Goal: Task Accomplishment & Management: Manage account settings

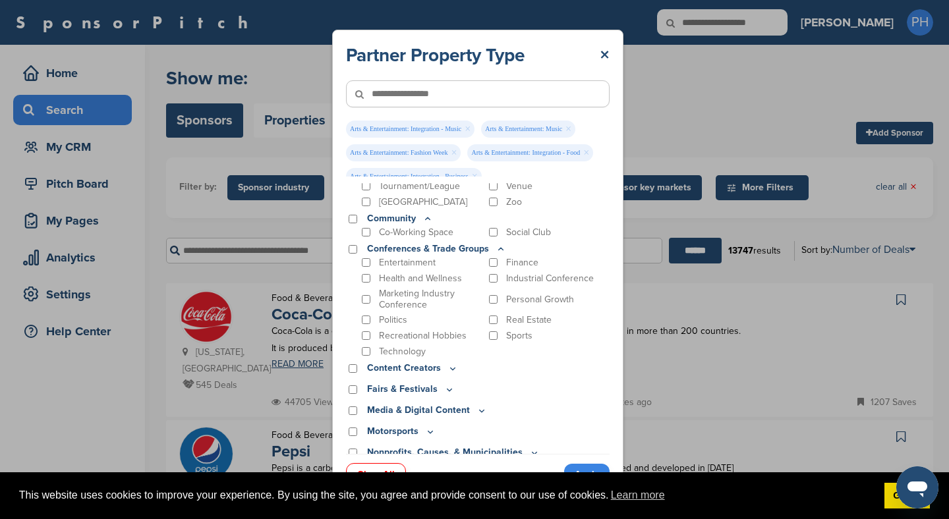
scroll to position [632, 0]
click at [498, 225] on div "Social Club" at bounding box center [549, 231] width 124 height 13
click at [417, 256] on p "Entertainment" at bounding box center [407, 261] width 57 height 11
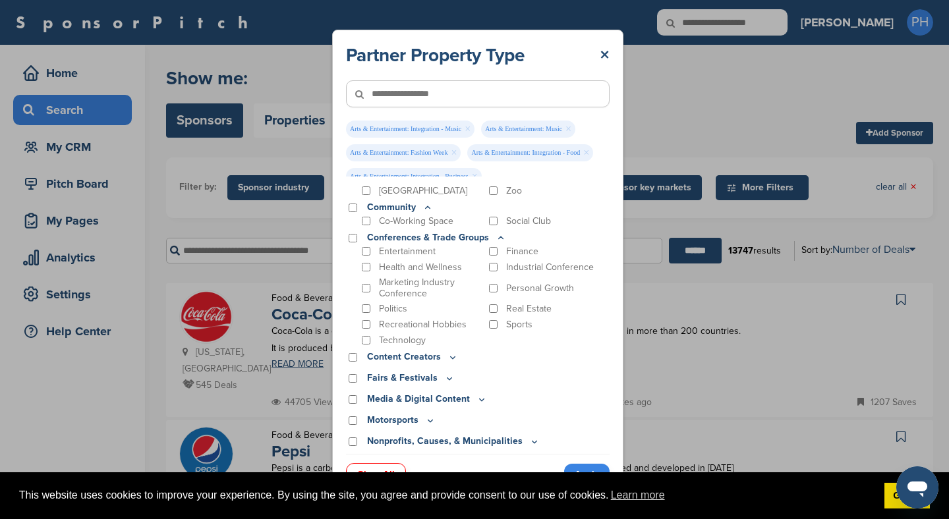
scroll to position [643, 0]
click at [413, 261] on p "Health and Wellness" at bounding box center [420, 266] width 83 height 11
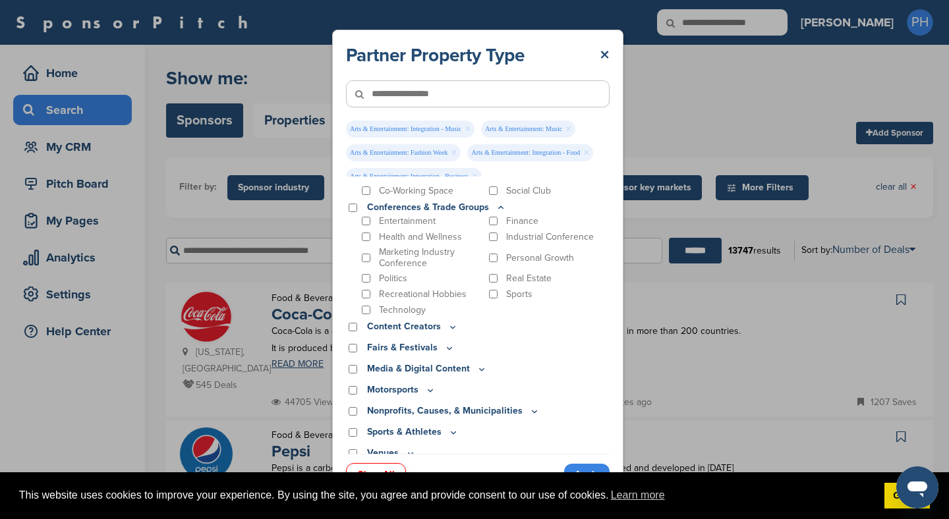
click at [423, 322] on p "Content Creators" at bounding box center [412, 327] width 91 height 15
click at [452, 322] on icon at bounding box center [453, 327] width 11 height 11
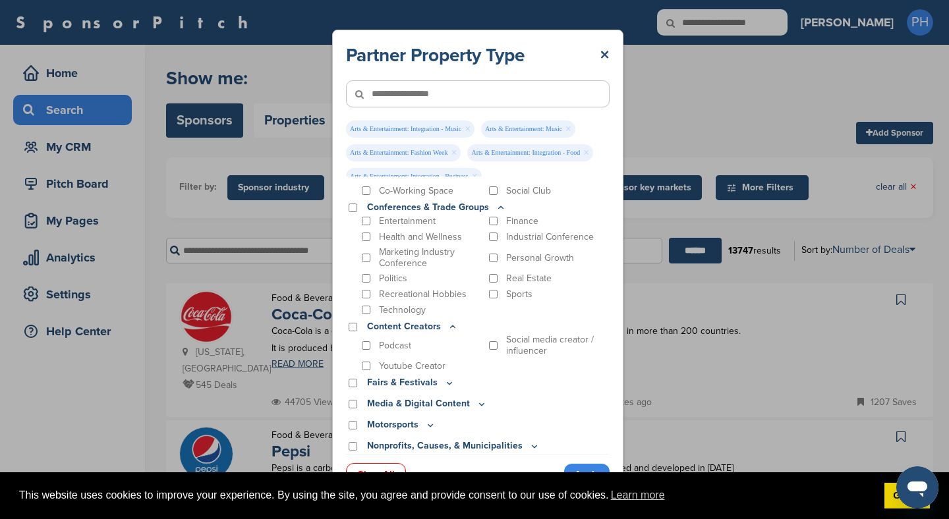
click at [454, 322] on icon at bounding box center [453, 327] width 11 height 11
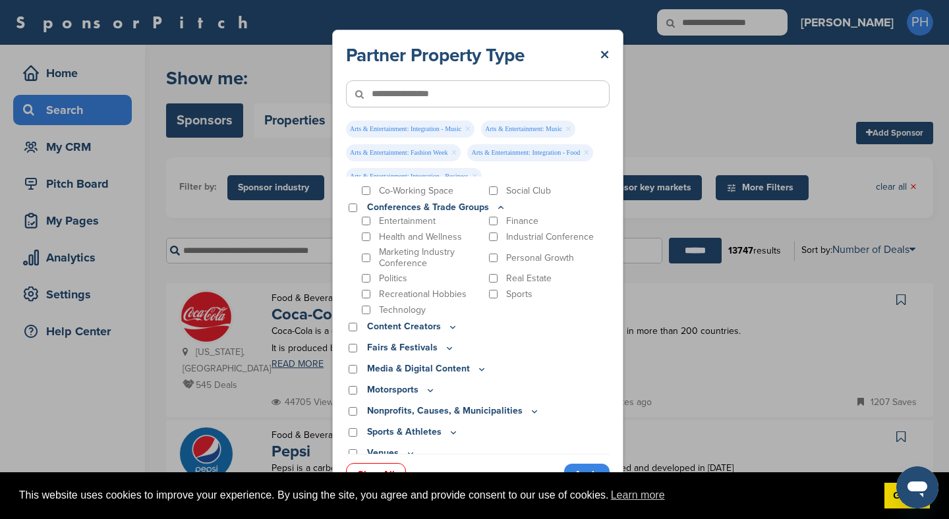
click at [454, 322] on icon at bounding box center [453, 327] width 11 height 11
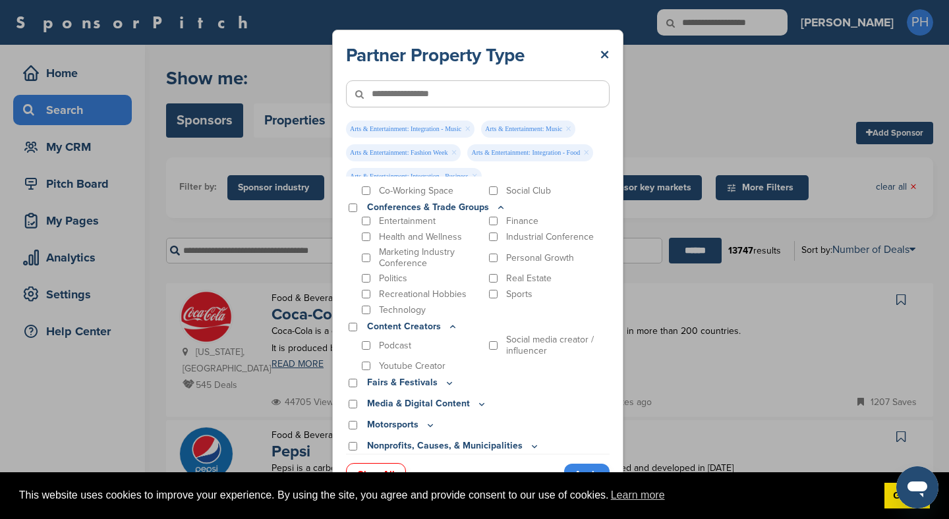
click at [487, 397] on div "Media & Digital Content" at bounding box center [478, 404] width 264 height 15
click at [497, 334] on div "Social media creator / influencer" at bounding box center [549, 345] width 124 height 22
click at [376, 360] on div "Youtube Creator" at bounding box center [421, 366] width 124 height 13
click at [372, 360] on div "Youtube Creator" at bounding box center [421, 366] width 124 height 13
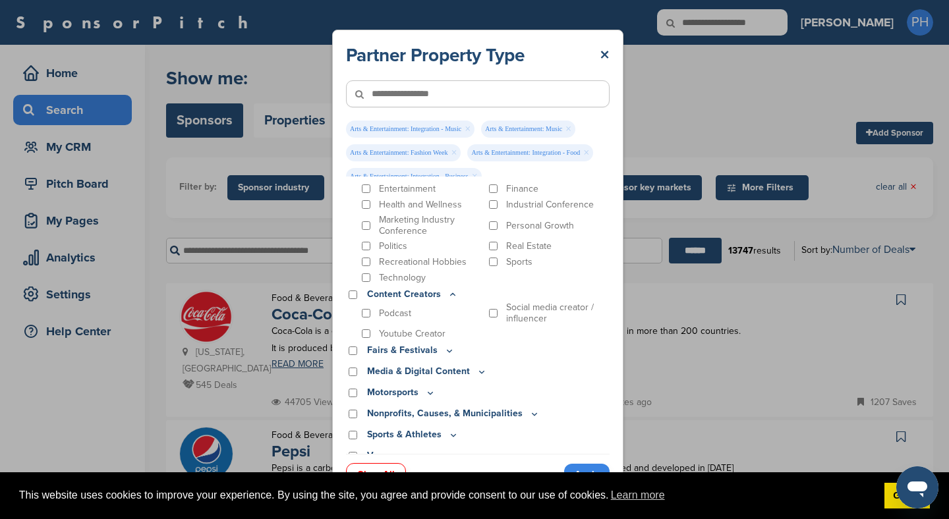
scroll to position [707, 0]
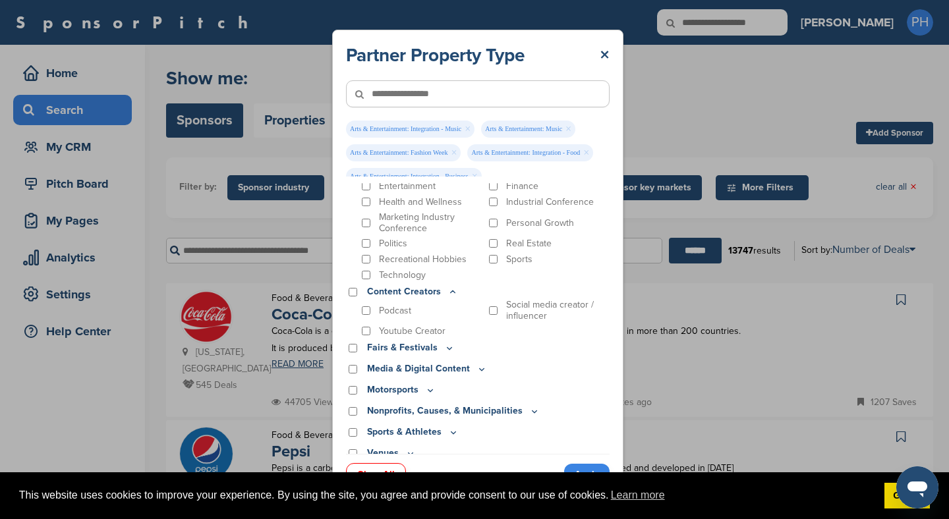
click at [437, 342] on p "Fairs & Festivals" at bounding box center [411, 348] width 88 height 15
click at [440, 341] on p "Fairs & Festivals" at bounding box center [411, 348] width 88 height 15
click at [444, 343] on icon at bounding box center [449, 348] width 11 height 11
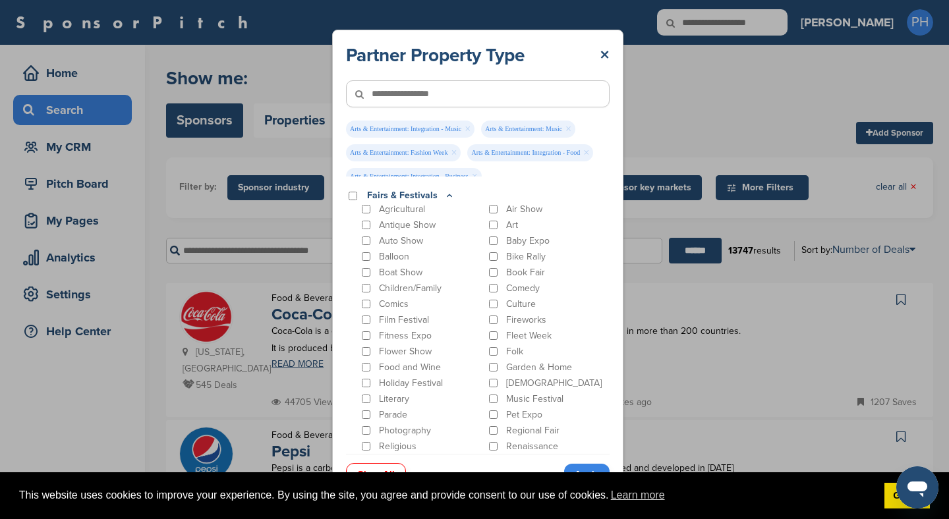
scroll to position [861, 0]
click at [490, 298] on div "Culture" at bounding box center [549, 303] width 124 height 13
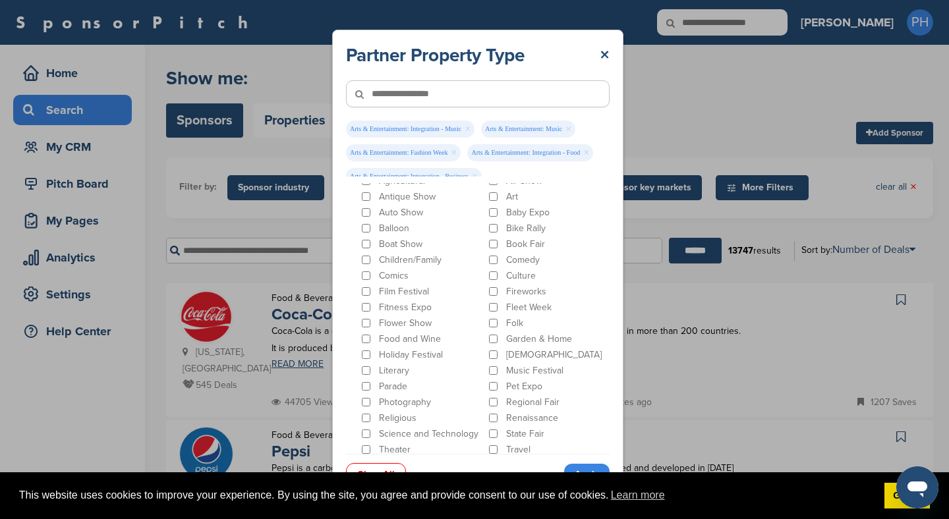
scroll to position [891, 0]
click at [391, 285] on div "Film Festival" at bounding box center [421, 289] width 124 height 13
click at [392, 283] on p "Film Festival" at bounding box center [404, 288] width 50 height 11
click at [382, 331] on p "Food and Wine" at bounding box center [410, 336] width 62 height 11
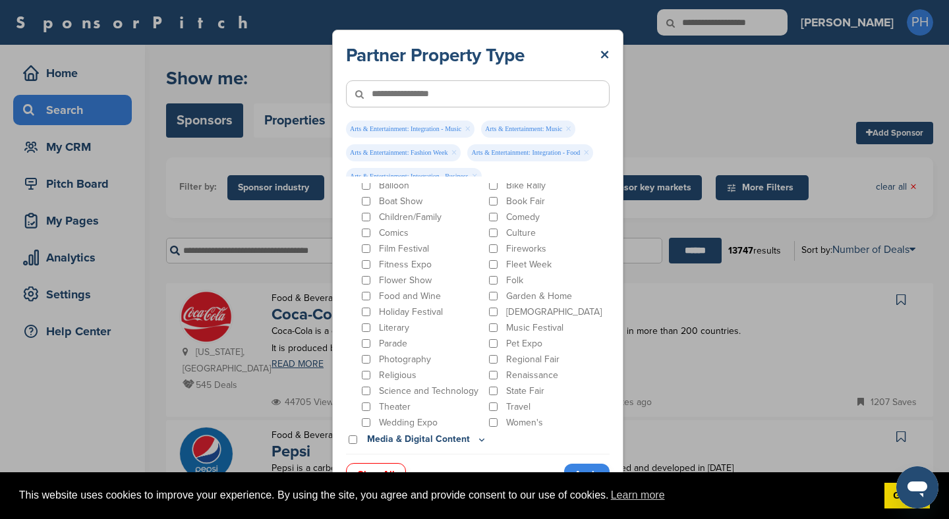
click at [514, 417] on p "Women's" at bounding box center [524, 422] width 37 height 11
click at [510, 322] on p "Music Festival" at bounding box center [534, 327] width 57 height 11
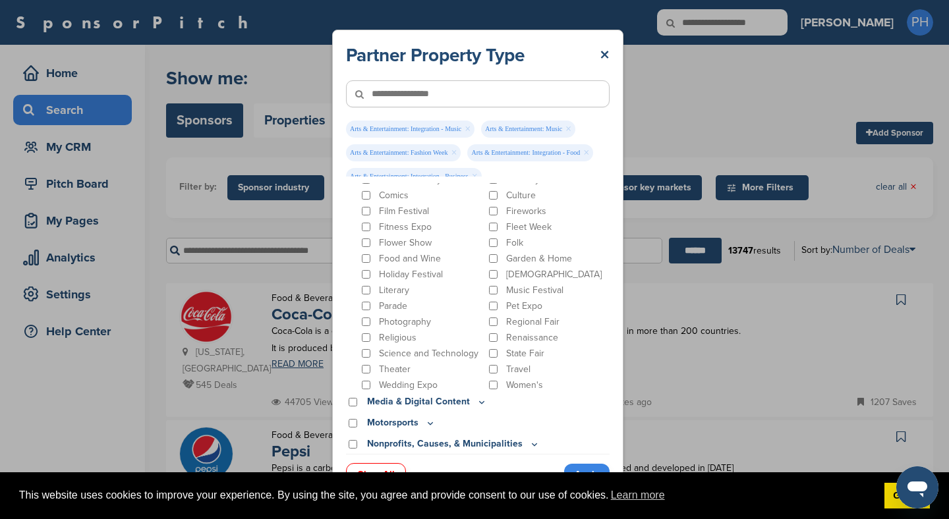
scroll to position [968, 0]
click at [519, 348] on p "State Fair" at bounding box center [525, 353] width 38 height 11
click at [523, 316] on p "Regional Fair" at bounding box center [532, 321] width 53 height 11
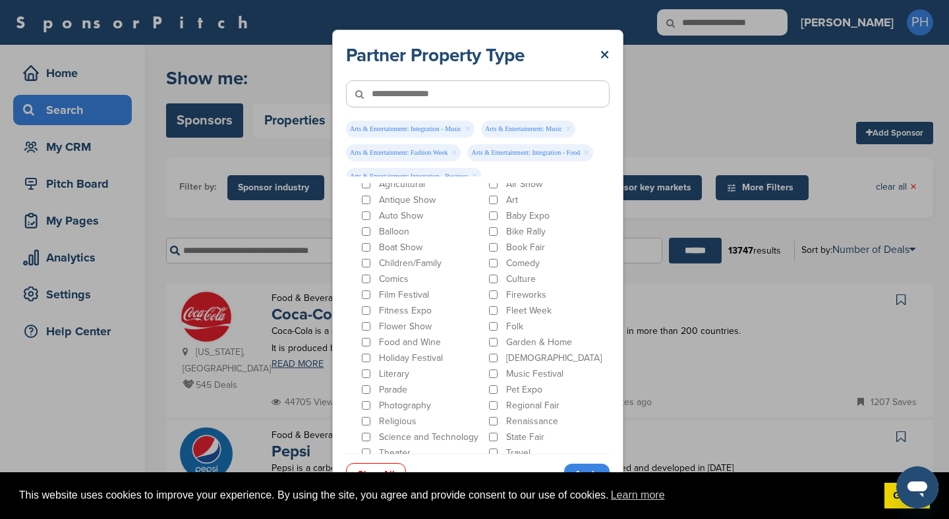
scroll to position [882, 0]
click at [403, 260] on p "Children/Family" at bounding box center [410, 265] width 63 height 11
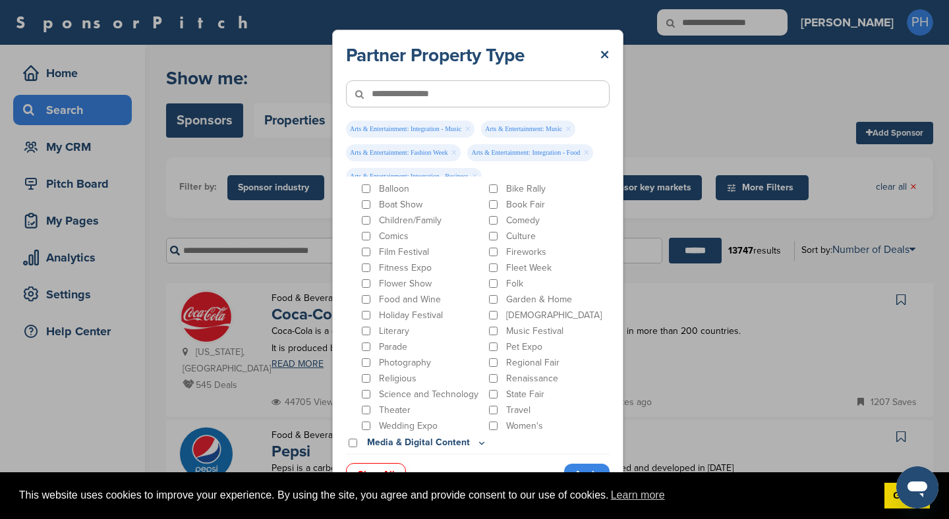
scroll to position [1001, 0]
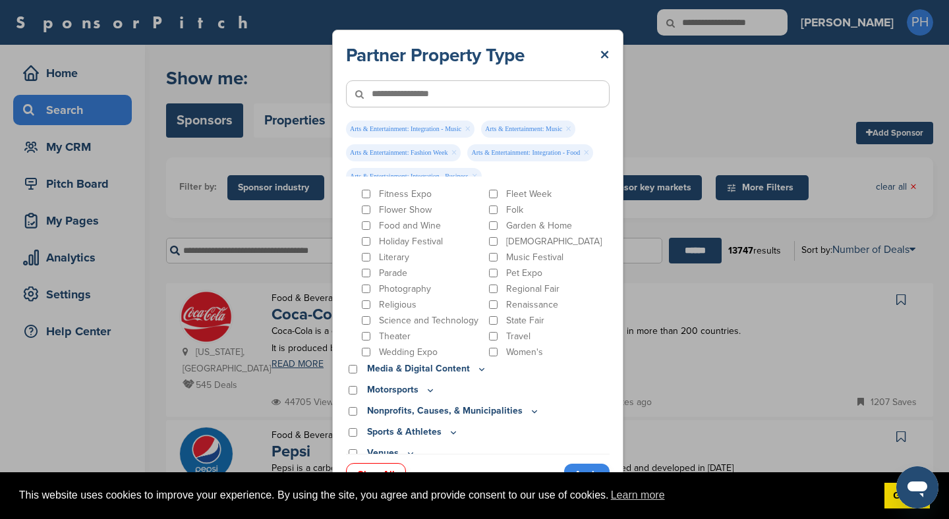
click at [446, 362] on p "Media & Digital Content" at bounding box center [427, 369] width 120 height 15
click at [477, 364] on icon at bounding box center [482, 369] width 11 height 11
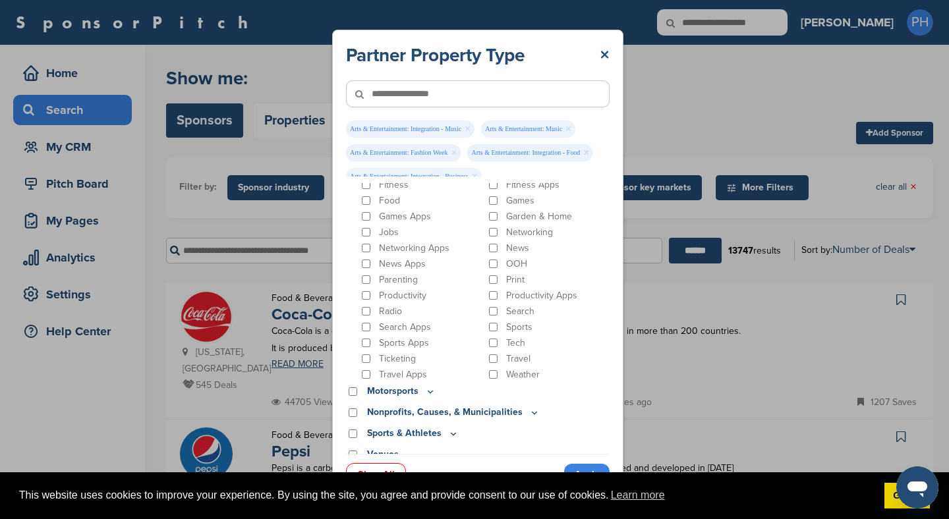
scroll to position [1248, 0]
click at [417, 386] on p "Motorsports" at bounding box center [401, 390] width 69 height 15
click at [419, 384] on p "Motorsports" at bounding box center [401, 390] width 69 height 15
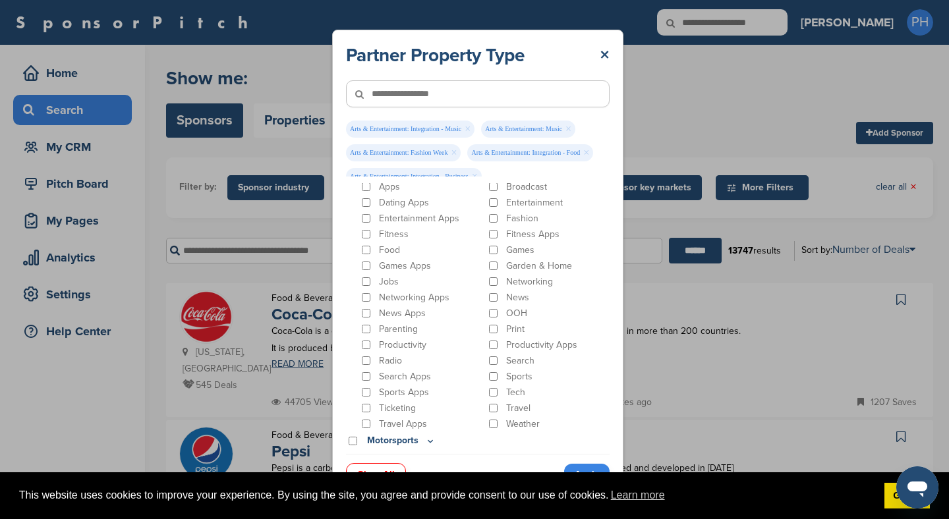
click at [388, 245] on p "Food" at bounding box center [389, 250] width 21 height 11
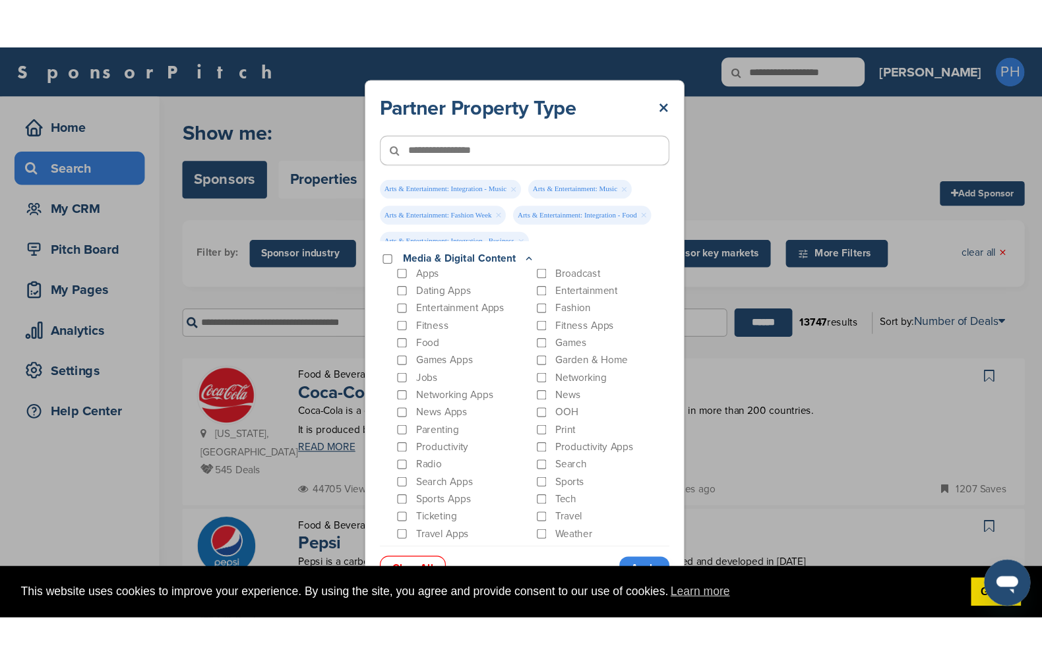
scroll to position [1160, 0]
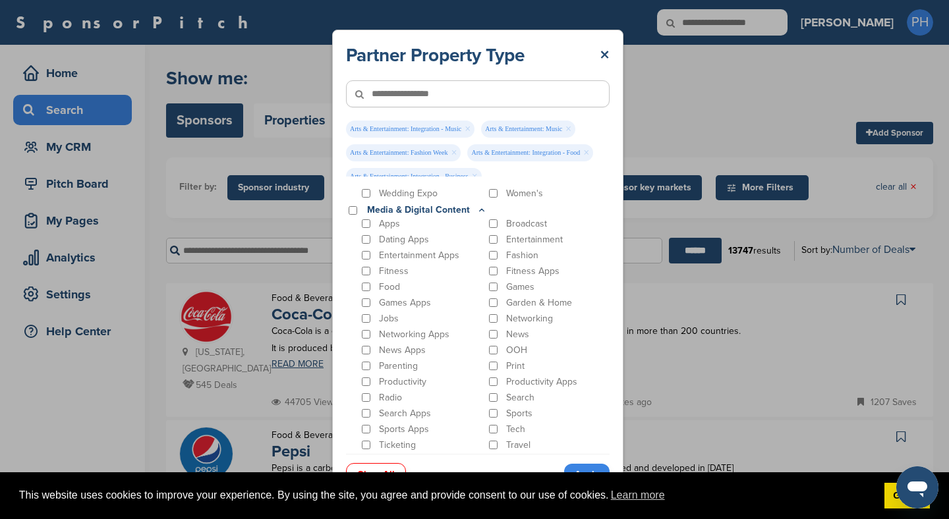
click at [944, 517] on div "This website uses cookies to improve your experience. By using the site, you ag…" at bounding box center [474, 496] width 949 height 47
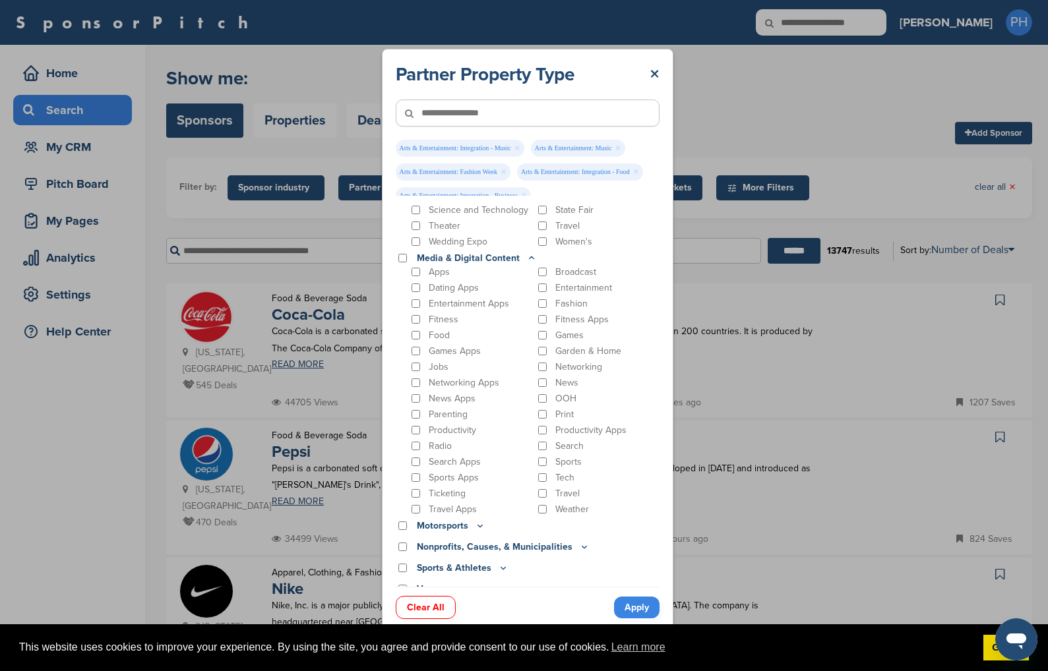
scroll to position [1134, 0]
click at [466, 519] on div "Motorsports Auto Racing Auto Racing - Events Auto Racing - Teams Auto Racing - …" at bounding box center [528, 525] width 264 height 18
click at [465, 516] on p "Motorsports" at bounding box center [451, 523] width 69 height 15
click at [457, 295] on p "Entertainment Apps" at bounding box center [468, 300] width 80 height 11
click at [476, 518] on icon at bounding box center [480, 522] width 11 height 11
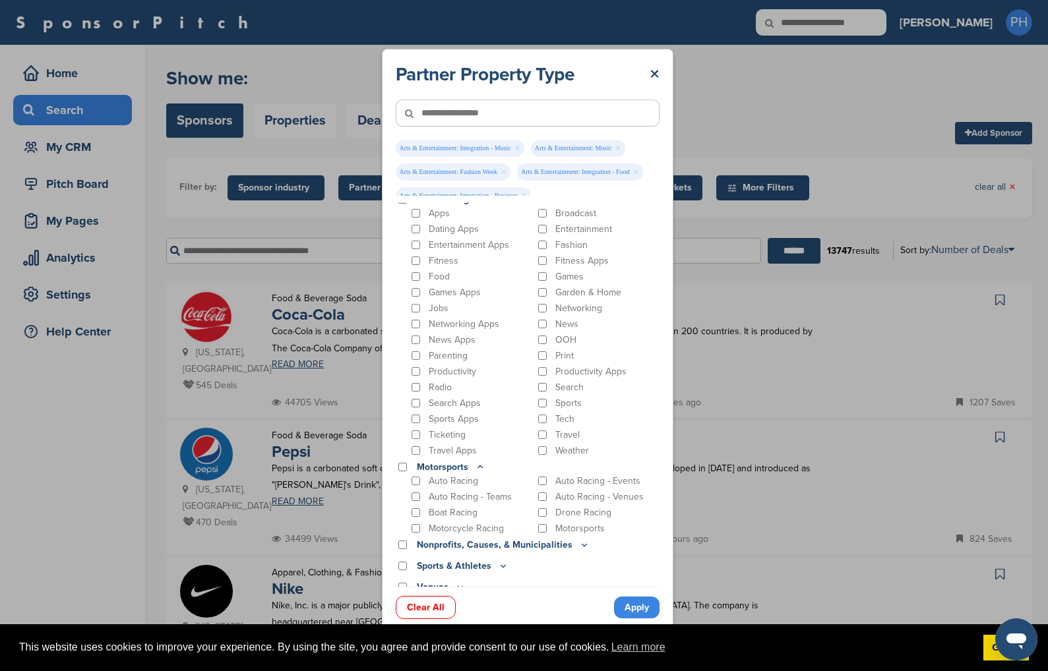
scroll to position [1191, 0]
click at [567, 519] on p "Nonprofits, Causes, & Municipalities" at bounding box center [503, 544] width 173 height 15
click at [579, 519] on icon at bounding box center [584, 544] width 11 height 11
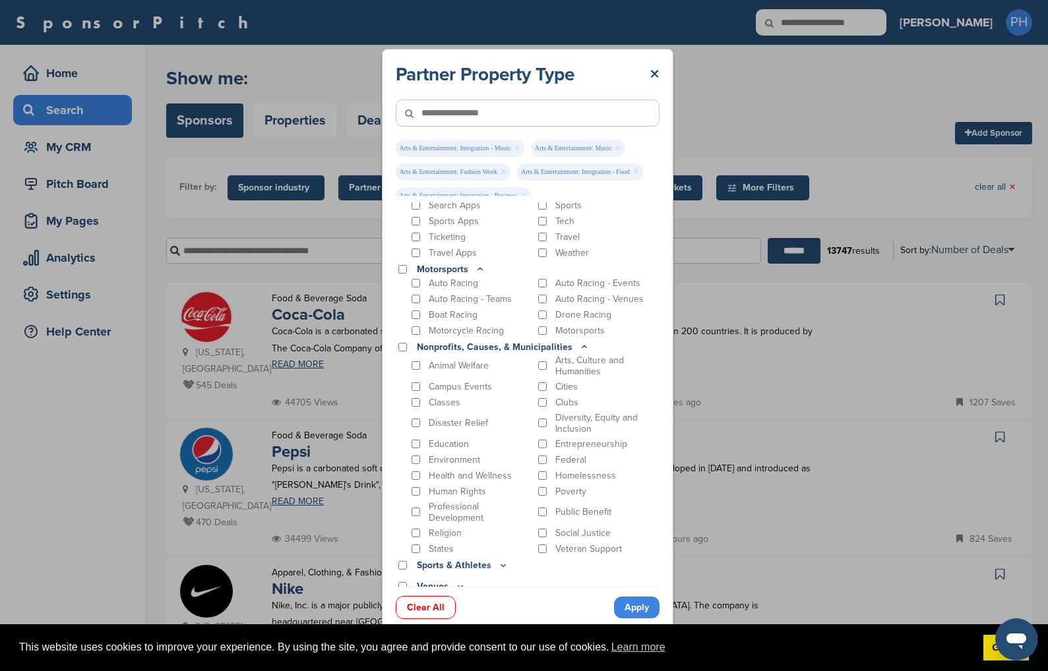
click at [593, 363] on p "Arts, Culture and Humanities" at bounding box center [607, 366] width 104 height 22
click at [560, 421] on p "Diversity, Equity and Inclusion" at bounding box center [607, 423] width 104 height 22
click at [480, 519] on p "Sports & Athletes" at bounding box center [463, 565] width 92 height 15
click at [498, 519] on icon at bounding box center [503, 565] width 11 height 11
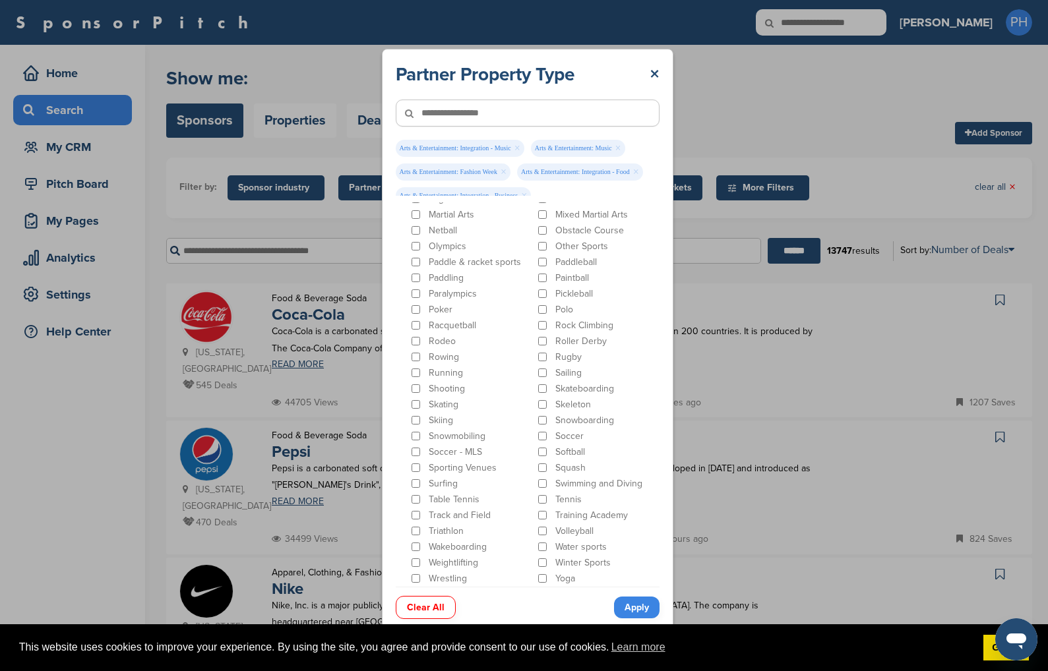
scroll to position [2192, 0]
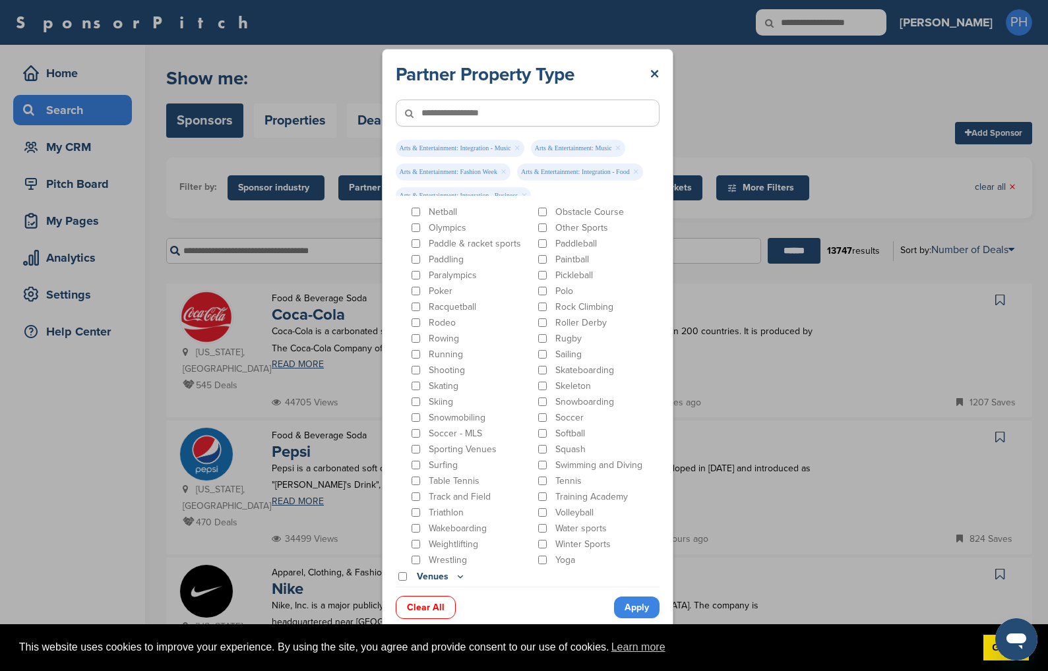
click at [447, 519] on p "Venues" at bounding box center [441, 577] width 49 height 15
click at [459, 519] on icon at bounding box center [460, 576] width 11 height 11
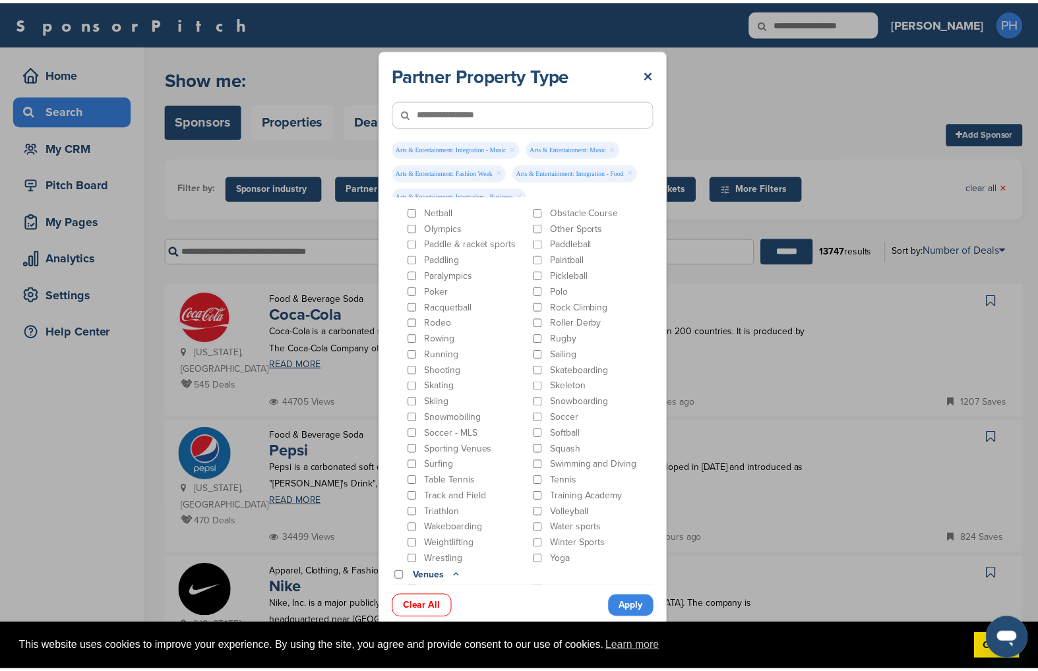
scroll to position [2249, 0]
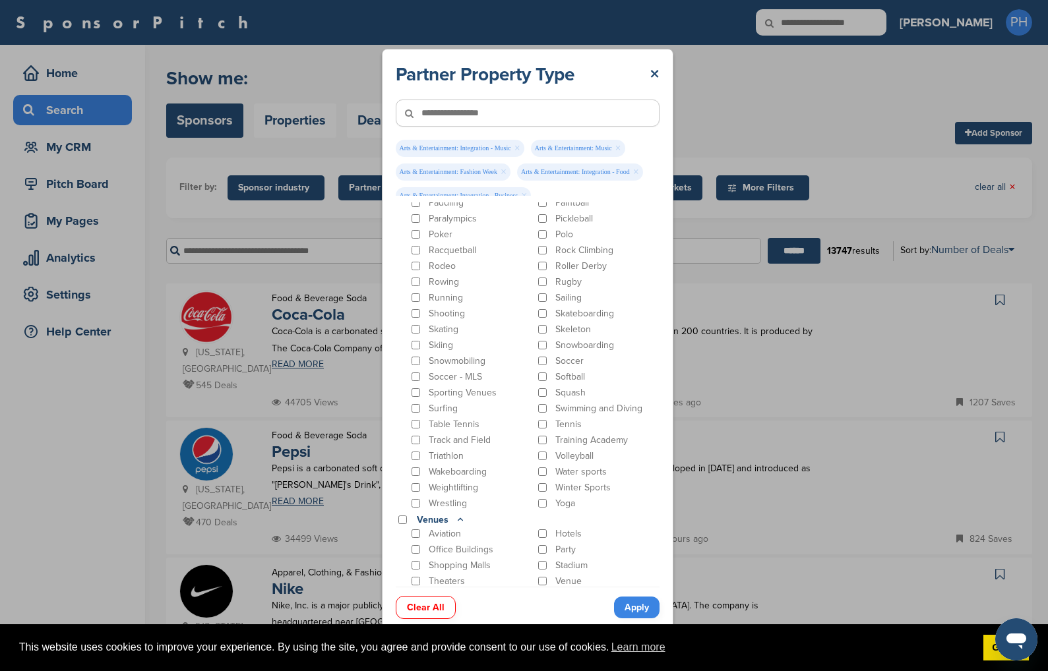
click at [653, 519] on link "Apply" at bounding box center [636, 608] width 45 height 22
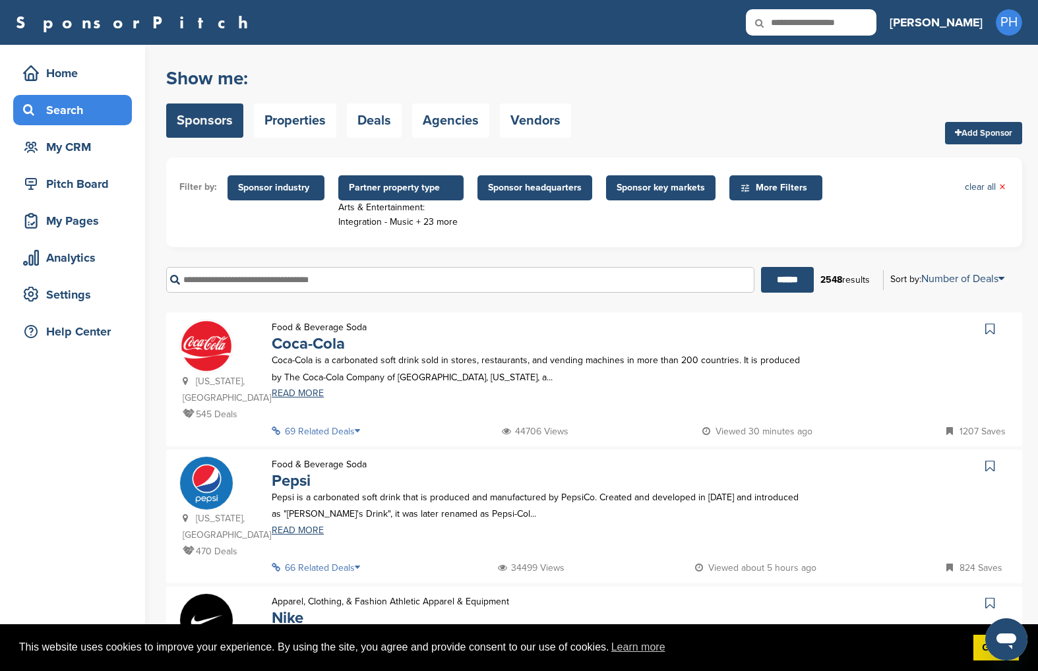
click at [767, 177] on span "More Filters" at bounding box center [775, 187] width 93 height 25
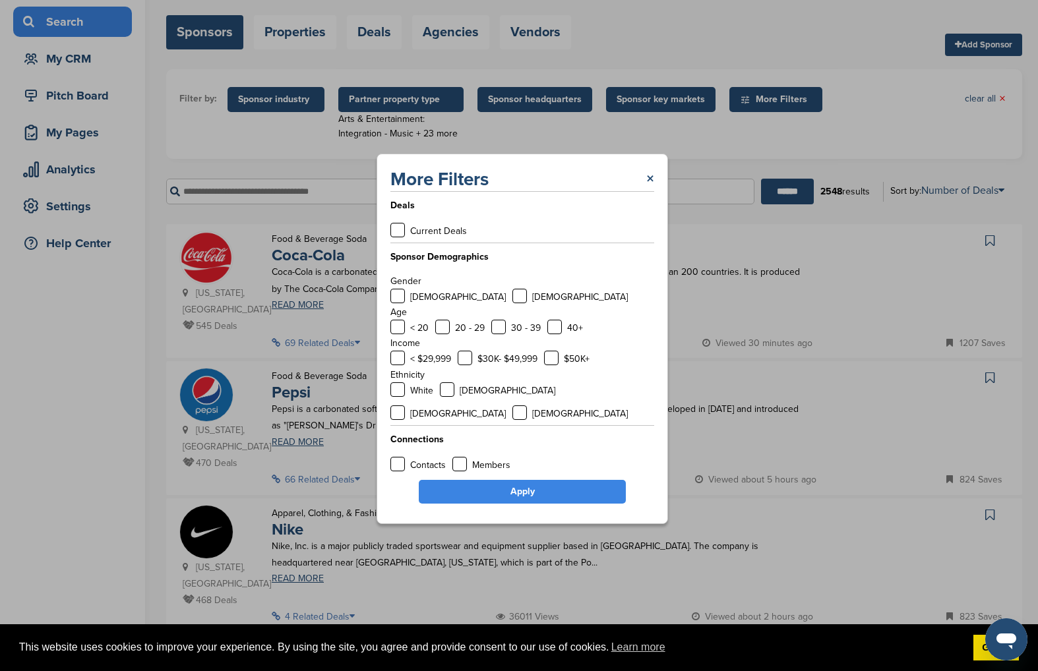
scroll to position [162, 0]
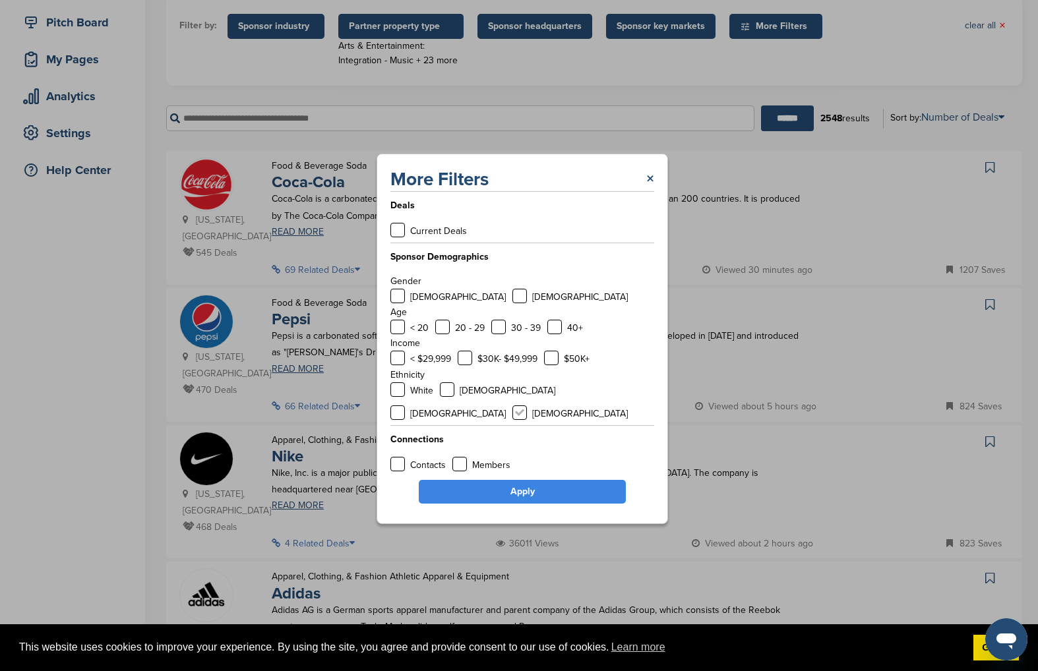
click at [527, 405] on label at bounding box center [519, 412] width 15 height 15
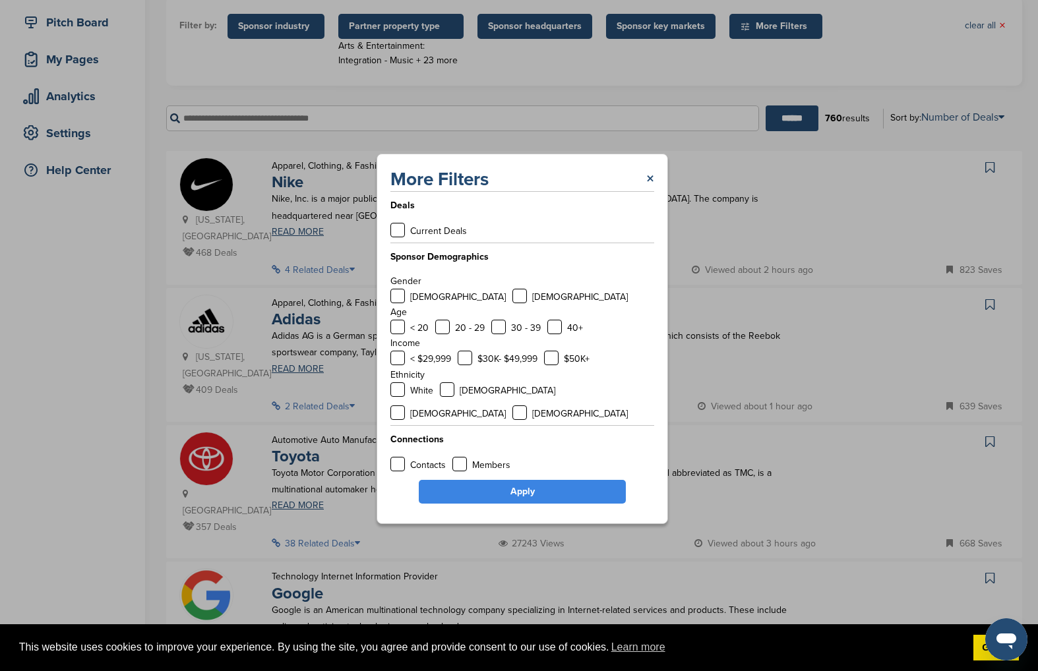
scroll to position [0, 0]
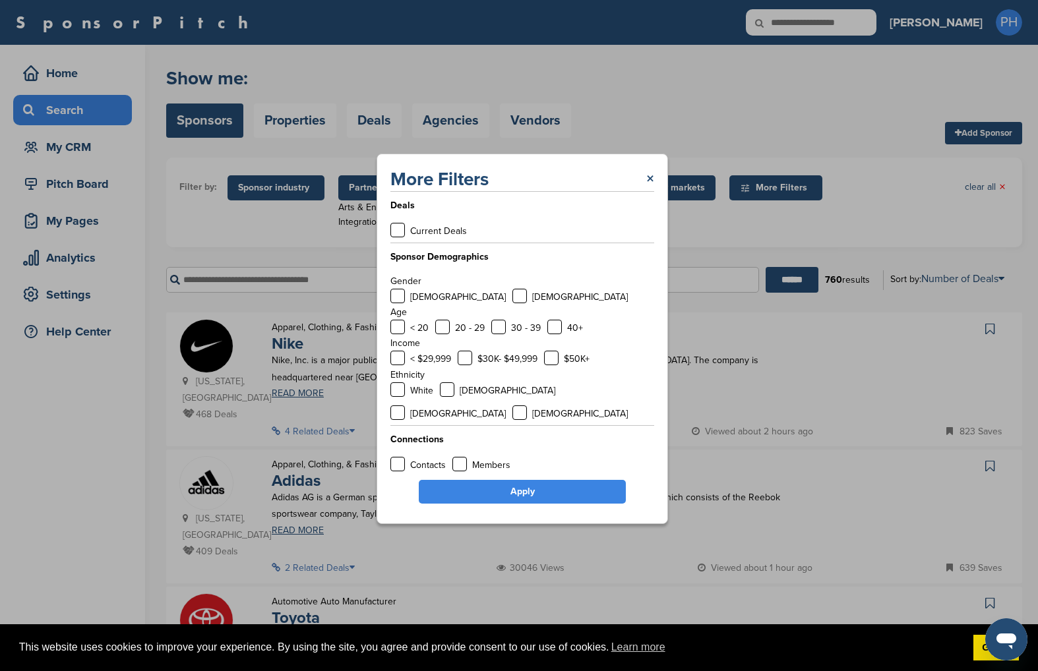
click at [509, 487] on link "Apply" at bounding box center [522, 492] width 207 height 24
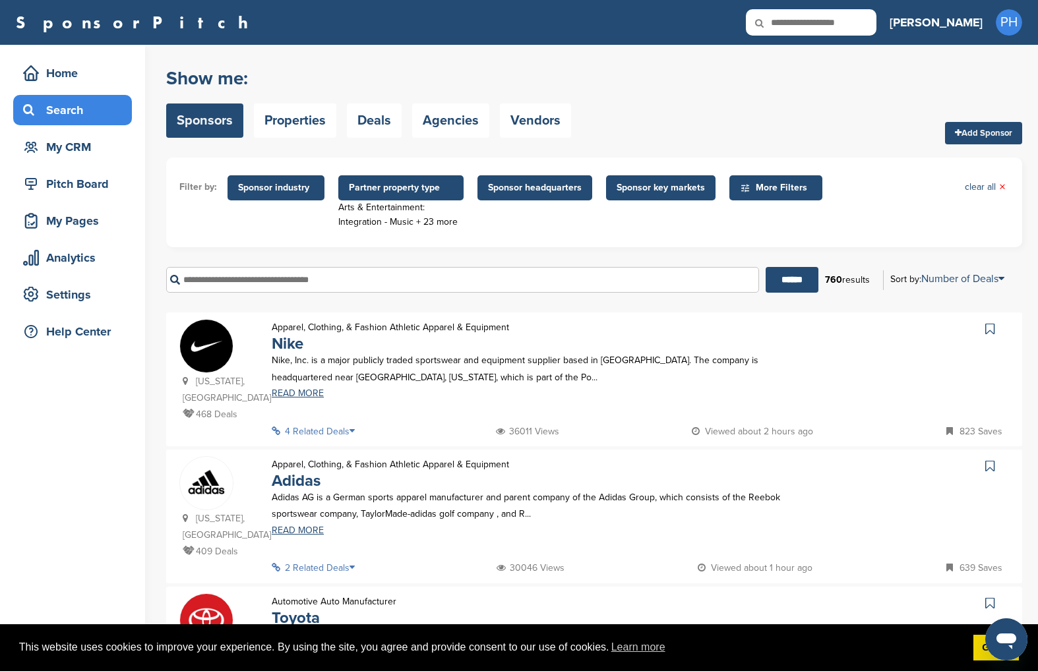
click at [879, 116] on div "Show me: Sponsors Properties Deals Agencies Vendors Add Sponsor" at bounding box center [594, 103] width 856 height 84
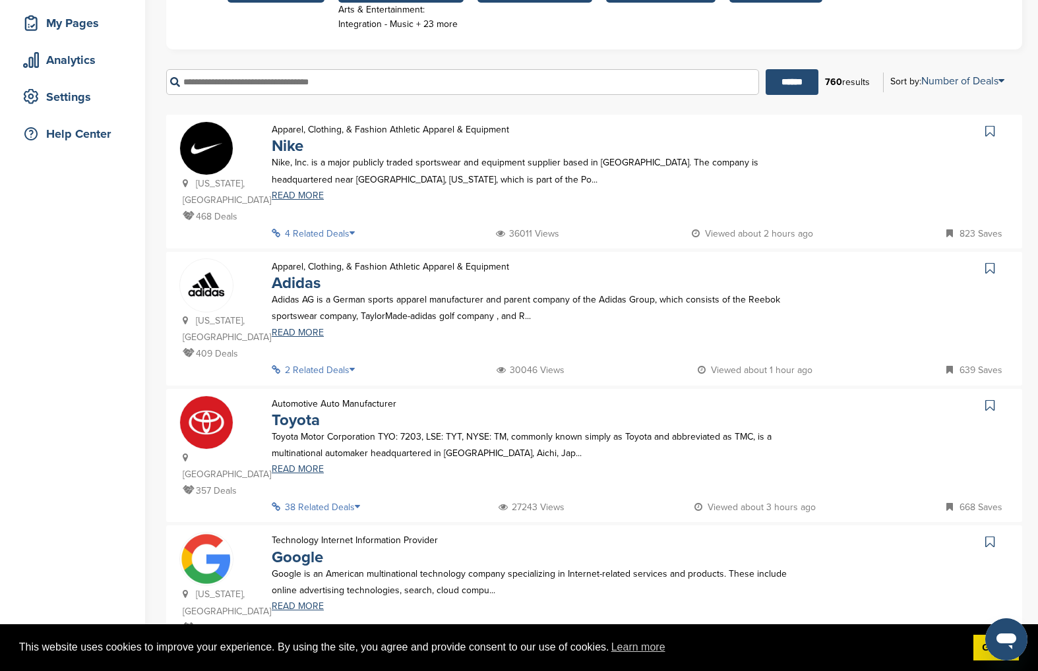
scroll to position [117, 0]
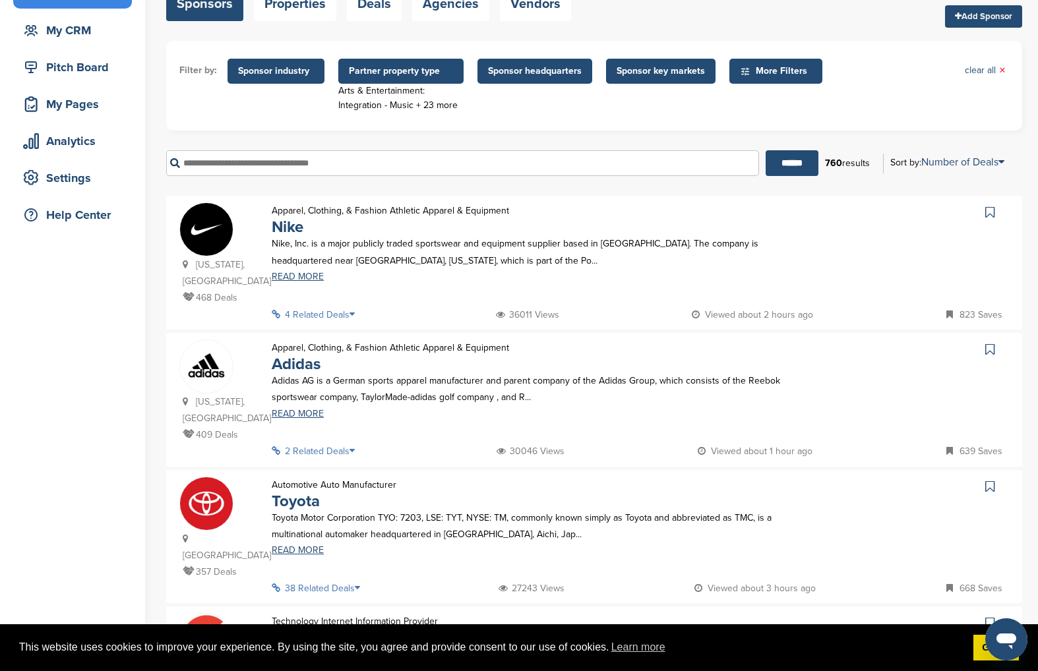
click at [949, 218] on icon at bounding box center [989, 212] width 9 height 13
click at [949, 339] on link at bounding box center [991, 349] width 19 height 20
click at [653, 79] on span "Sponsor key markets" at bounding box center [660, 71] width 109 height 25
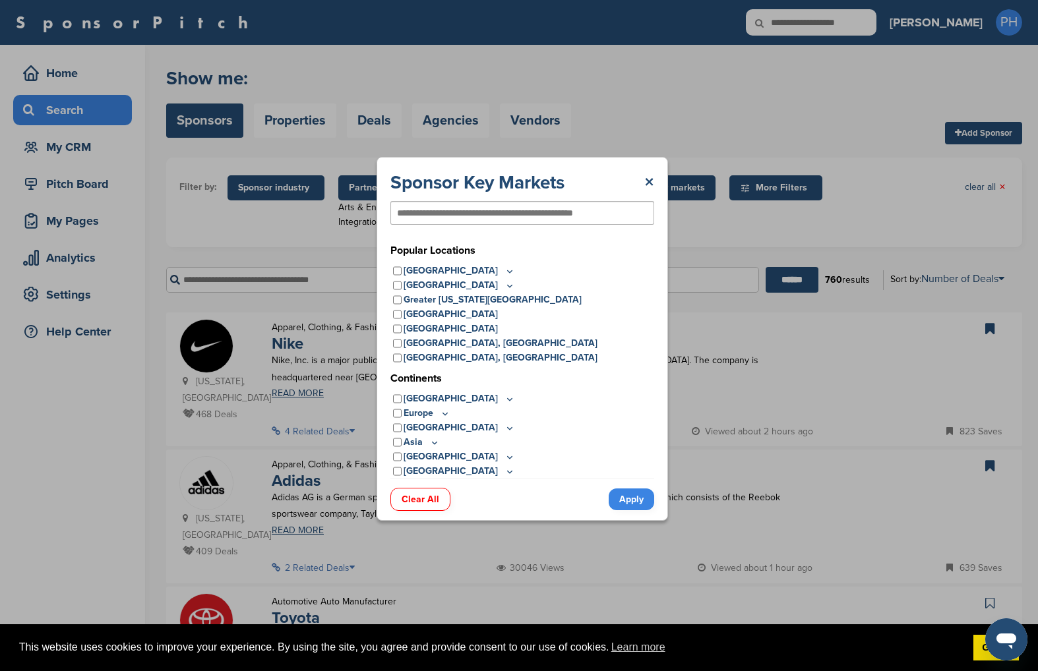
scroll to position [0, 0]
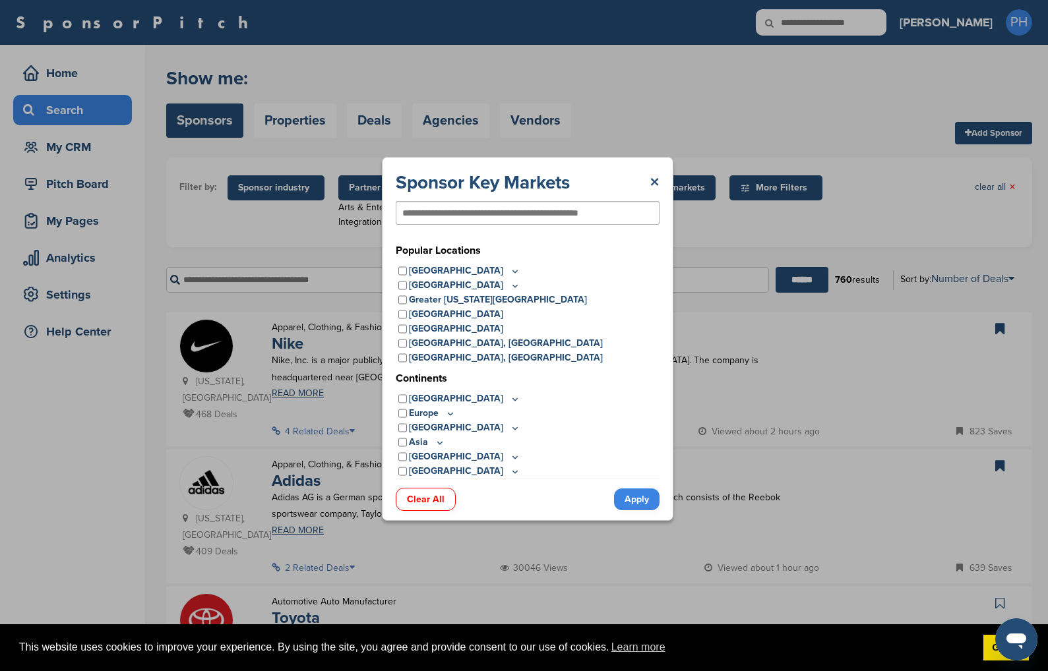
click at [430, 274] on p "United States" at bounding box center [464, 271] width 111 height 15
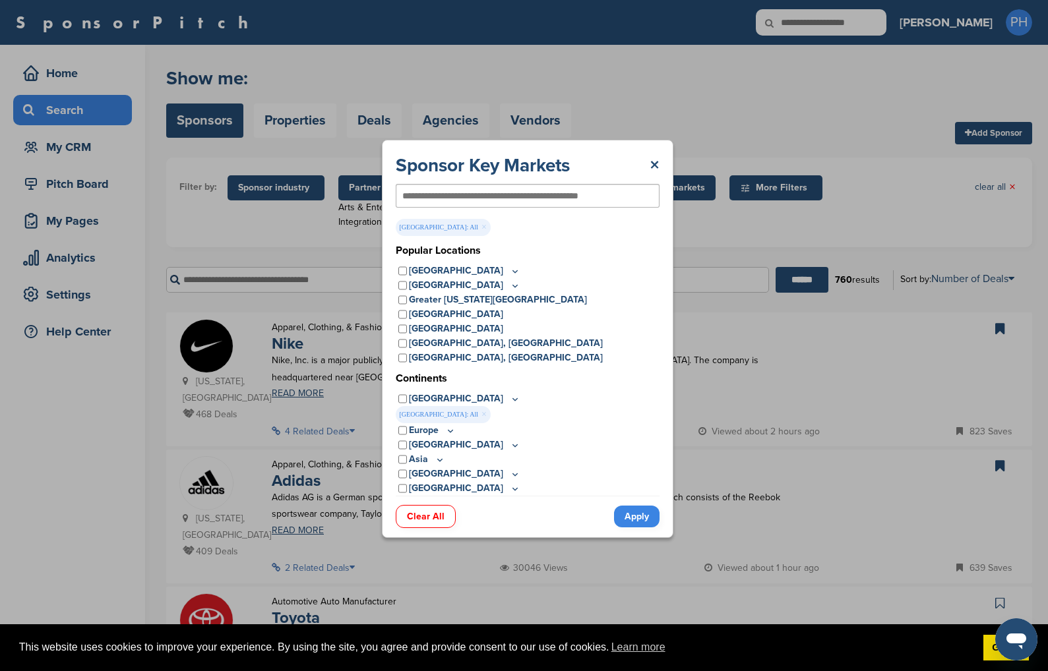
click at [510, 274] on icon at bounding box center [515, 271] width 11 height 11
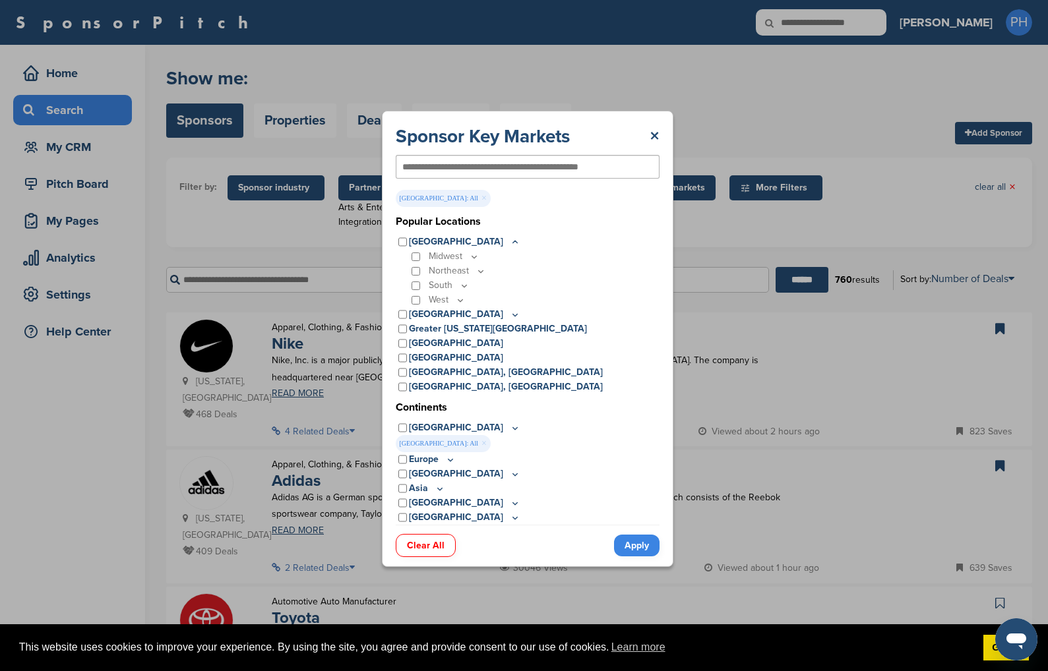
click at [447, 283] on p "South" at bounding box center [448, 285] width 41 height 15
click at [420, 285] on div "South" at bounding box center [534, 285] width 251 height 15
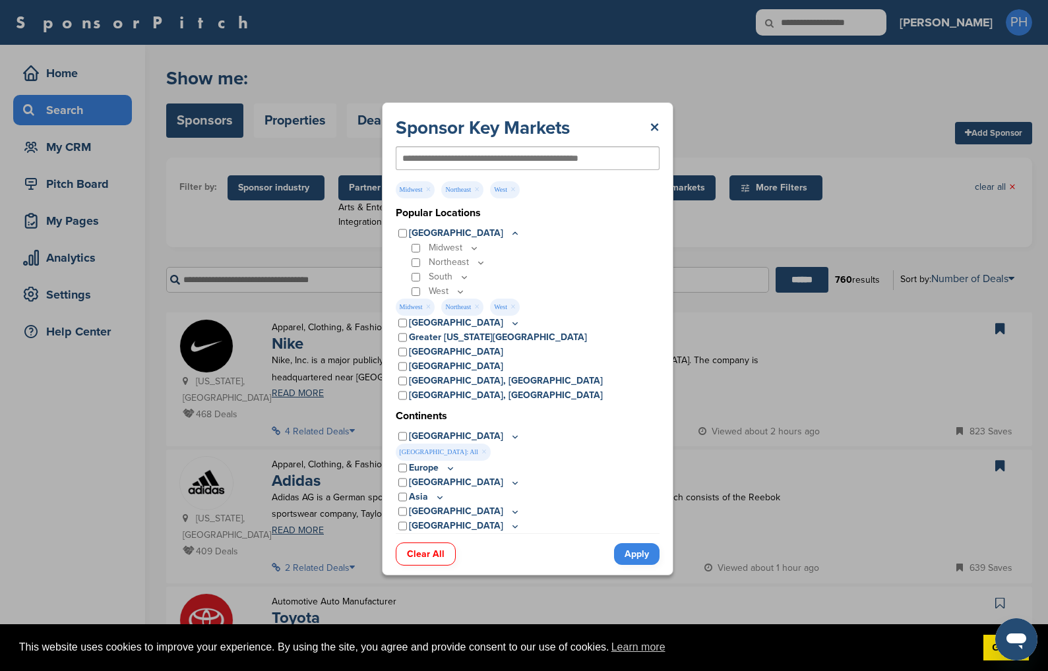
click at [421, 243] on div "Midwest" at bounding box center [534, 248] width 251 height 15
click at [654, 519] on link "Apply" at bounding box center [636, 554] width 45 height 22
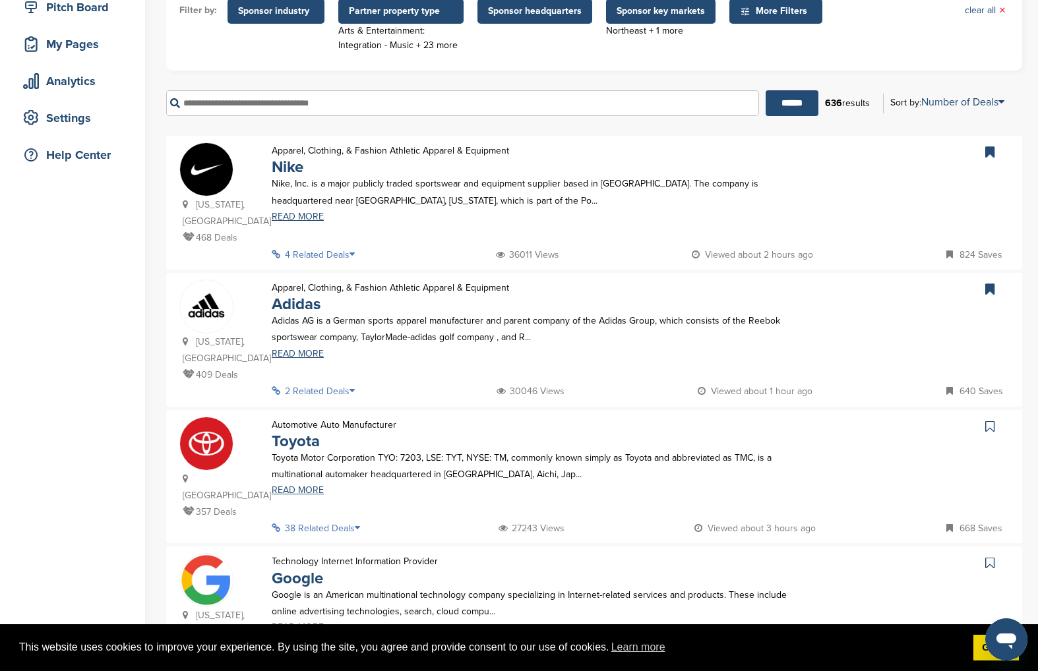
scroll to position [241, 0]
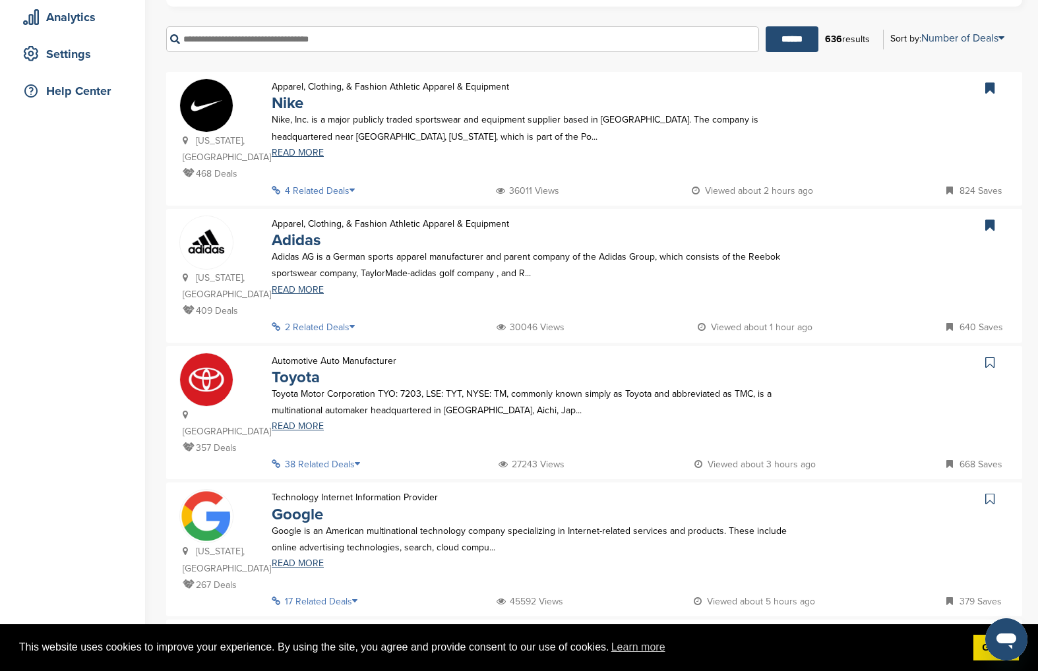
click at [411, 232] on p "Adidas" at bounding box center [390, 240] width 237 height 16
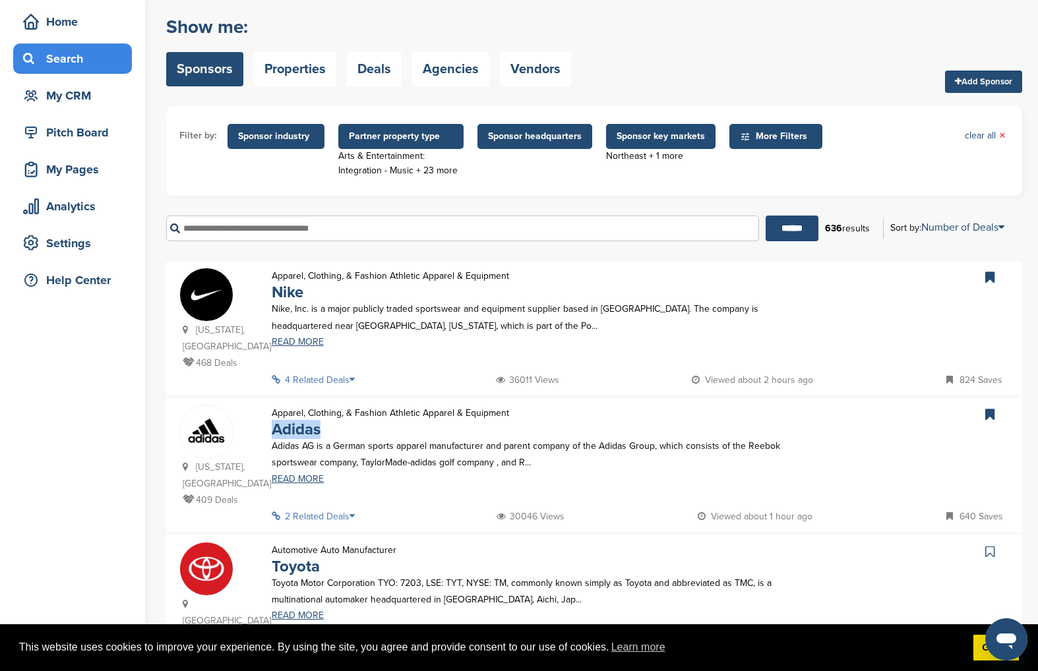
scroll to position [194, 0]
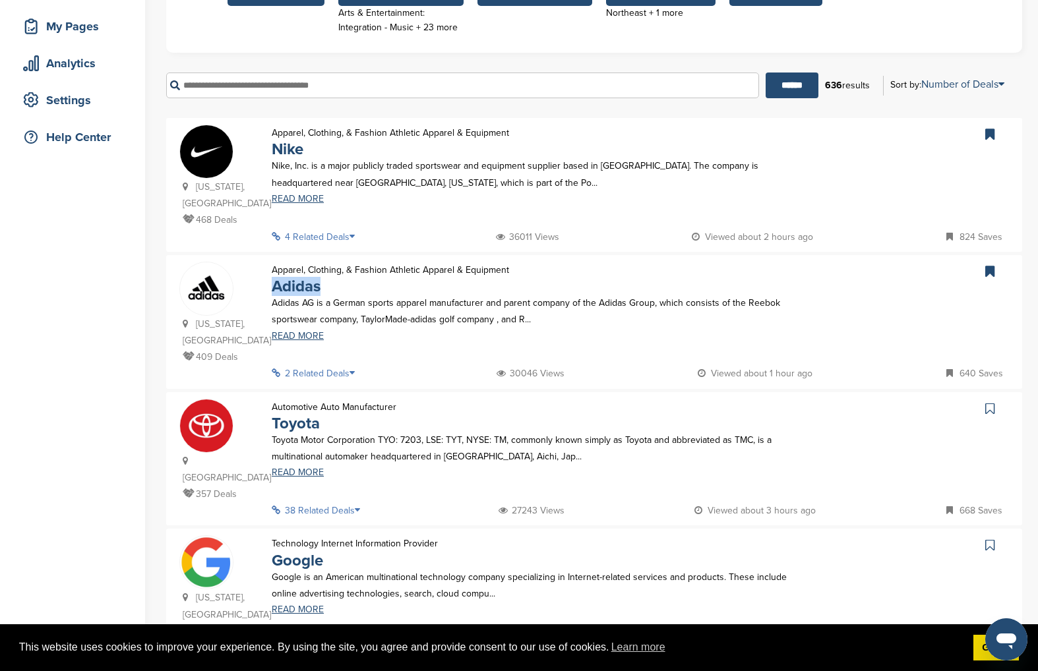
click at [949, 399] on link at bounding box center [991, 409] width 19 height 20
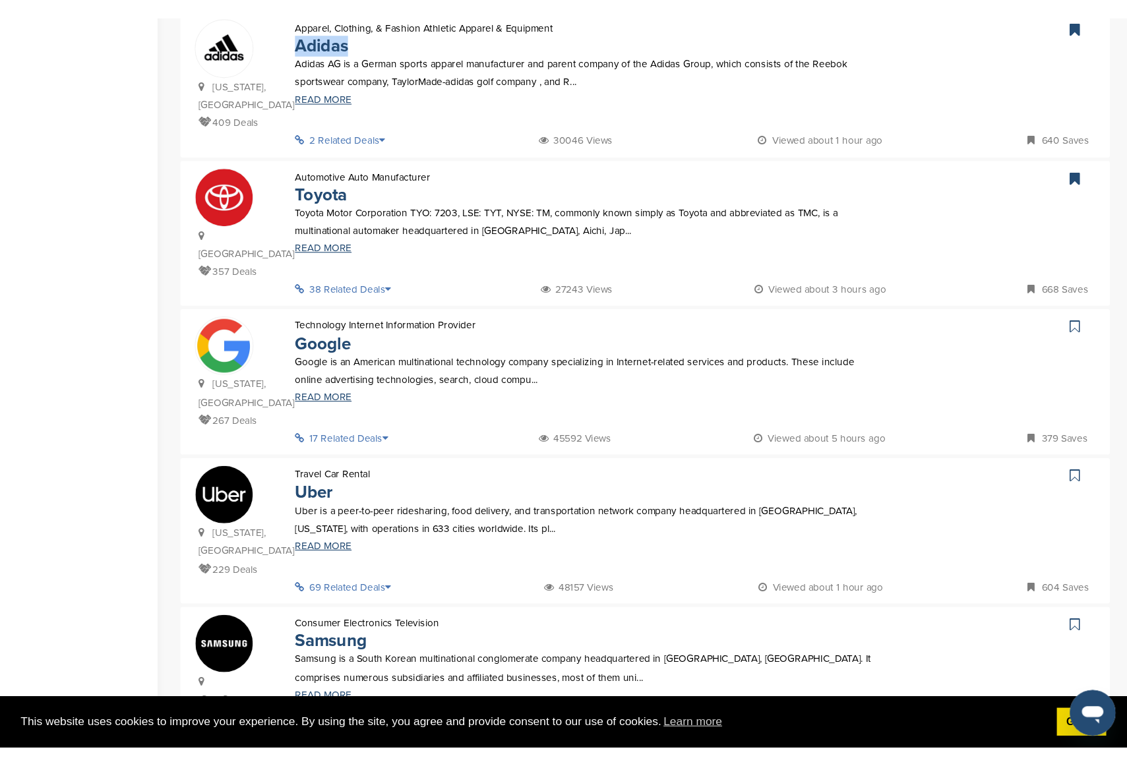
scroll to position [473, 0]
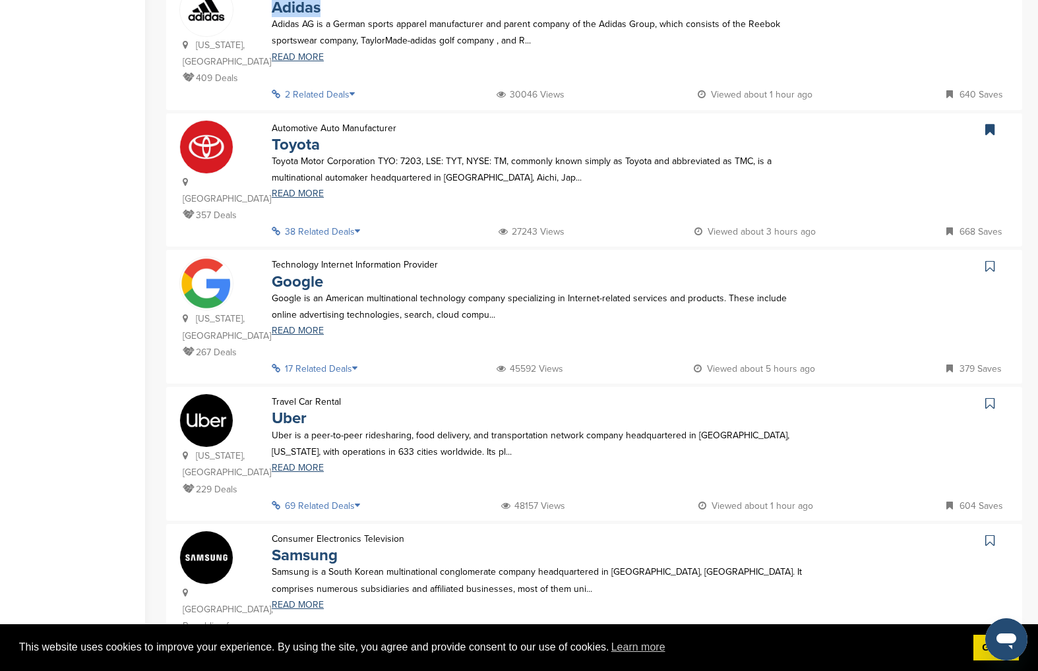
click at [949, 260] on icon at bounding box center [989, 266] width 9 height 13
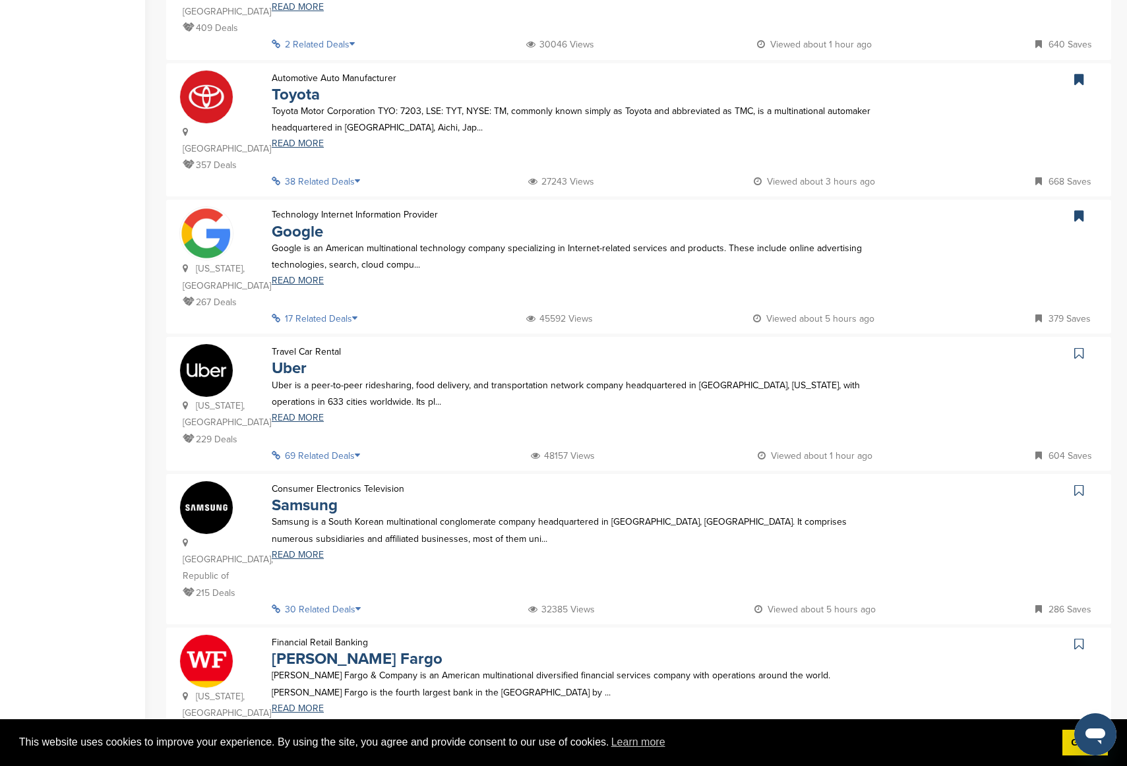
scroll to position [664, 0]
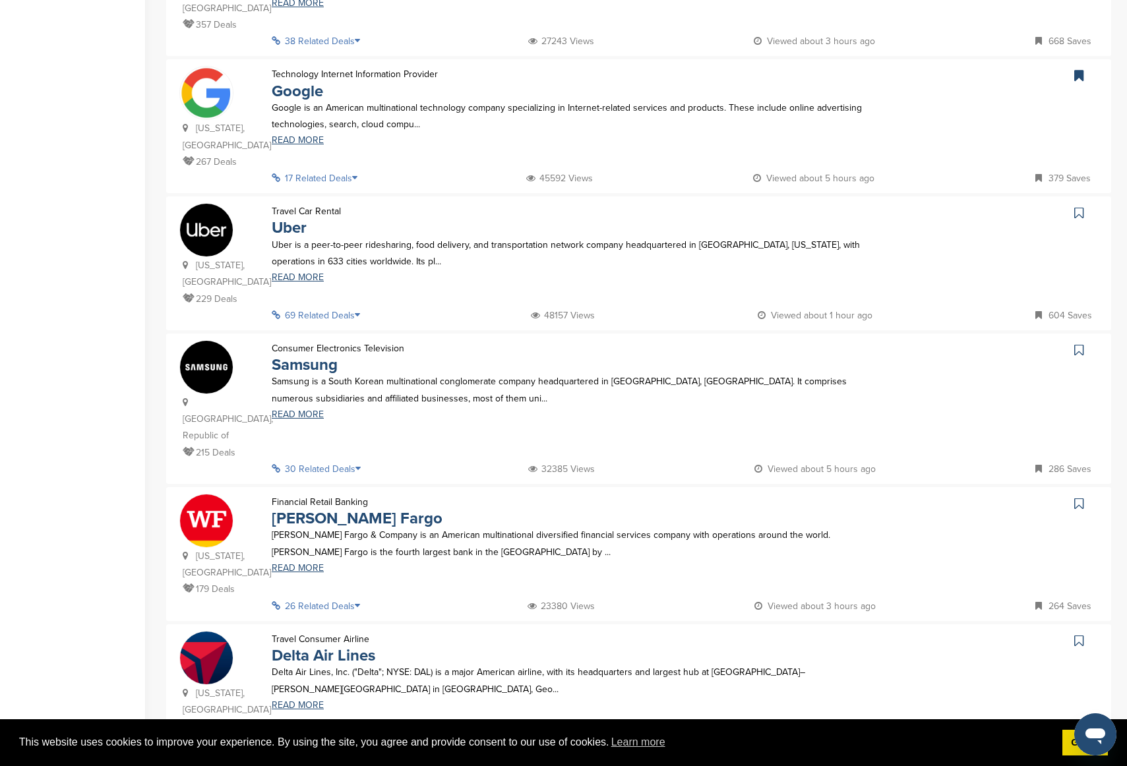
click at [949, 206] on icon at bounding box center [1078, 212] width 9 height 13
click at [949, 343] on icon at bounding box center [1078, 349] width 9 height 13
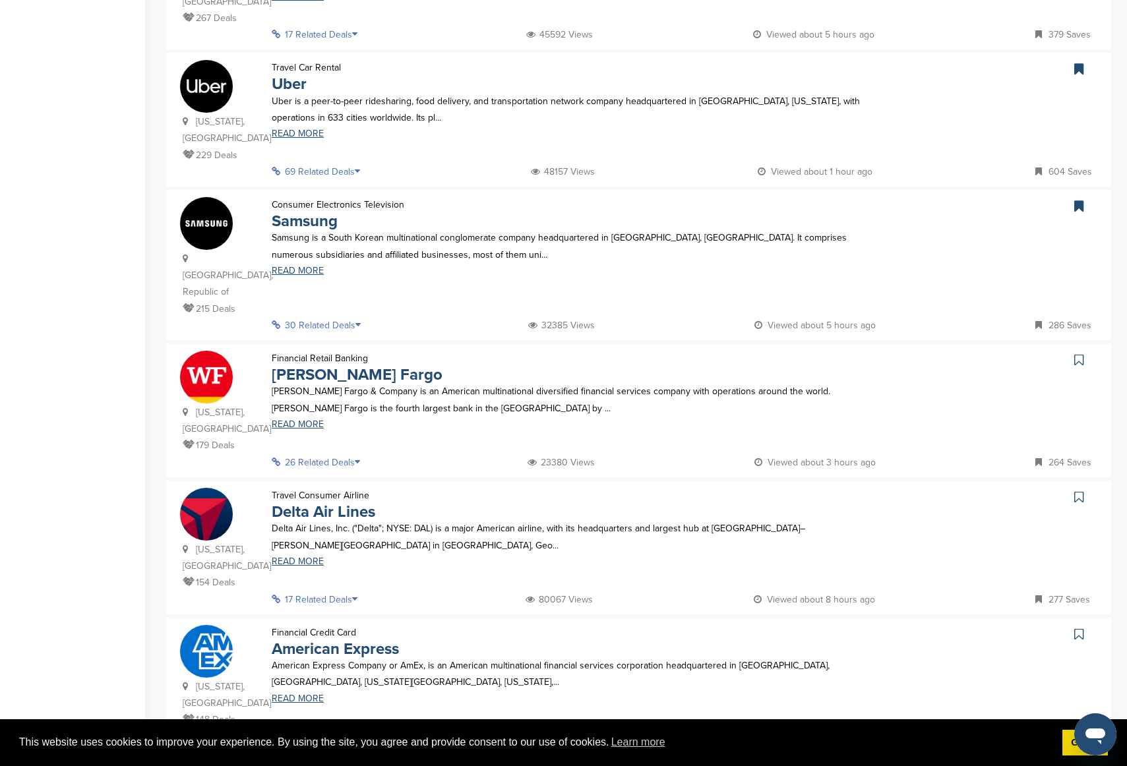
click at [949, 353] on icon at bounding box center [1078, 359] width 9 height 13
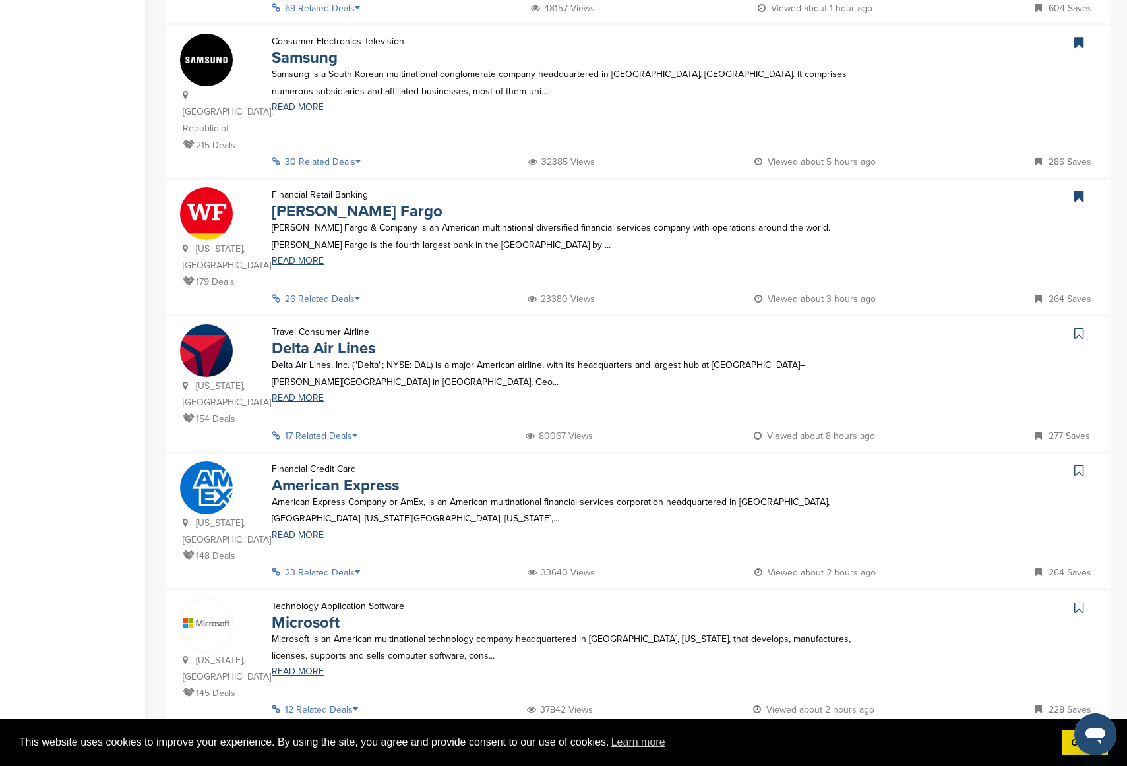
scroll to position [987, 0]
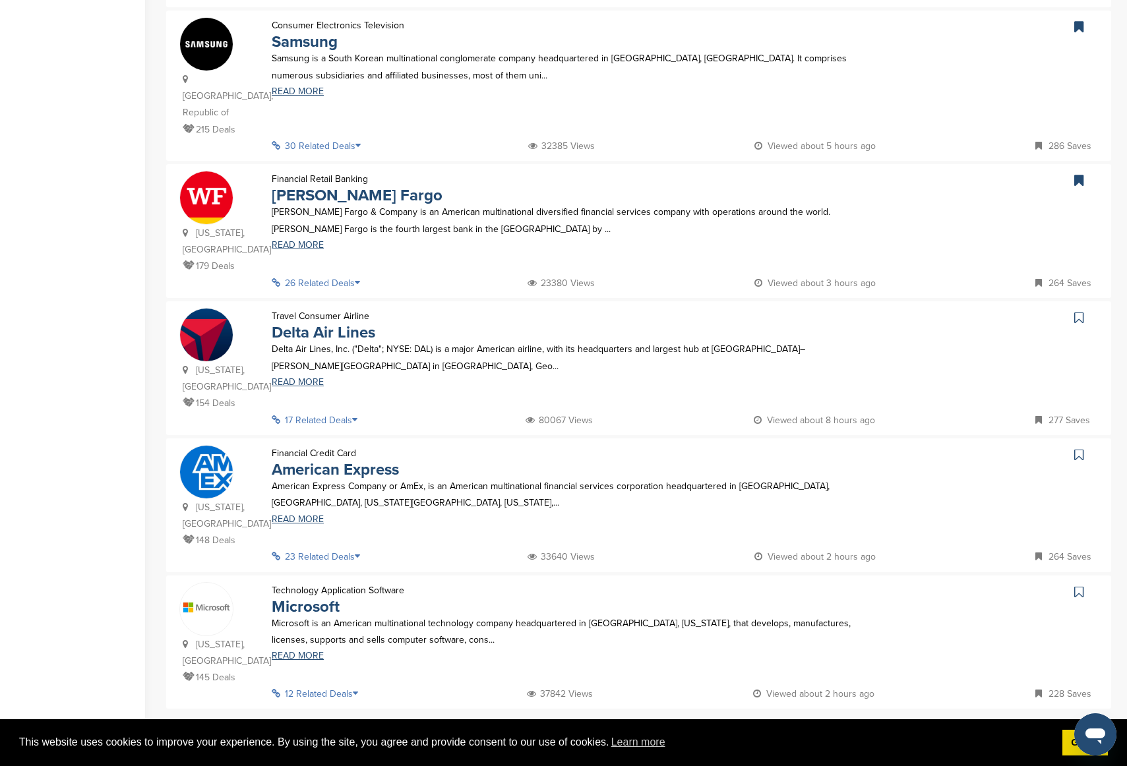
click at [949, 308] on link at bounding box center [1080, 318] width 19 height 20
click at [949, 445] on link at bounding box center [1080, 455] width 19 height 20
click at [949, 519] on link at bounding box center [1080, 592] width 19 height 20
click at [608, 519] on link "2" at bounding box center [601, 736] width 28 height 24
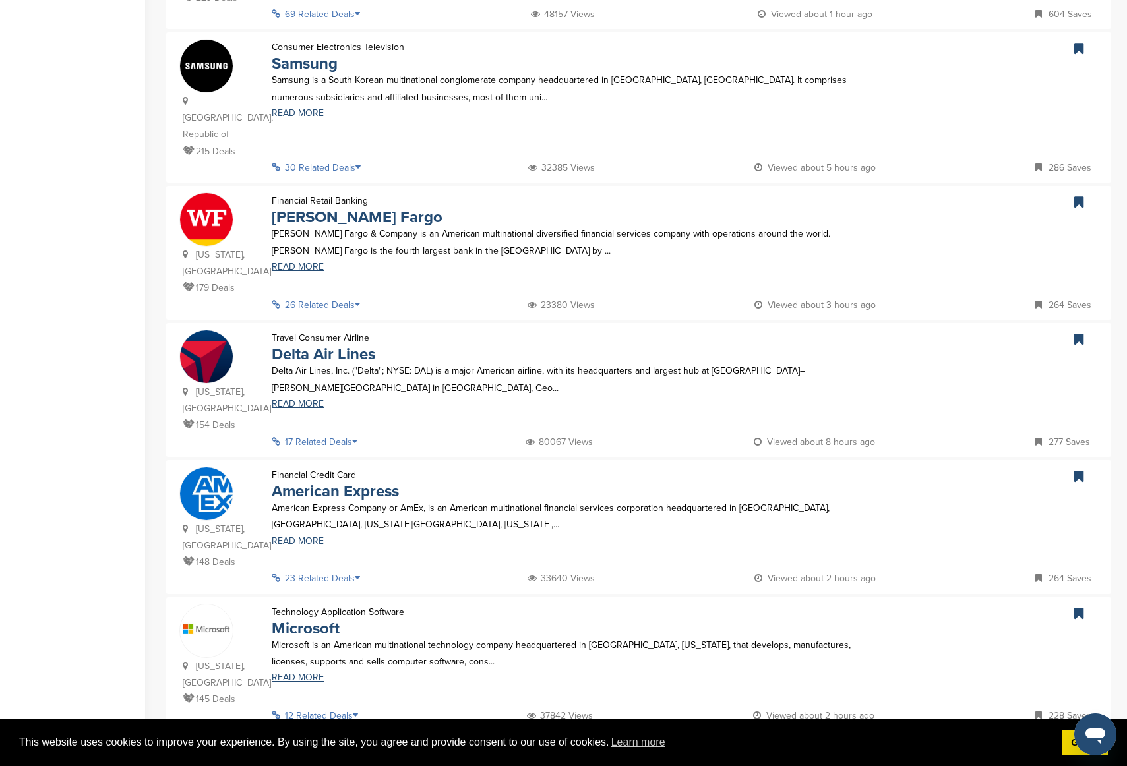
click at [595, 519] on div "Oregon, USA 468 Deals Apparel, Clothing, & Fashion Athletic Apparel & Equipment…" at bounding box center [638, 58] width 945 height 1423
click at [600, 519] on link "2" at bounding box center [601, 758] width 28 height 24
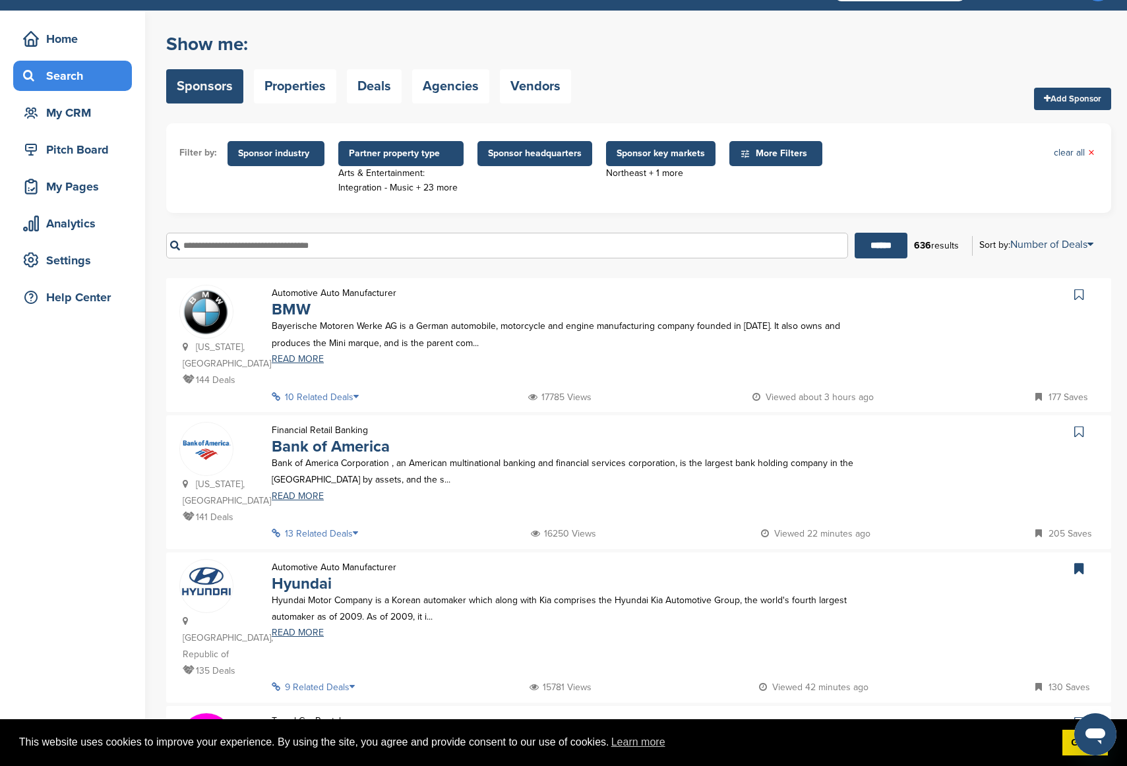
scroll to position [140, 0]
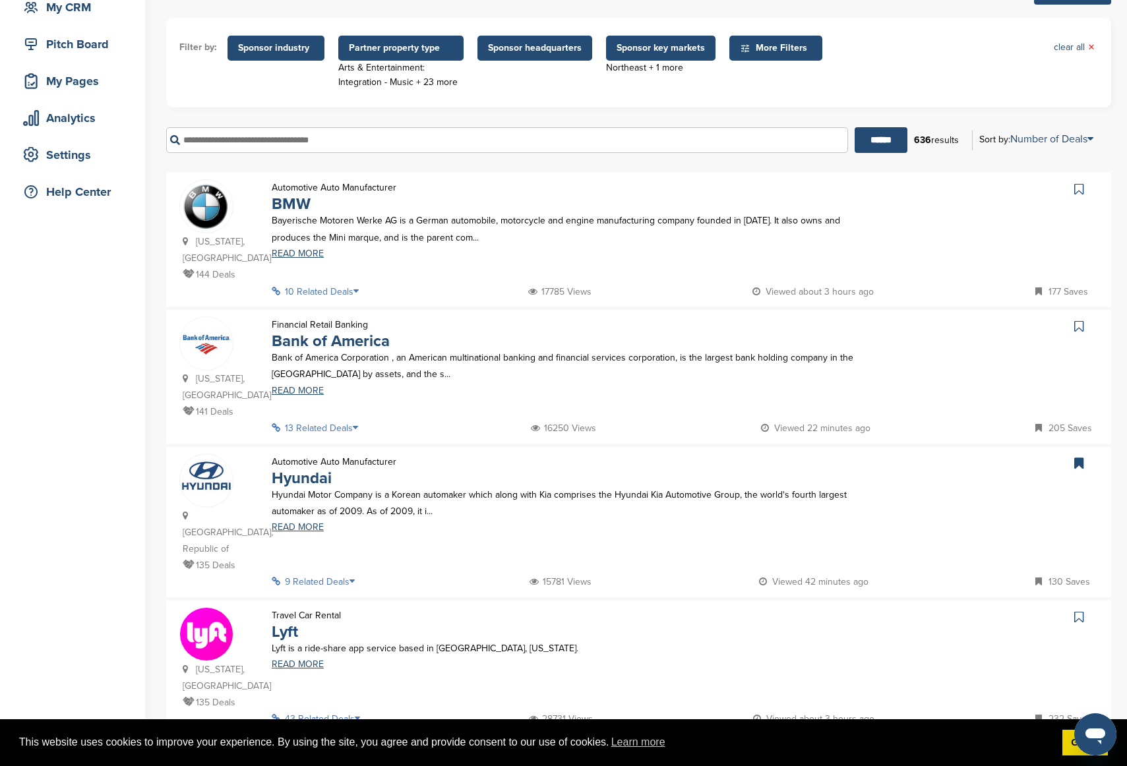
click at [949, 189] on icon at bounding box center [1078, 189] width 9 height 13
click at [949, 325] on icon at bounding box center [1078, 326] width 9 height 13
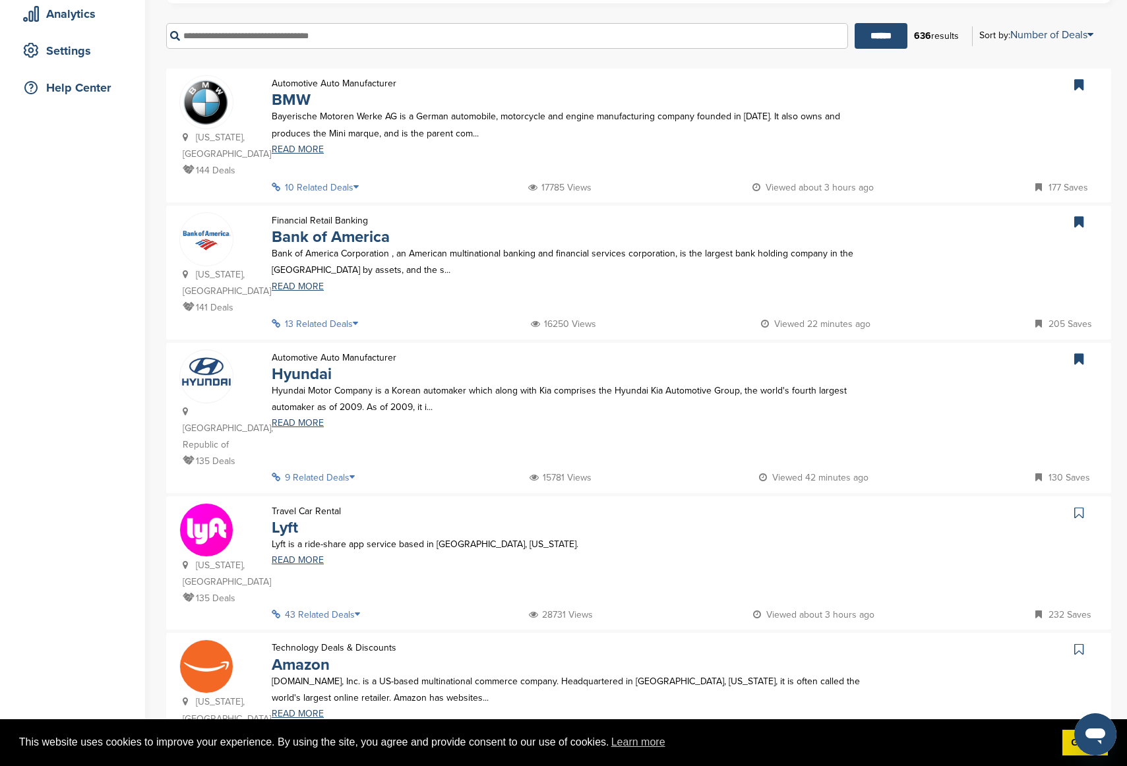
scroll to position [274, 0]
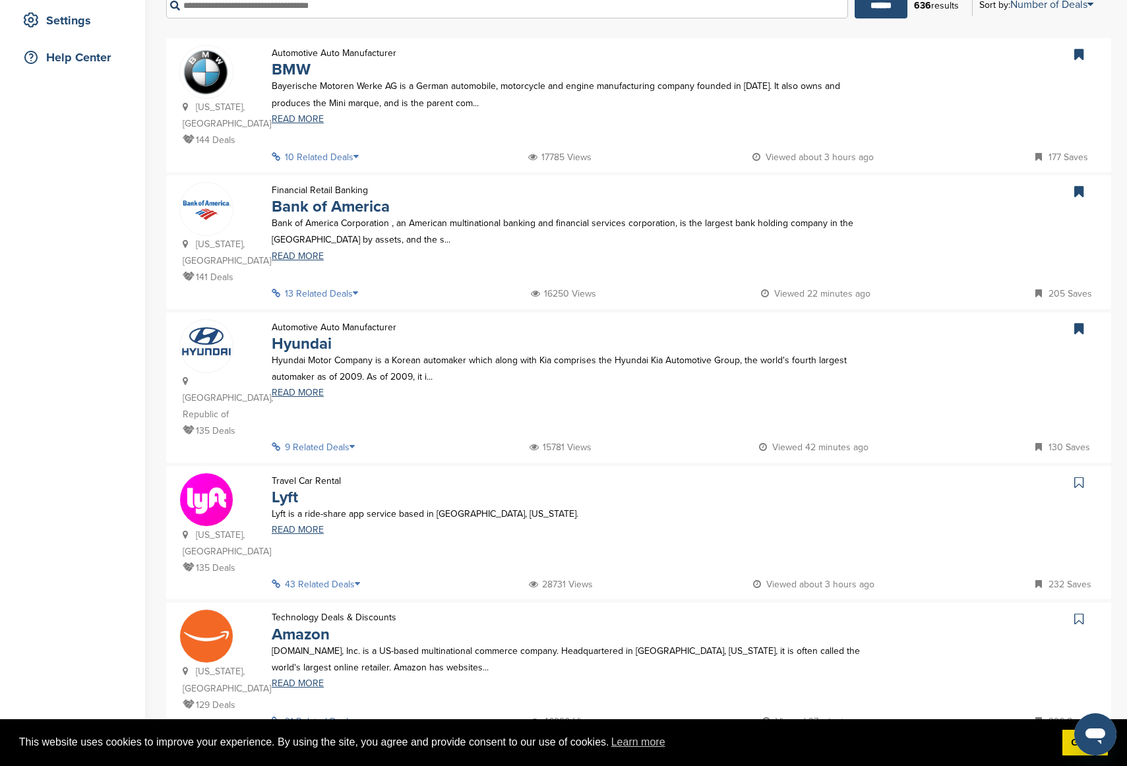
click at [949, 476] on icon at bounding box center [1078, 482] width 9 height 13
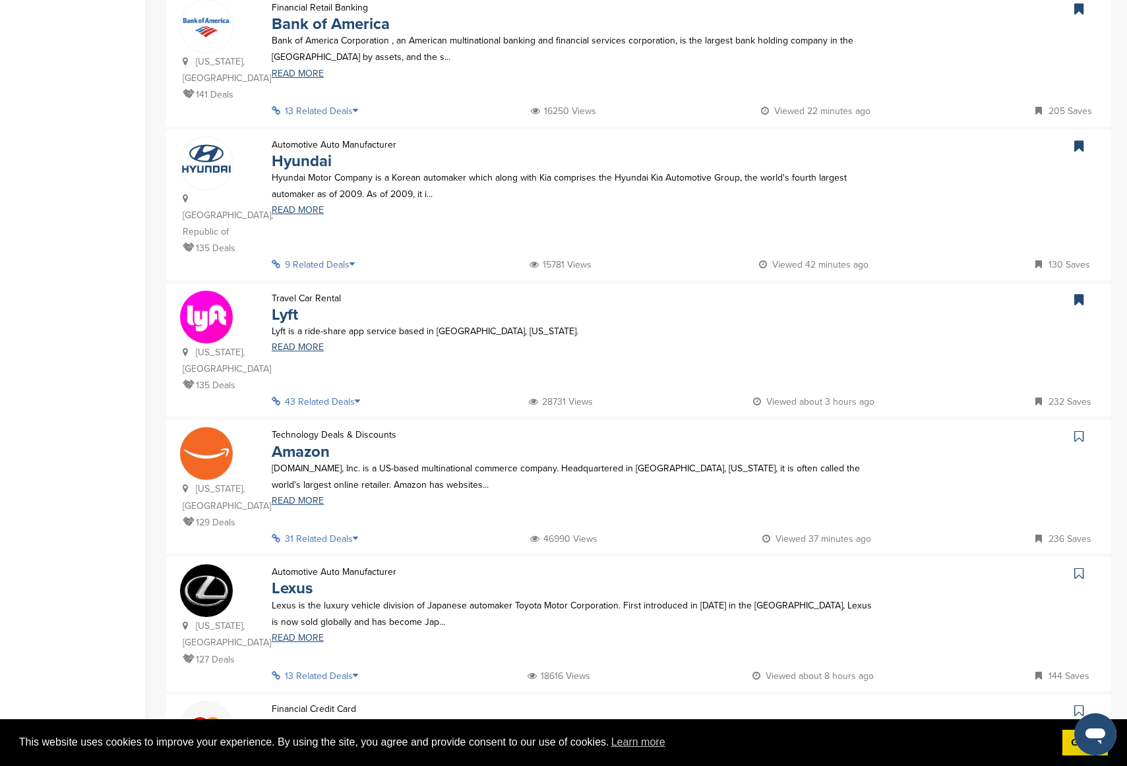
click at [949, 428] on link at bounding box center [1080, 437] width 19 height 20
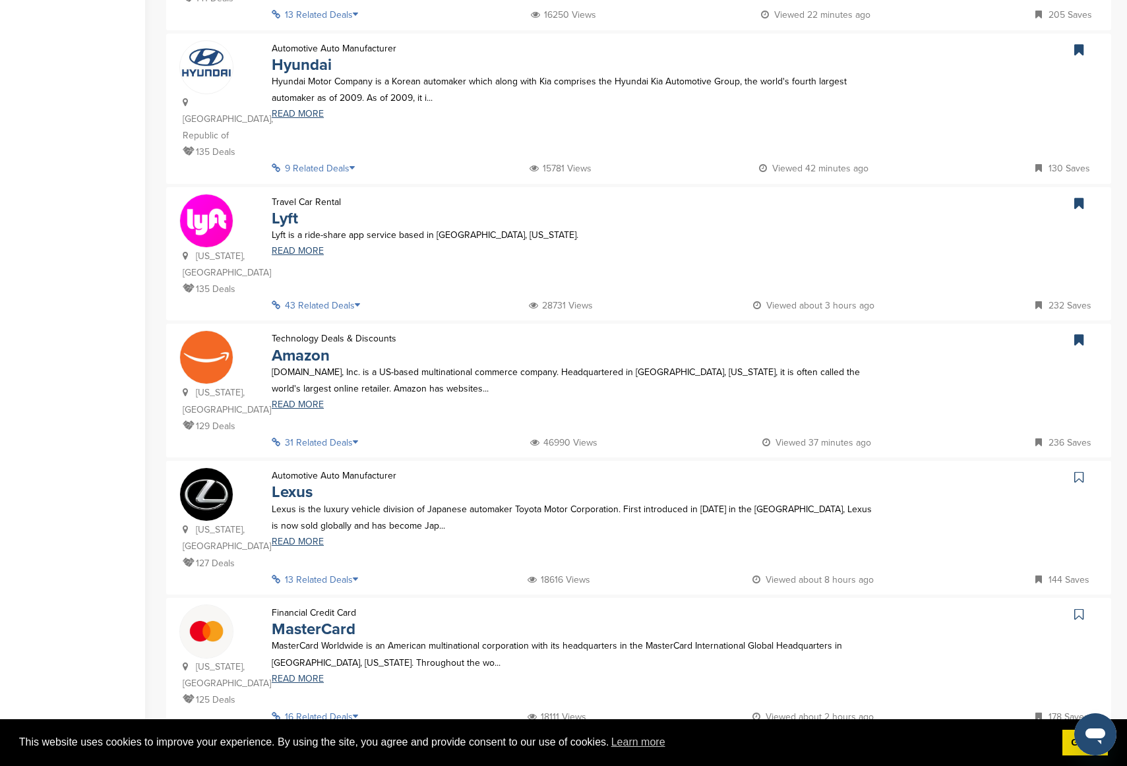
scroll to position [601, 0]
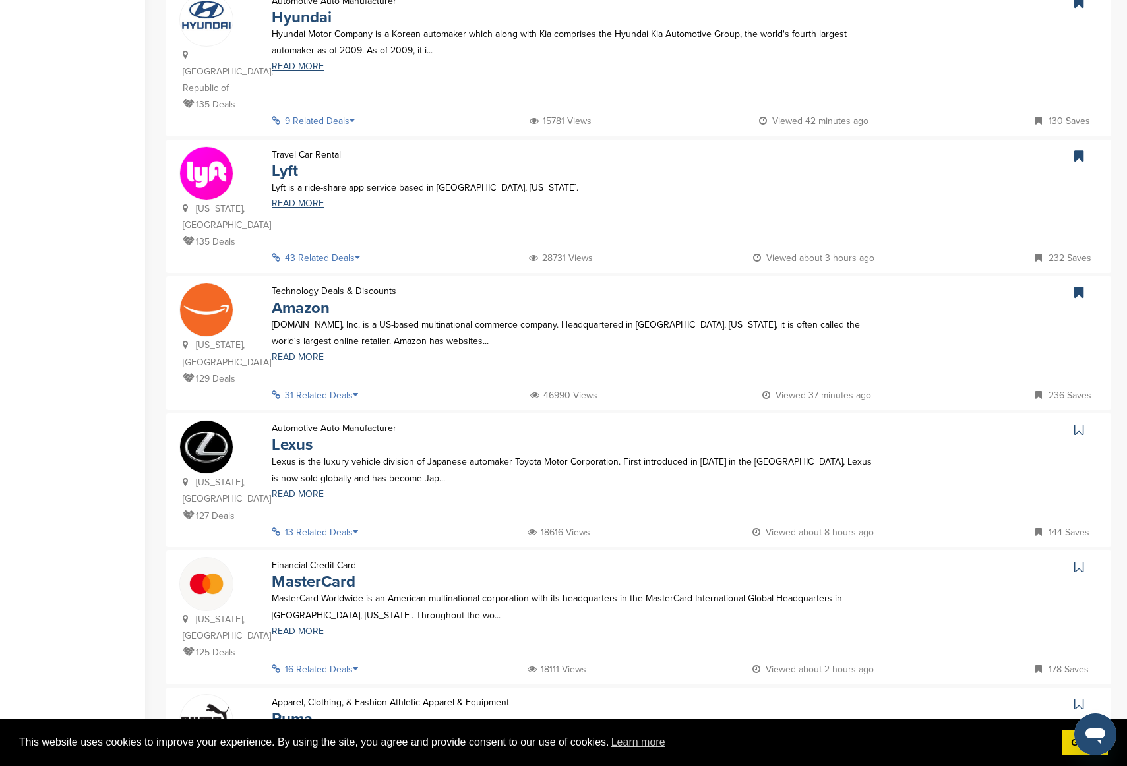
click at [949, 420] on link at bounding box center [1080, 430] width 19 height 20
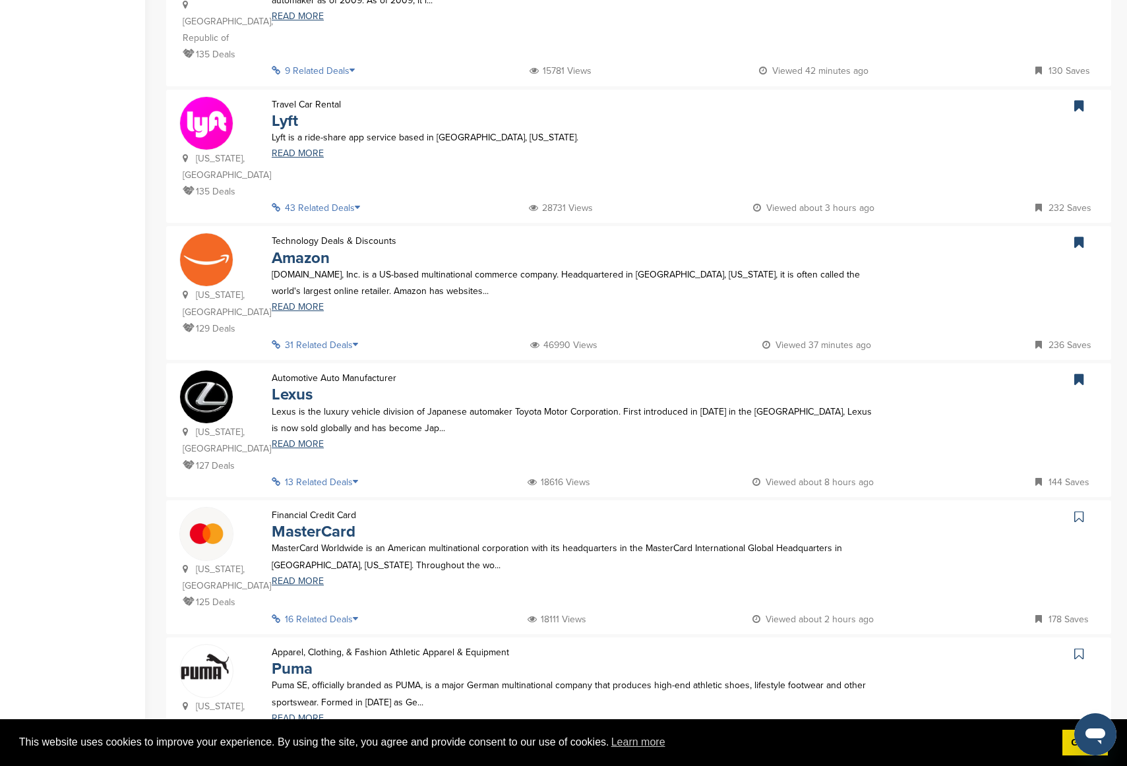
click at [949, 510] on link at bounding box center [1080, 517] width 19 height 20
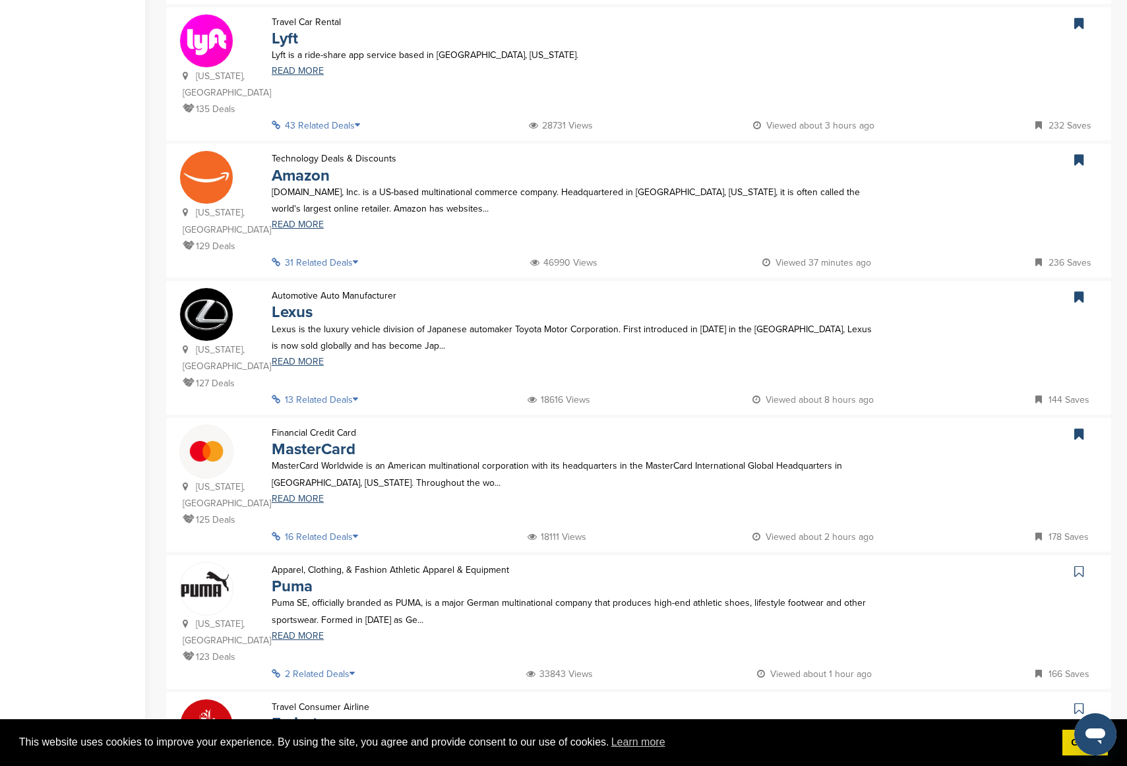
scroll to position [809, 0]
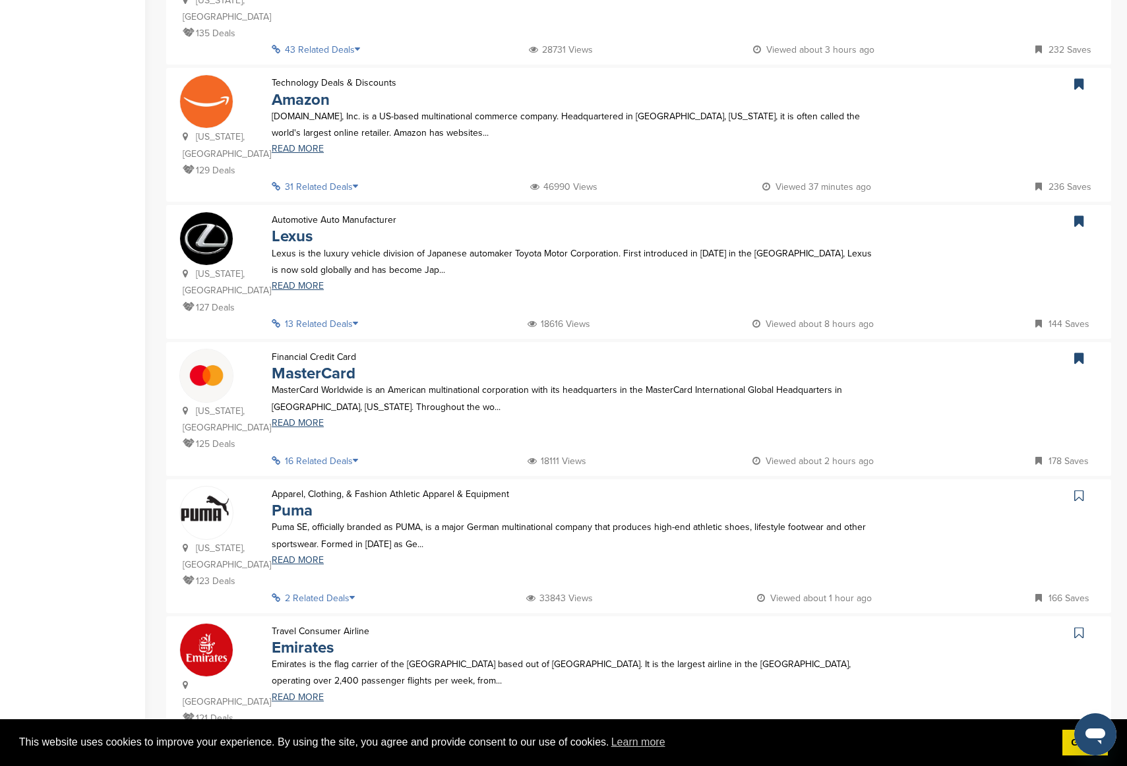
click at [949, 486] on link at bounding box center [1080, 496] width 19 height 20
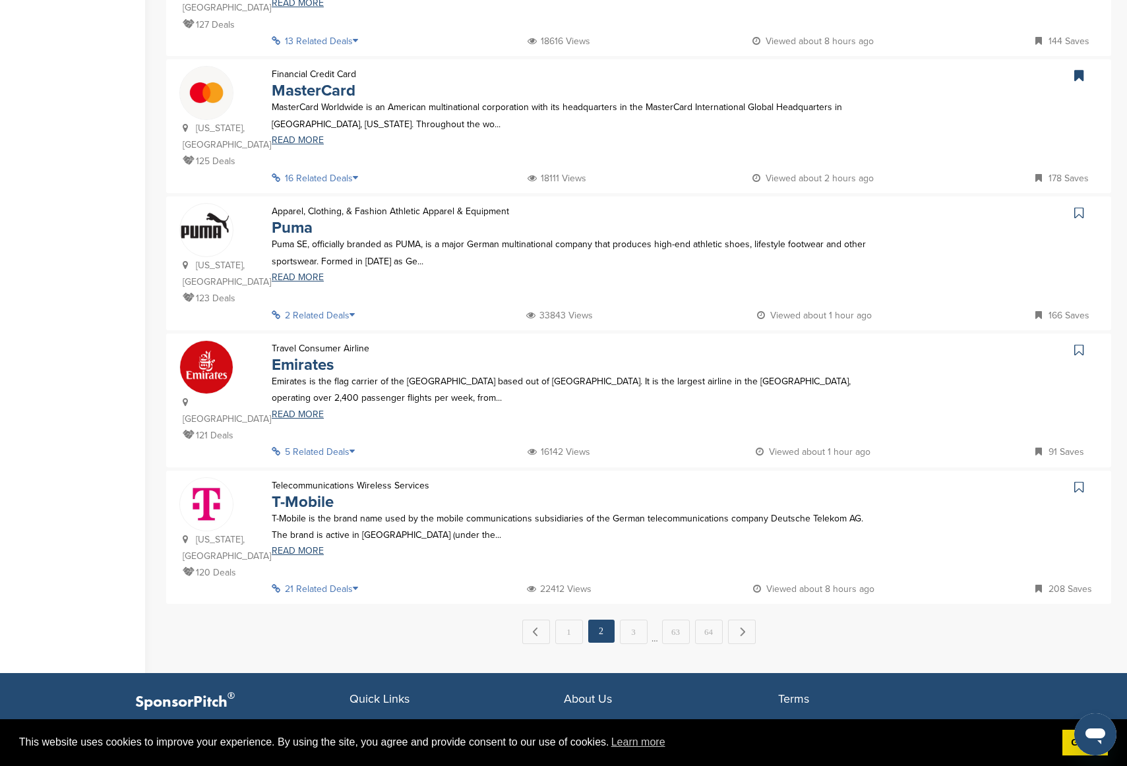
scroll to position [1124, 0]
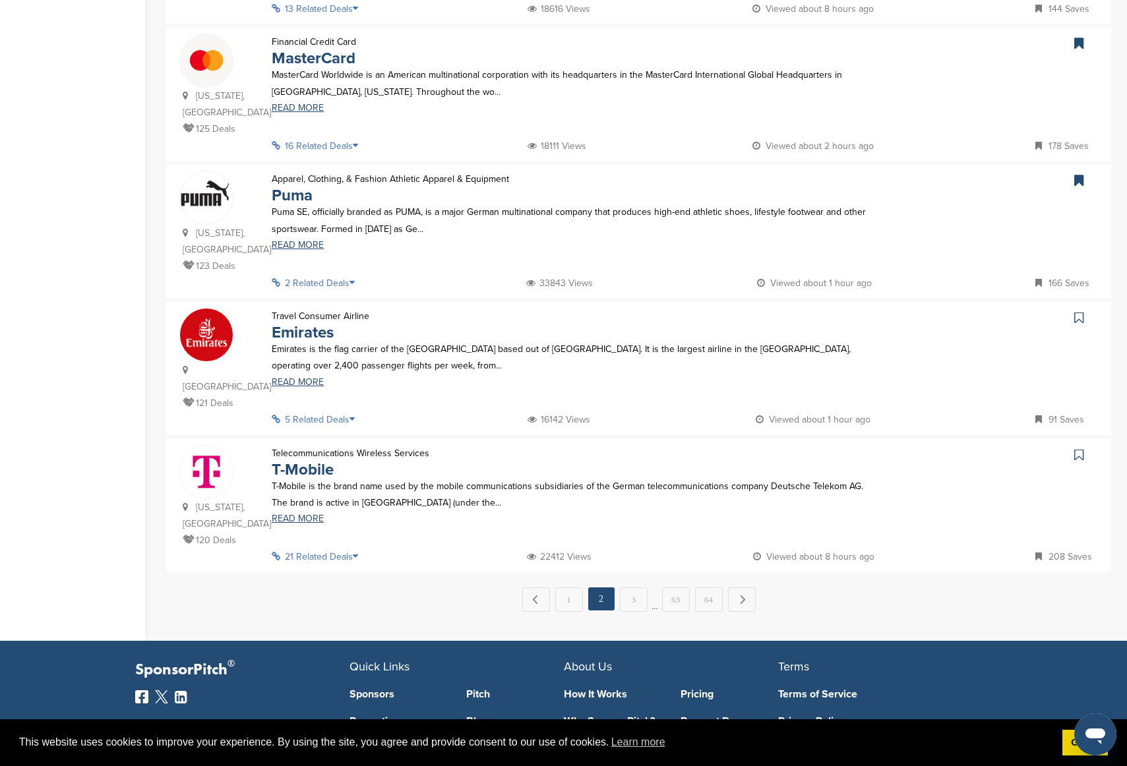
click at [949, 324] on icon at bounding box center [1078, 317] width 9 height 13
click at [949, 459] on icon at bounding box center [1078, 454] width 9 height 13
click at [637, 519] on link "3" at bounding box center [634, 599] width 28 height 24
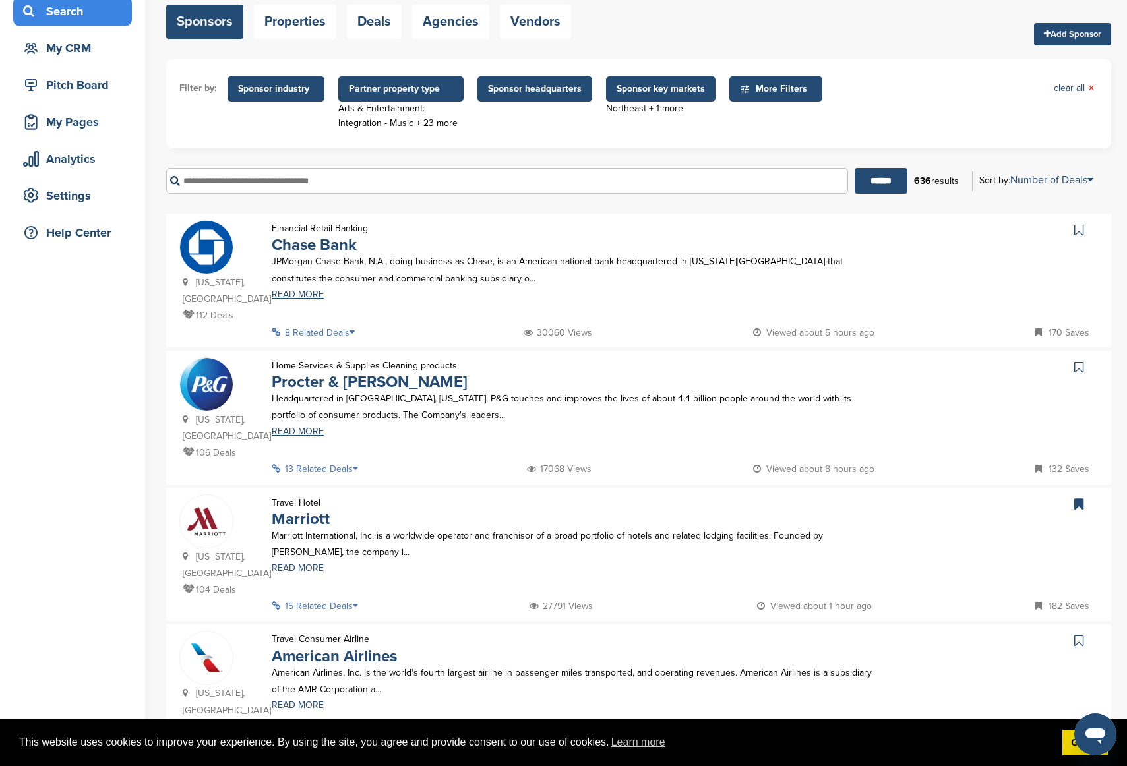
scroll to position [107, 0]
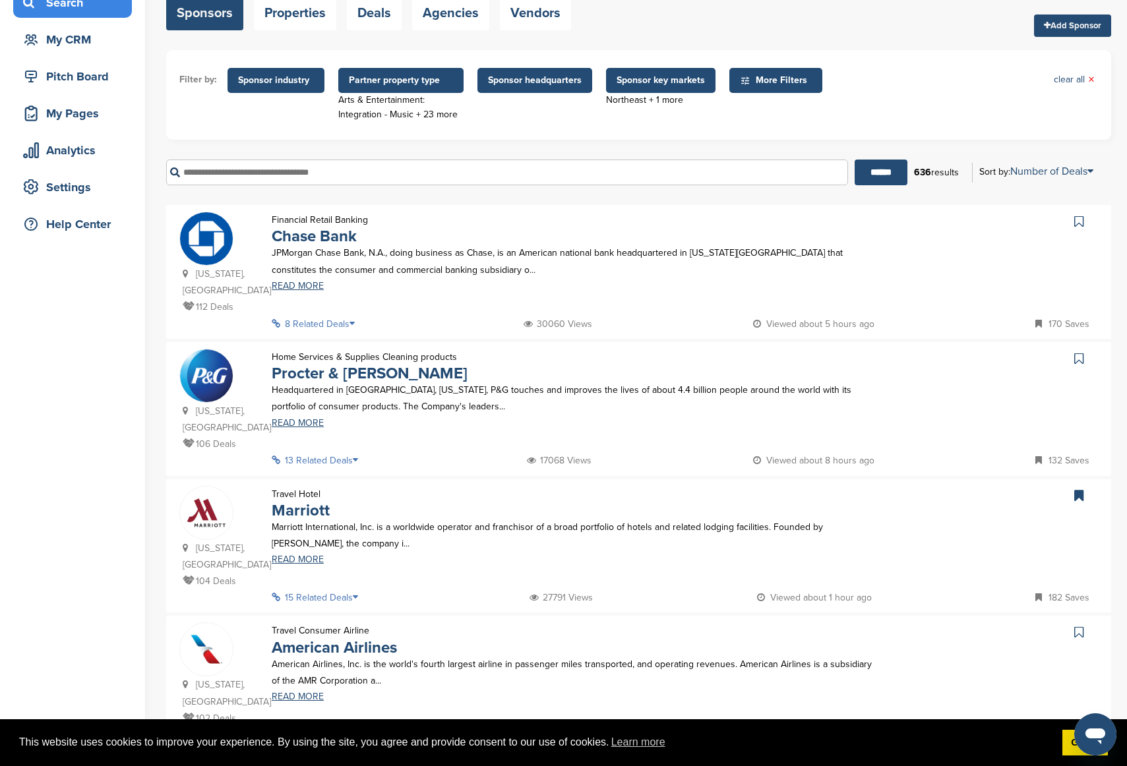
click at [949, 228] on icon at bounding box center [1078, 221] width 9 height 13
click at [949, 369] on link at bounding box center [1080, 359] width 19 height 20
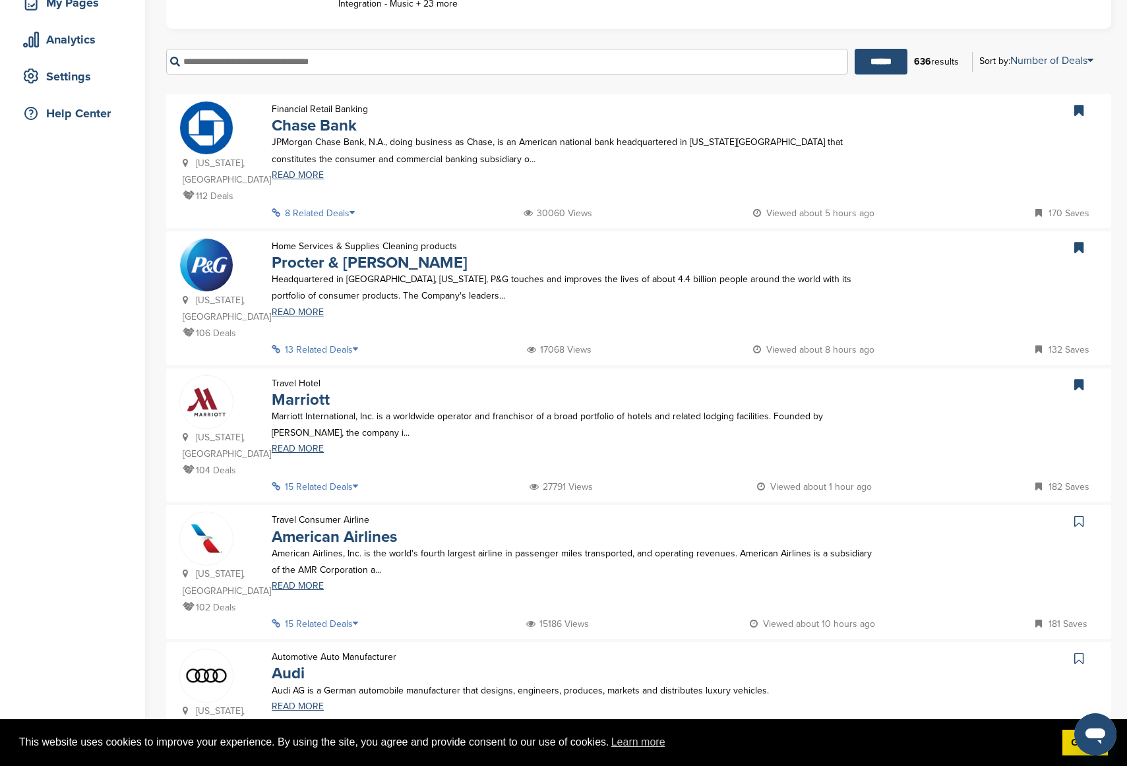
scroll to position [251, 0]
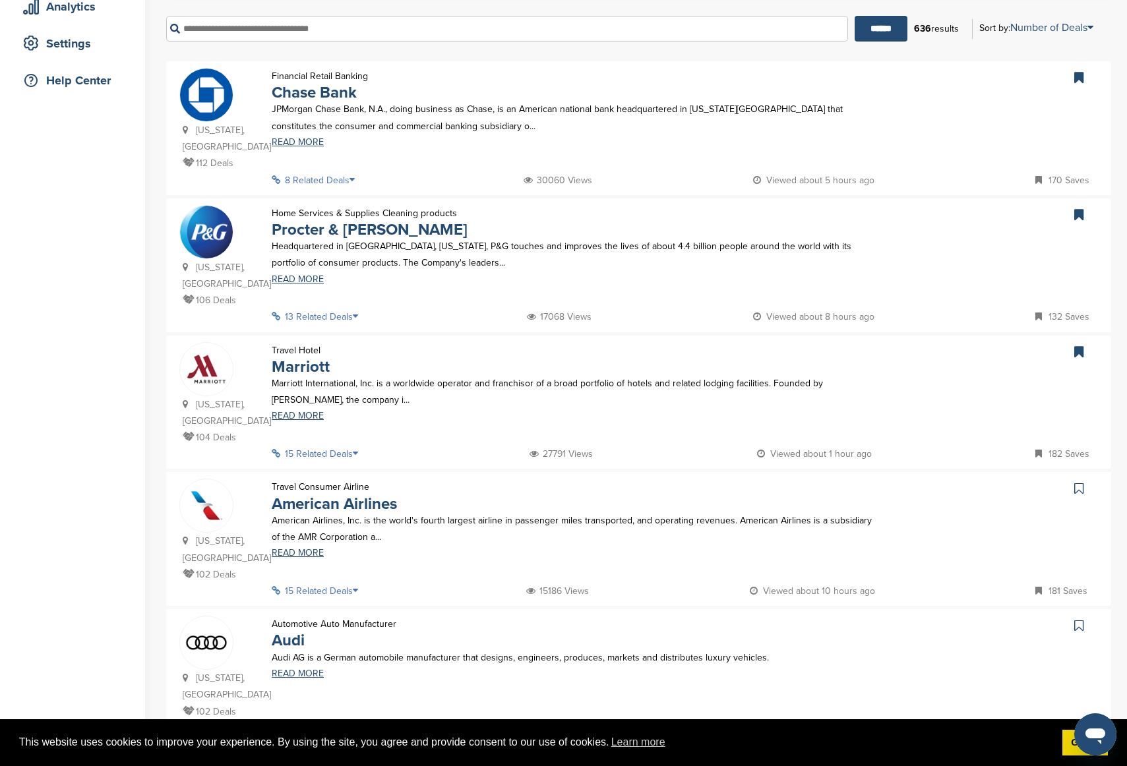
click at [949, 479] on link at bounding box center [1080, 489] width 19 height 20
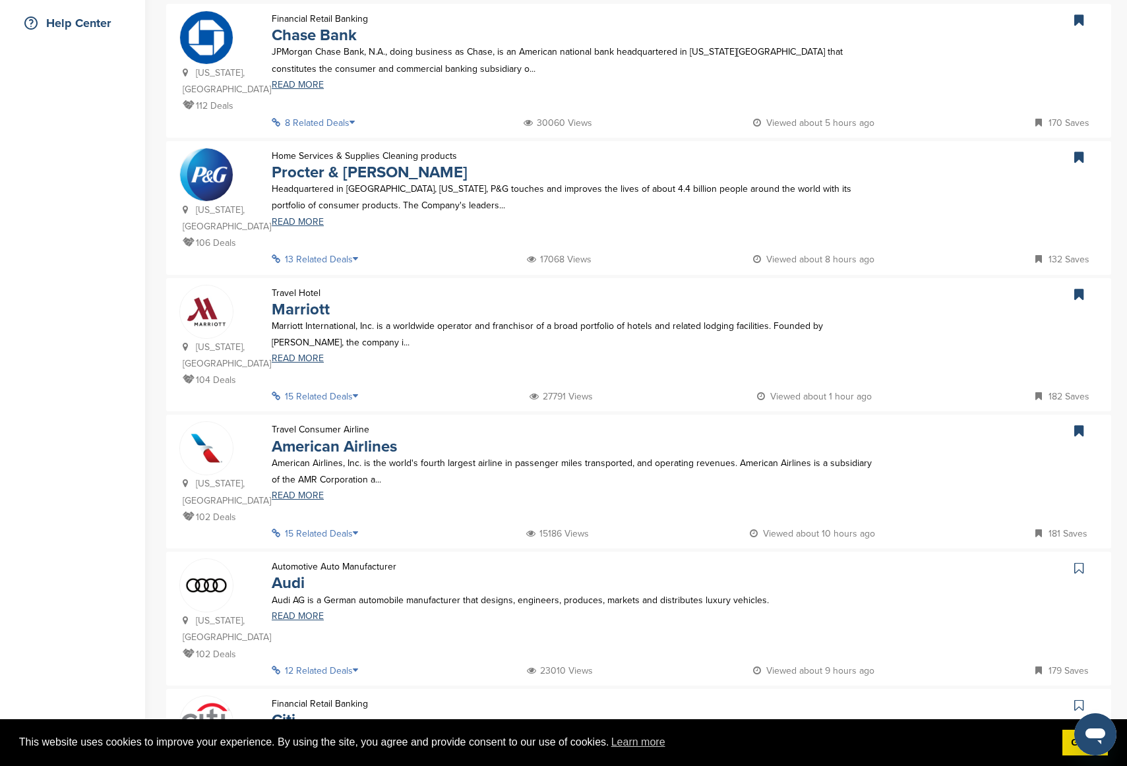
scroll to position [324, 0]
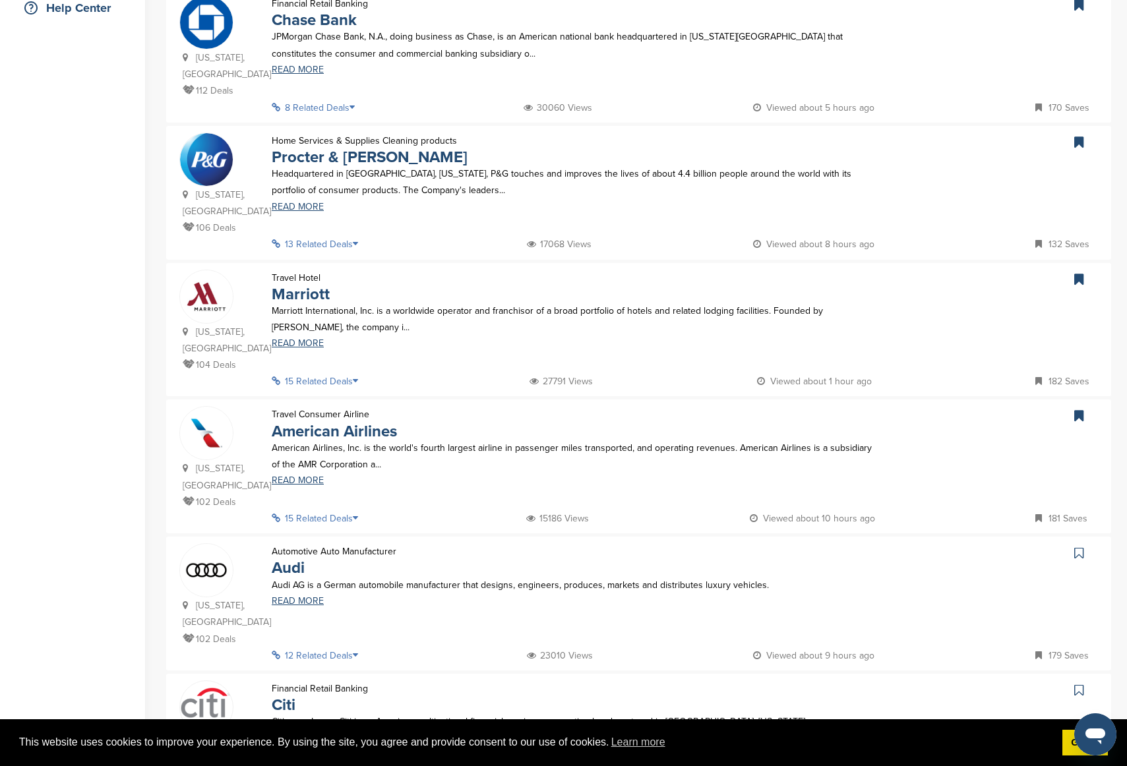
click at [949, 519] on icon at bounding box center [1078, 552] width 9 height 13
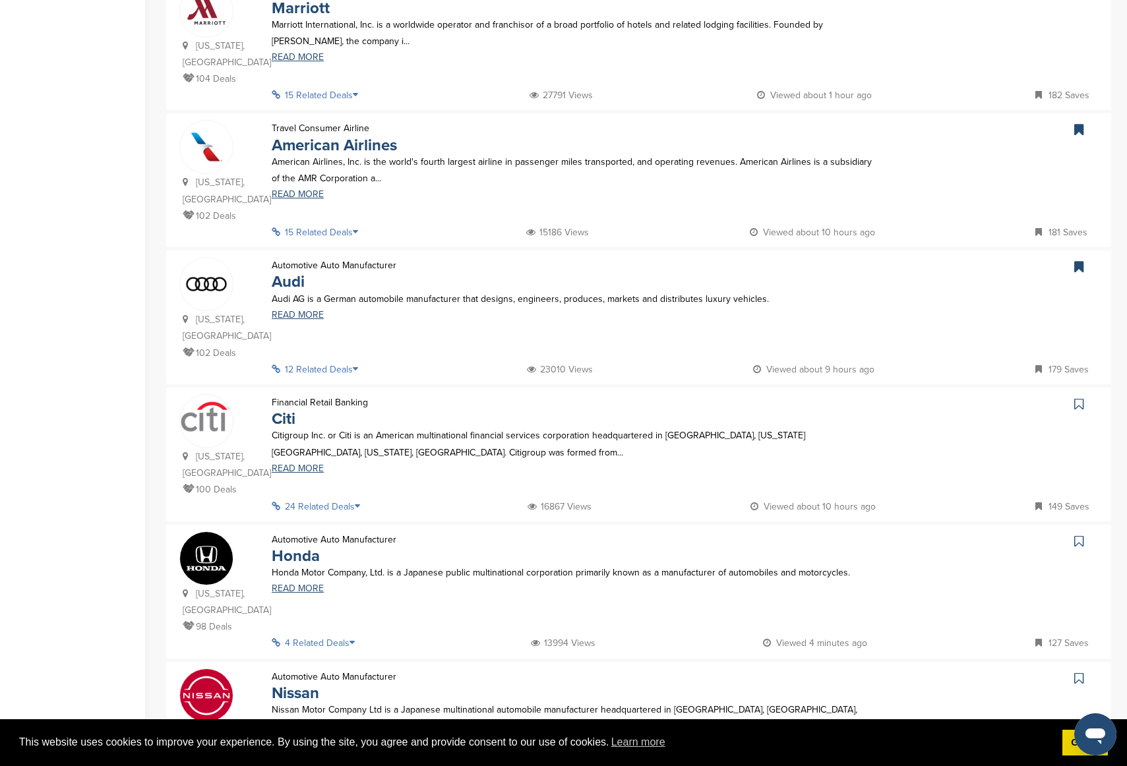
scroll to position [611, 0]
click at [949, 396] on icon at bounding box center [1078, 402] width 9 height 13
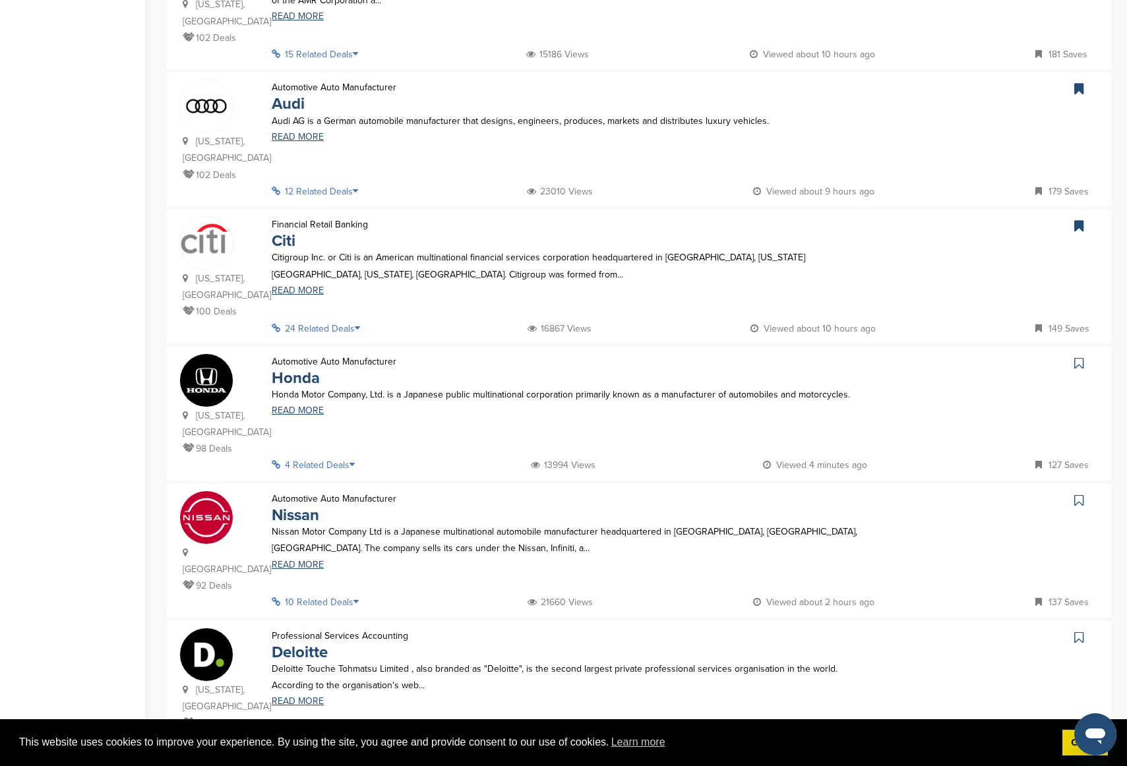
scroll to position [818, 0]
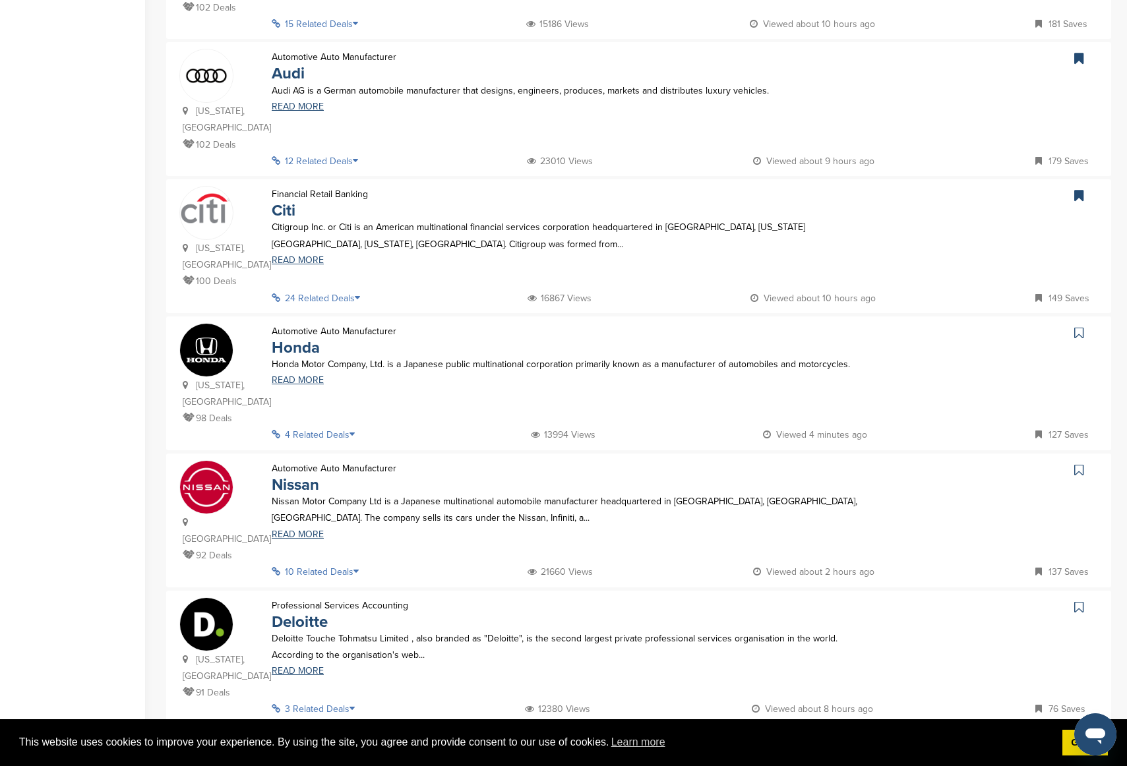
click at [949, 326] on icon at bounding box center [1078, 332] width 9 height 13
click at [949, 463] on icon at bounding box center [1078, 469] width 9 height 13
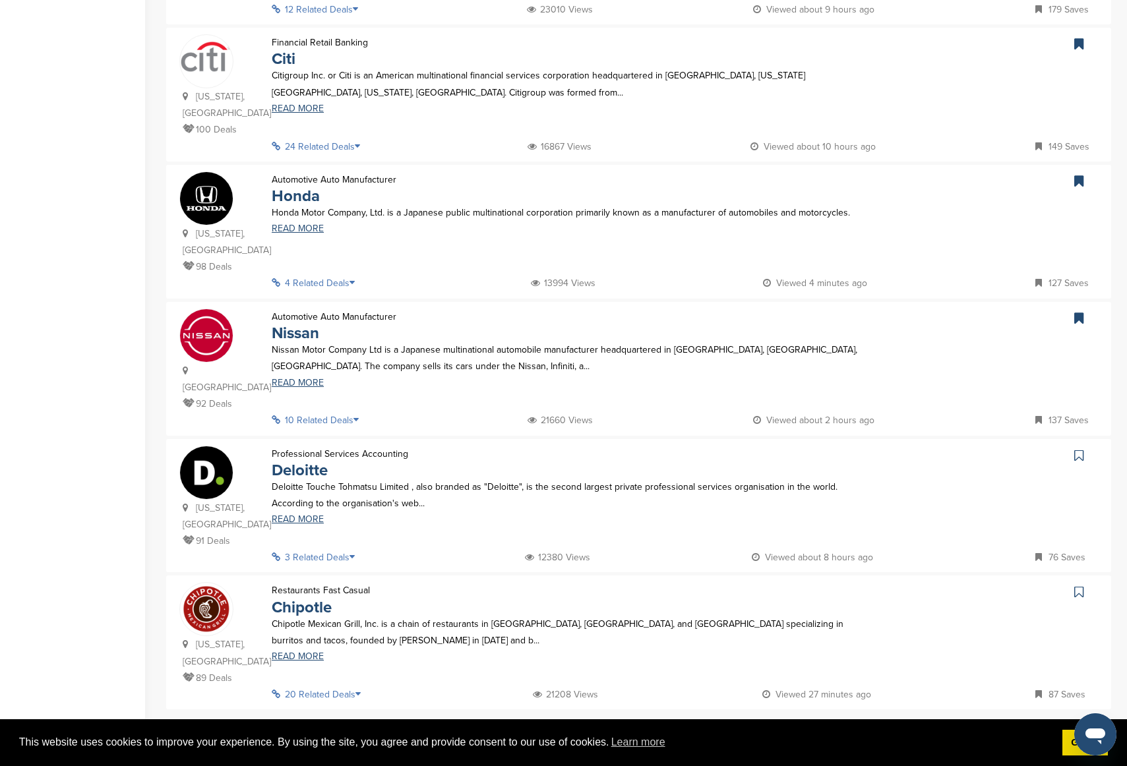
click at [949, 449] on icon at bounding box center [1078, 455] width 9 height 13
click at [949, 519] on link at bounding box center [1080, 592] width 19 height 20
click at [651, 519] on link "4" at bounding box center [650, 737] width 28 height 24
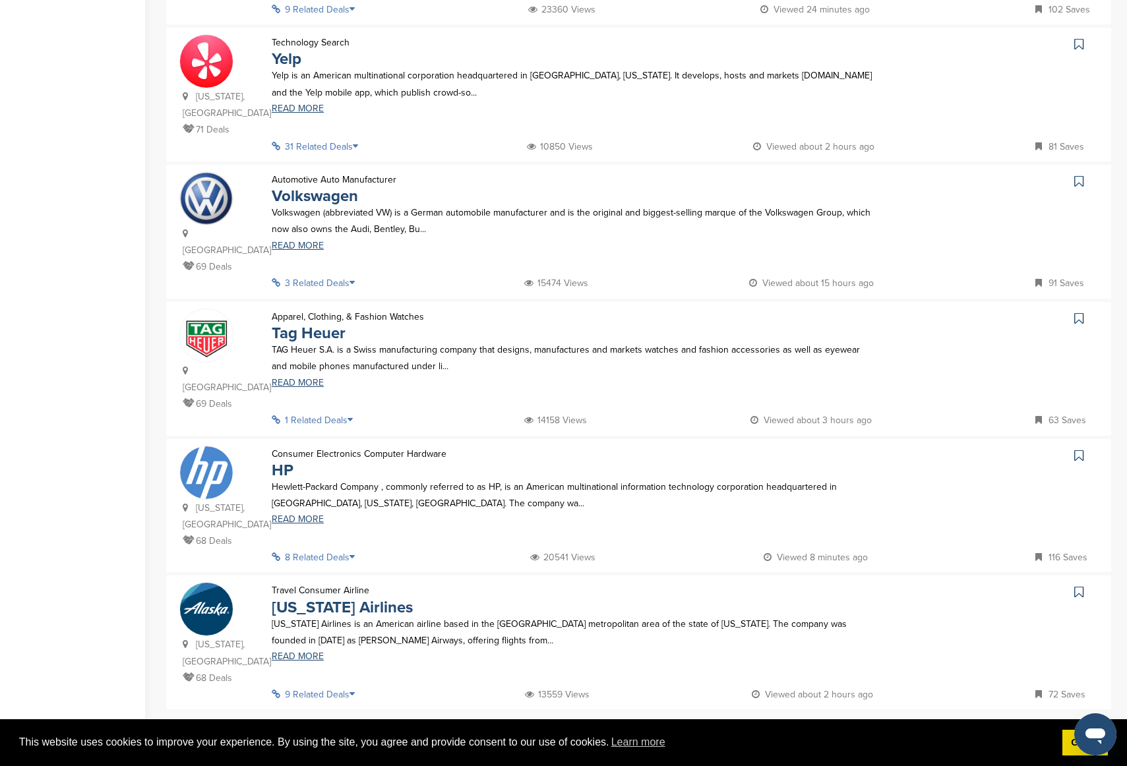
scroll to position [0, 0]
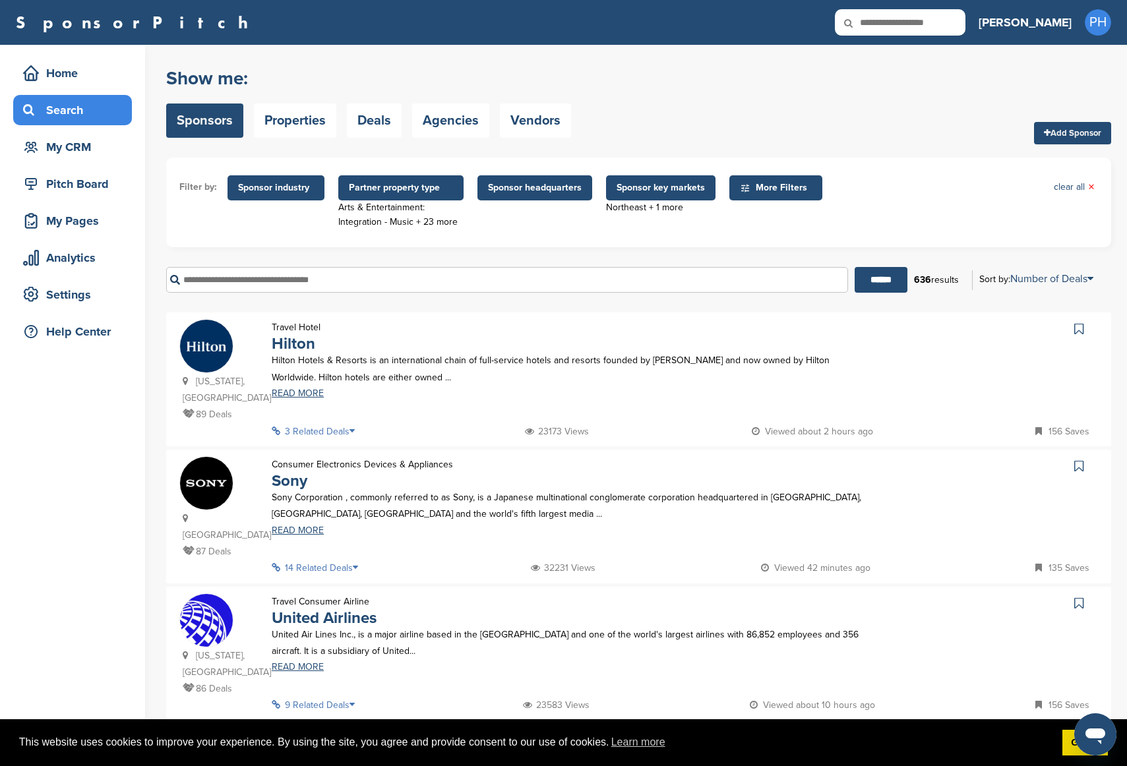
click at [949, 324] on link at bounding box center [1080, 329] width 19 height 20
click at [949, 459] on icon at bounding box center [1078, 465] width 9 height 13
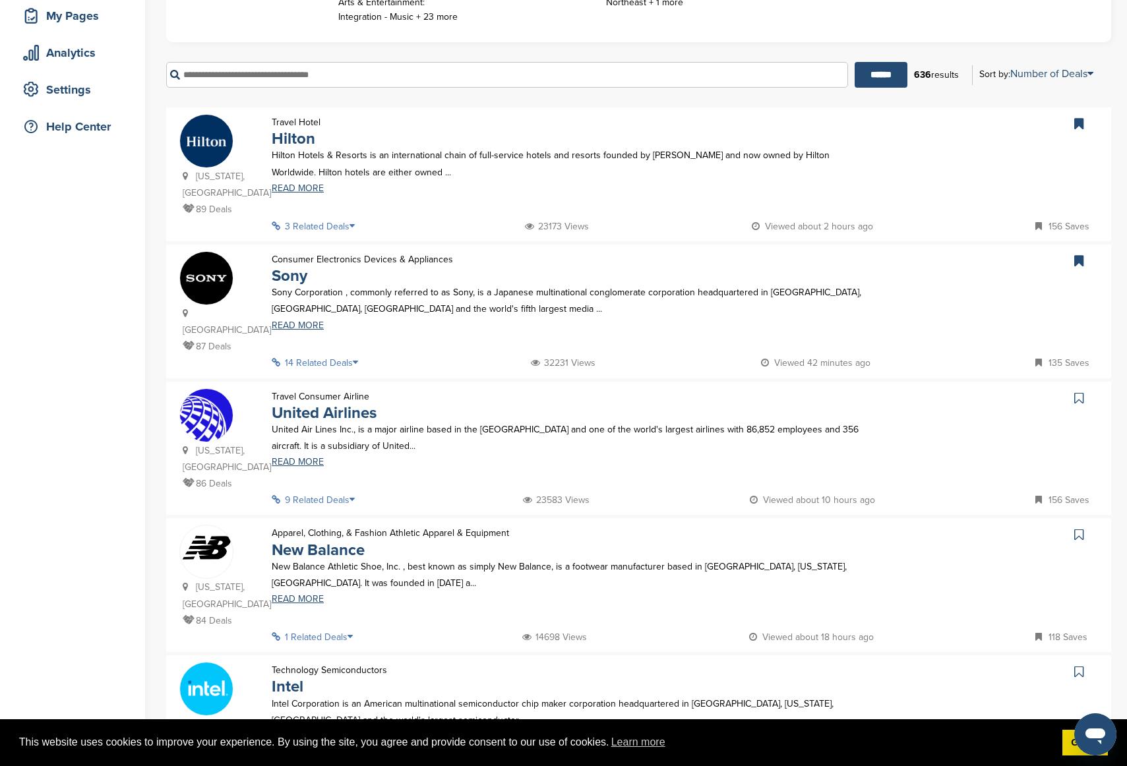
click at [949, 392] on icon at bounding box center [1078, 398] width 9 height 13
click at [949, 519] on icon at bounding box center [1078, 534] width 9 height 13
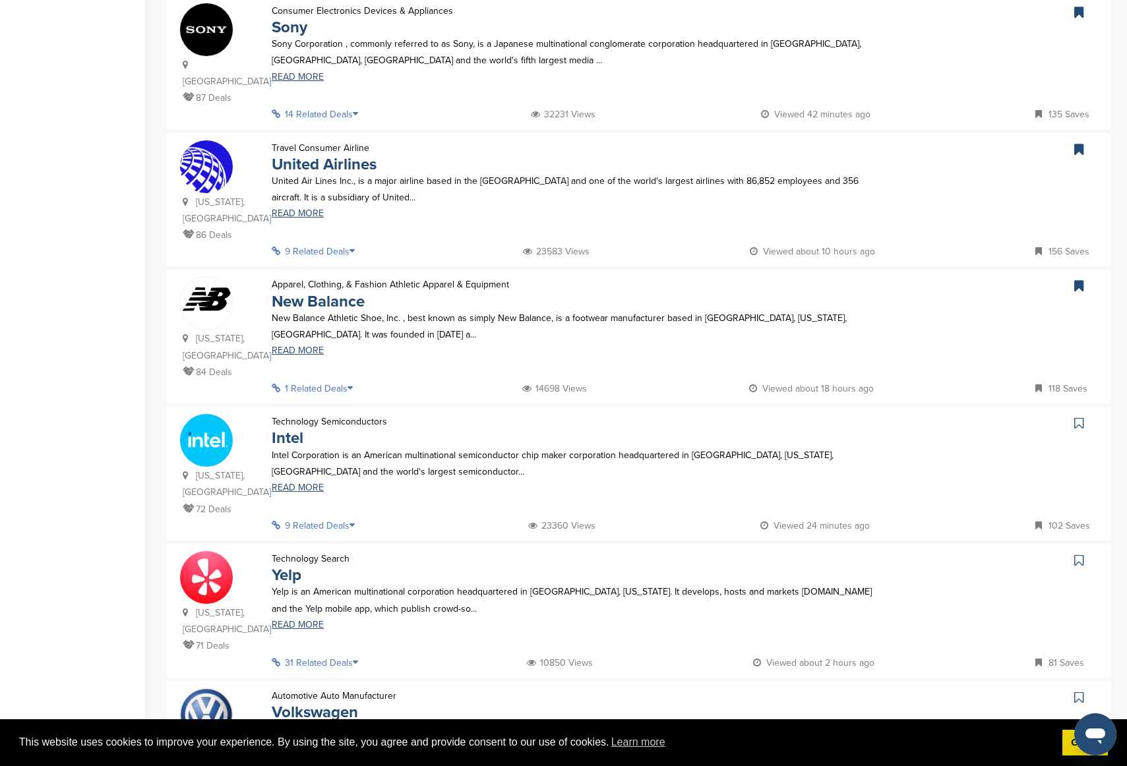
scroll to position [475, 0]
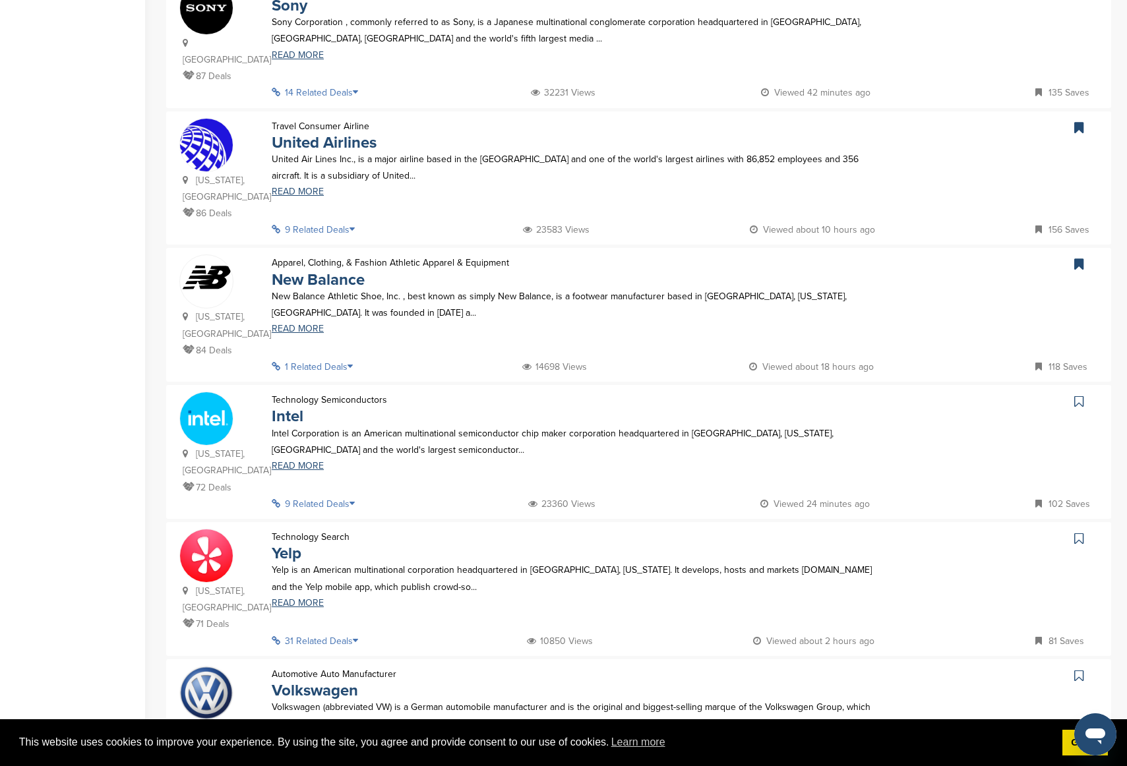
click at [949, 392] on link at bounding box center [1080, 402] width 19 height 20
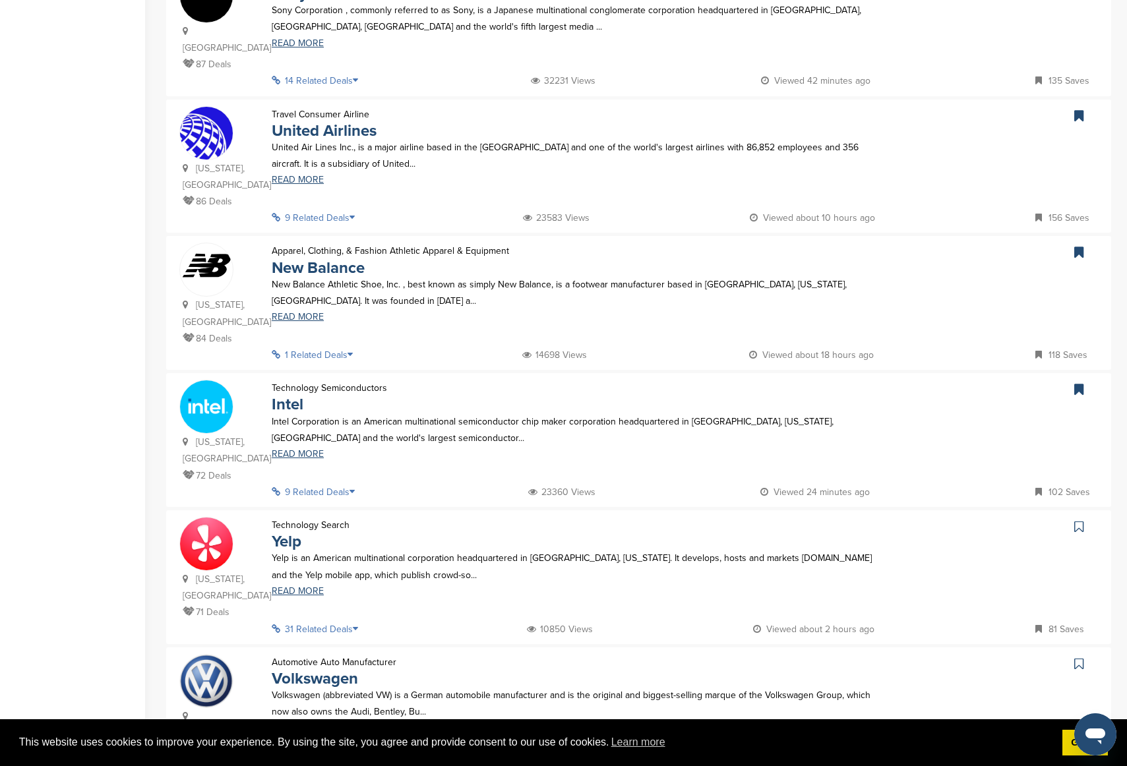
scroll to position [597, 0]
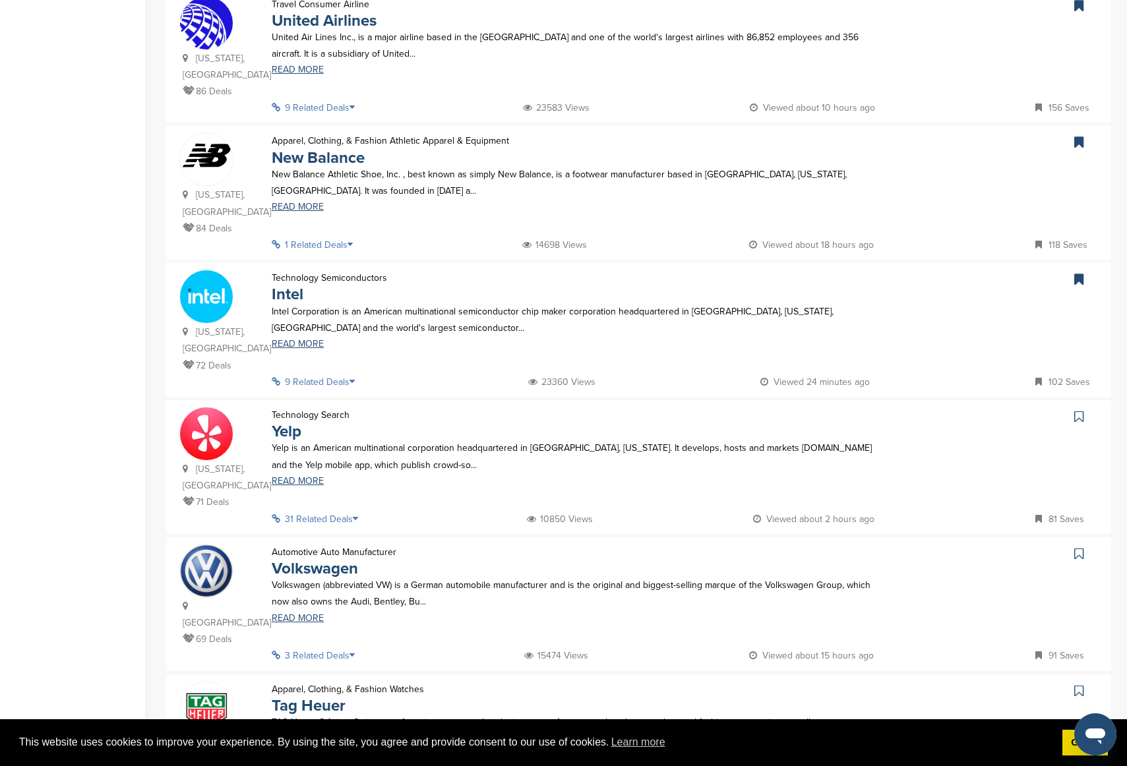
click at [949, 407] on link at bounding box center [1080, 417] width 19 height 20
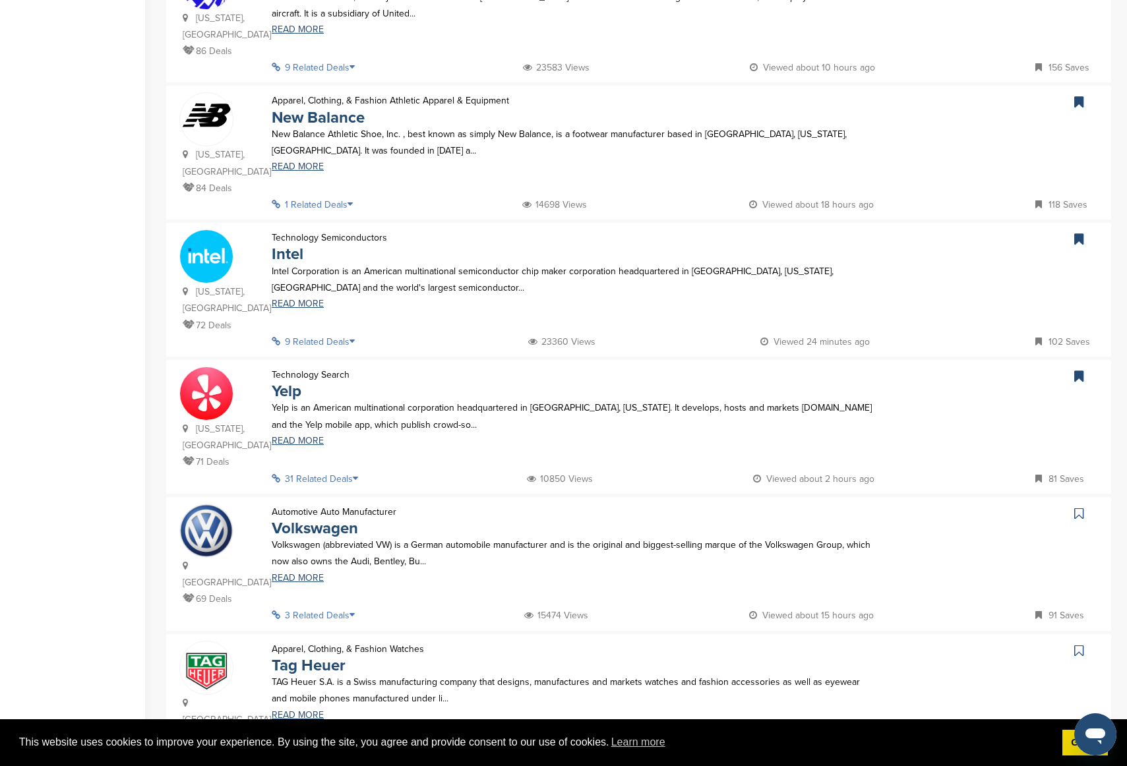
scroll to position [671, 0]
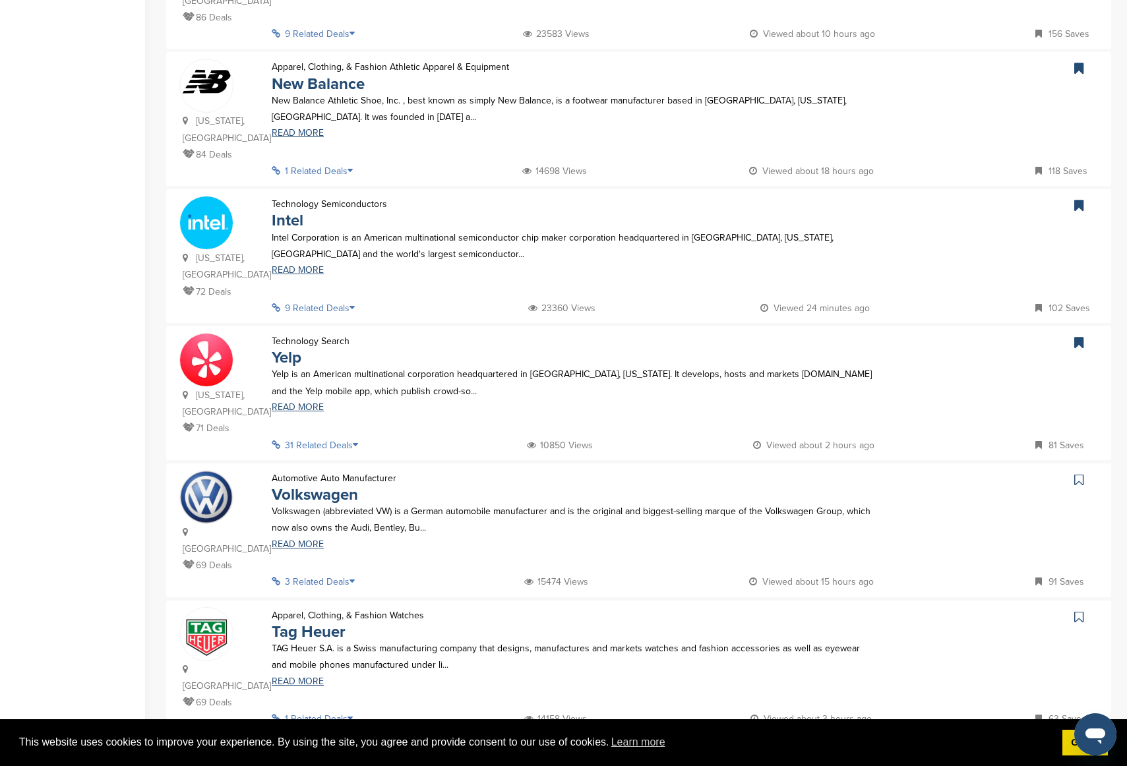
click at [949, 473] on icon at bounding box center [1078, 479] width 9 height 13
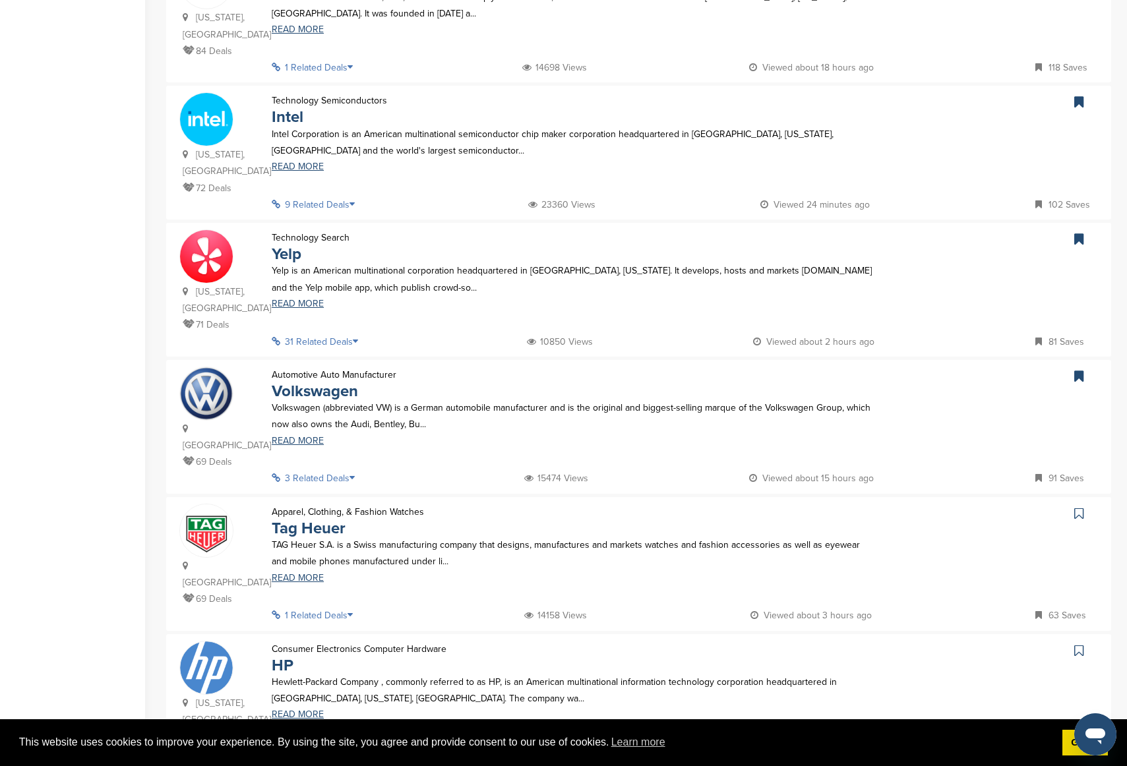
scroll to position [1024, 0]
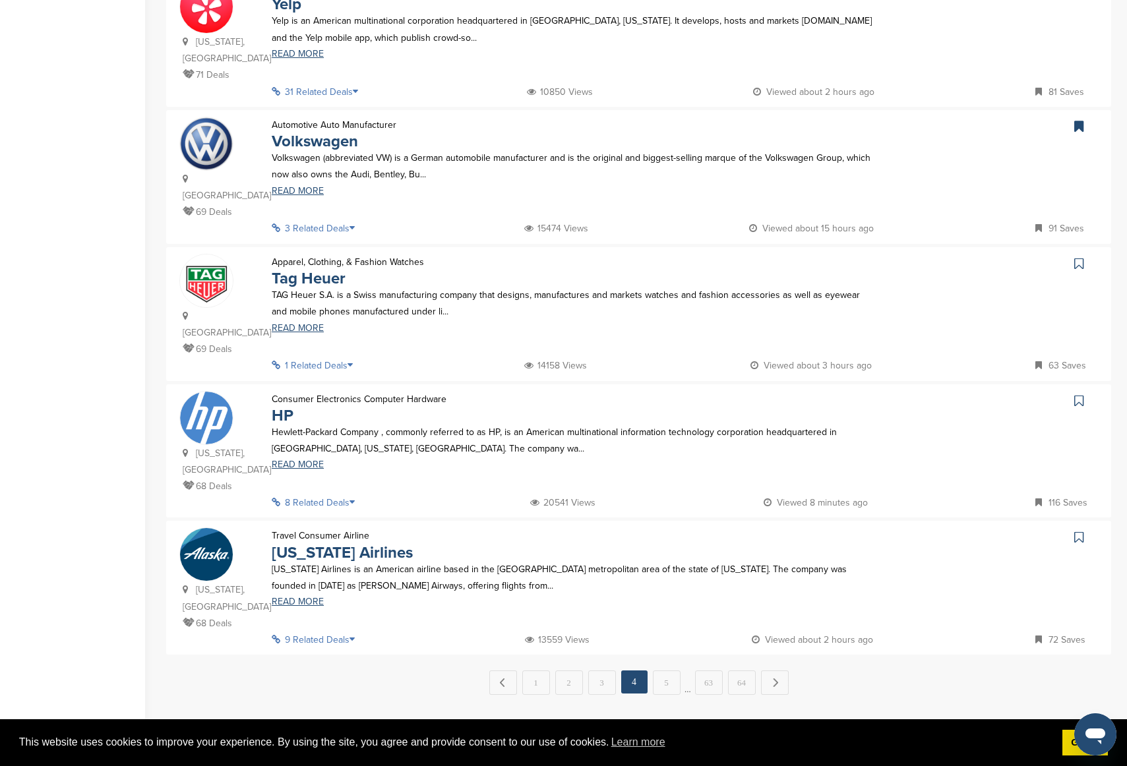
click at [949, 257] on icon at bounding box center [1078, 263] width 9 height 13
click at [949, 394] on icon at bounding box center [1078, 400] width 9 height 13
click at [949, 519] on icon at bounding box center [1078, 537] width 9 height 13
click at [949, 254] on link at bounding box center [1080, 264] width 19 height 20
click at [677, 519] on link "5" at bounding box center [667, 682] width 28 height 24
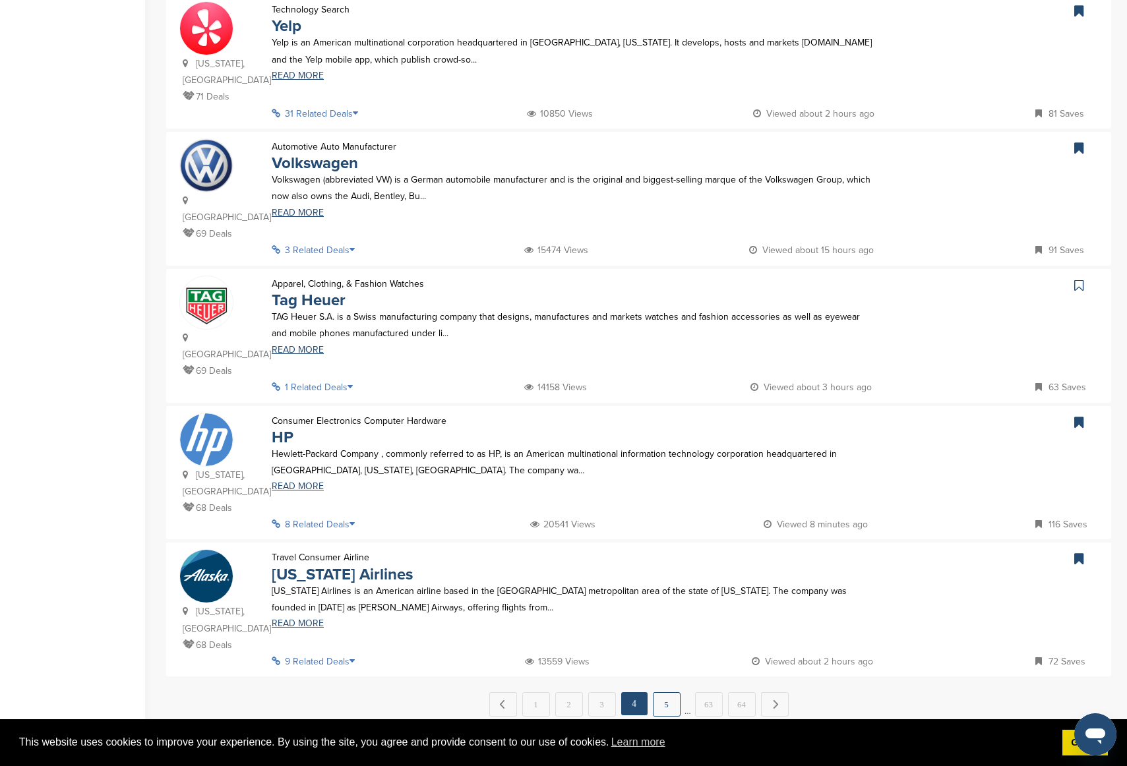
click at [659, 519] on link "5" at bounding box center [667, 704] width 28 height 24
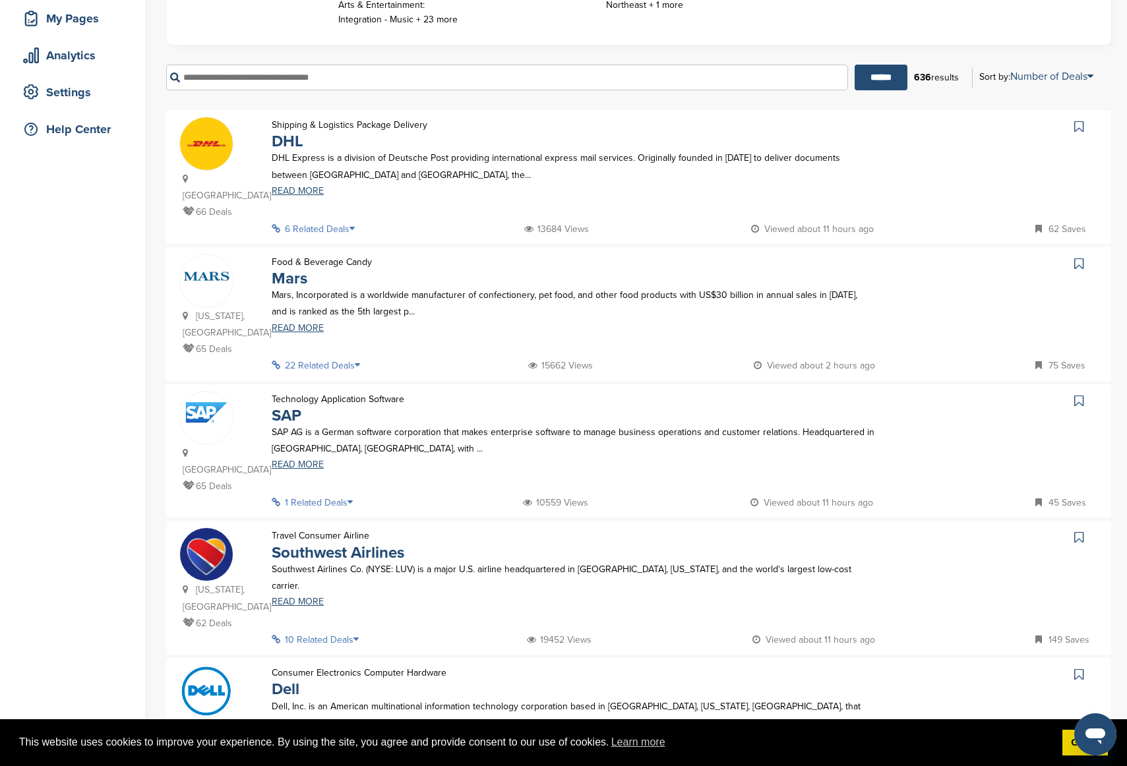
scroll to position [205, 0]
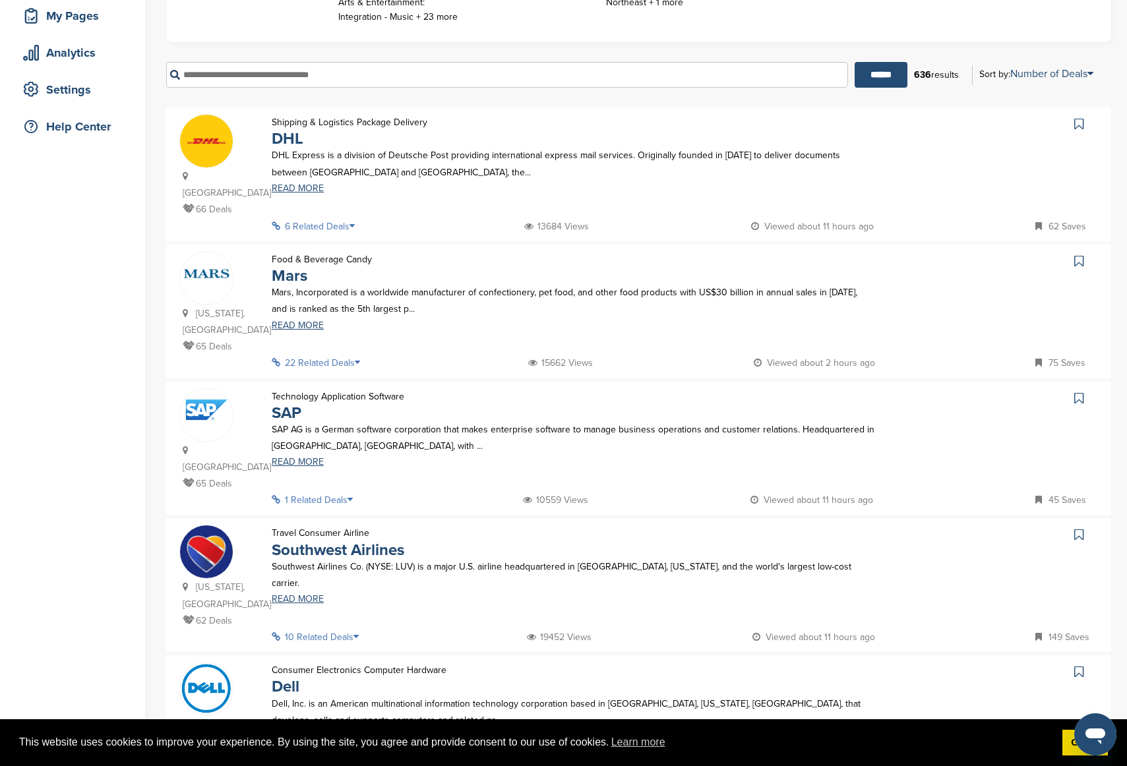
click at [949, 121] on div at bounding box center [1084, 124] width 27 height 20
click at [949, 129] on link at bounding box center [1080, 124] width 19 height 20
click at [949, 251] on link at bounding box center [1080, 261] width 19 height 20
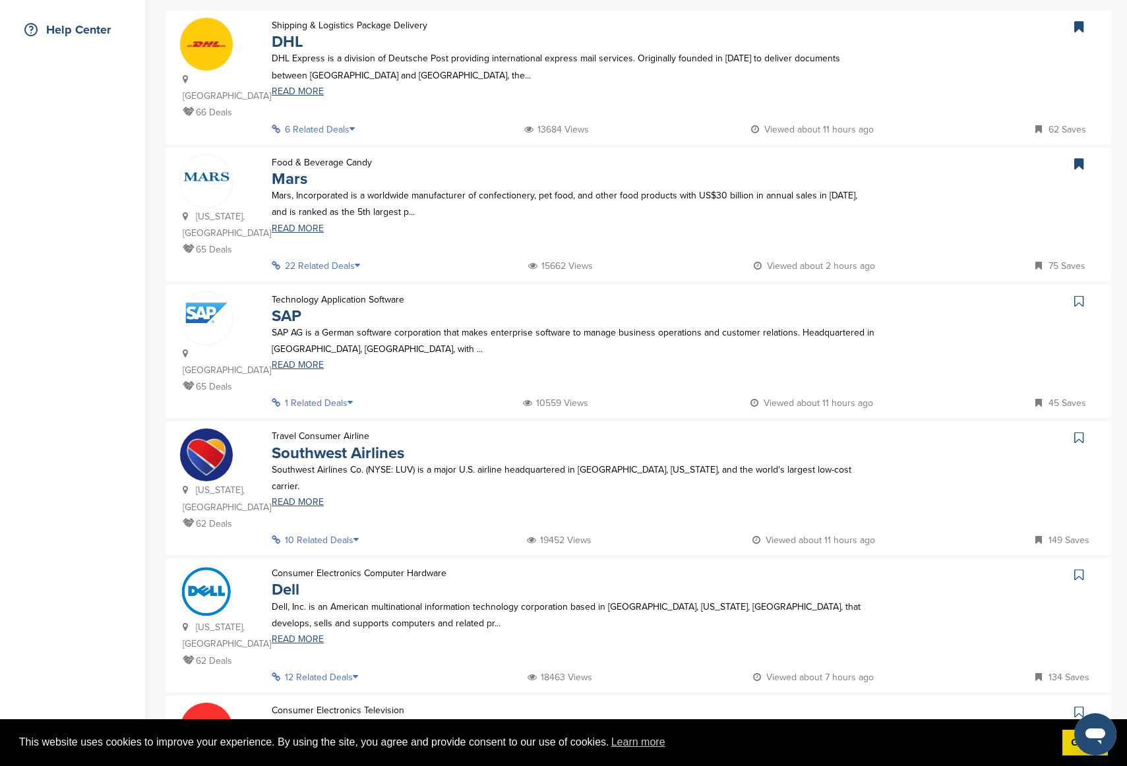
scroll to position [447, 0]
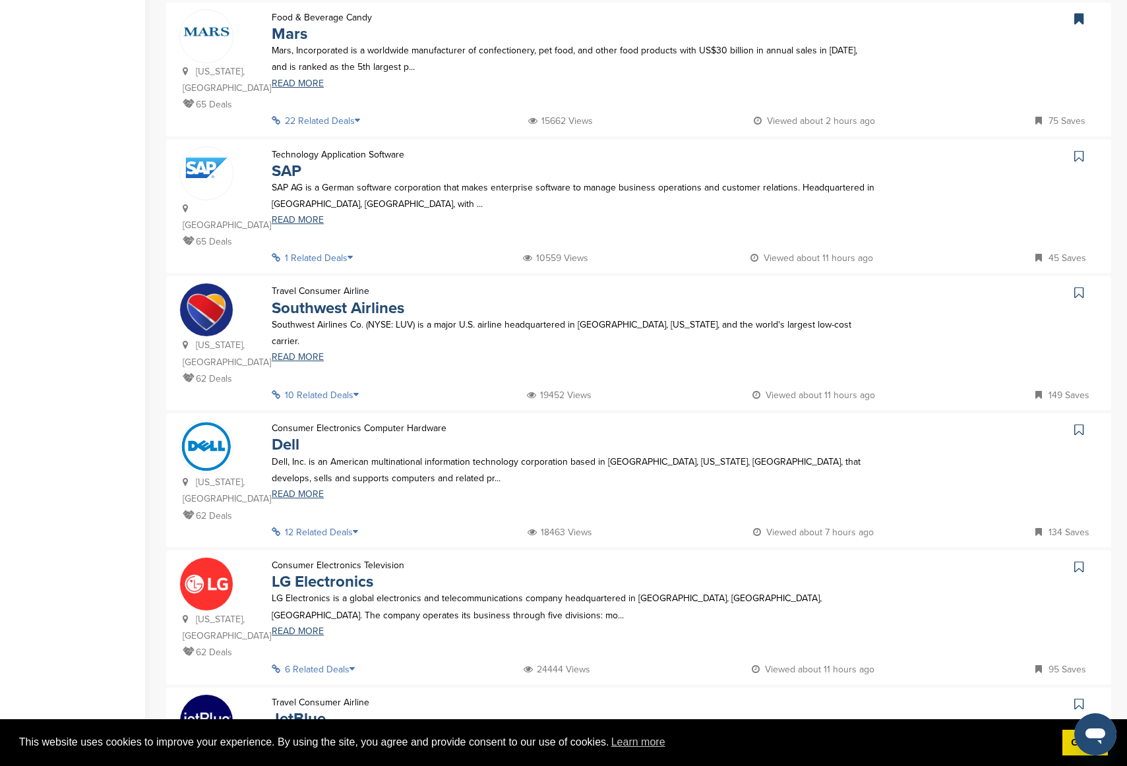
click at [949, 286] on icon at bounding box center [1078, 292] width 9 height 13
click at [949, 420] on link at bounding box center [1080, 430] width 19 height 20
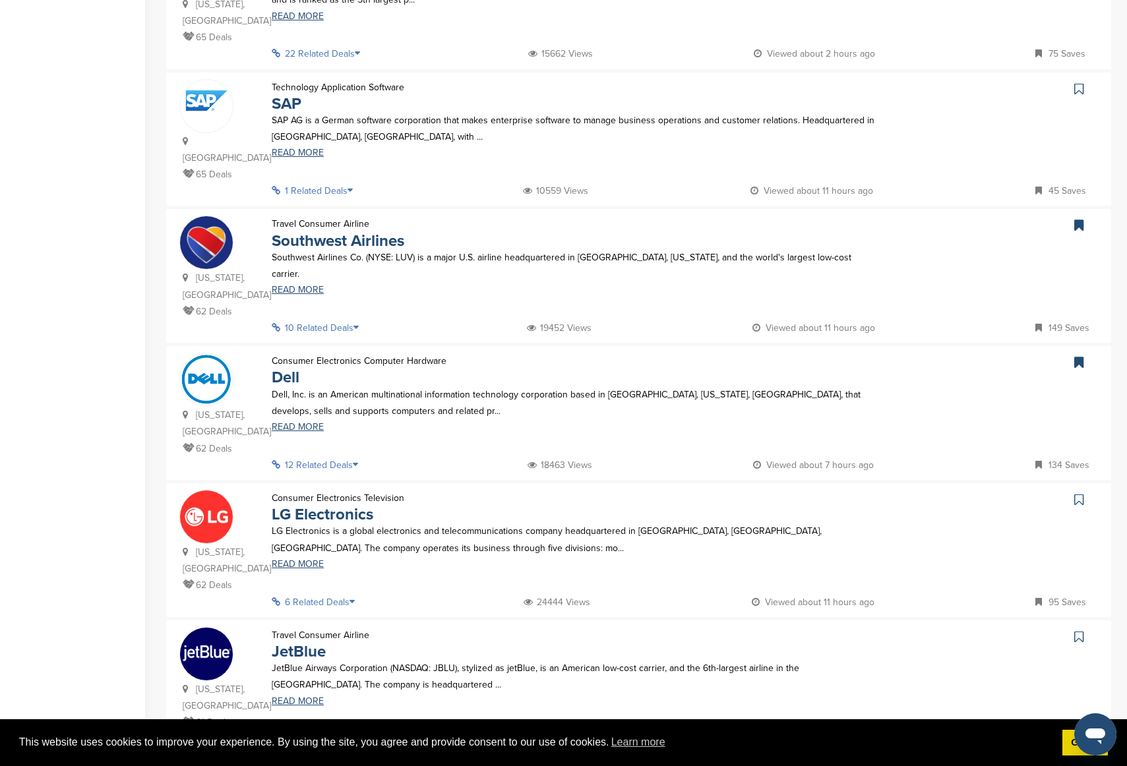
scroll to position [581, 0]
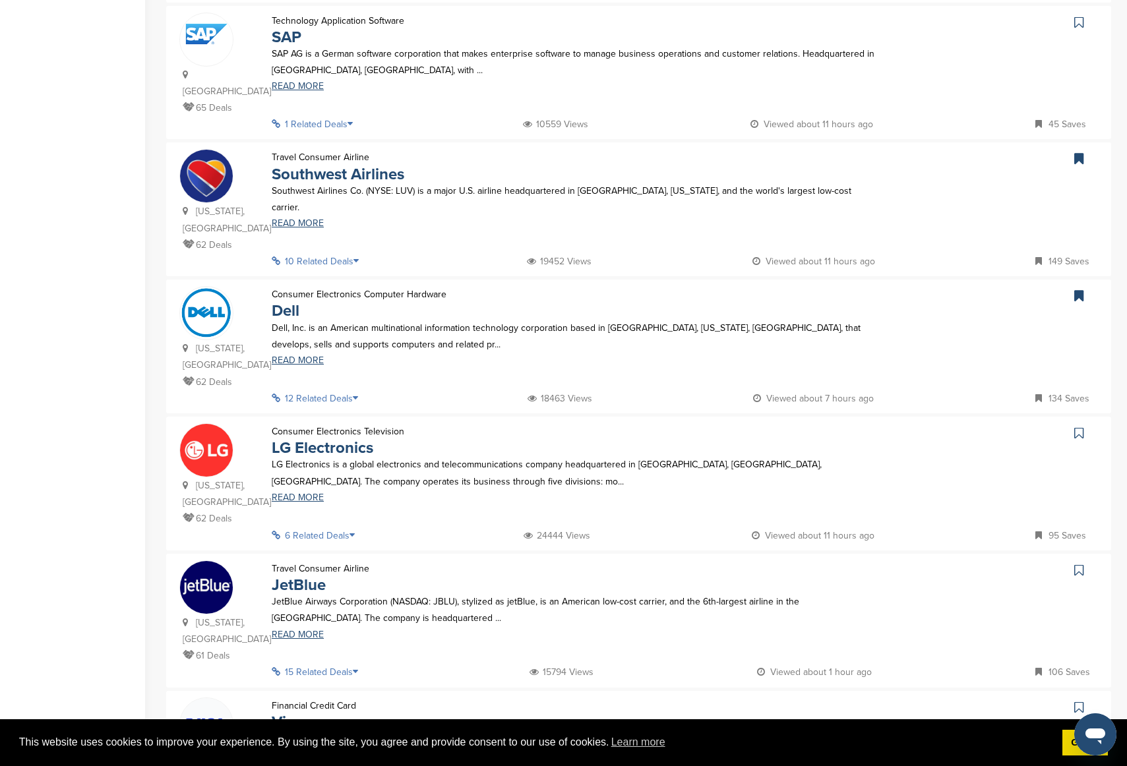
click at [949, 423] on link at bounding box center [1080, 433] width 19 height 20
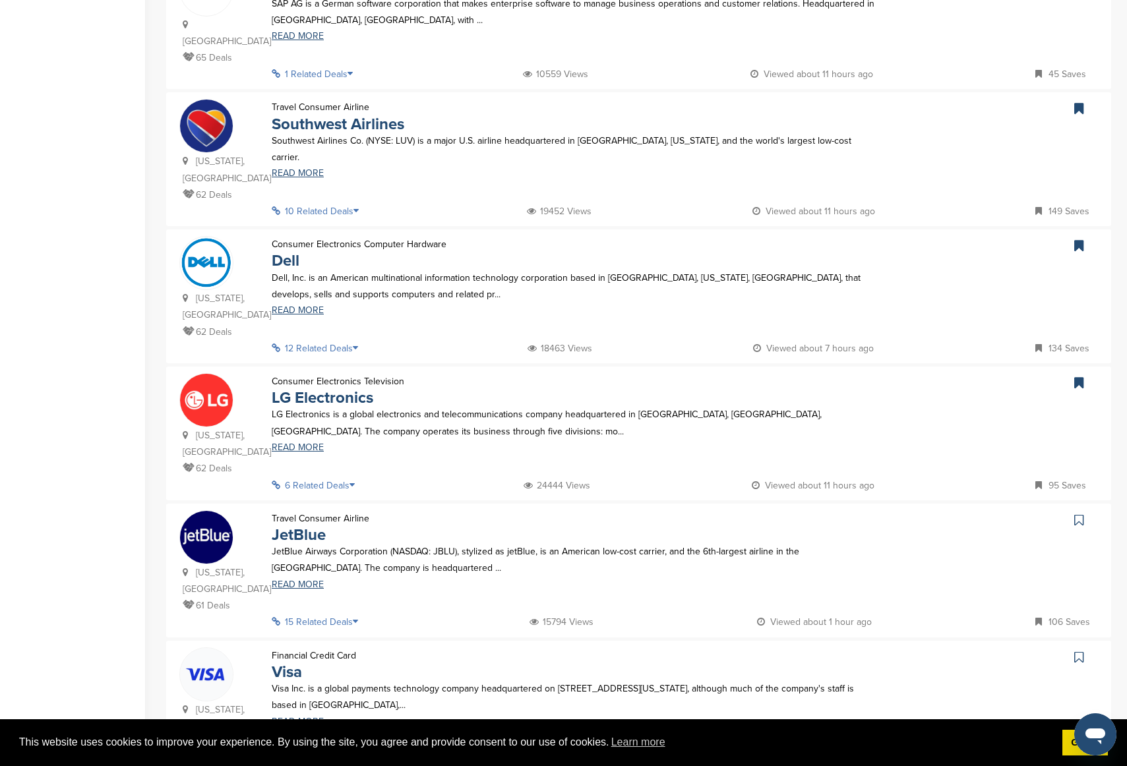
click at [949, 514] on icon at bounding box center [1078, 520] width 9 height 13
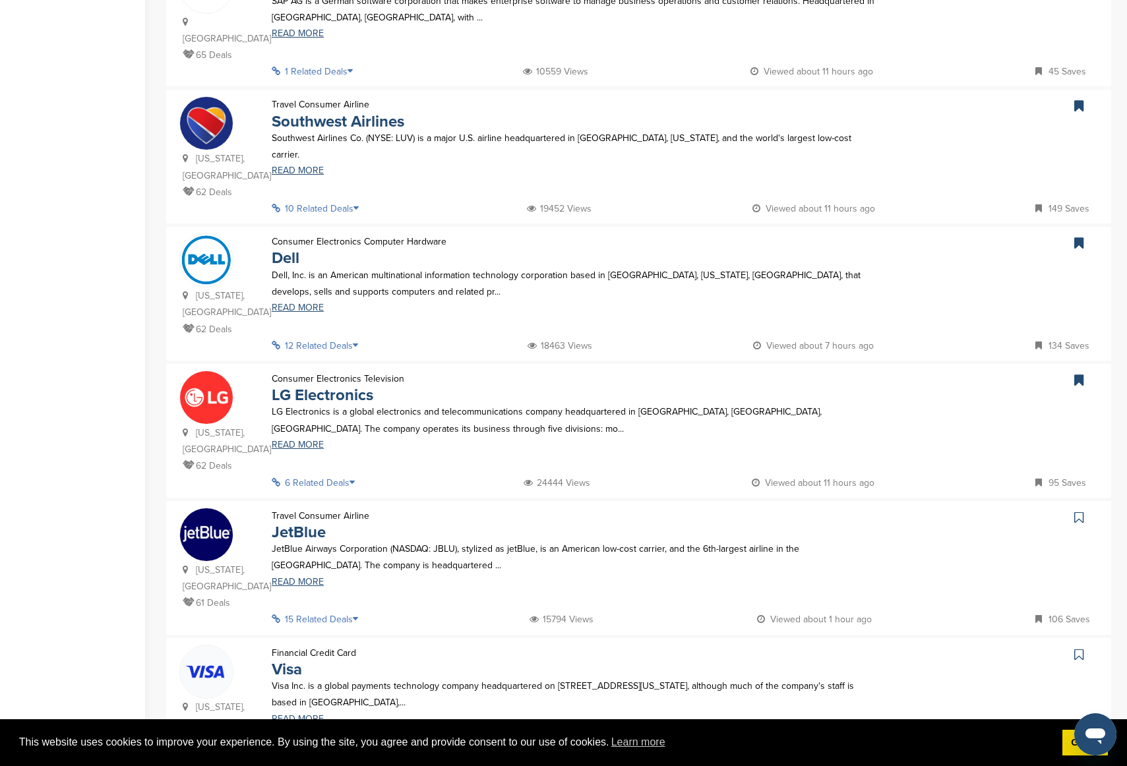
scroll to position [806, 0]
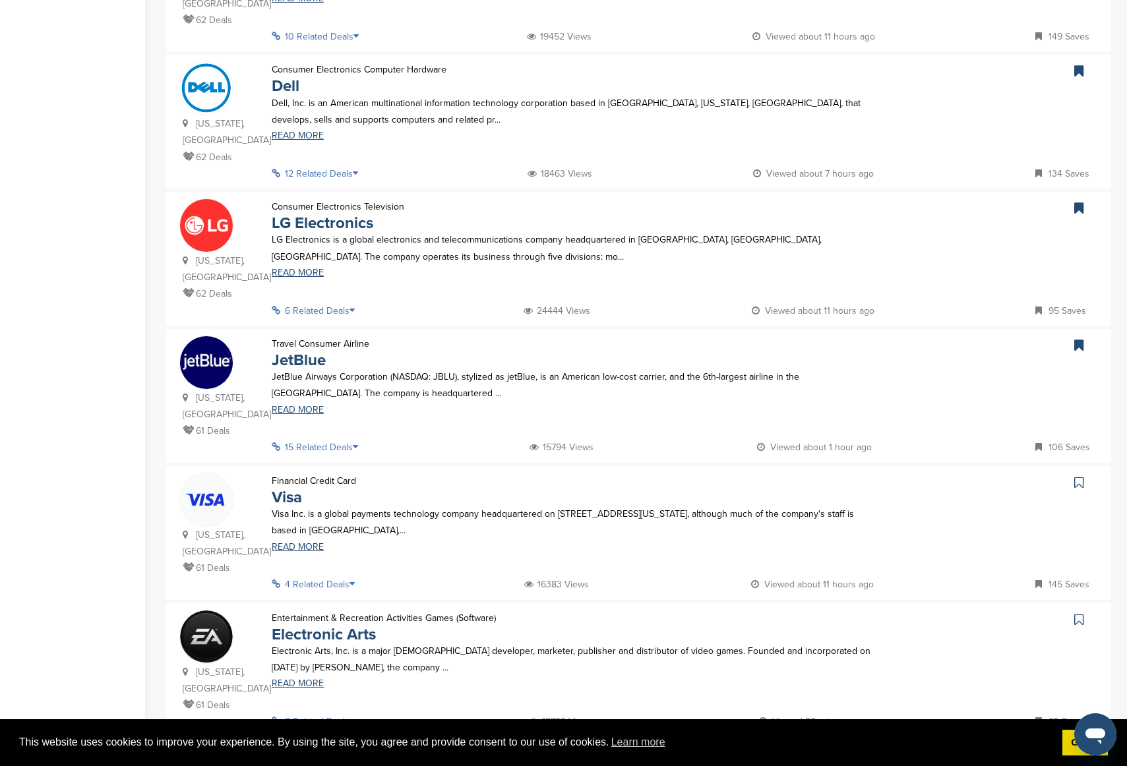
click at [949, 473] on link at bounding box center [1080, 483] width 19 height 20
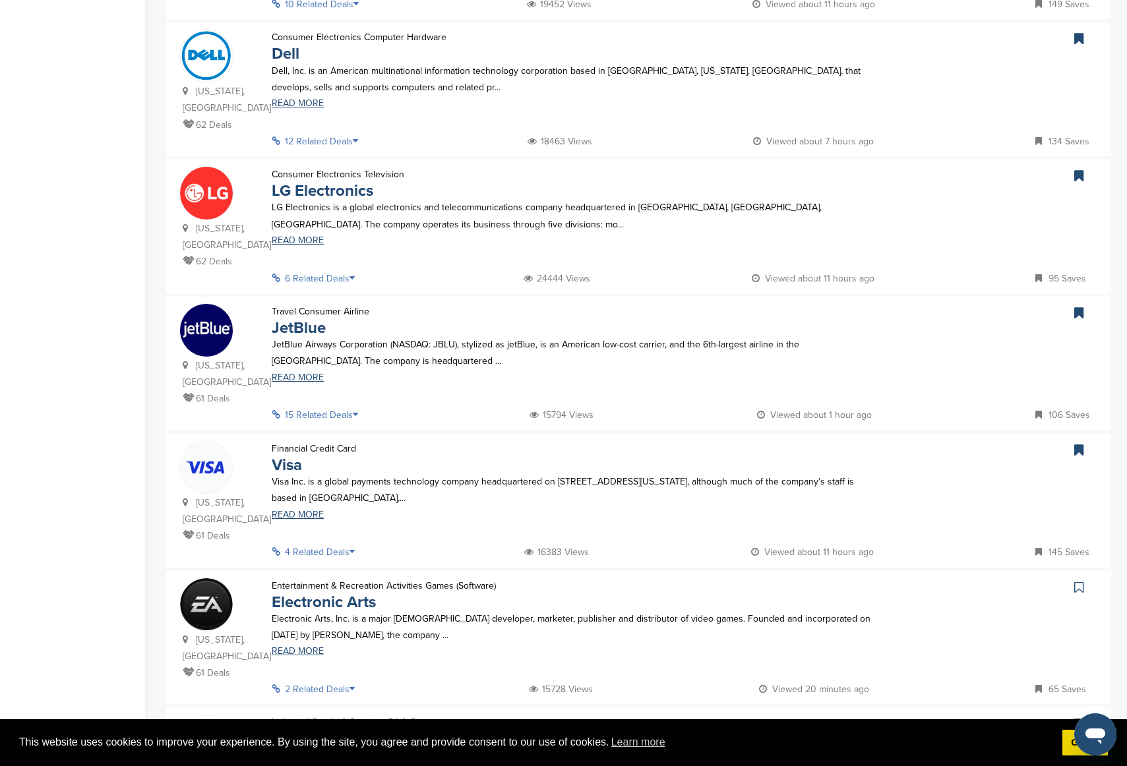
scroll to position [985, 0]
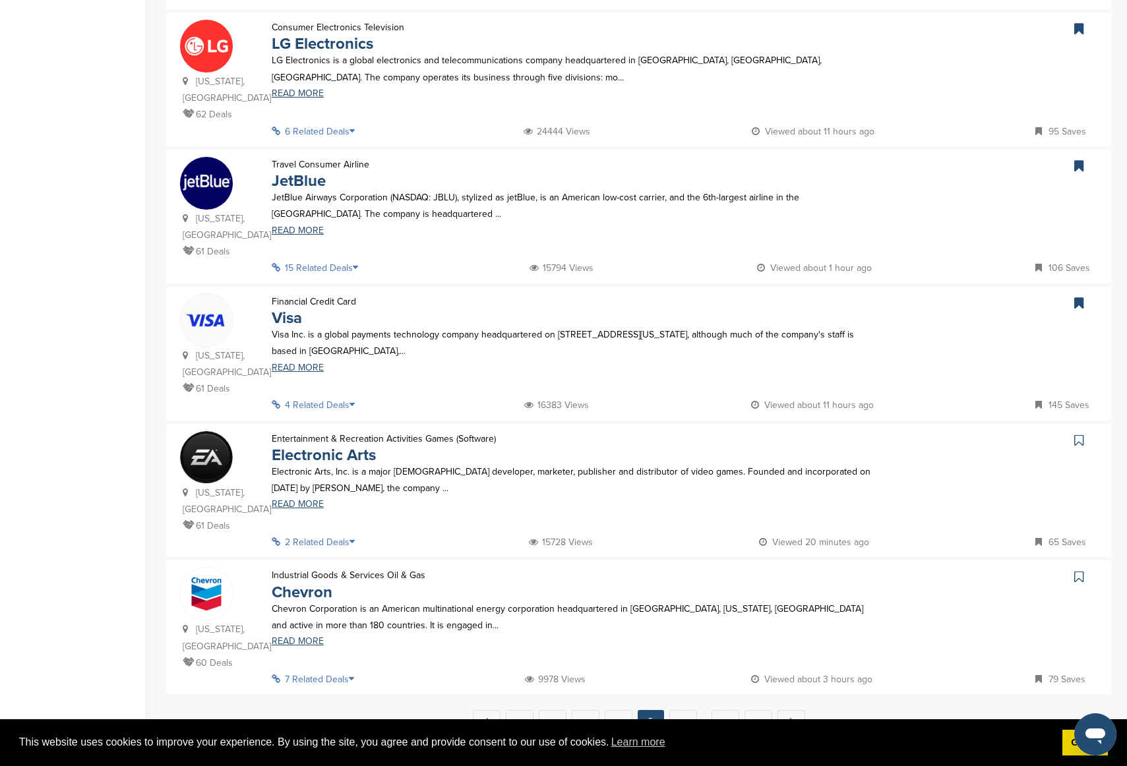
click at [949, 424] on div "California, USA 61 Deals Entertainment & Recreation Activities Games (Software)…" at bounding box center [638, 491] width 945 height 134
click at [949, 430] on link at bounding box center [1080, 440] width 19 height 20
click at [949, 519] on icon at bounding box center [1078, 576] width 9 height 13
click at [695, 519] on link "6" at bounding box center [683, 722] width 28 height 24
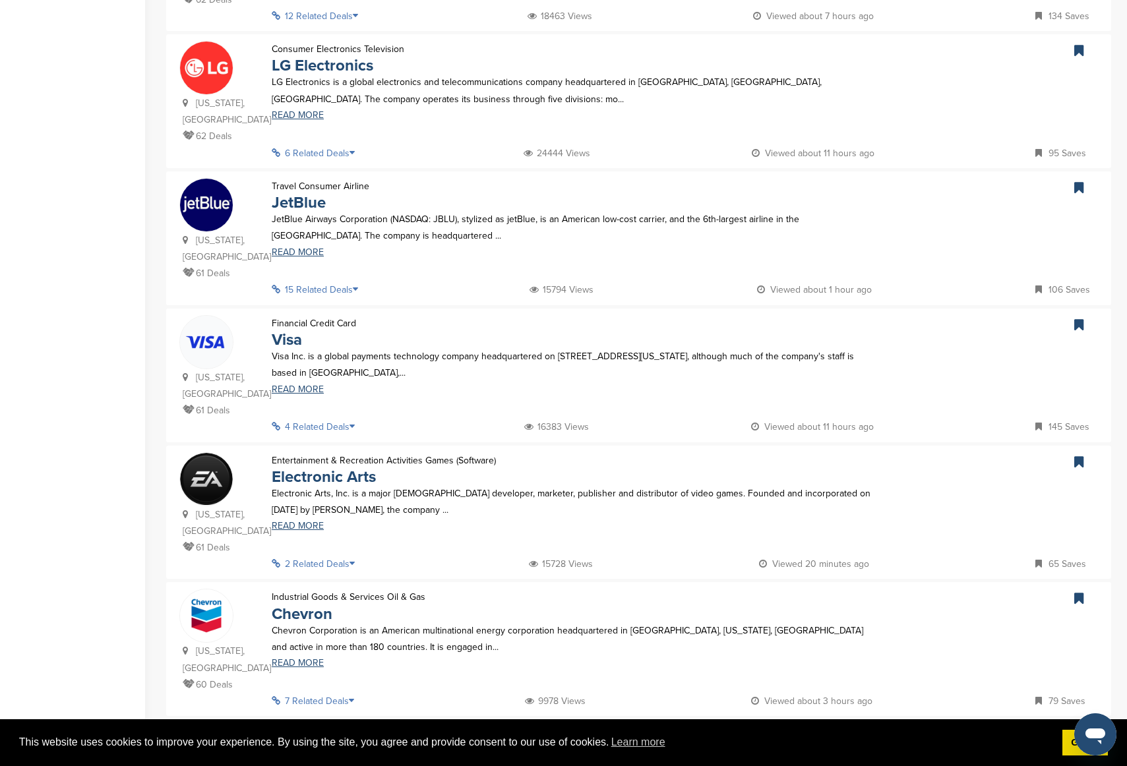
click at [669, 519] on link "6" at bounding box center [683, 744] width 28 height 24
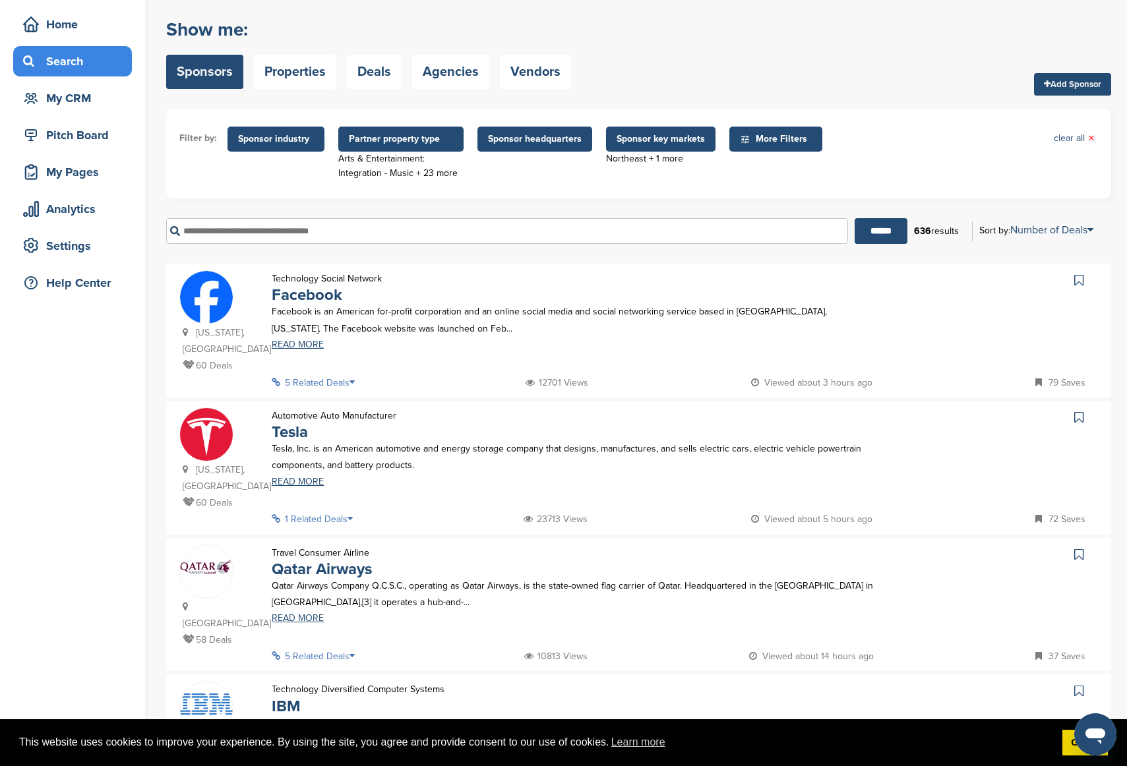
scroll to position [161, 0]
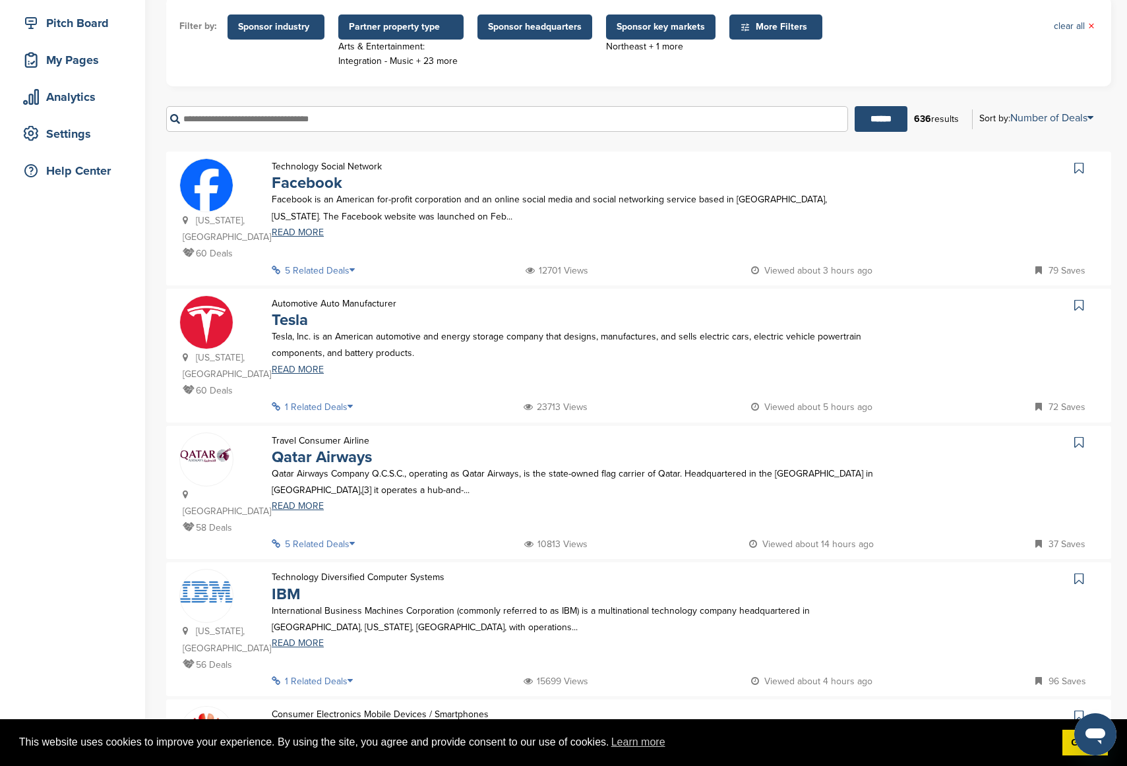
click at [949, 168] on icon at bounding box center [1078, 168] width 9 height 13
click at [949, 306] on link at bounding box center [1080, 305] width 19 height 20
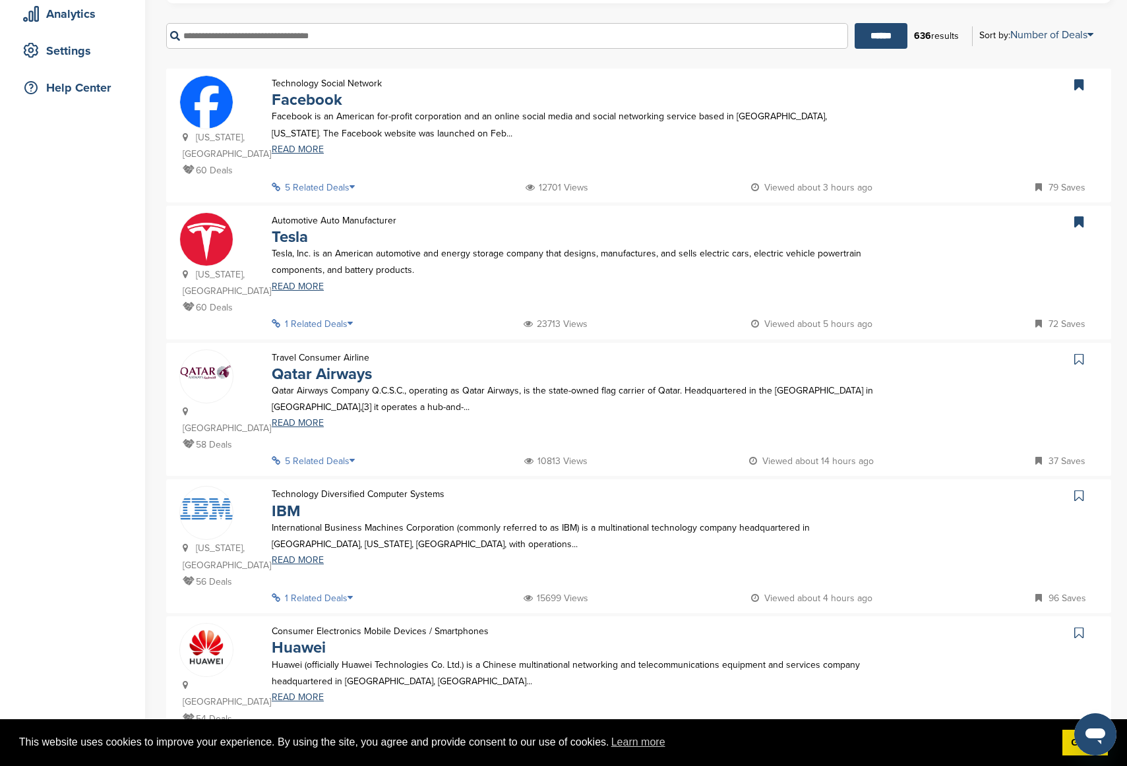
scroll to position [305, 0]
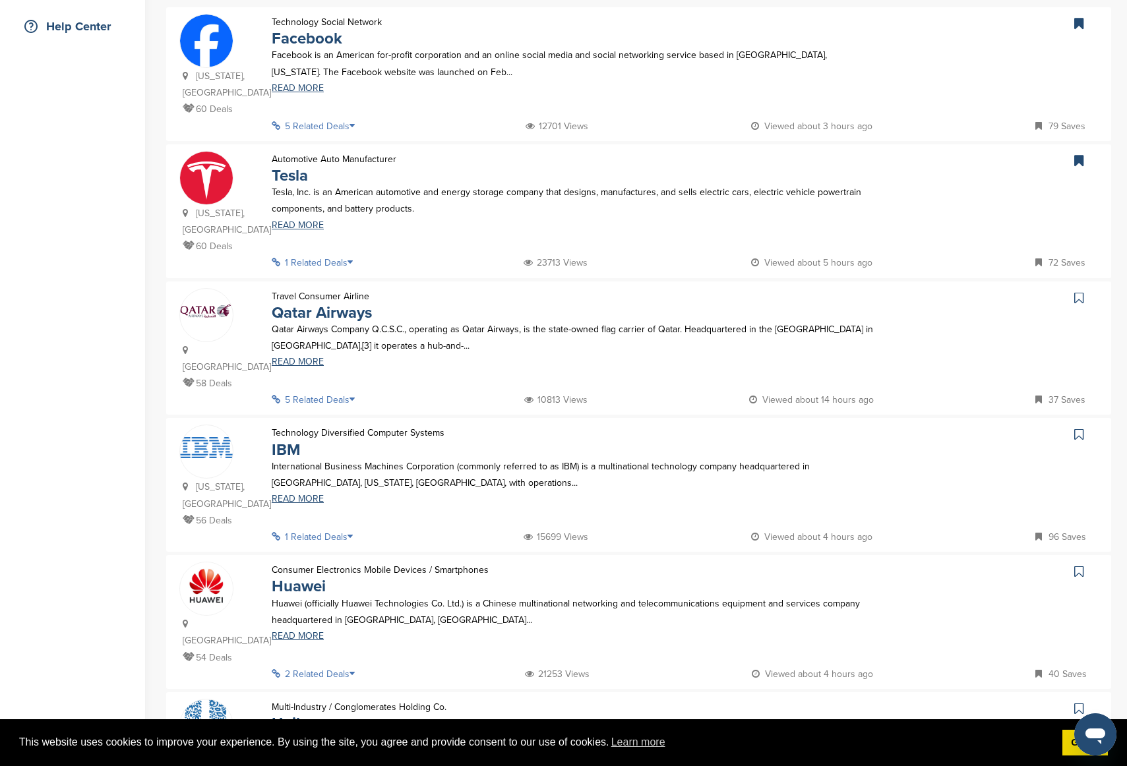
click at [949, 297] on icon at bounding box center [1078, 297] width 9 height 13
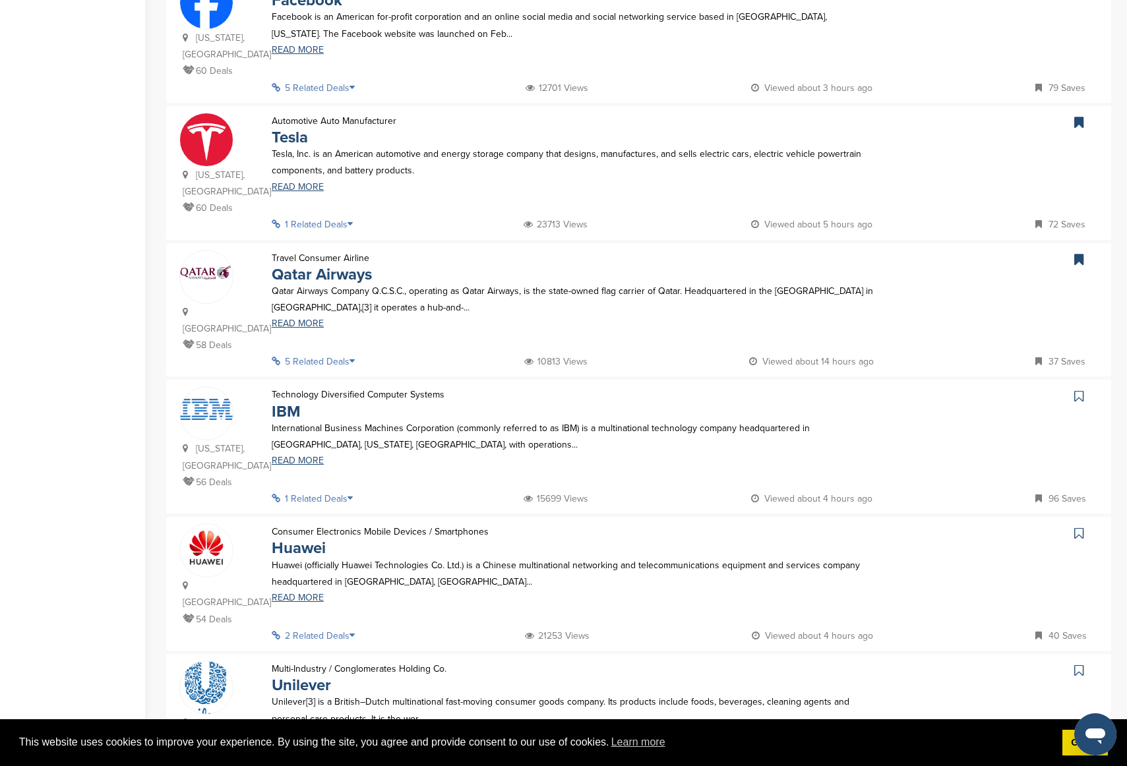
click at [949, 390] on icon at bounding box center [1078, 396] width 9 height 13
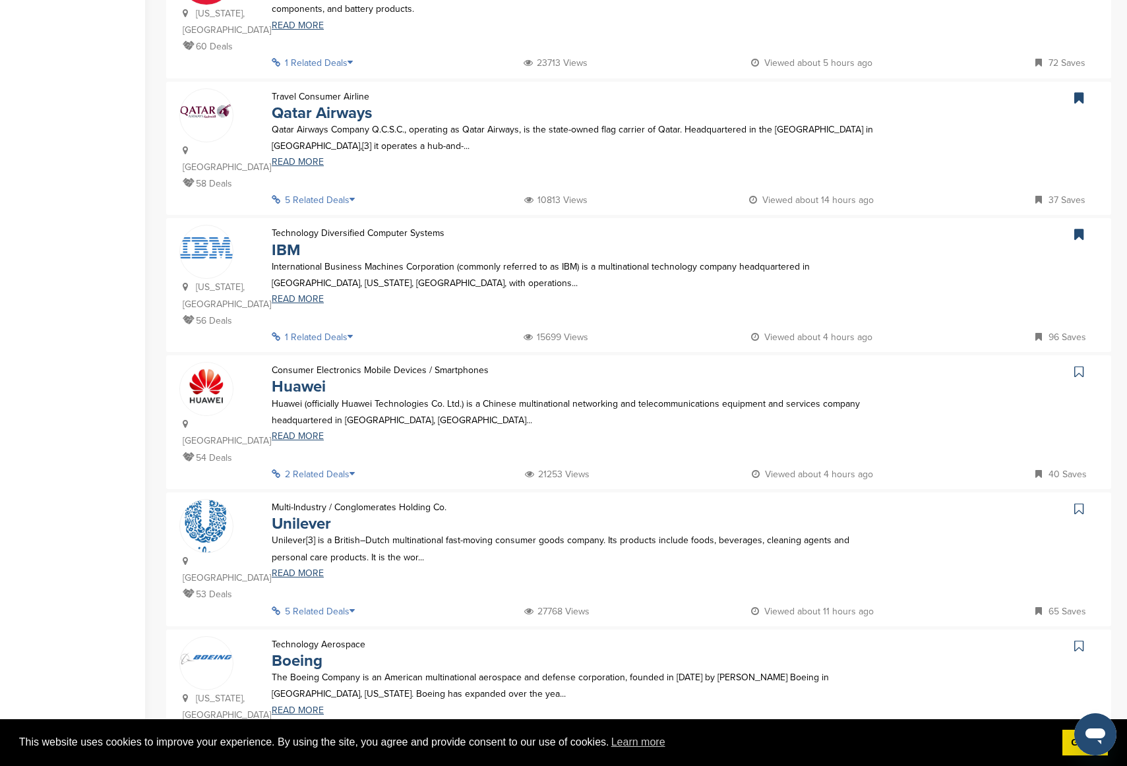
click at [949, 365] on icon at bounding box center [1078, 371] width 9 height 13
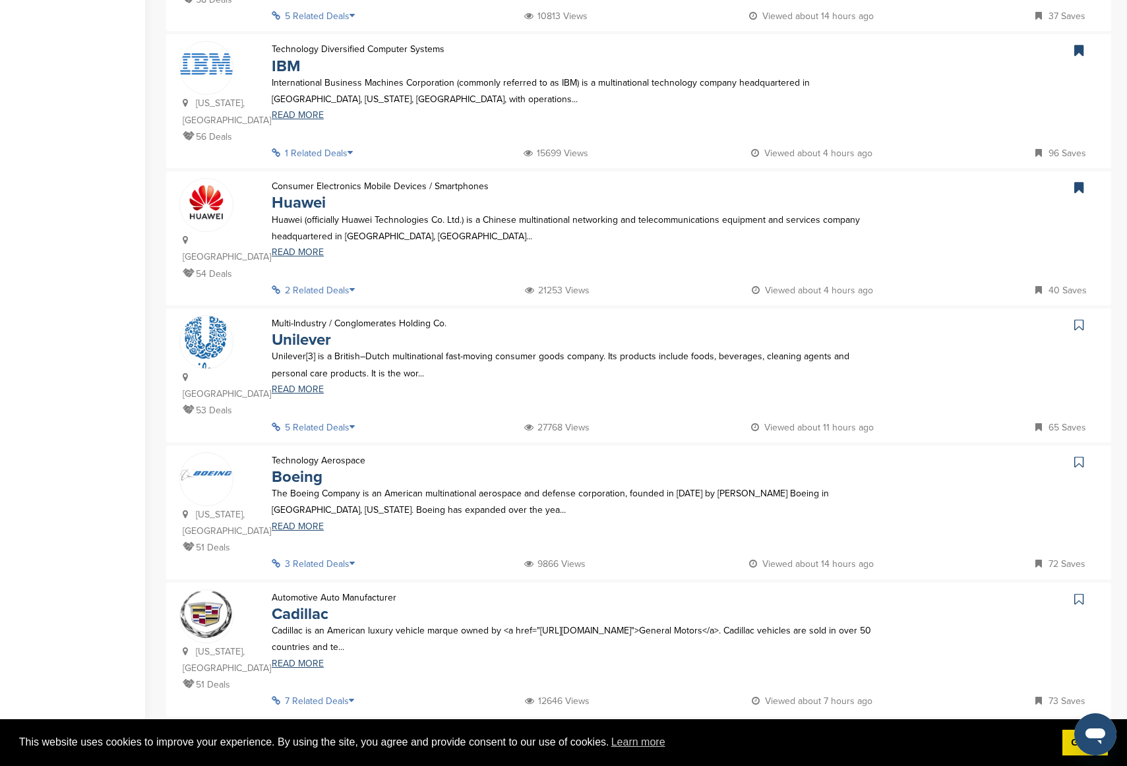
click at [949, 315] on link at bounding box center [1080, 325] width 19 height 20
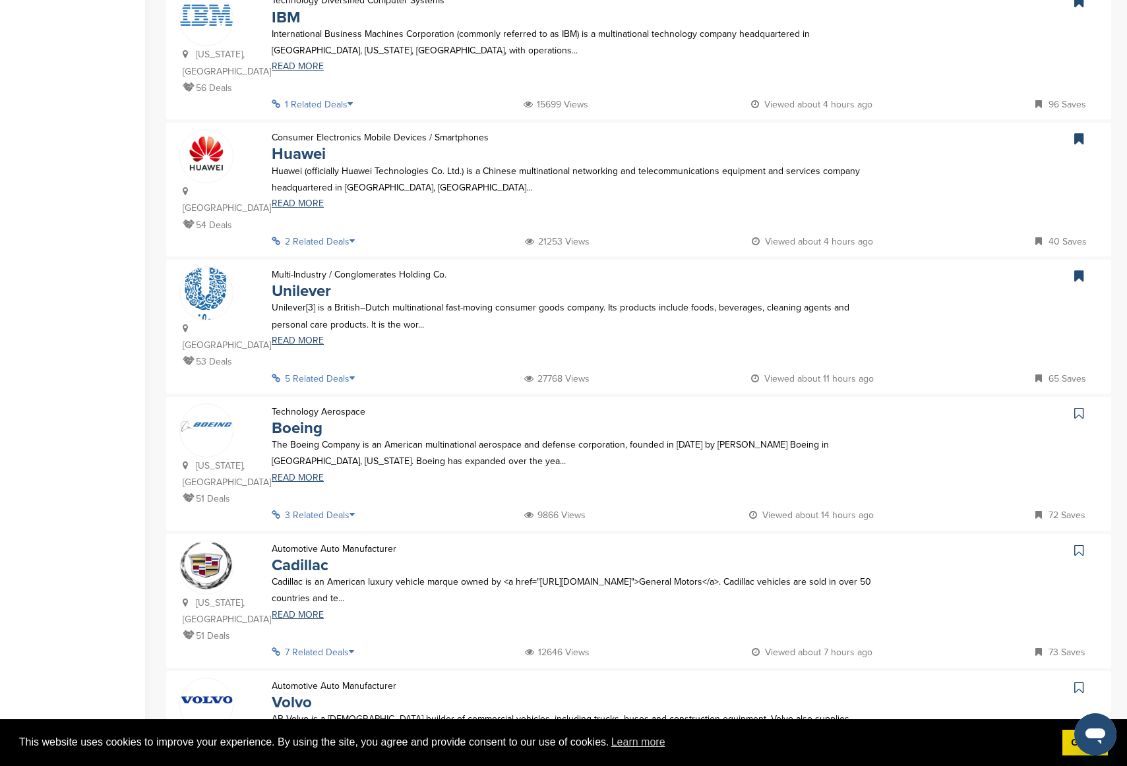
click at [949, 403] on link at bounding box center [1080, 413] width 19 height 20
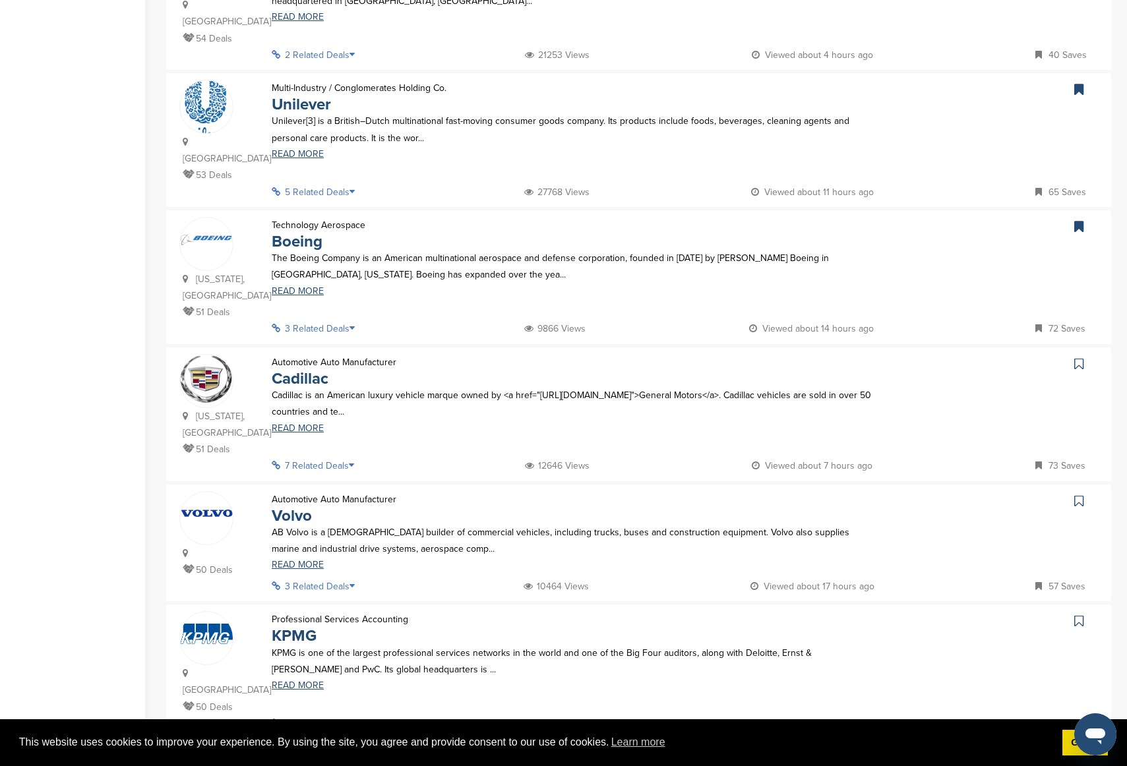
scroll to position [926, 0]
click at [949, 356] on icon at bounding box center [1078, 362] width 9 height 13
click at [949, 493] on icon at bounding box center [1078, 499] width 9 height 13
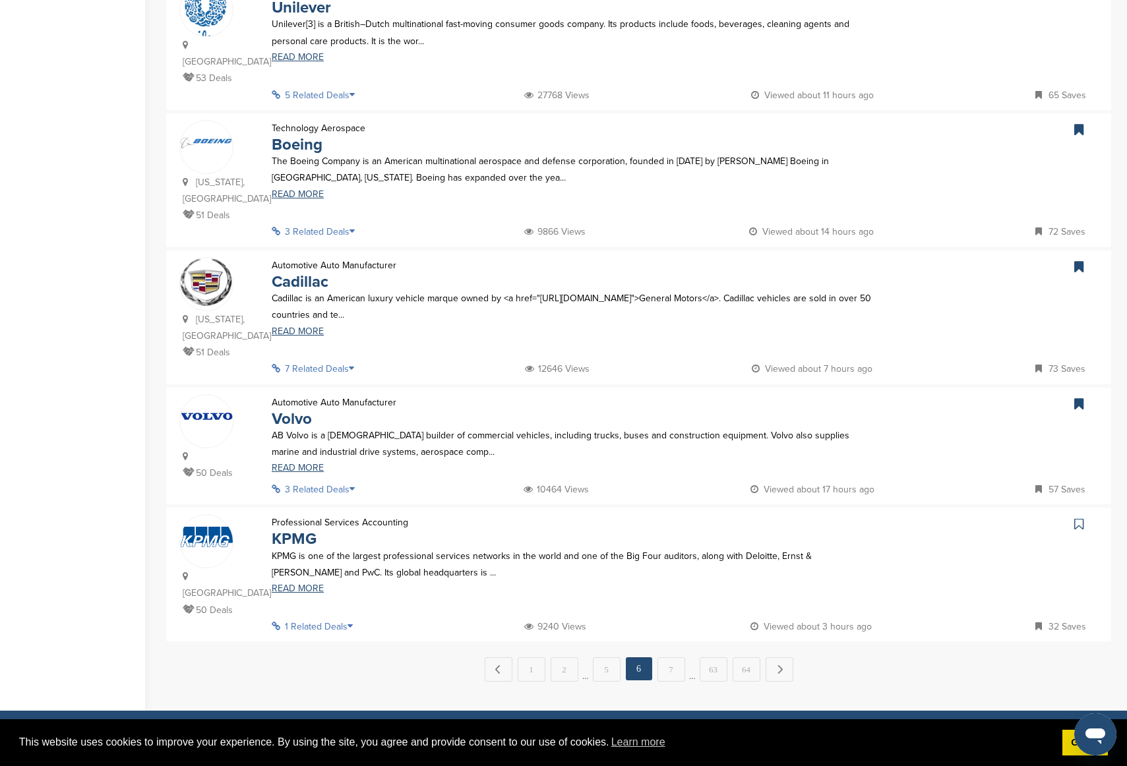
scroll to position [1087, 0]
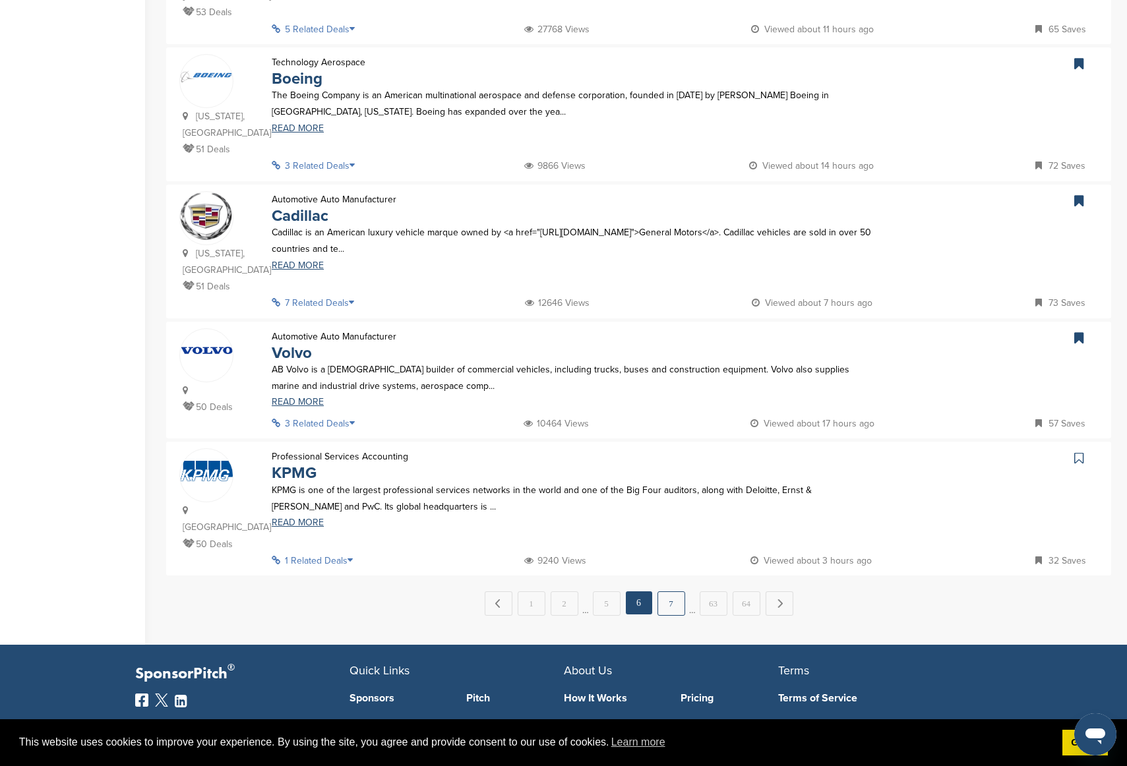
click at [661, 519] on link "7" at bounding box center [671, 603] width 28 height 24
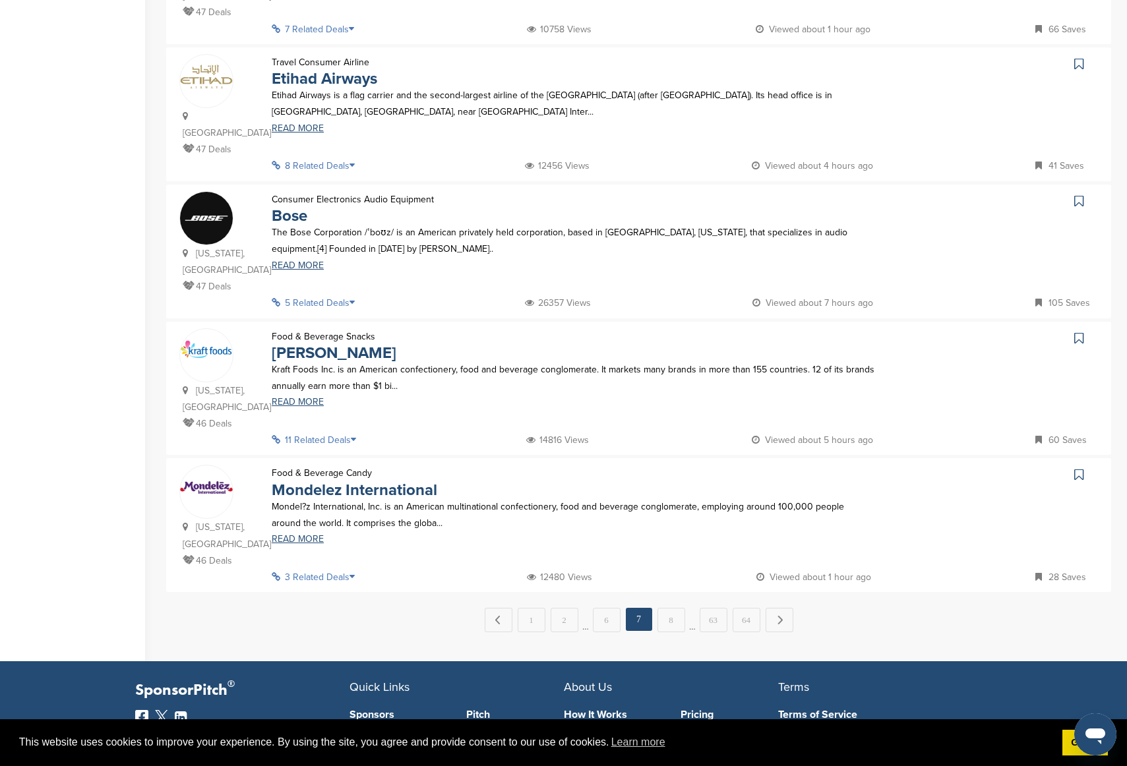
scroll to position [0, 0]
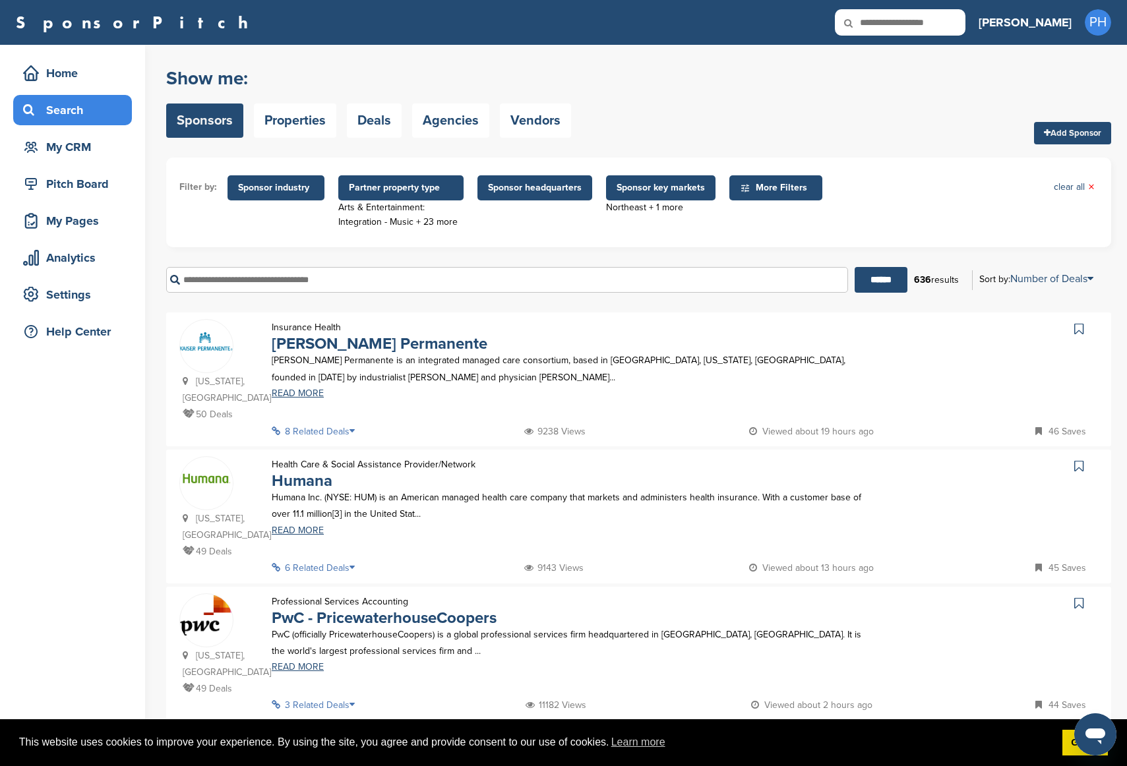
click at [949, 334] on icon at bounding box center [1078, 328] width 9 height 13
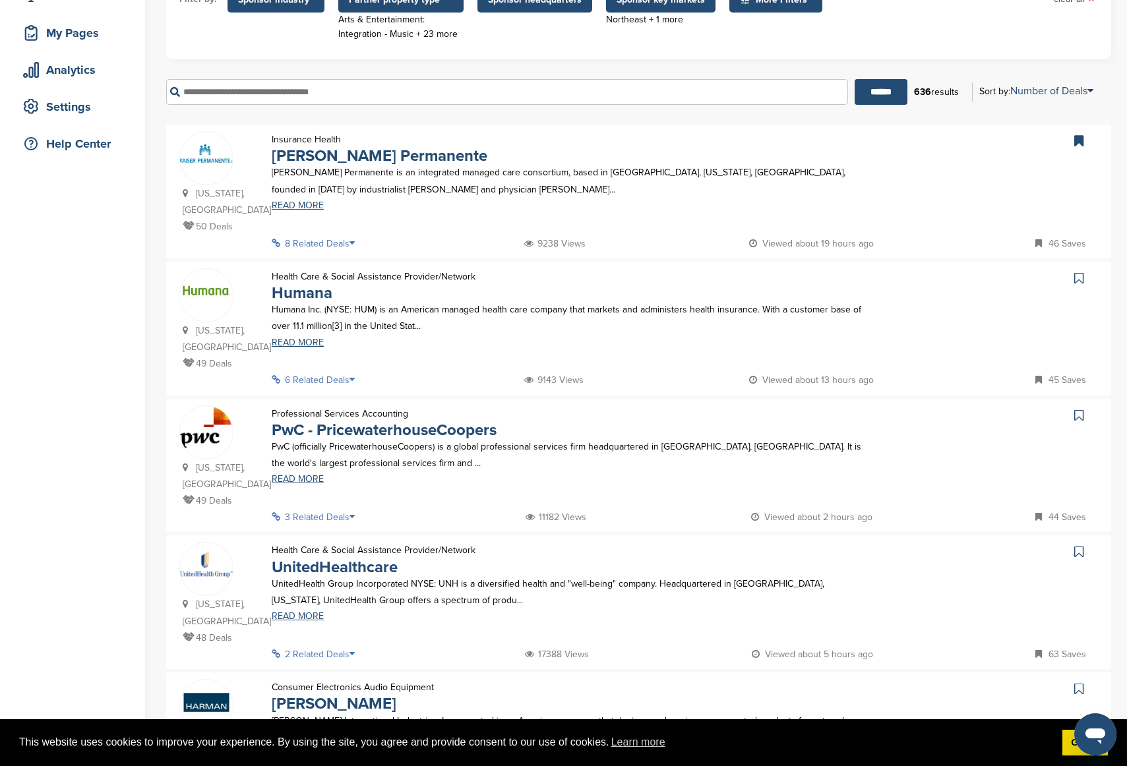
scroll to position [191, 0]
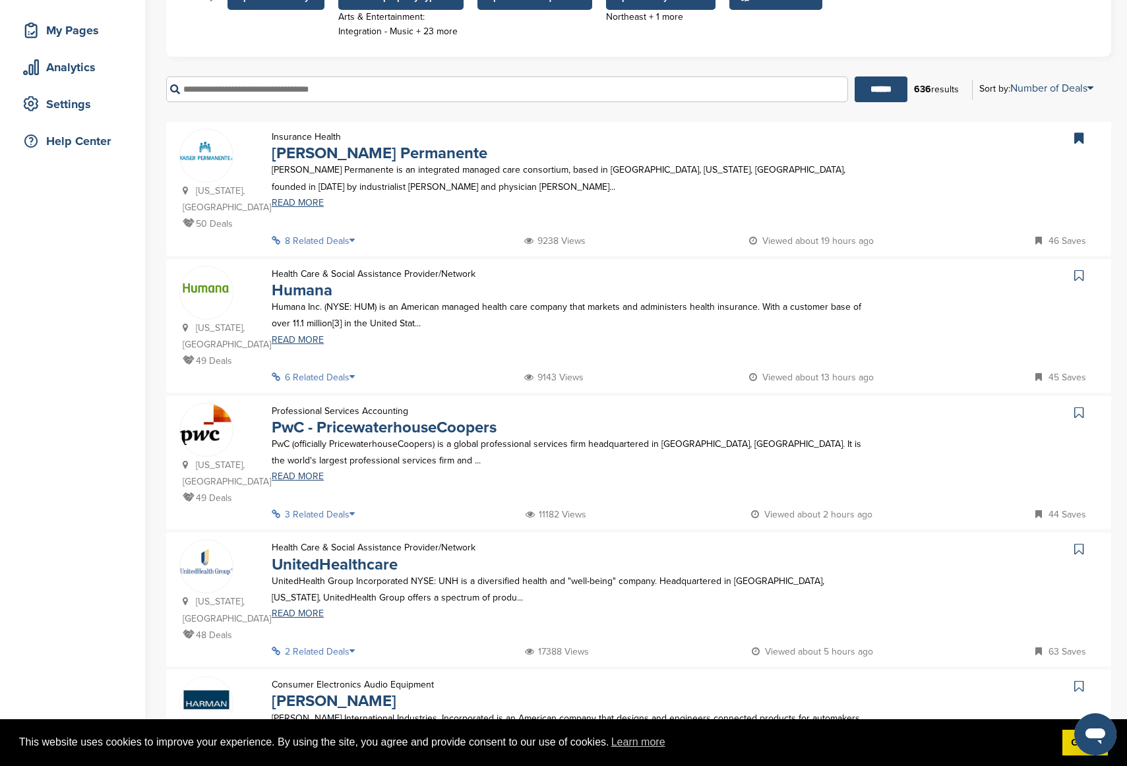
click at [949, 276] on link at bounding box center [1080, 276] width 19 height 20
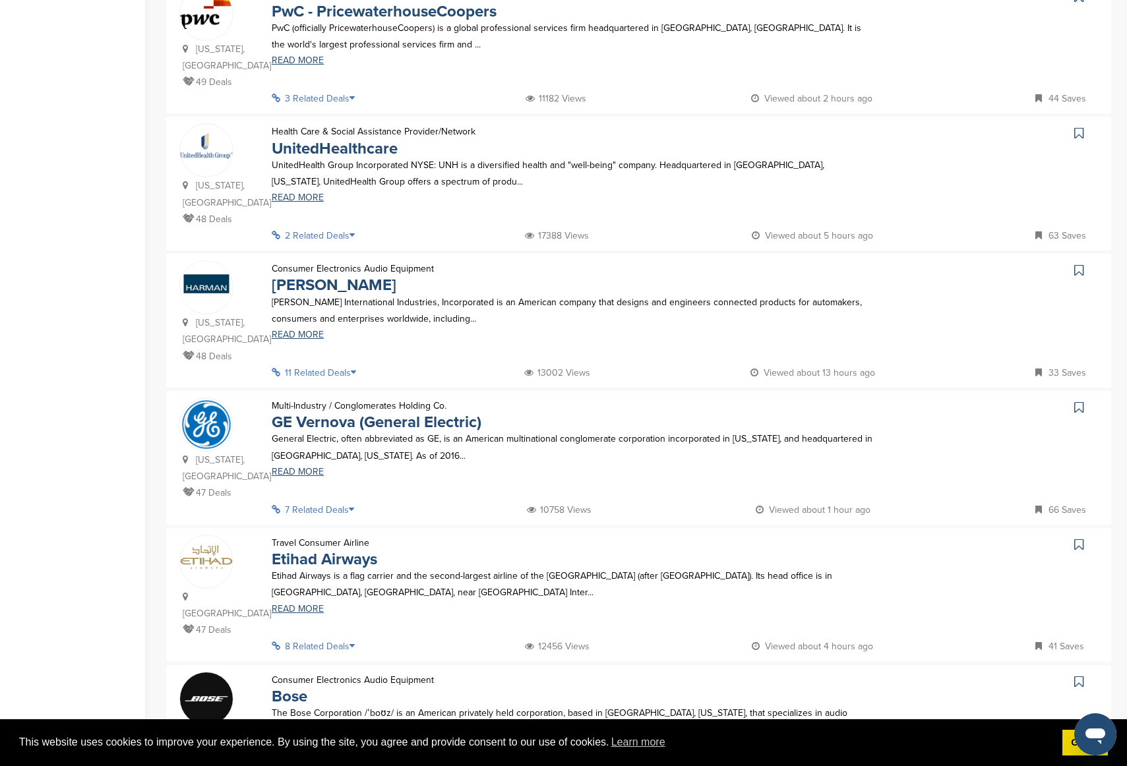
scroll to position [678, 0]
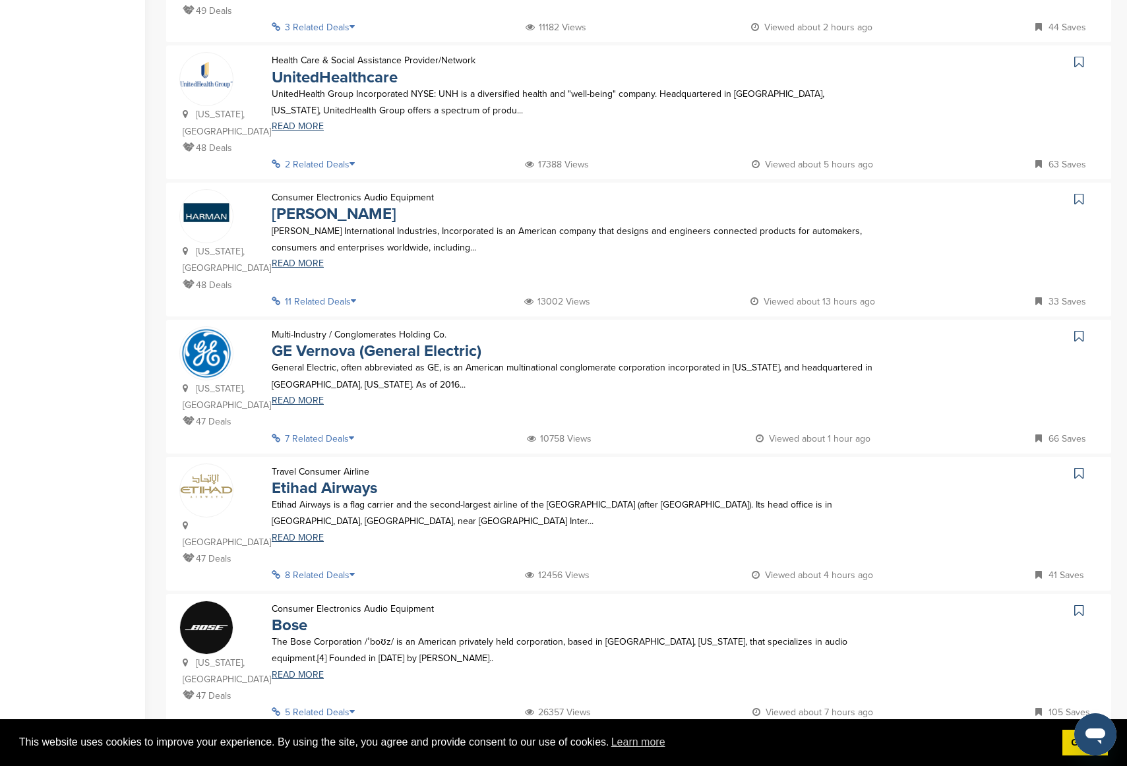
click at [949, 192] on icon at bounding box center [1078, 198] width 9 height 13
click at [949, 189] on link at bounding box center [1080, 199] width 19 height 20
click at [949, 192] on icon at bounding box center [1078, 198] width 9 height 13
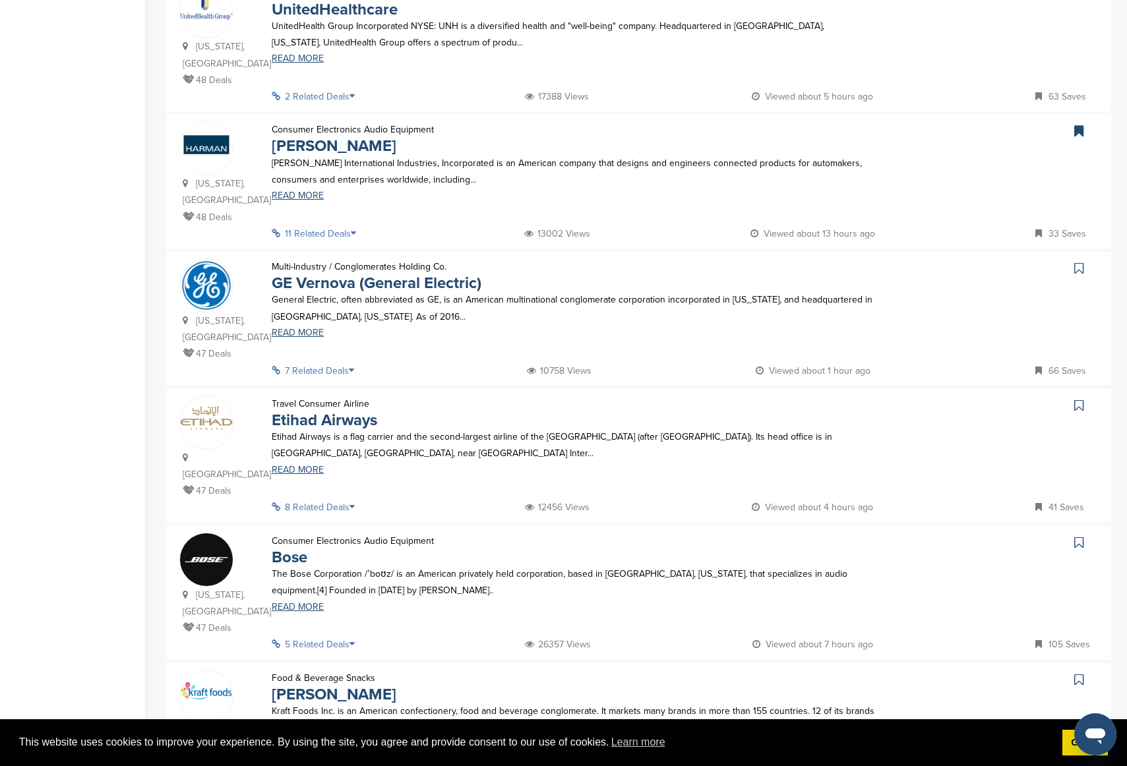
scroll to position [734, 0]
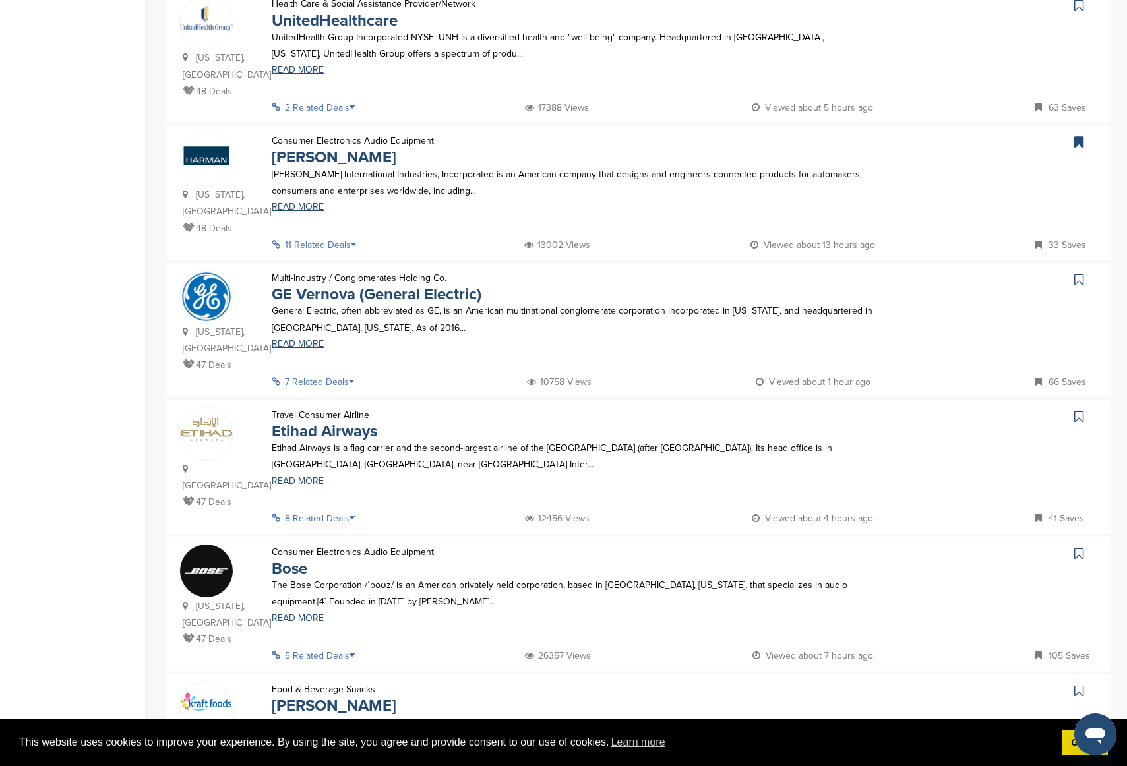
click at [949, 273] on icon at bounding box center [1078, 279] width 9 height 13
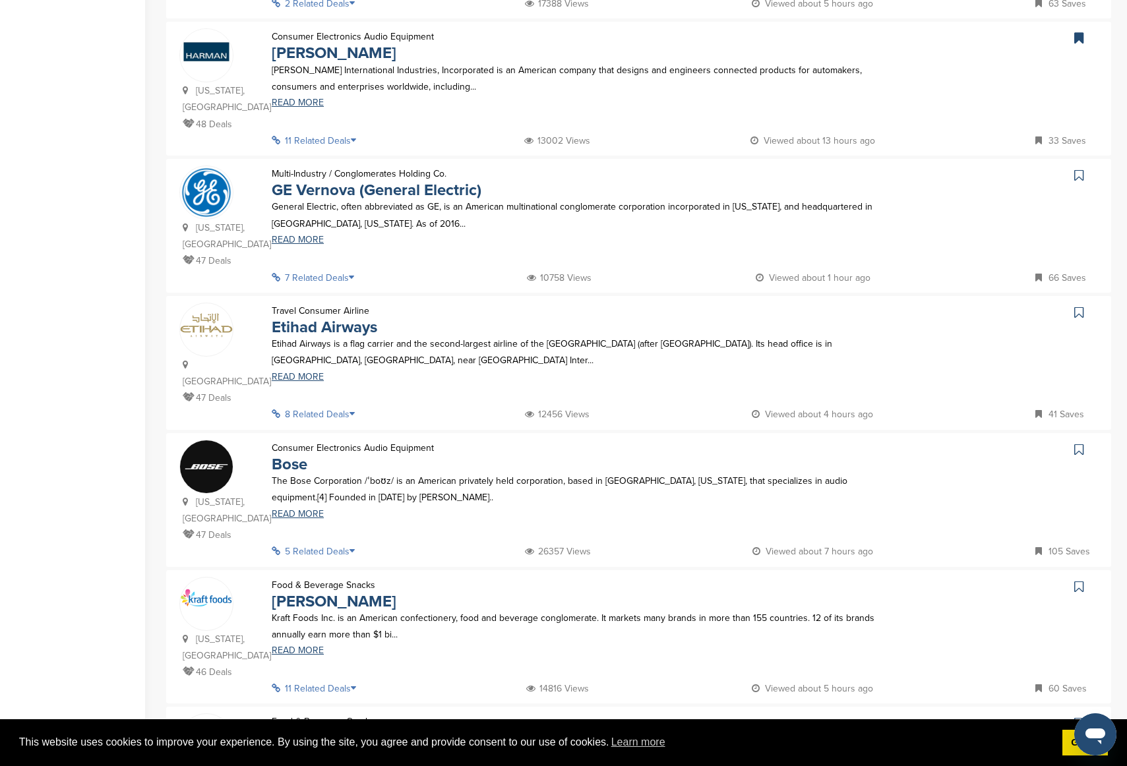
scroll to position [909, 0]
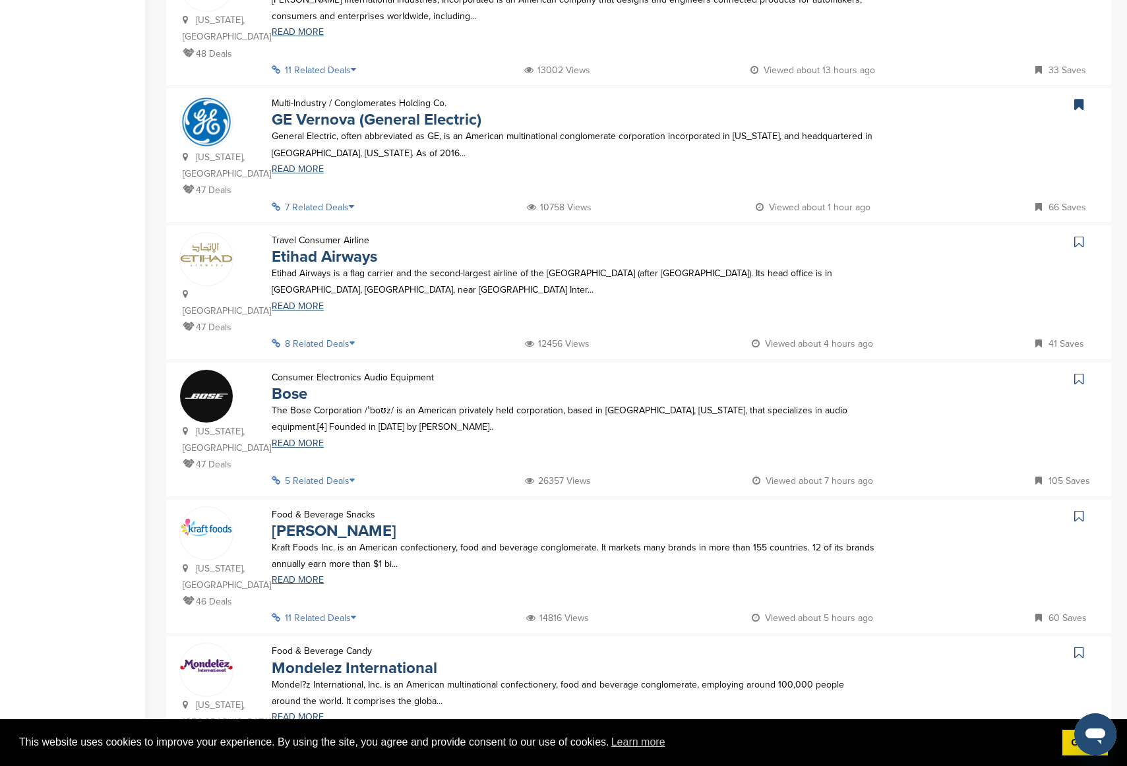
click at [949, 235] on icon at bounding box center [1078, 241] width 9 height 13
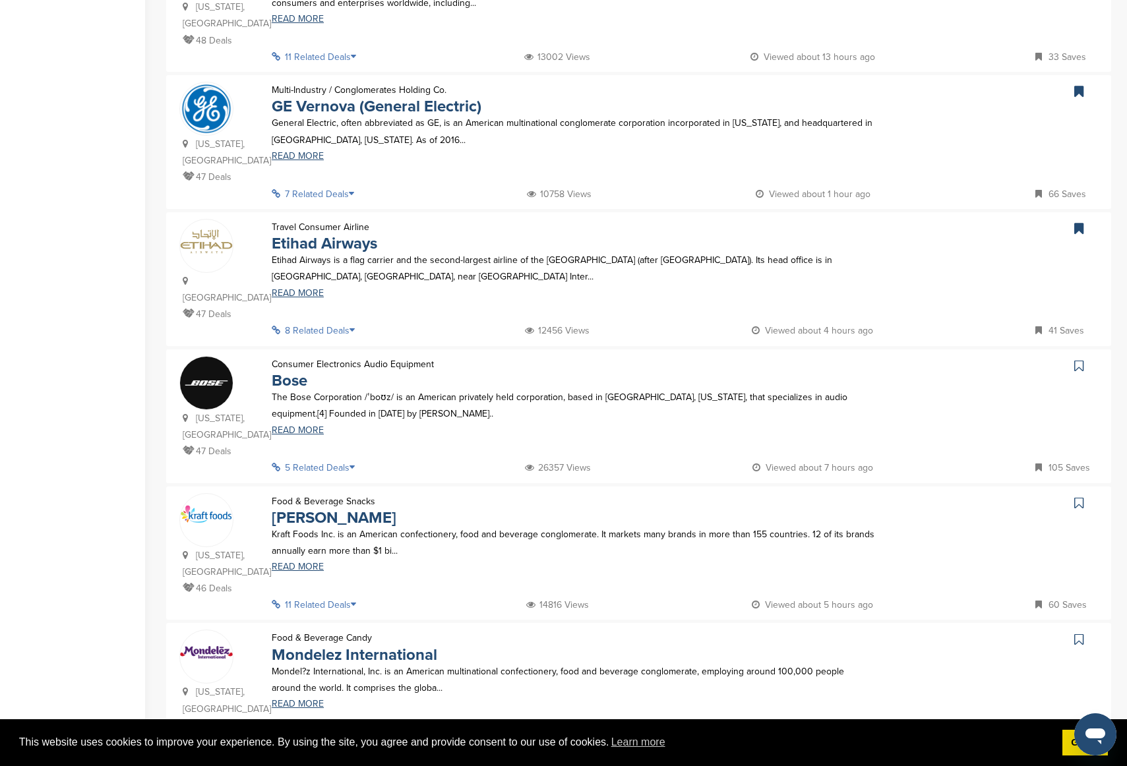
scroll to position [939, 0]
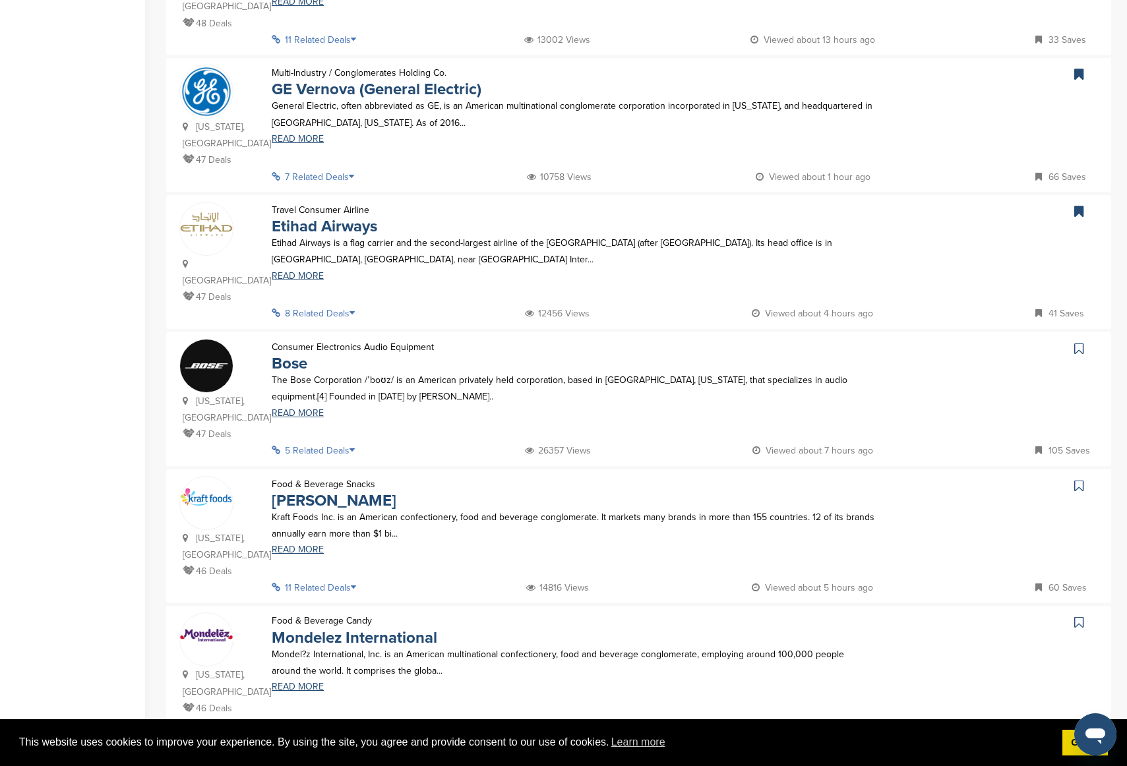
click at [949, 339] on link at bounding box center [1080, 349] width 19 height 20
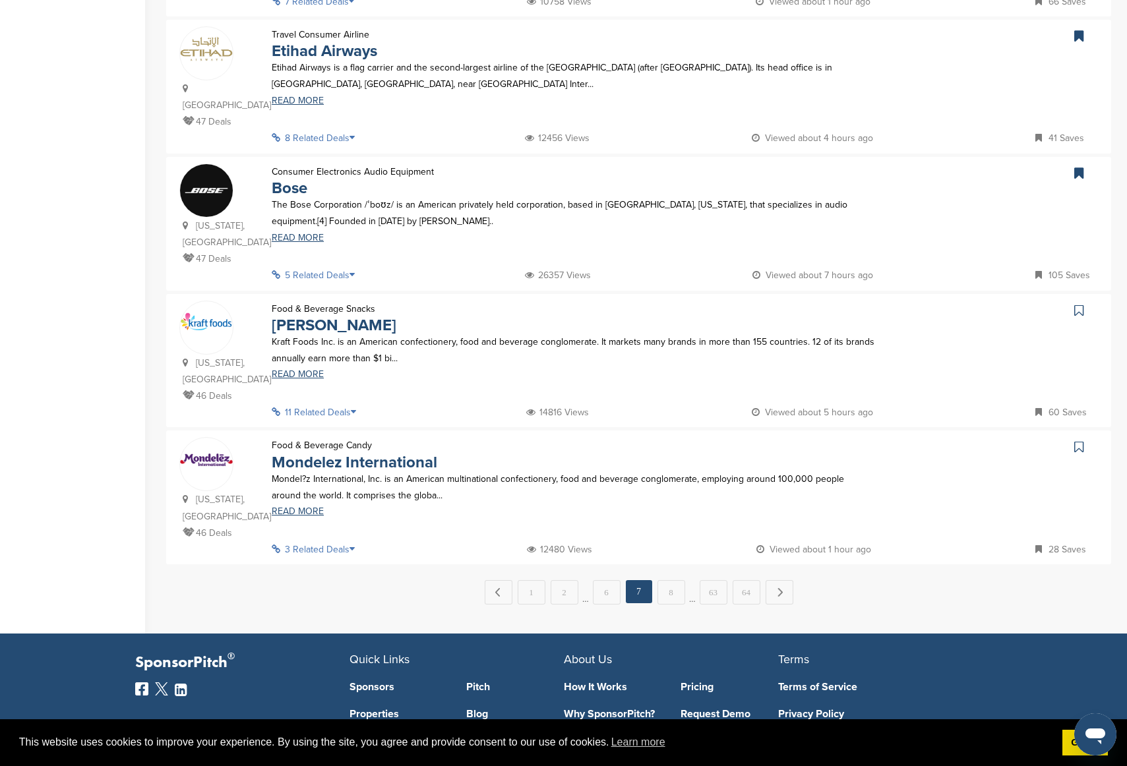
click at [949, 307] on link at bounding box center [1080, 311] width 19 height 20
click at [654, 519] on div "← Previous 1 2 … 6 7 8 … 63 64 Next →" at bounding box center [638, 592] width 945 height 24
click at [673, 519] on link "8" at bounding box center [671, 592] width 28 height 24
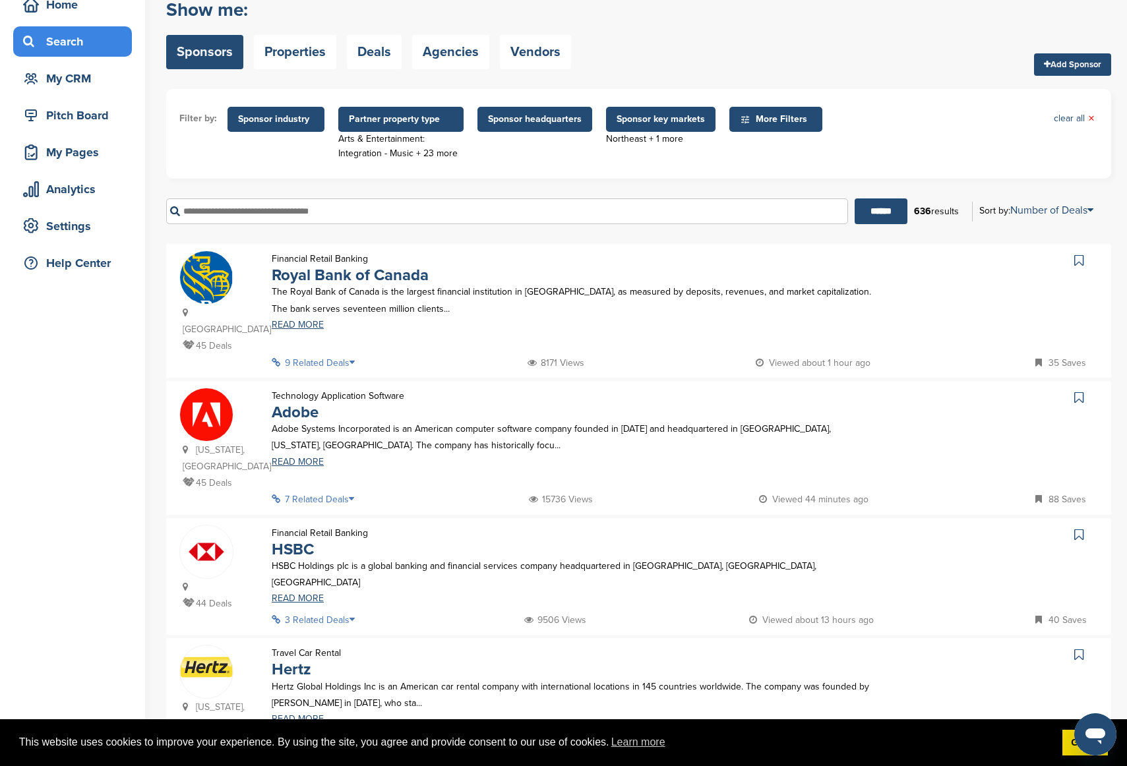
scroll to position [71, 0]
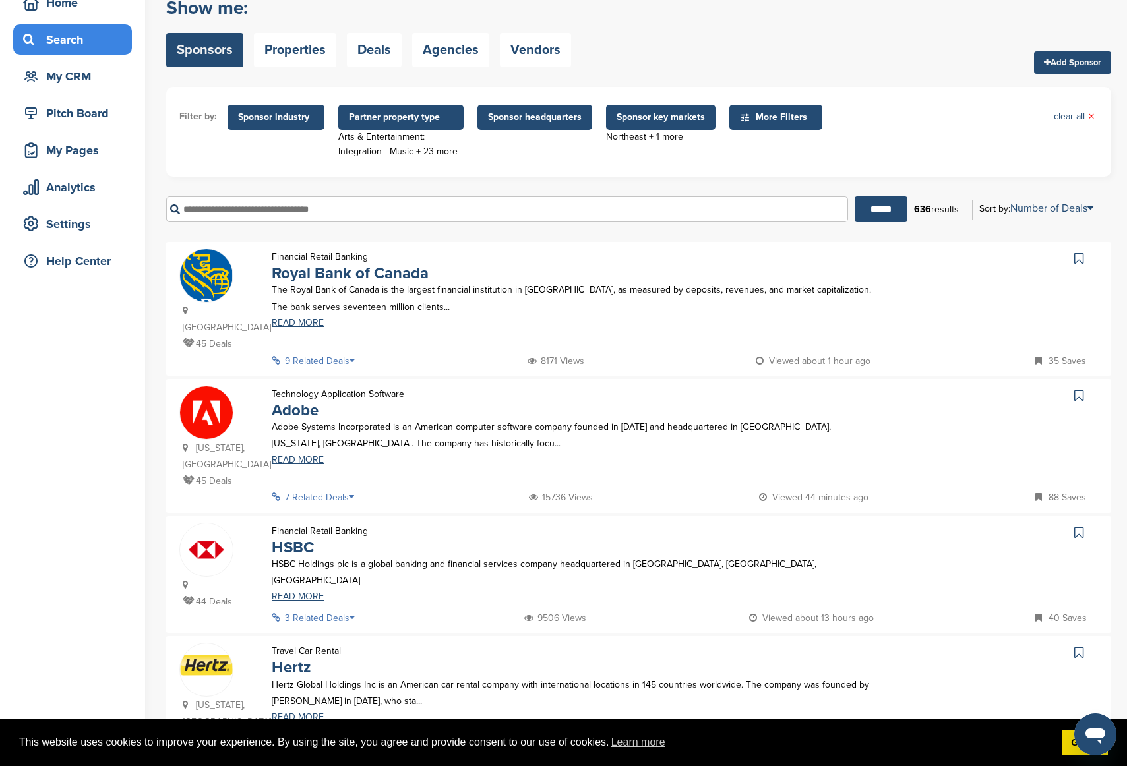
click at [949, 389] on icon at bounding box center [1078, 395] width 9 height 13
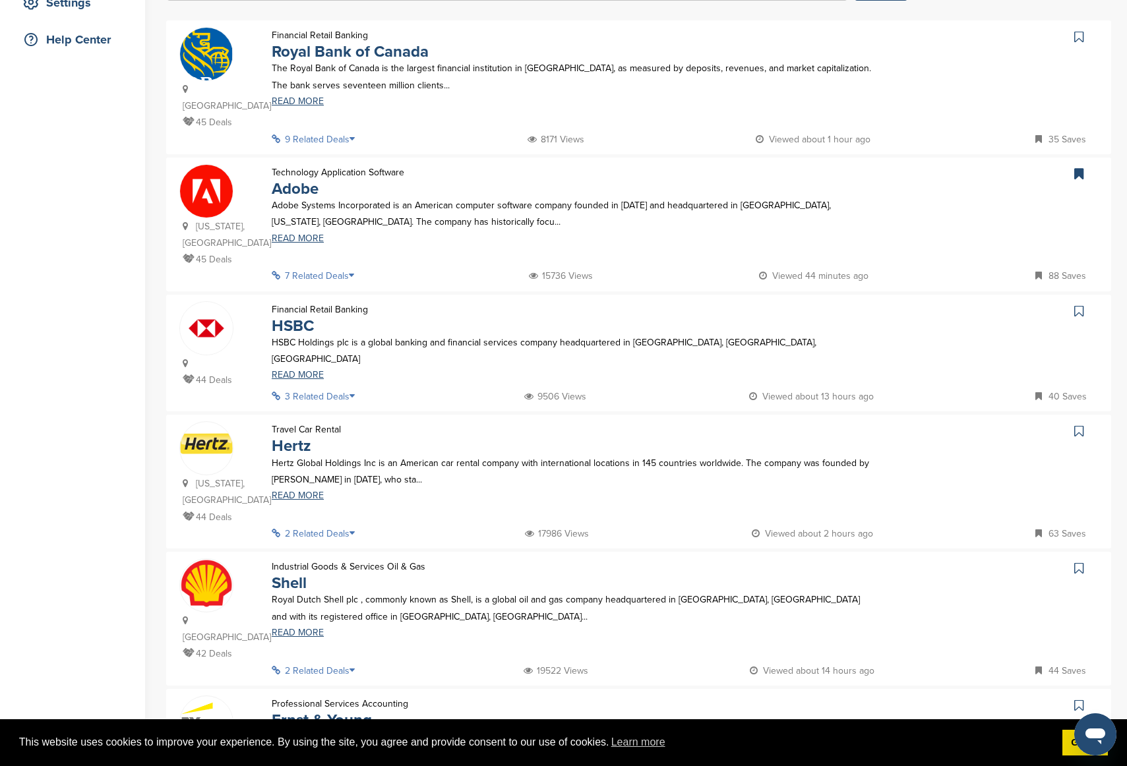
scroll to position [415, 0]
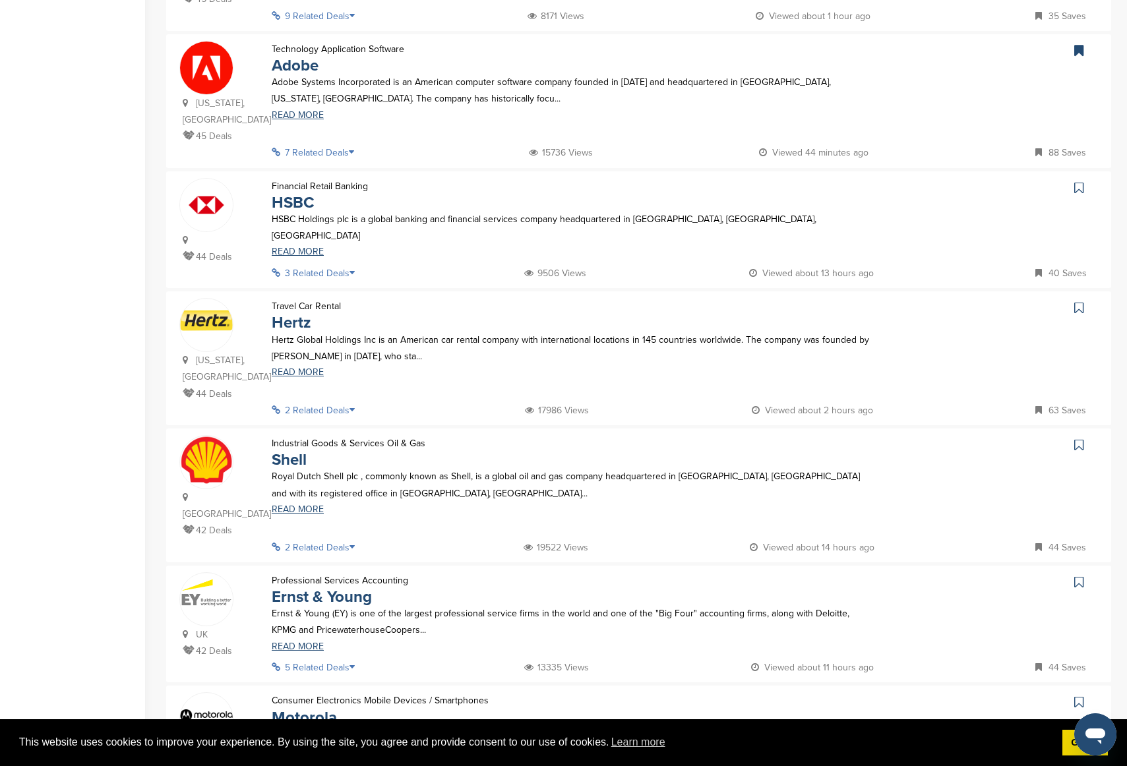
click at [949, 301] on icon at bounding box center [1078, 307] width 9 height 13
click at [949, 178] on link at bounding box center [1080, 188] width 19 height 20
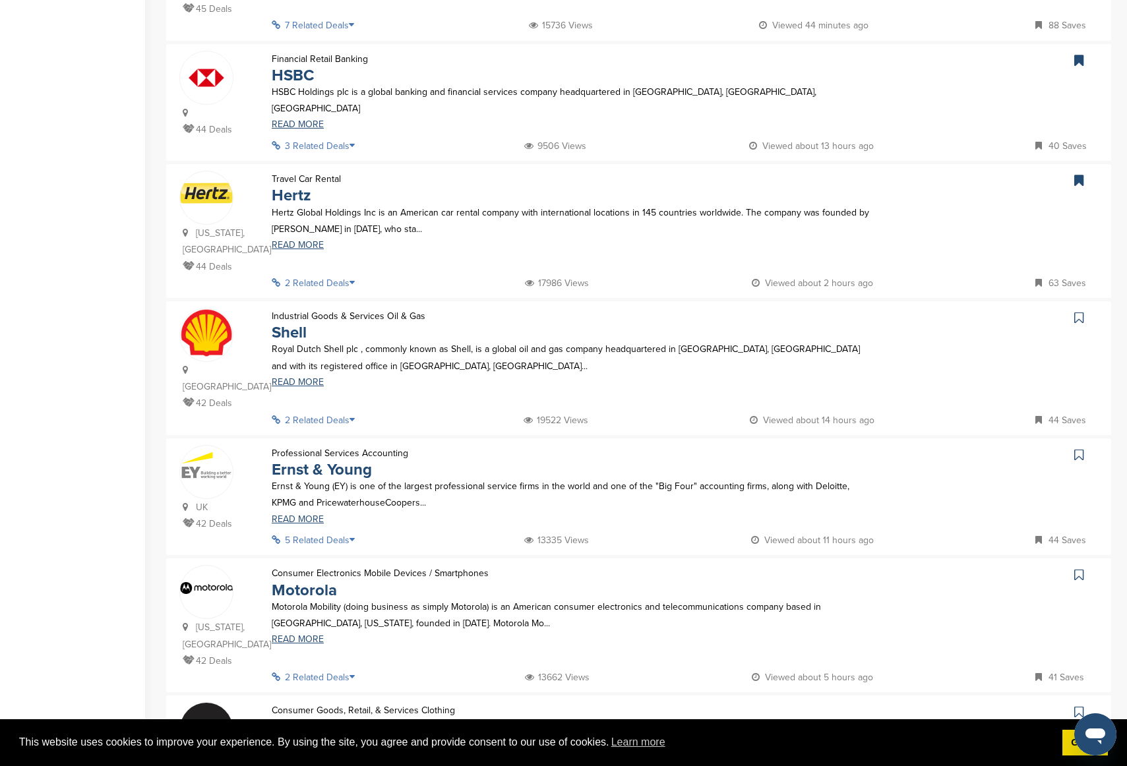
click at [949, 308] on link at bounding box center [1080, 318] width 19 height 20
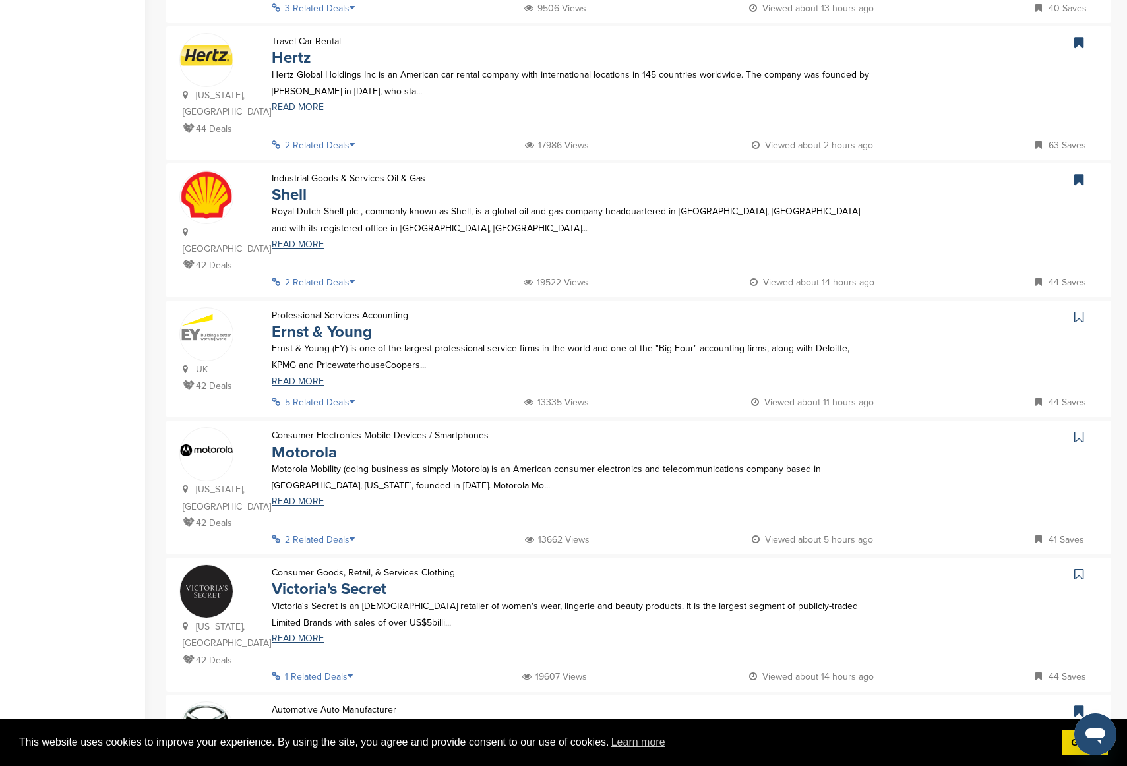
scroll to position [736, 0]
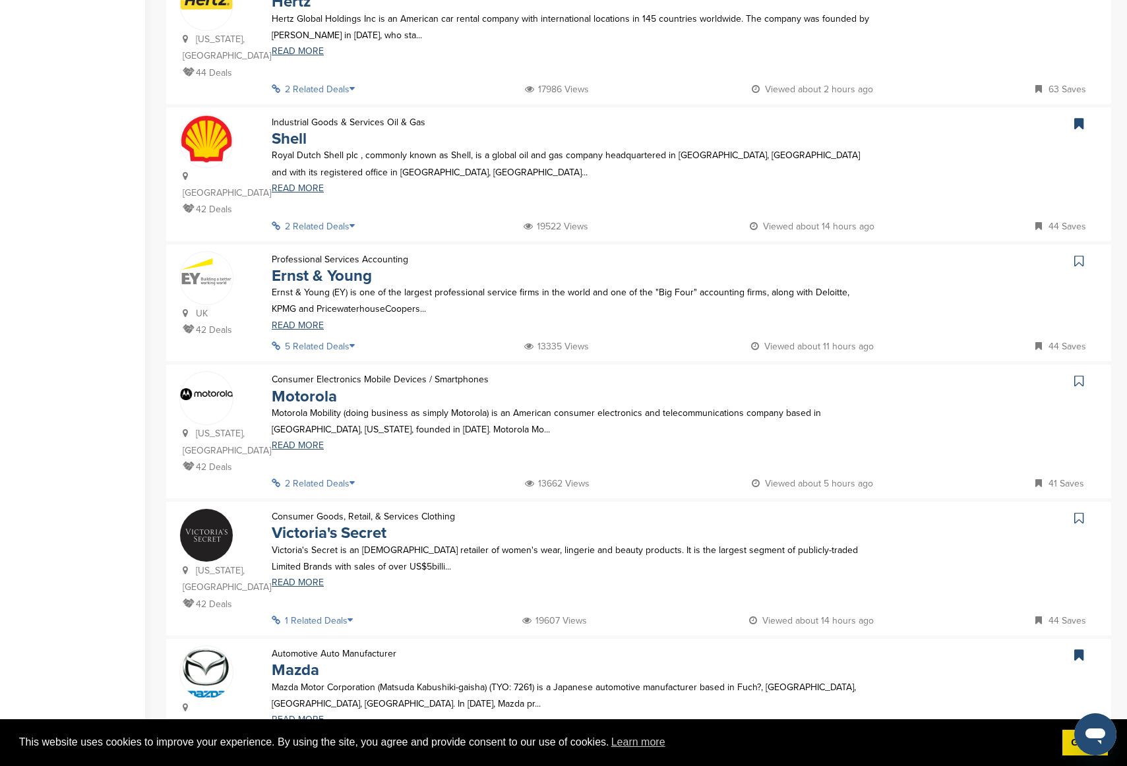
click at [949, 254] on icon at bounding box center [1078, 260] width 9 height 13
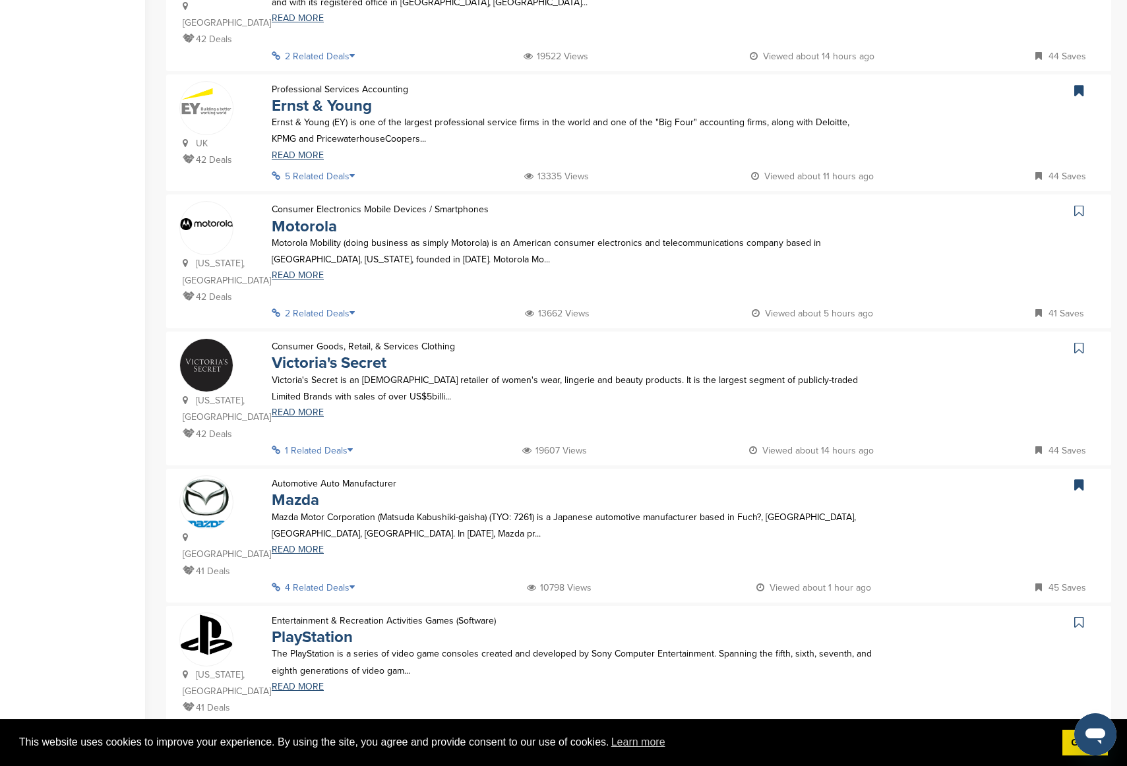
scroll to position [933, 0]
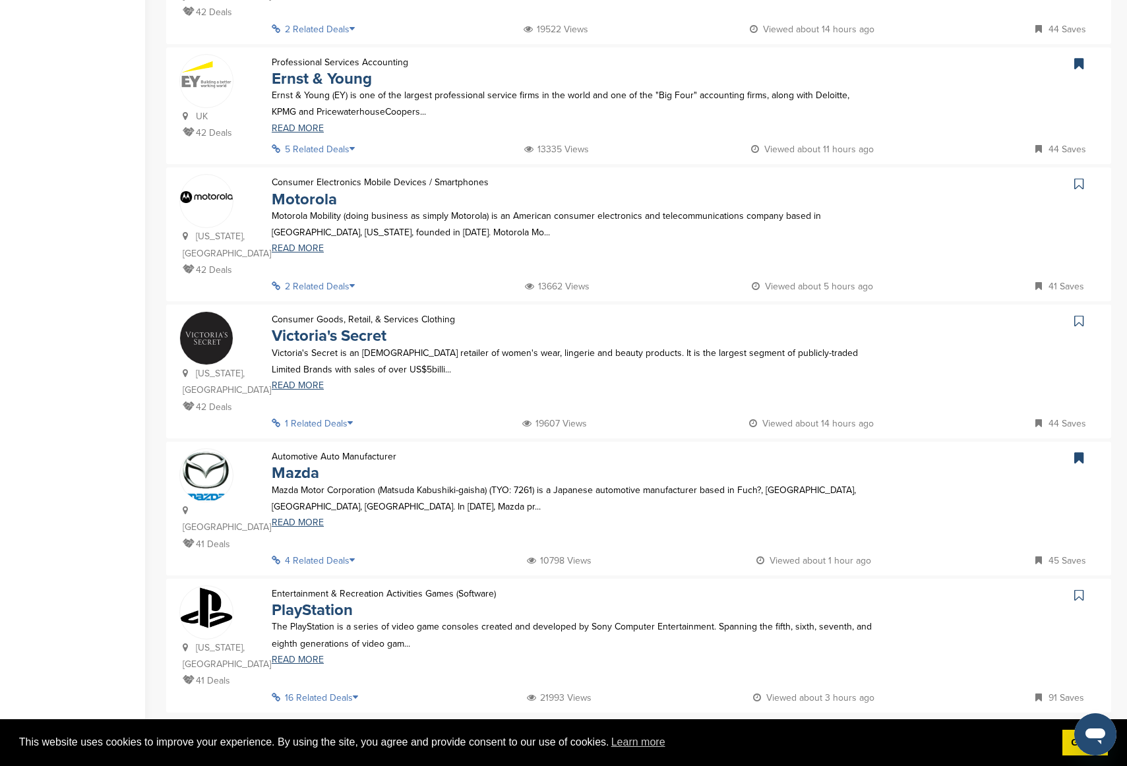
click at [949, 519] on link at bounding box center [1080, 595] width 19 height 20
click at [681, 519] on link "9" at bounding box center [671, 740] width 28 height 24
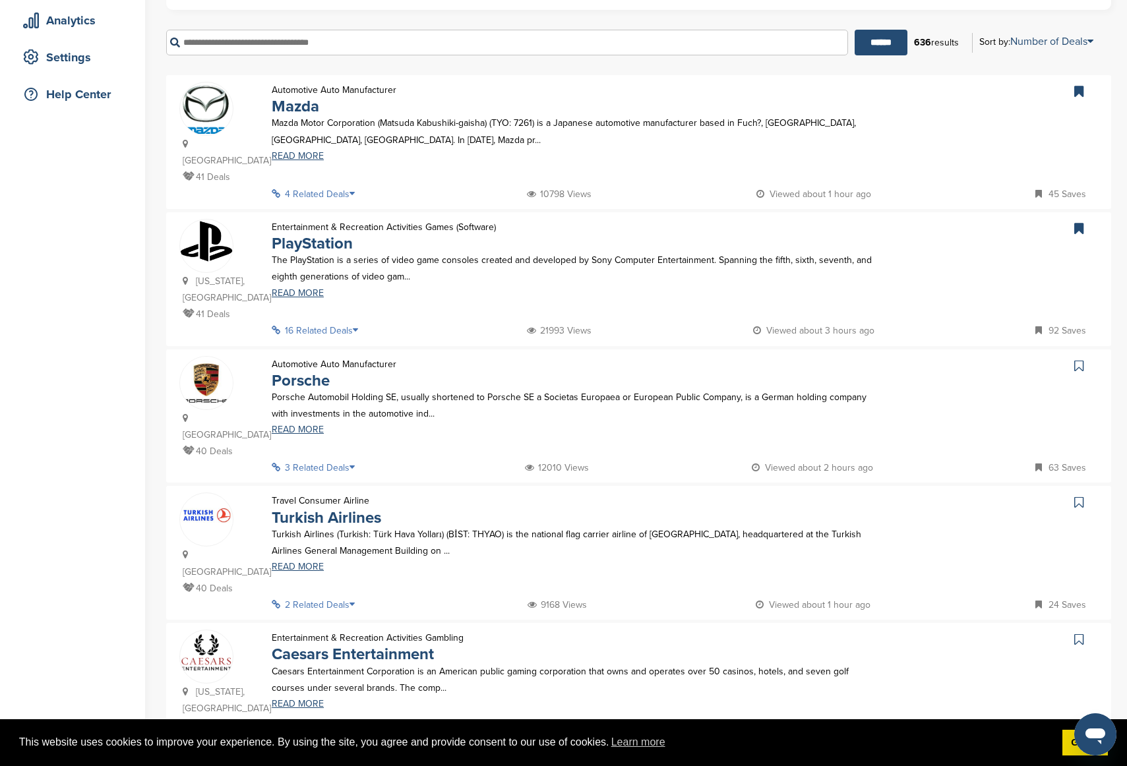
scroll to position [388, 0]
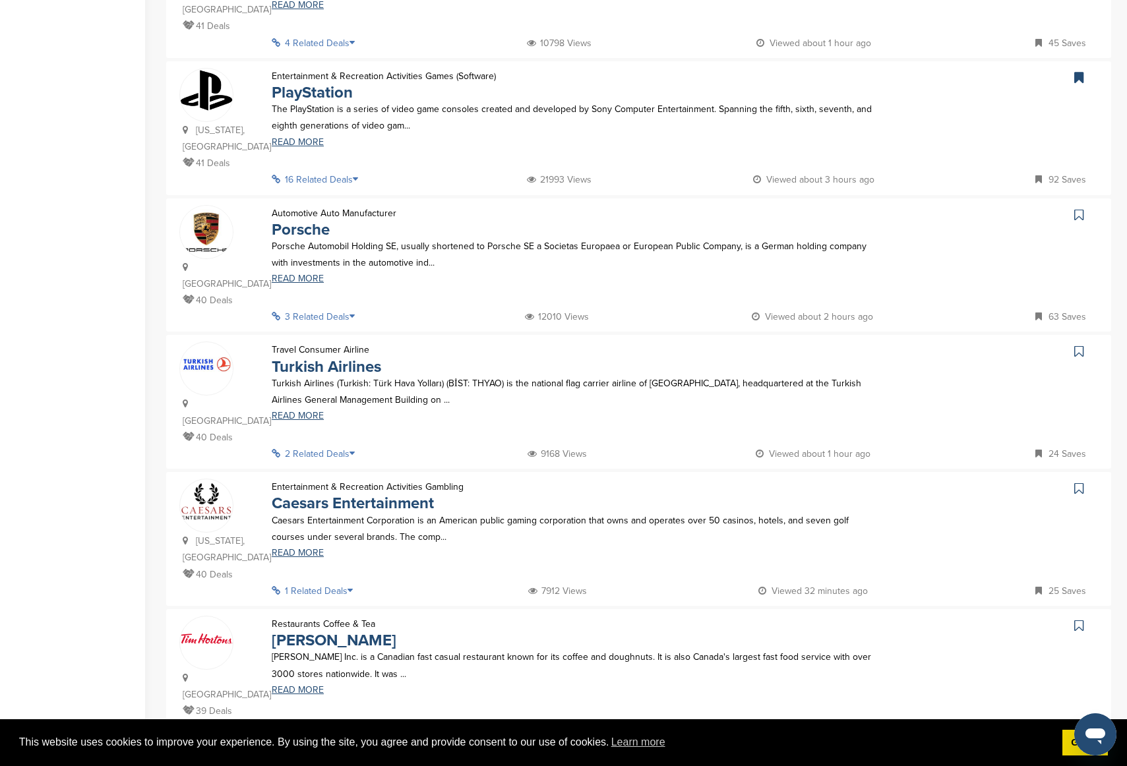
click at [949, 205] on link at bounding box center [1080, 215] width 19 height 20
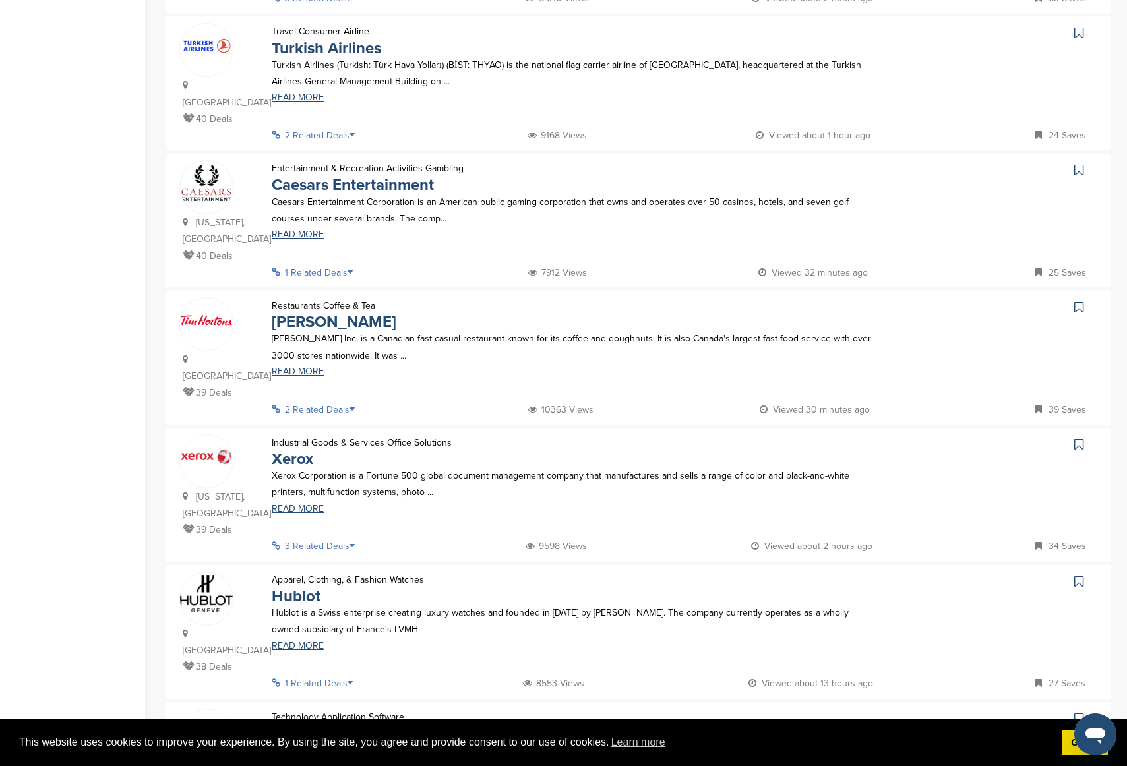
scroll to position [741, 0]
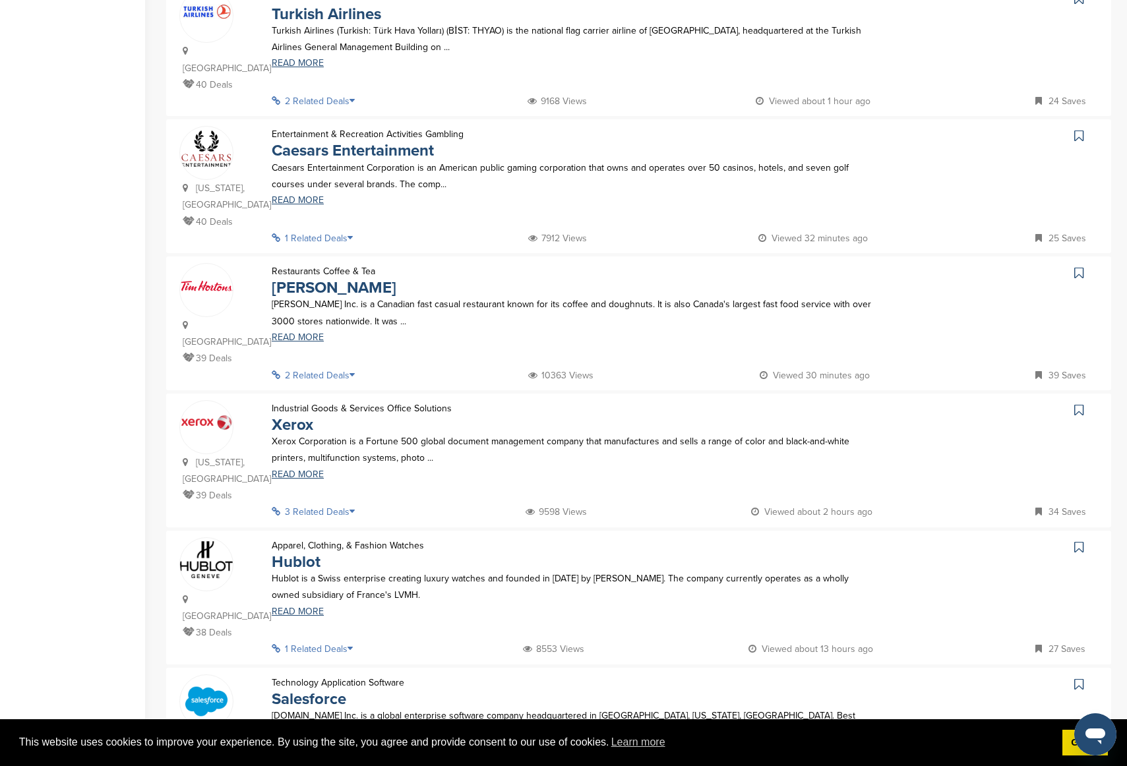
click at [949, 403] on icon at bounding box center [1078, 409] width 9 height 13
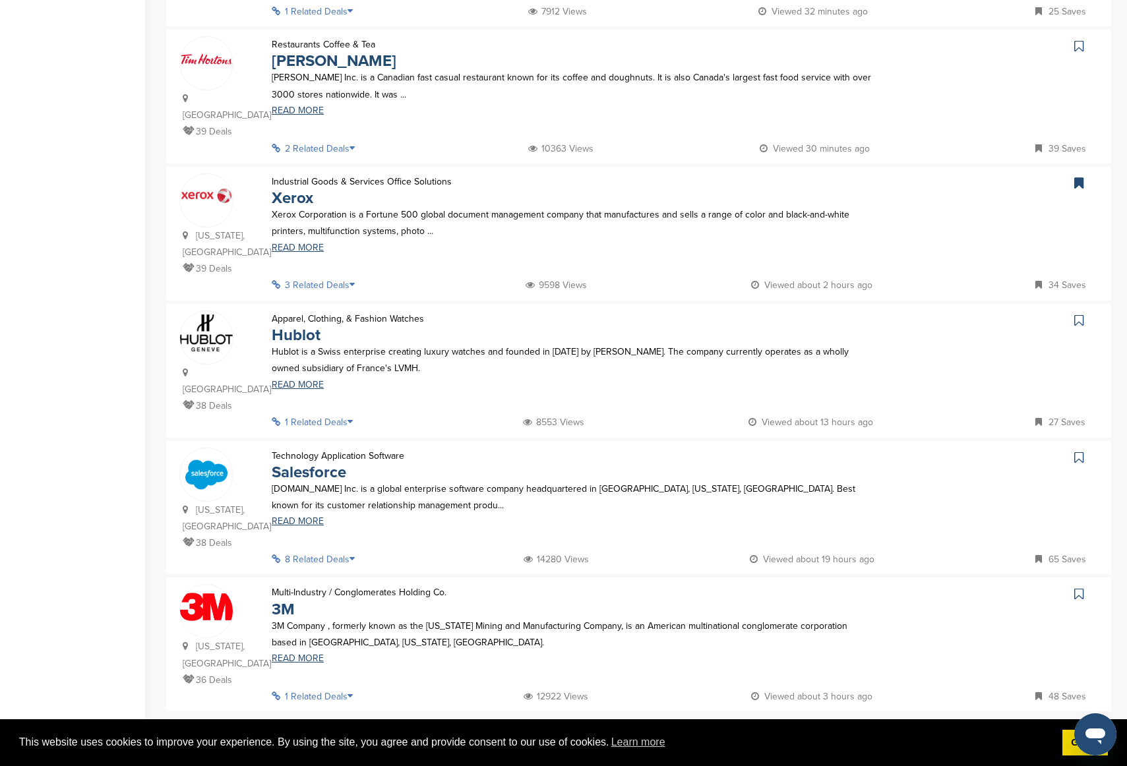
scroll to position [984, 0]
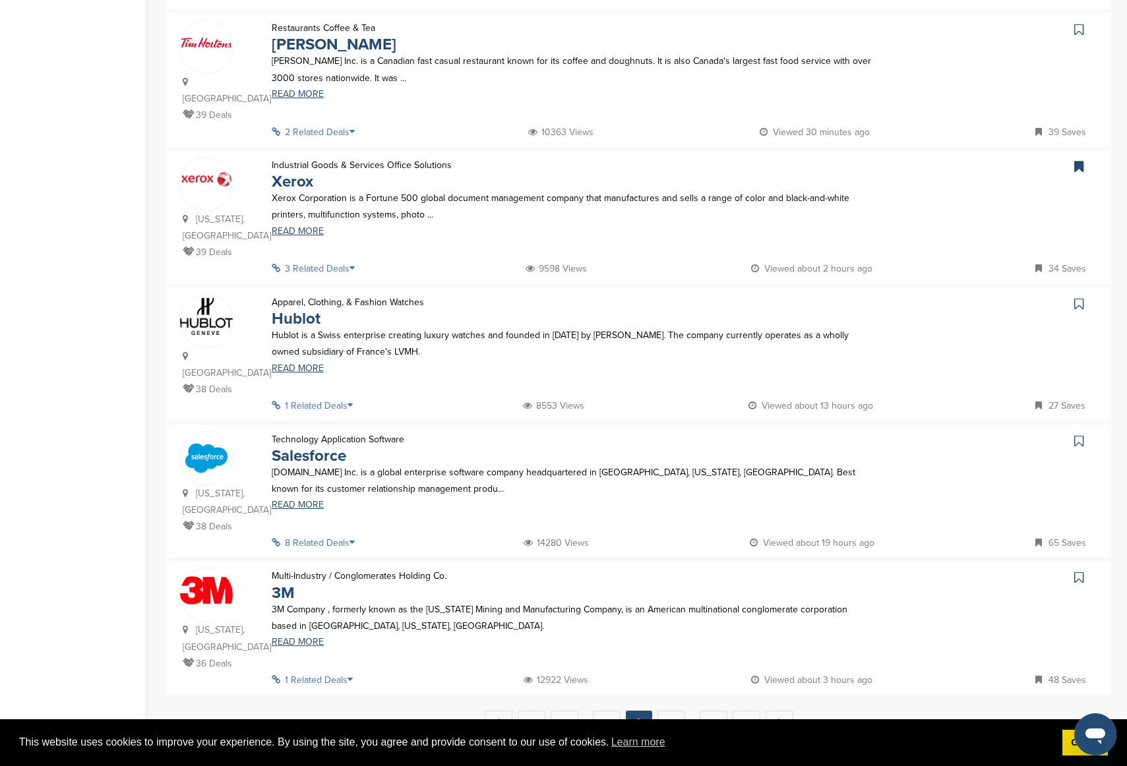
click at [949, 431] on link at bounding box center [1080, 441] width 19 height 20
click at [671, 519] on link "10" at bounding box center [671, 723] width 28 height 24
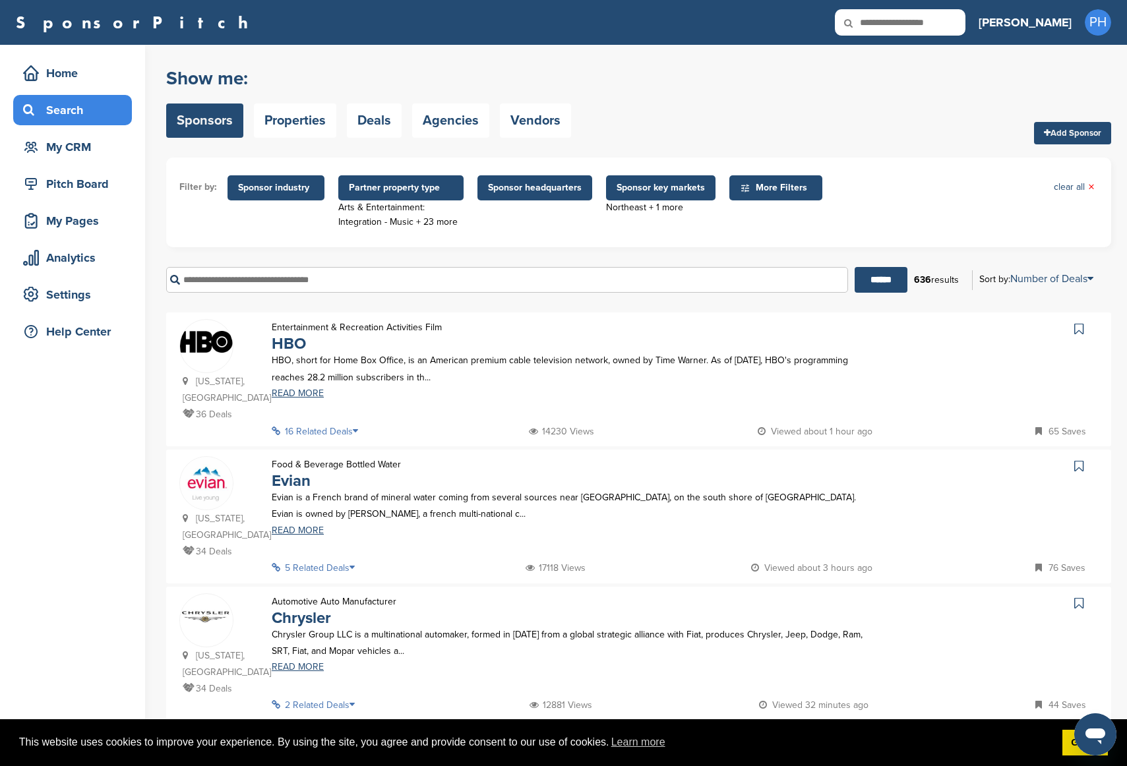
scroll to position [122, 0]
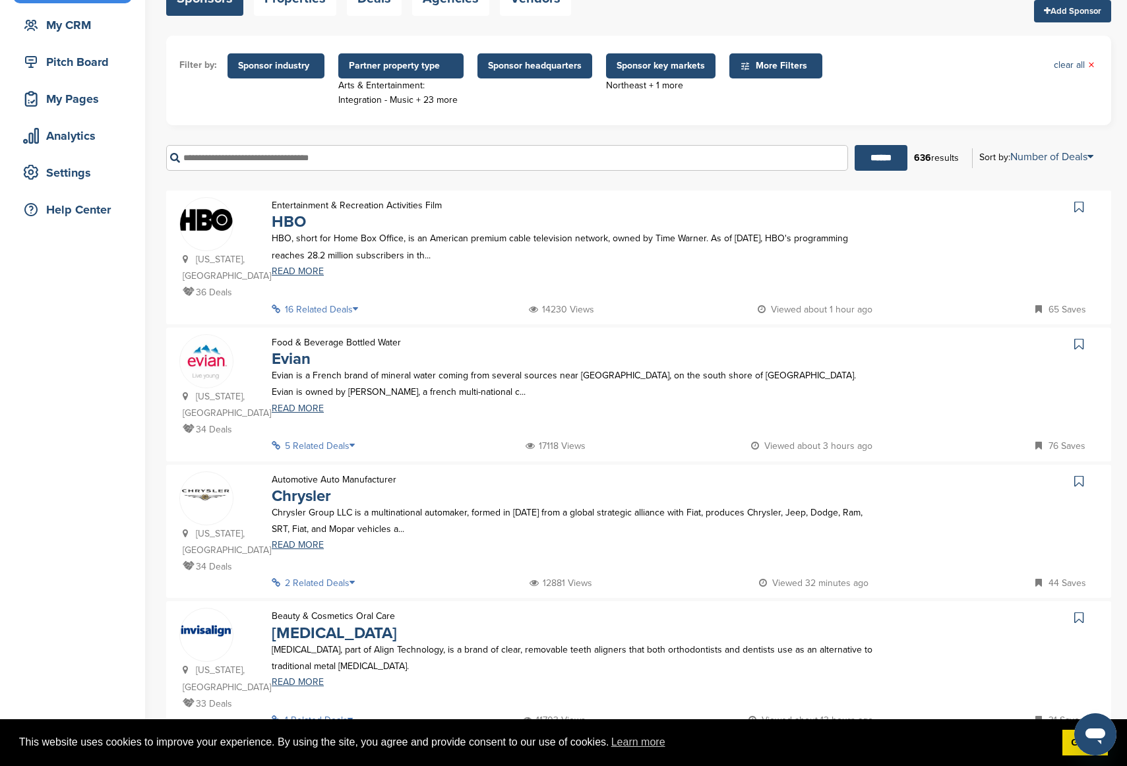
click at [949, 200] on div at bounding box center [993, 208] width 210 height 22
click at [949, 203] on icon at bounding box center [1078, 206] width 9 height 13
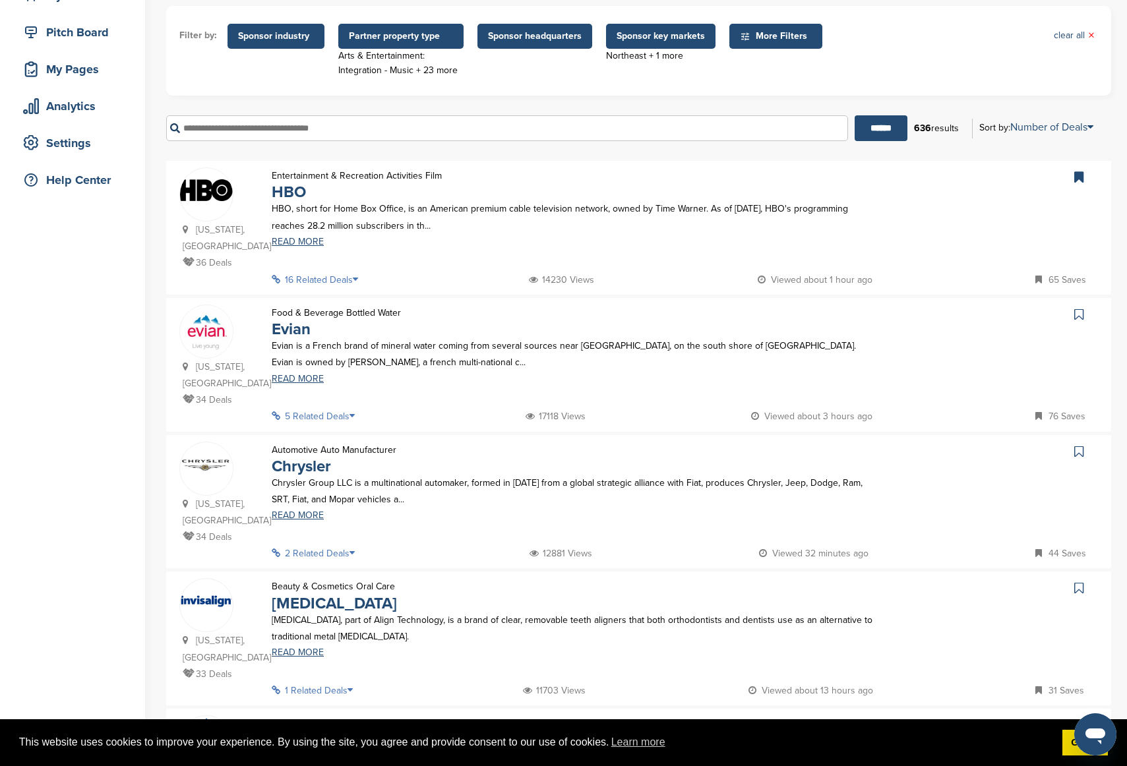
scroll to position [152, 0]
click at [949, 313] on icon at bounding box center [1078, 313] width 9 height 13
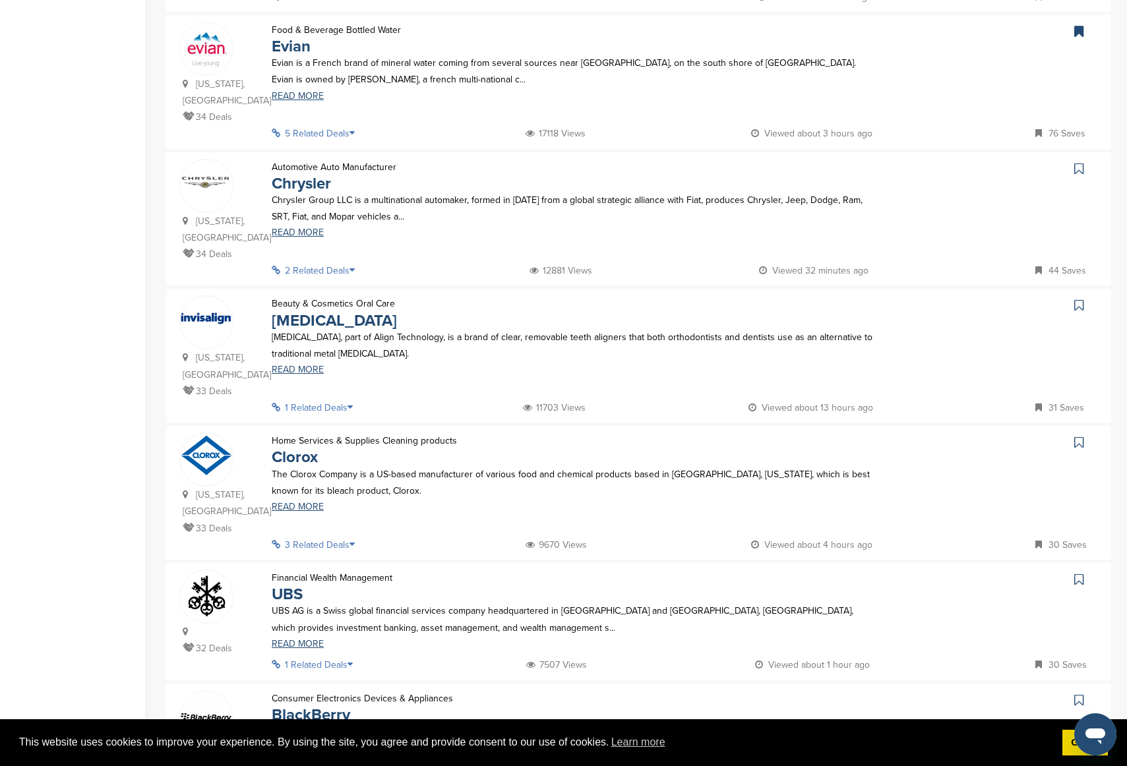
scroll to position [435, 0]
click at [949, 432] on div at bounding box center [993, 484] width 210 height 104
click at [949, 435] on icon at bounding box center [1078, 441] width 9 height 13
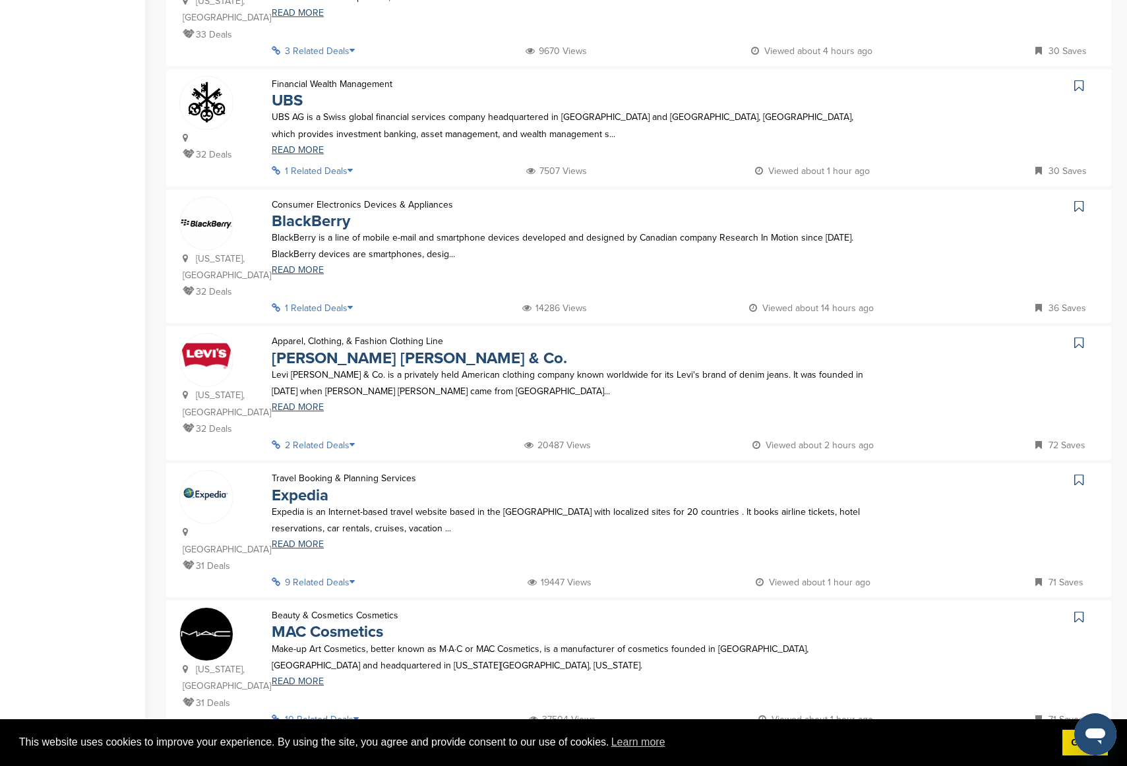
scroll to position [928, 0]
click at [949, 470] on link at bounding box center [1080, 480] width 19 height 20
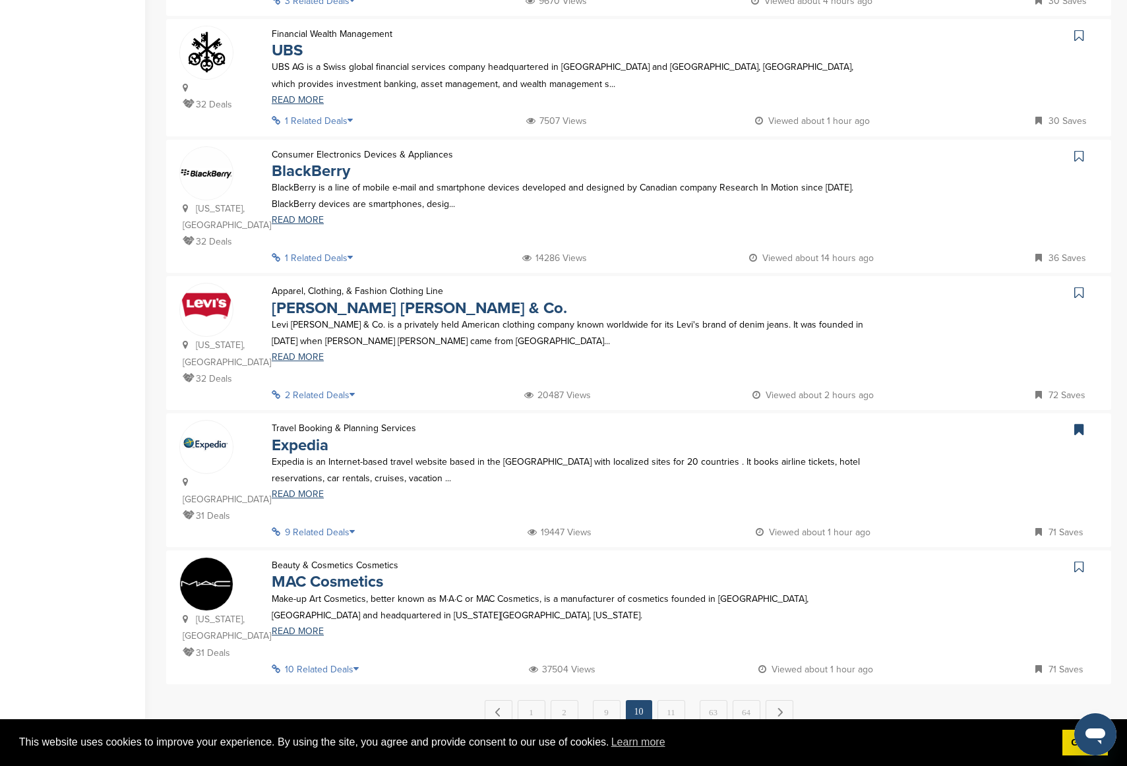
click at [949, 519] on icon at bounding box center [1078, 566] width 9 height 13
click at [659, 519] on link "11" at bounding box center [671, 712] width 28 height 24
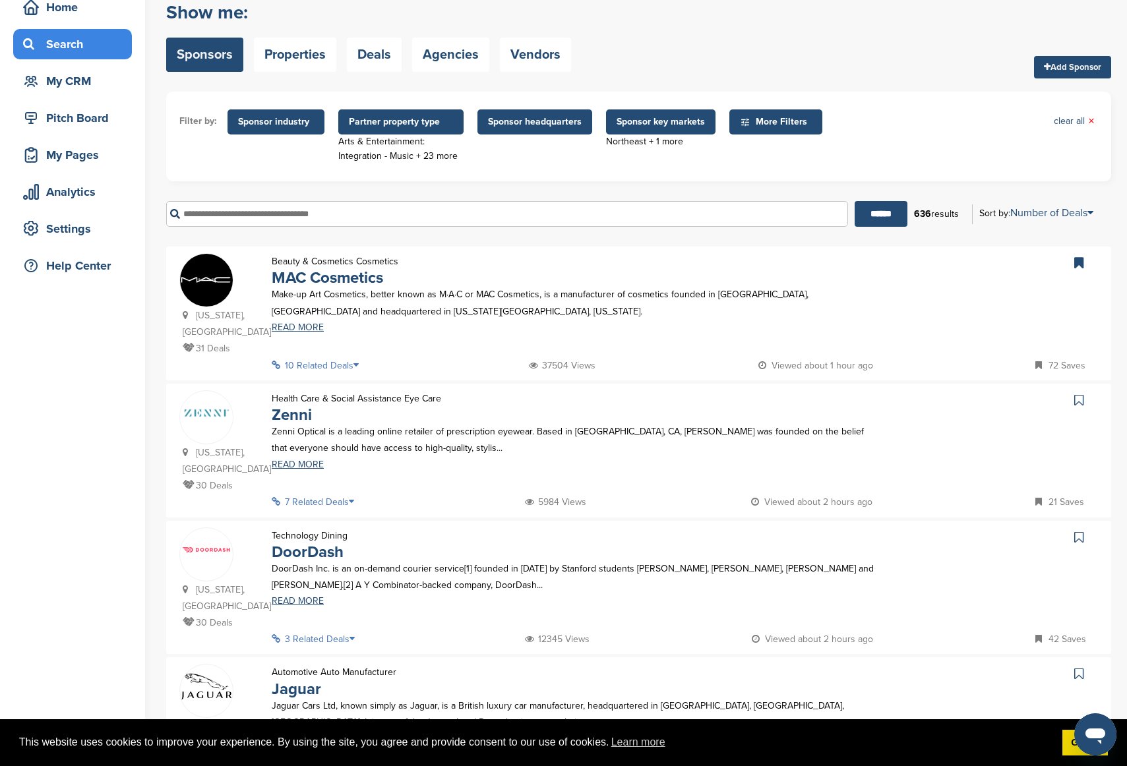
scroll to position [142, 0]
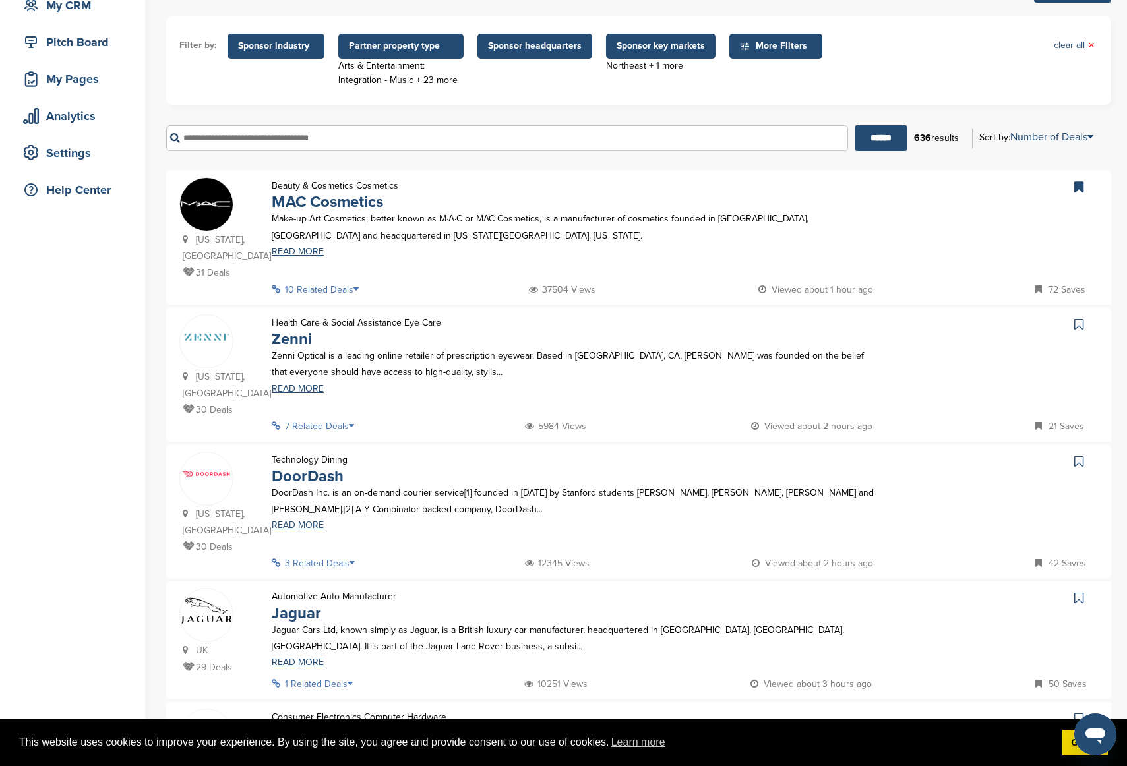
click at [949, 326] on icon at bounding box center [1078, 324] width 9 height 13
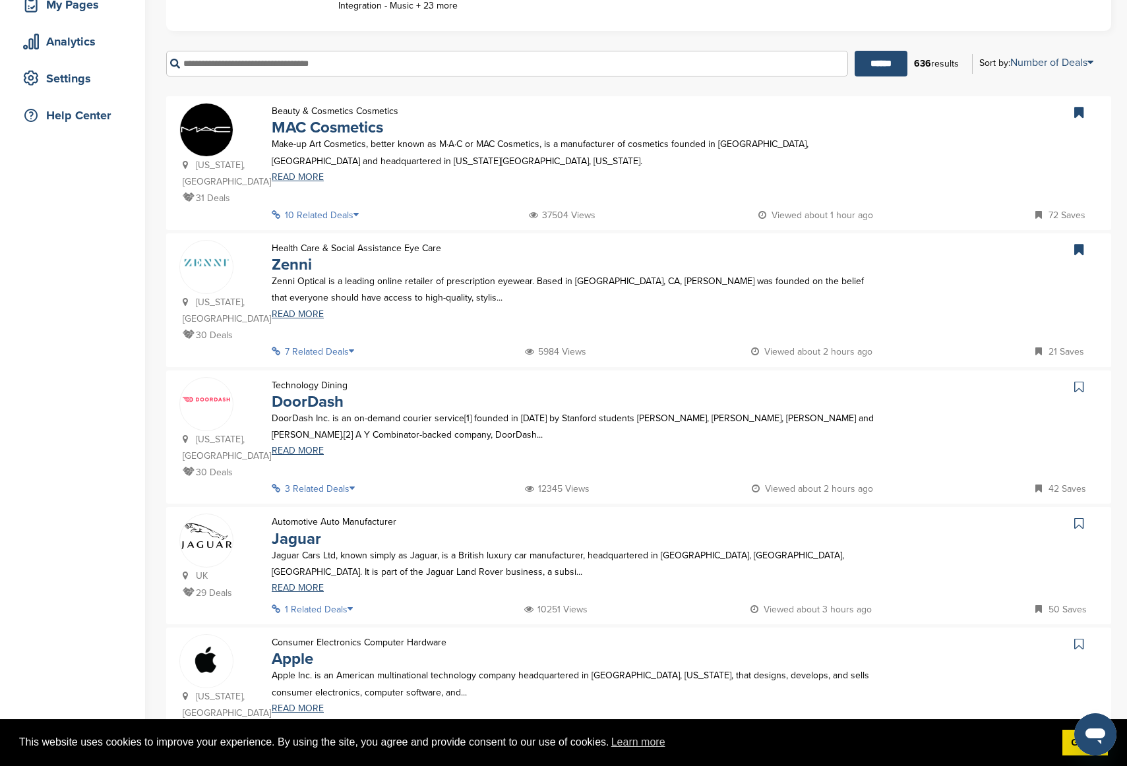
scroll to position [293, 0]
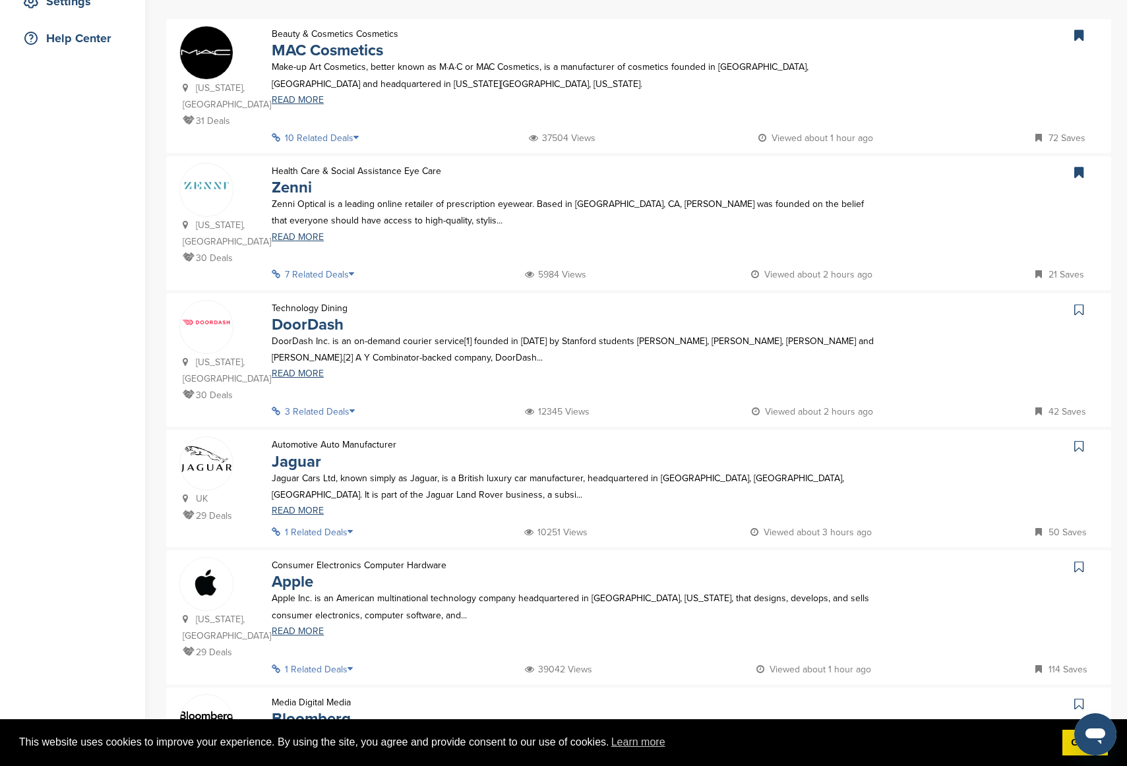
click at [949, 314] on icon at bounding box center [1078, 309] width 9 height 13
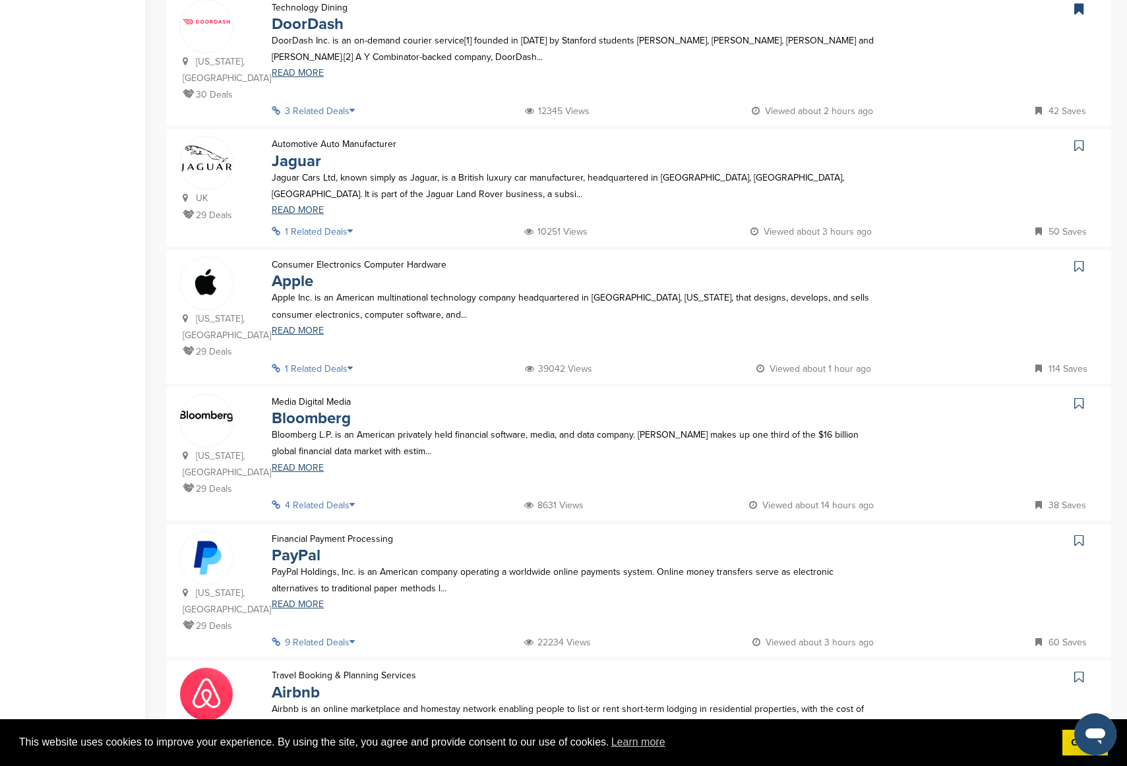
scroll to position [520, 0]
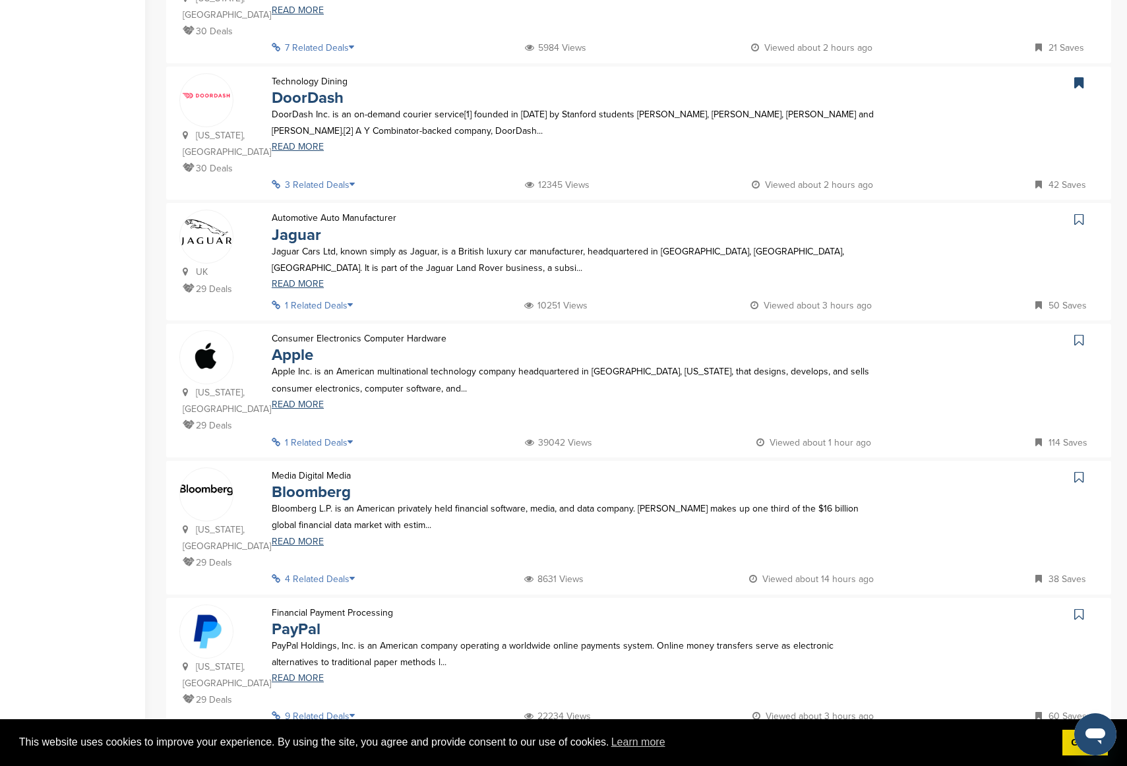
click at [949, 334] on link at bounding box center [1080, 340] width 19 height 20
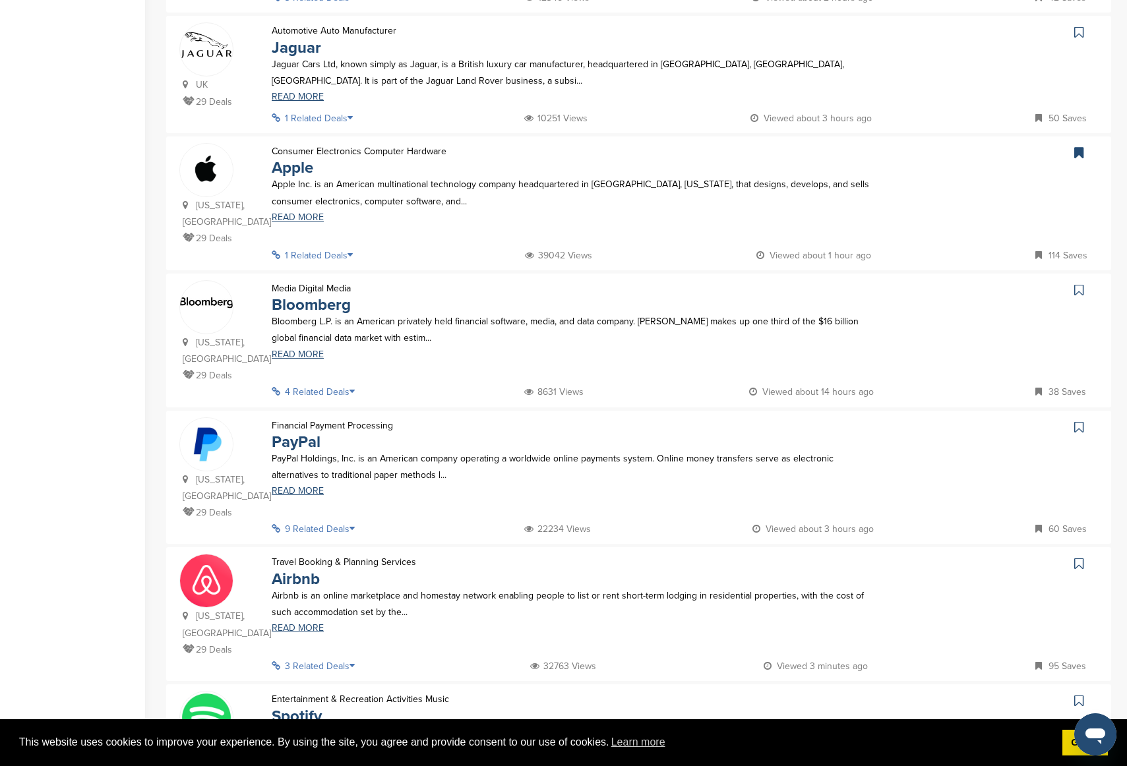
scroll to position [708, 0]
click at [949, 292] on icon at bounding box center [1078, 289] width 9 height 13
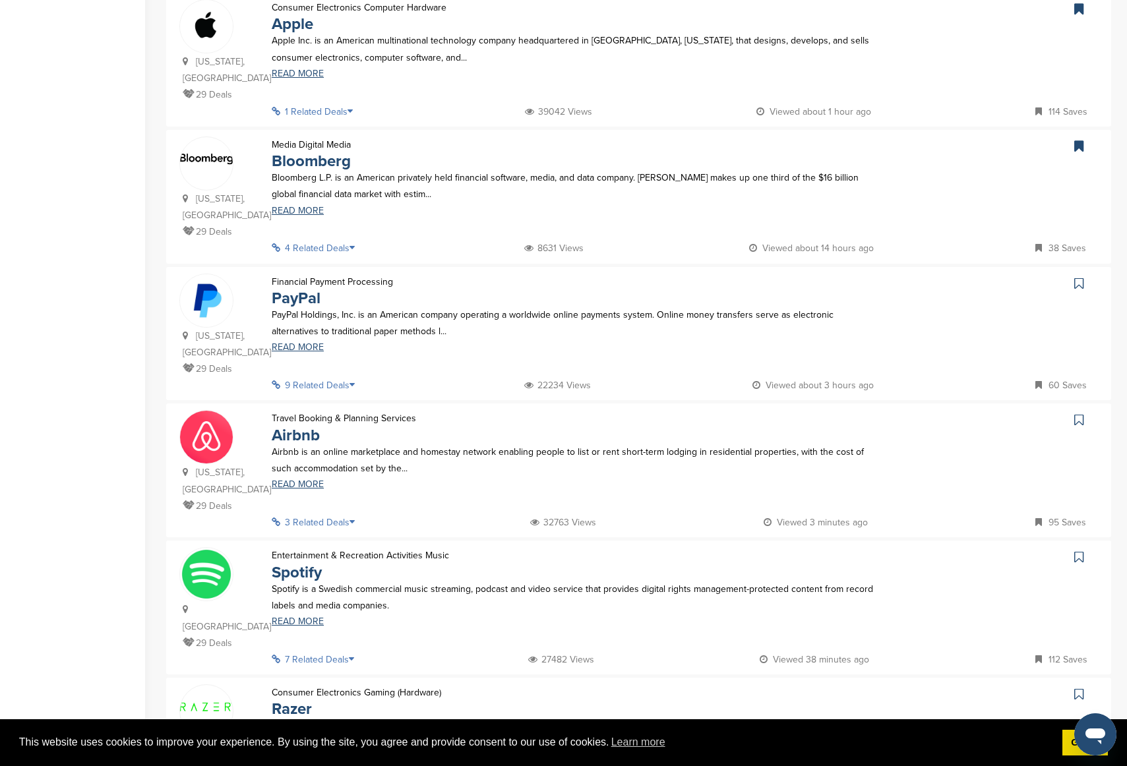
click at [949, 289] on icon at bounding box center [1078, 283] width 9 height 13
click at [949, 417] on icon at bounding box center [1078, 419] width 9 height 13
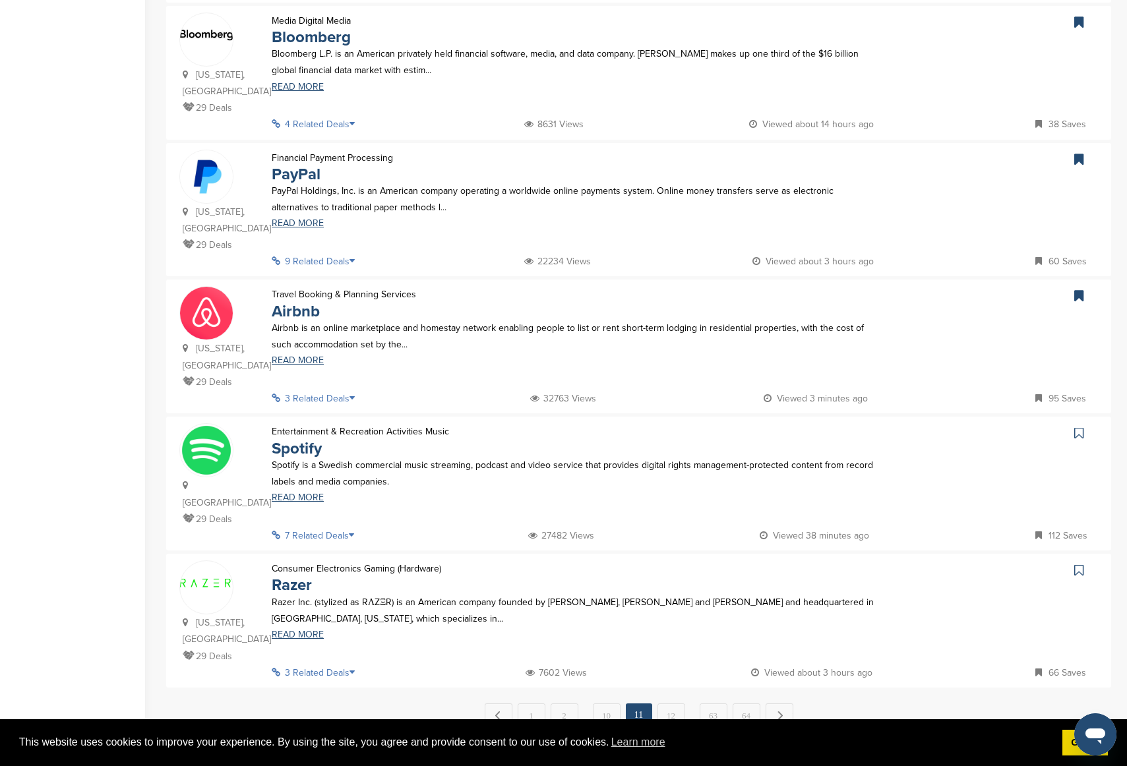
click at [949, 436] on icon at bounding box center [1078, 433] width 9 height 13
click at [949, 519] on icon at bounding box center [1078, 570] width 9 height 13
click at [666, 519] on link "12" at bounding box center [671, 715] width 28 height 24
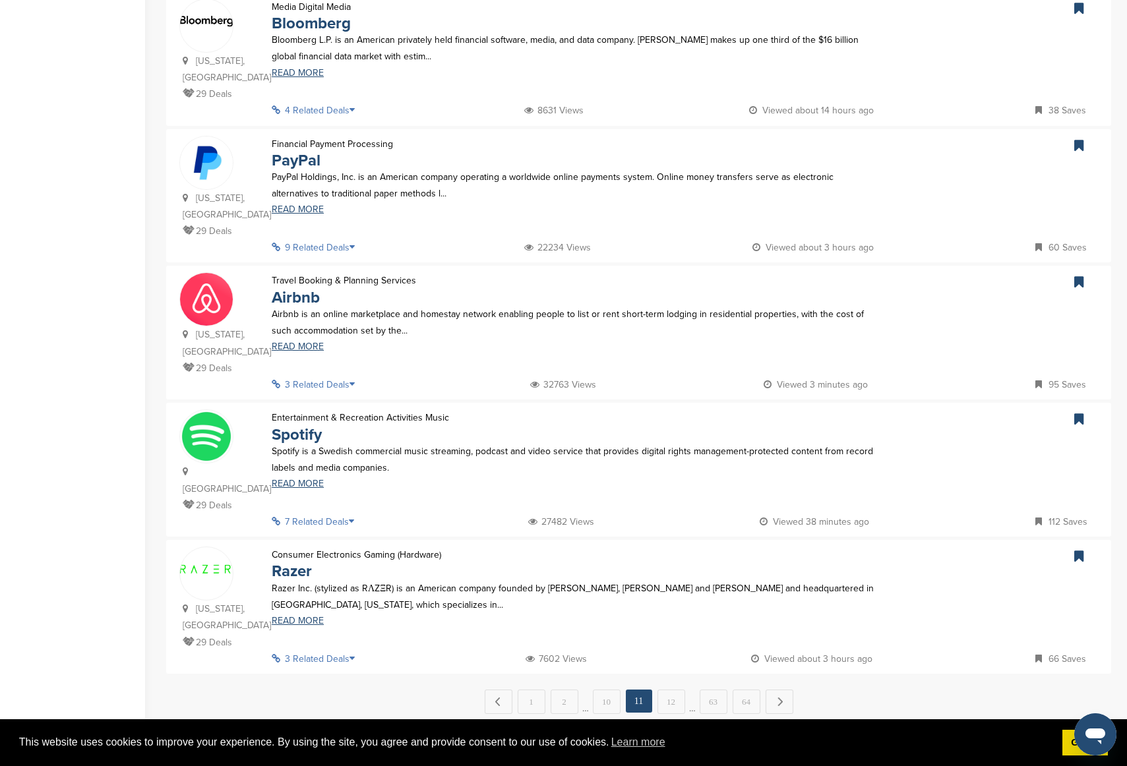
scroll to position [1095, 0]
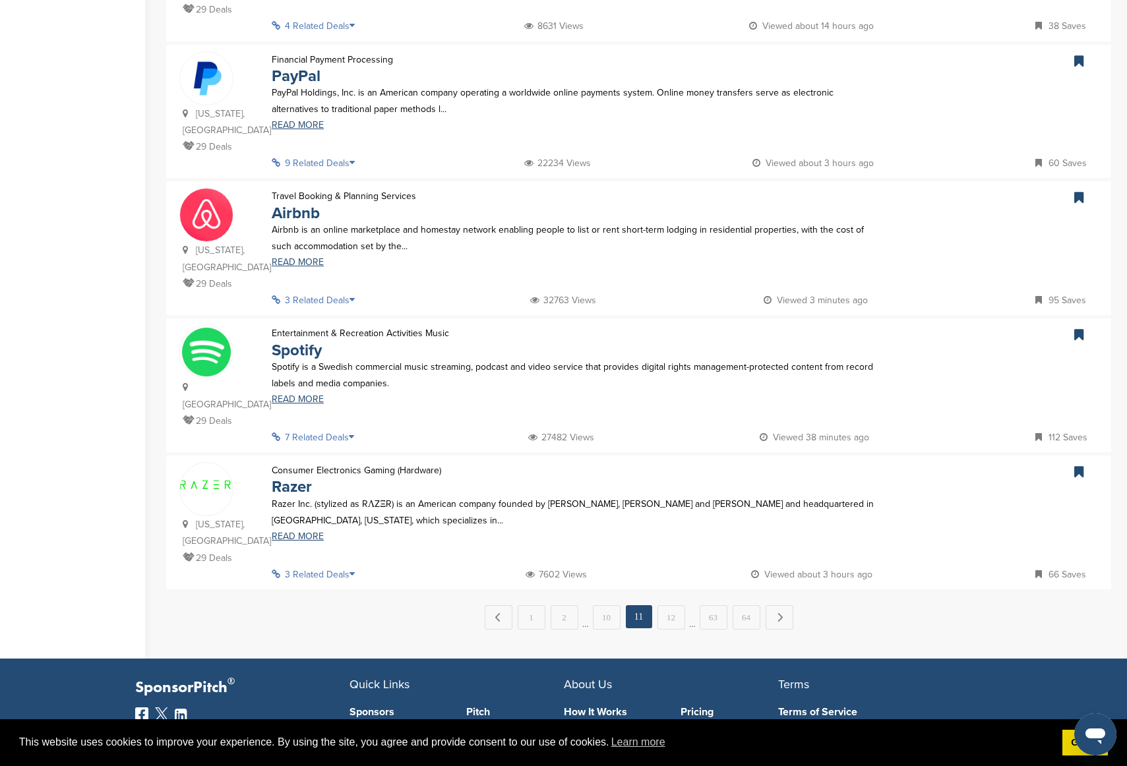
click at [651, 519] on em "11" at bounding box center [639, 616] width 26 height 23
click at [683, 519] on link "12" at bounding box center [671, 617] width 28 height 24
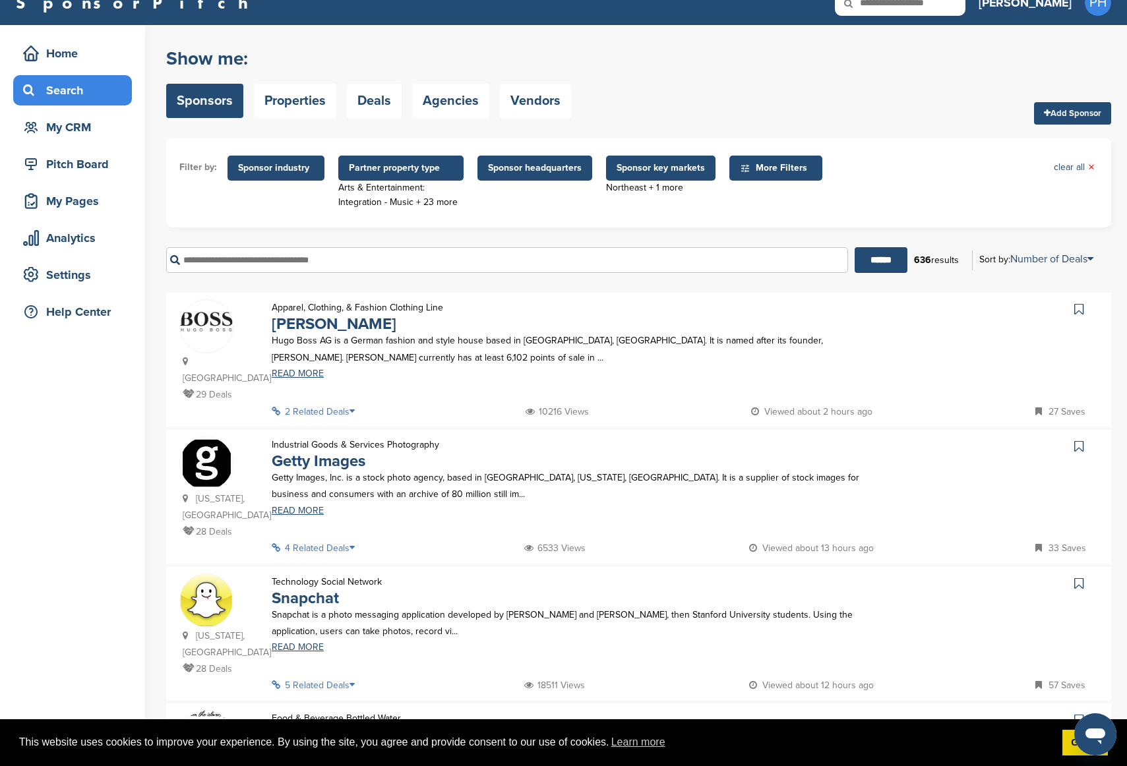
scroll to position [30, 0]
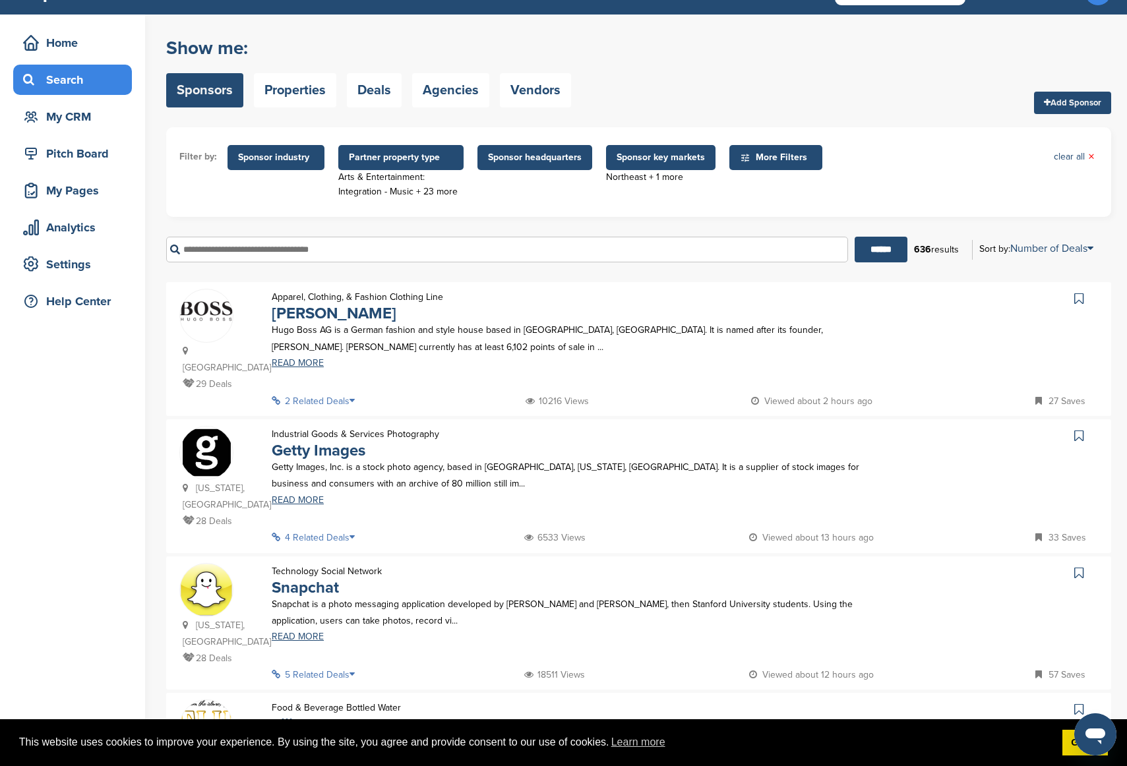
click at [949, 429] on icon at bounding box center [1078, 435] width 9 height 13
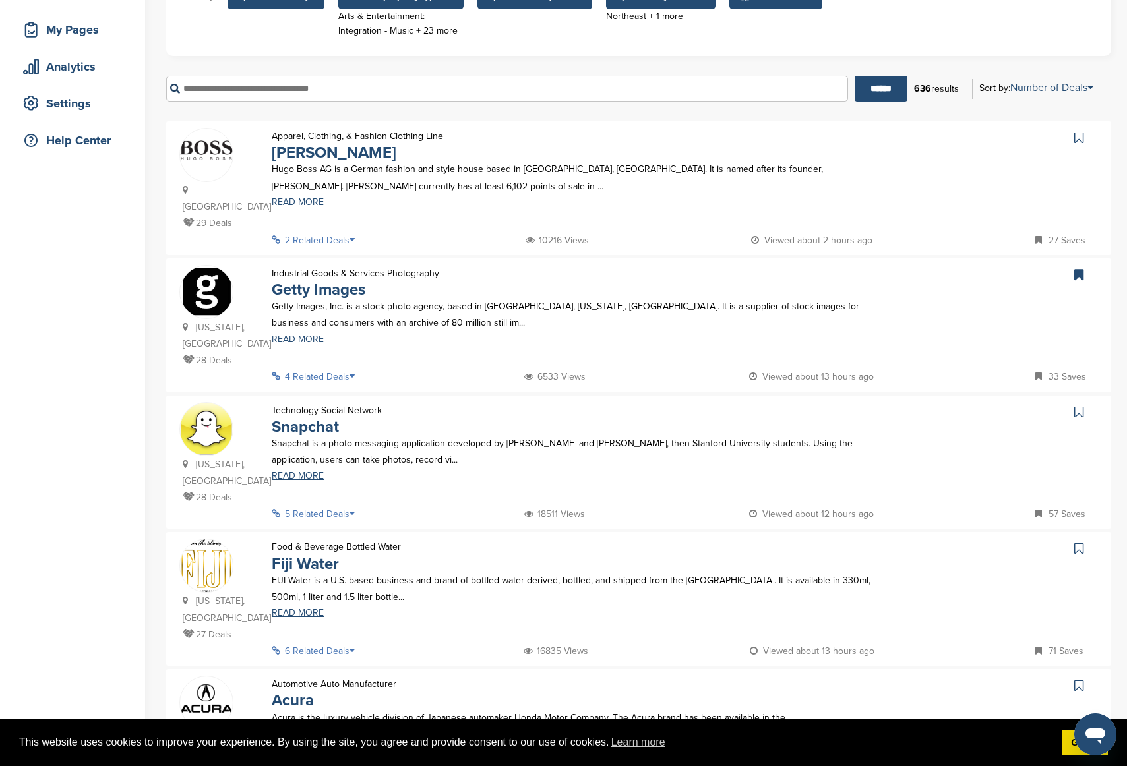
scroll to position [194, 0]
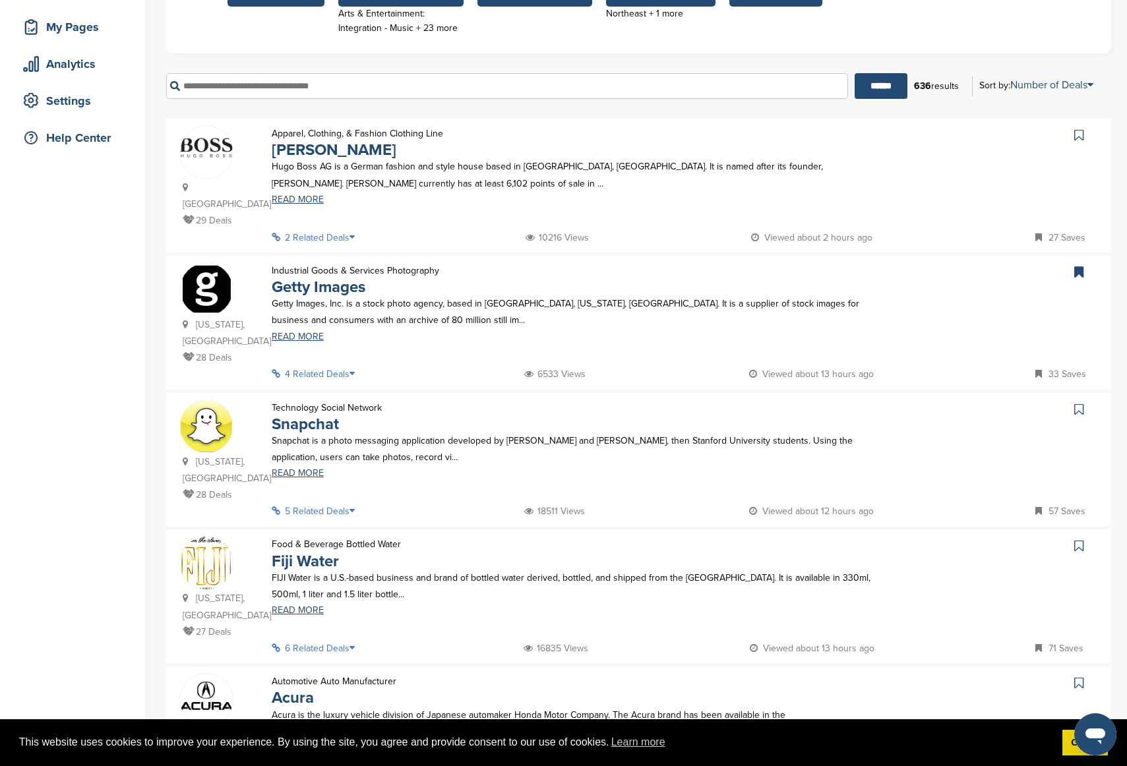
click at [949, 399] on link at bounding box center [1080, 409] width 19 height 20
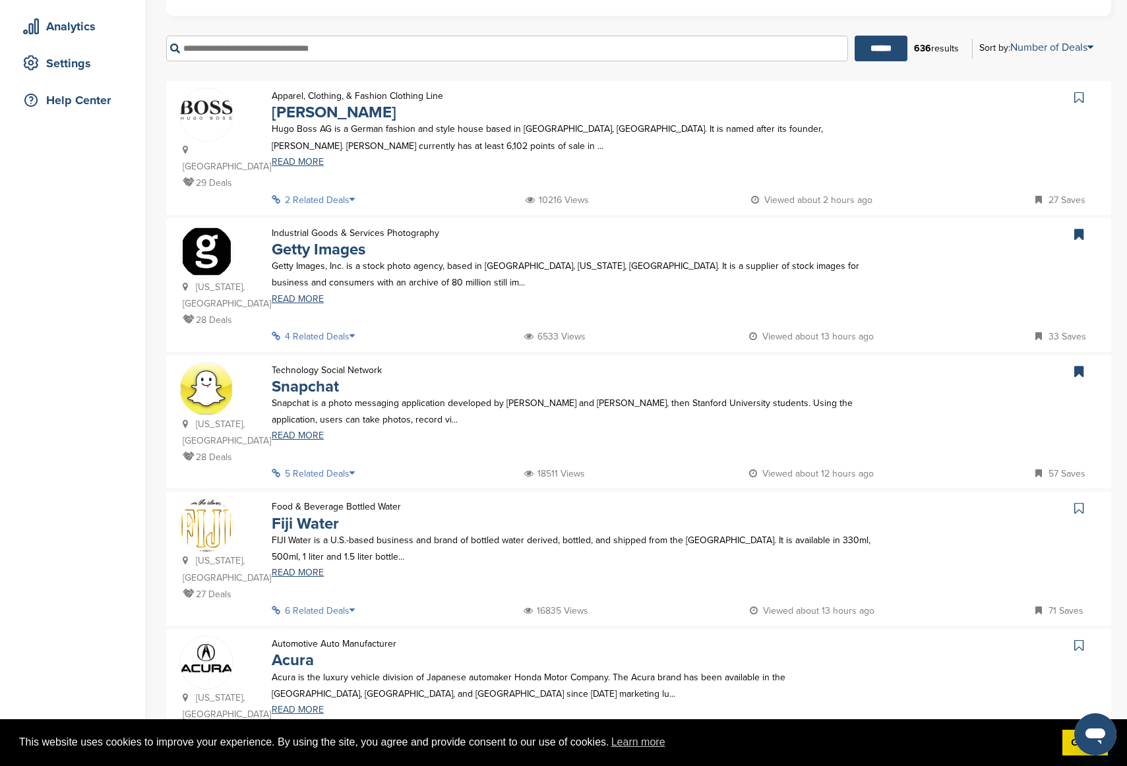
scroll to position [345, 0]
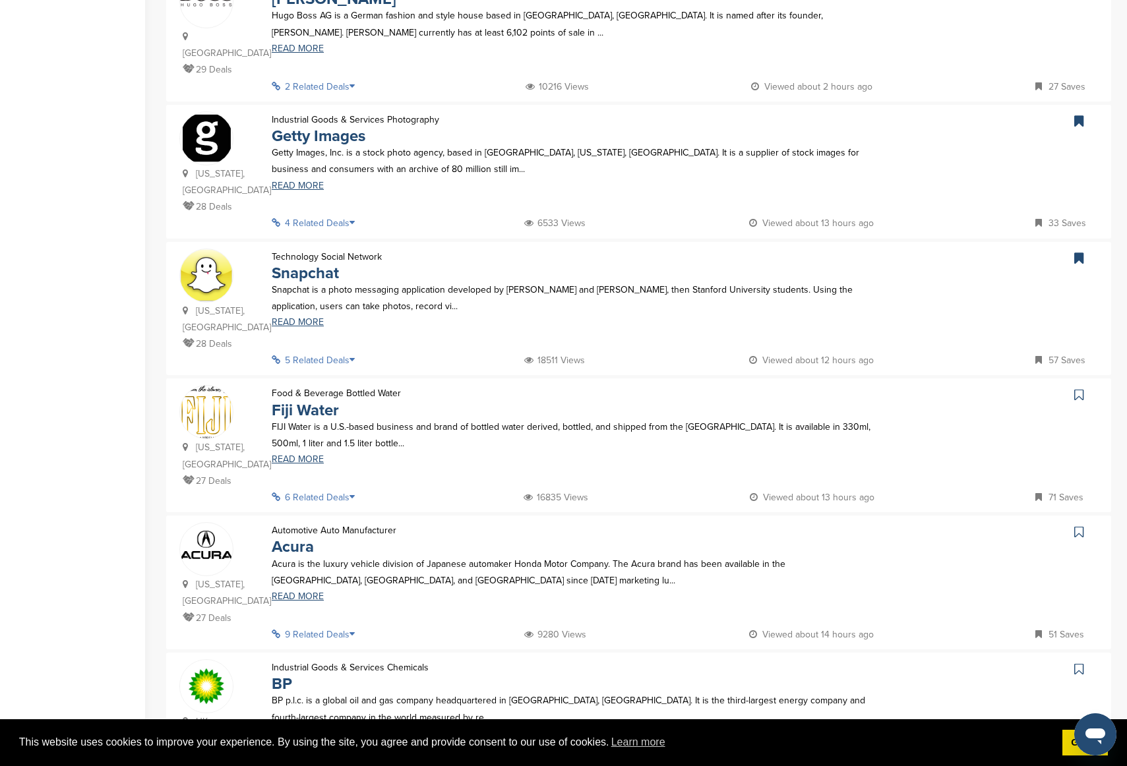
click at [949, 386] on link at bounding box center [1080, 395] width 19 height 20
click at [949, 519] on icon at bounding box center [1078, 531] width 9 height 13
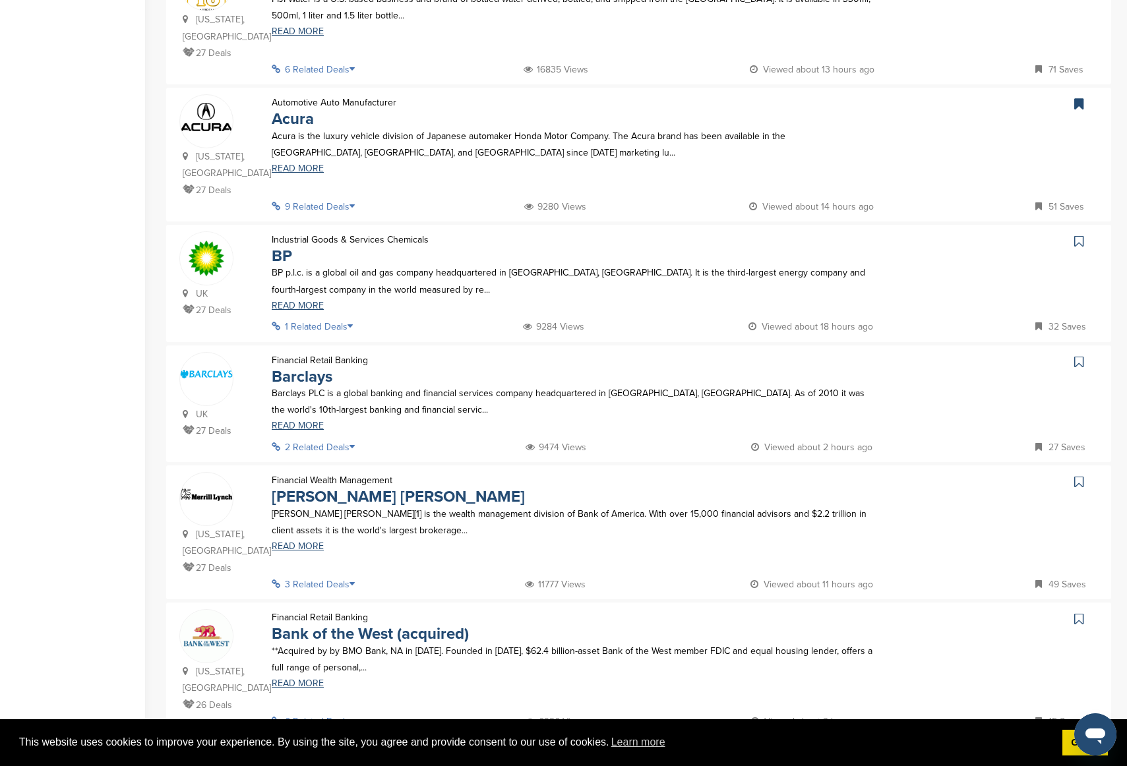
scroll to position [785, 0]
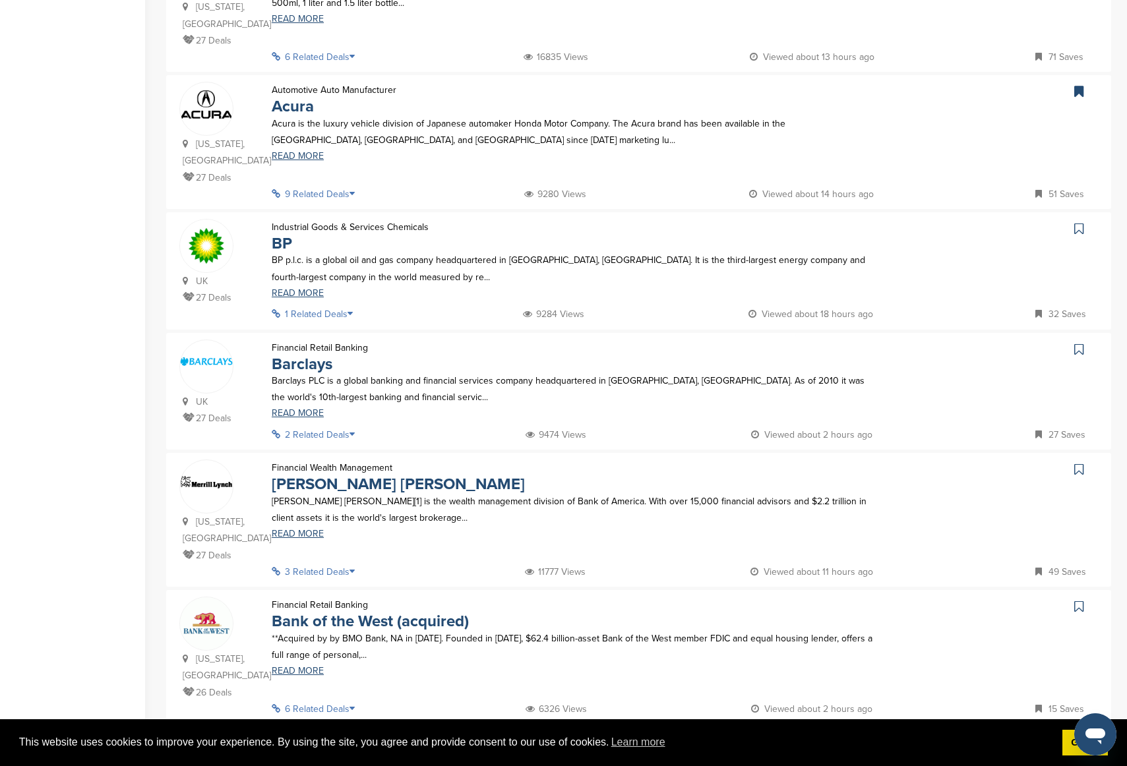
click at [949, 463] on icon at bounding box center [1078, 469] width 9 height 13
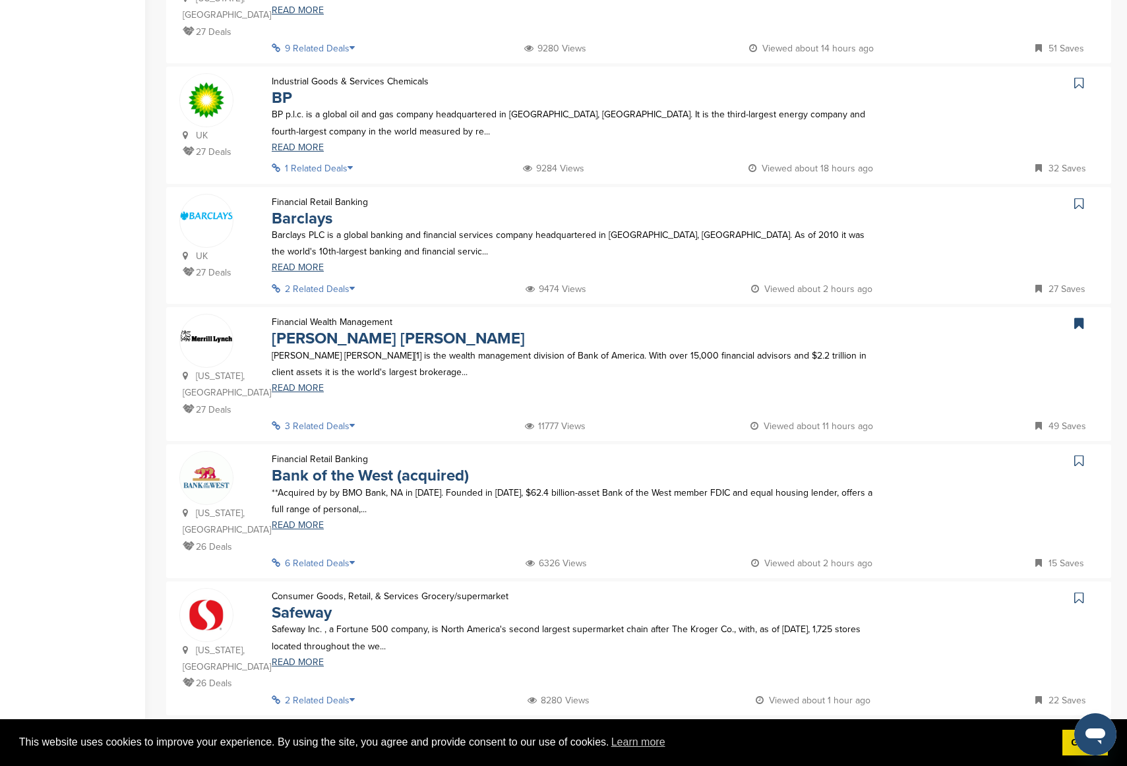
scroll to position [957, 0]
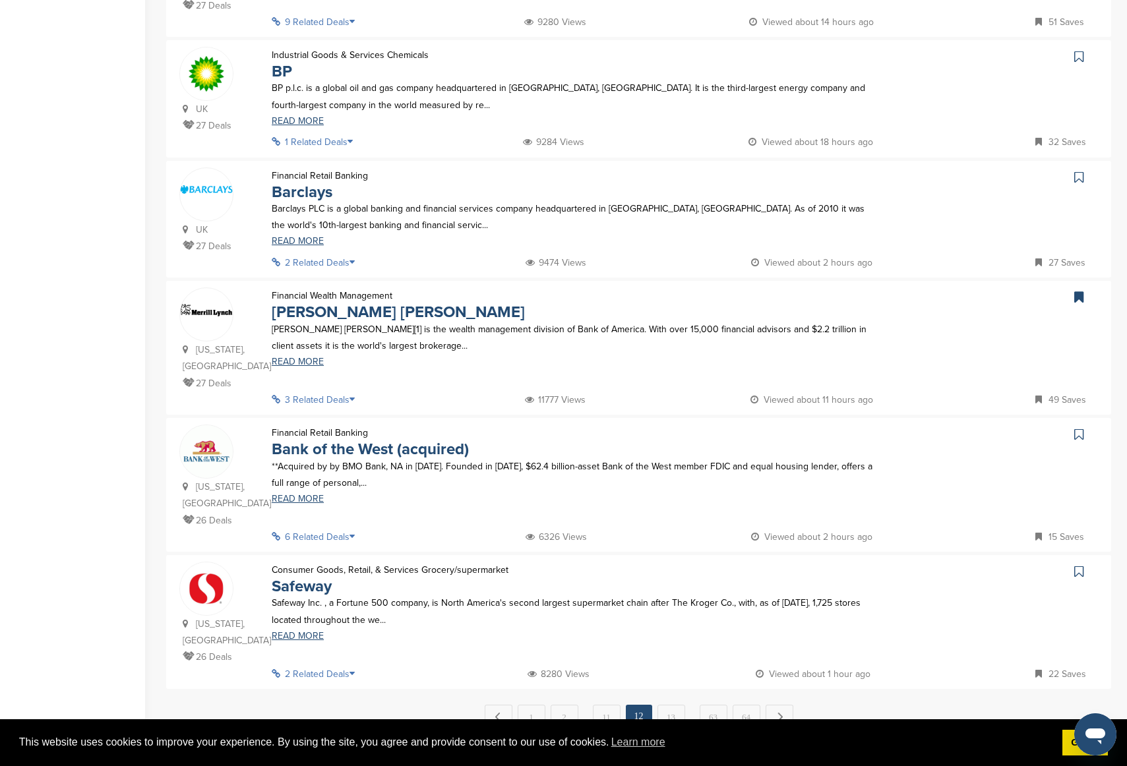
click at [949, 425] on link at bounding box center [1080, 435] width 19 height 20
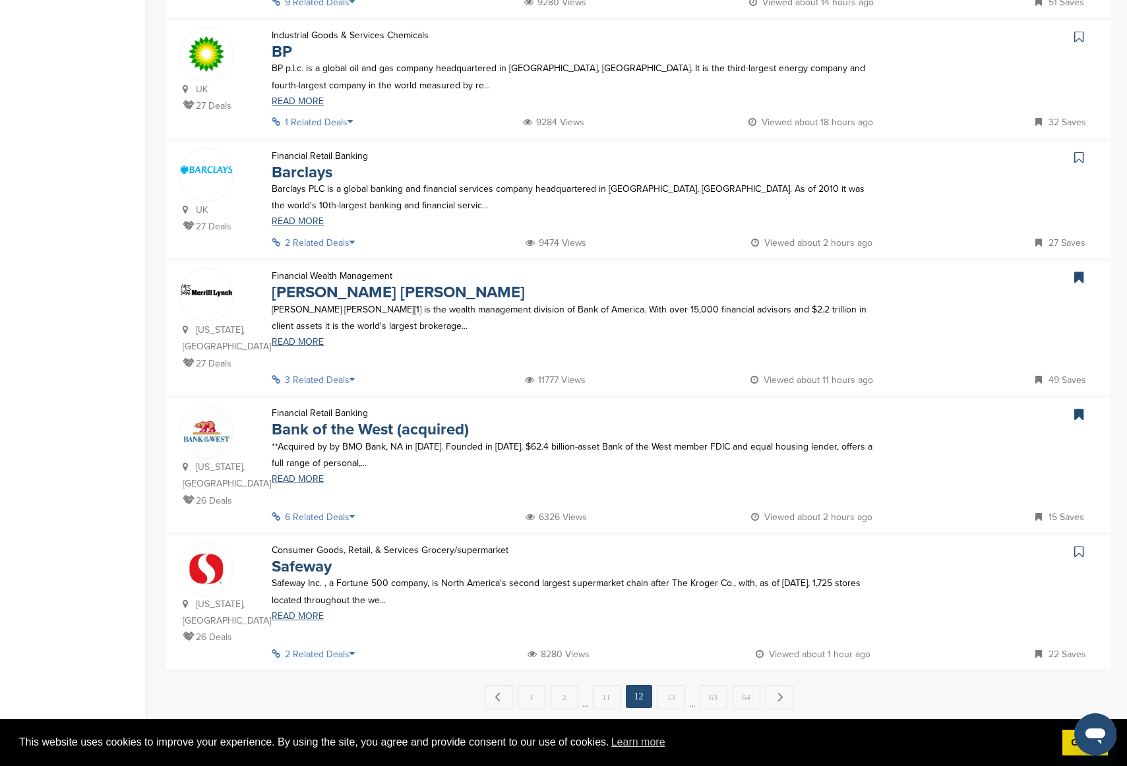
scroll to position [995, 0]
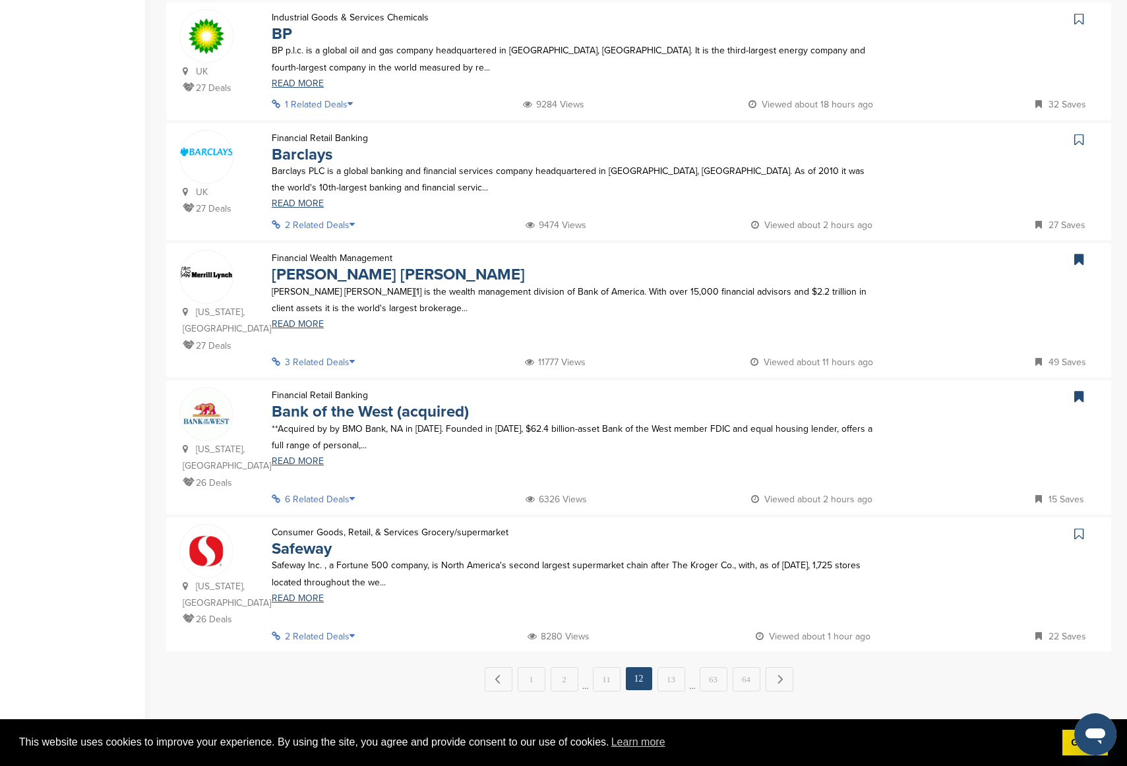
click at [949, 519] on icon at bounding box center [1078, 533] width 9 height 13
click at [685, 519] on div "← Previous 1 2 … 11 12 13 … 63 64 Next →" at bounding box center [638, 679] width 945 height 24
click at [682, 519] on link "13" at bounding box center [671, 679] width 28 height 24
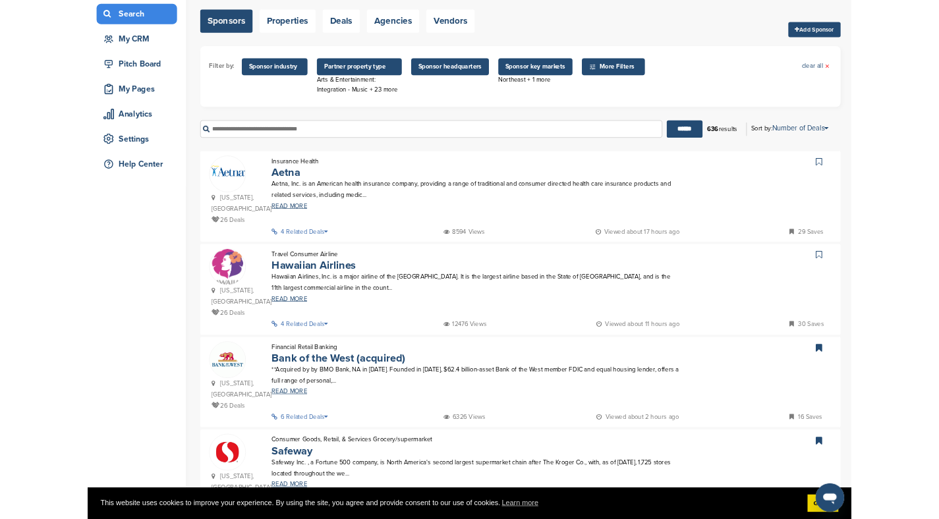
scroll to position [109, 0]
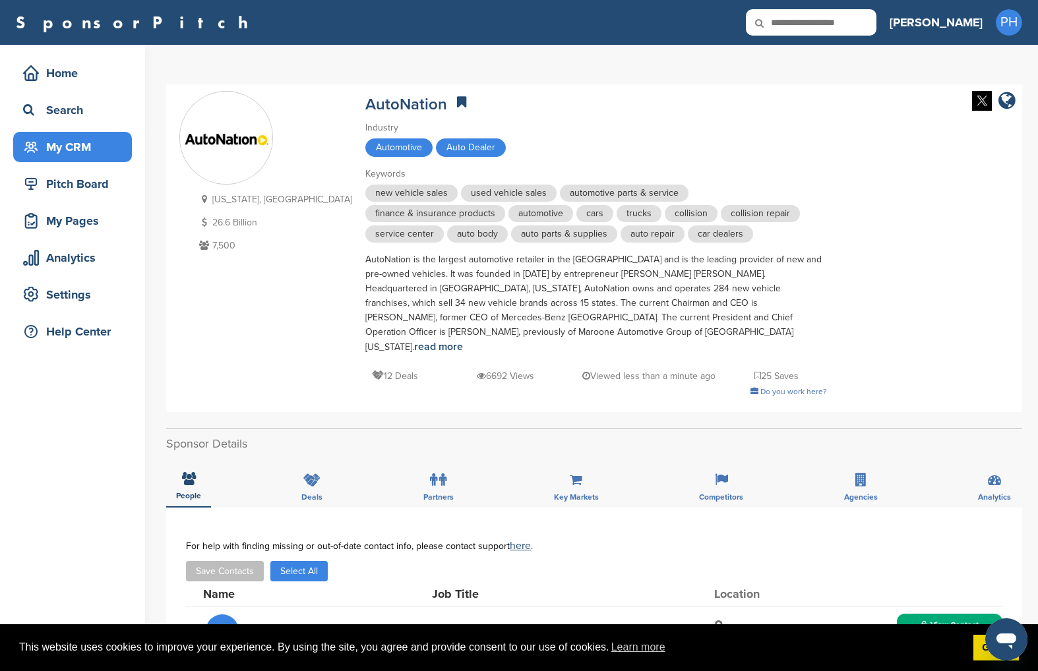
click at [56, 159] on div "My CRM" at bounding box center [72, 147] width 119 height 30
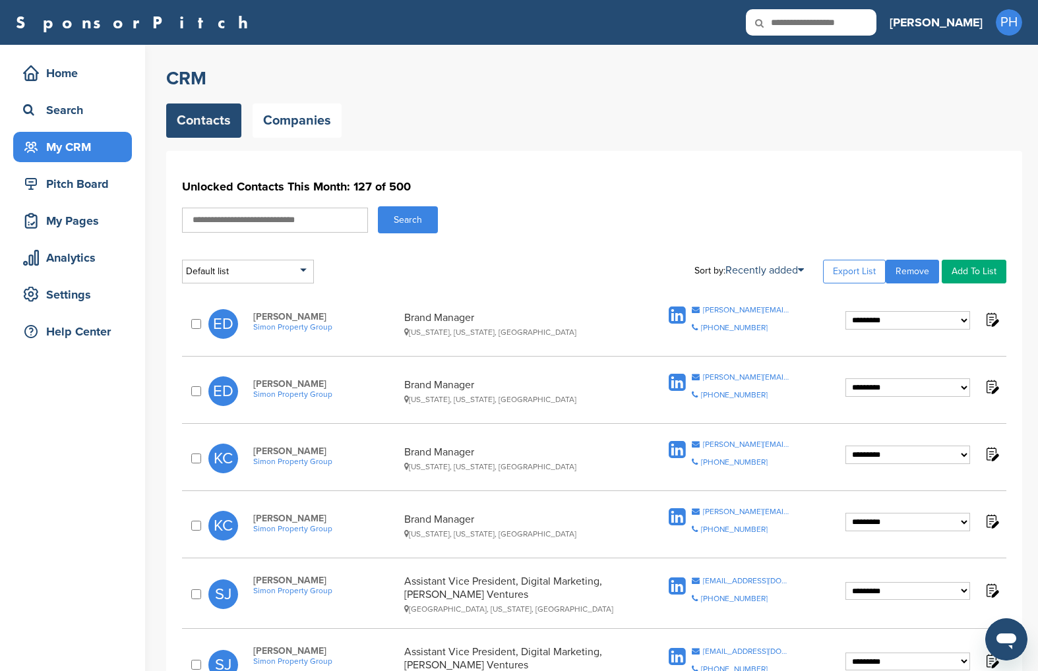
click at [78, 67] on div "Home" at bounding box center [76, 73] width 112 height 24
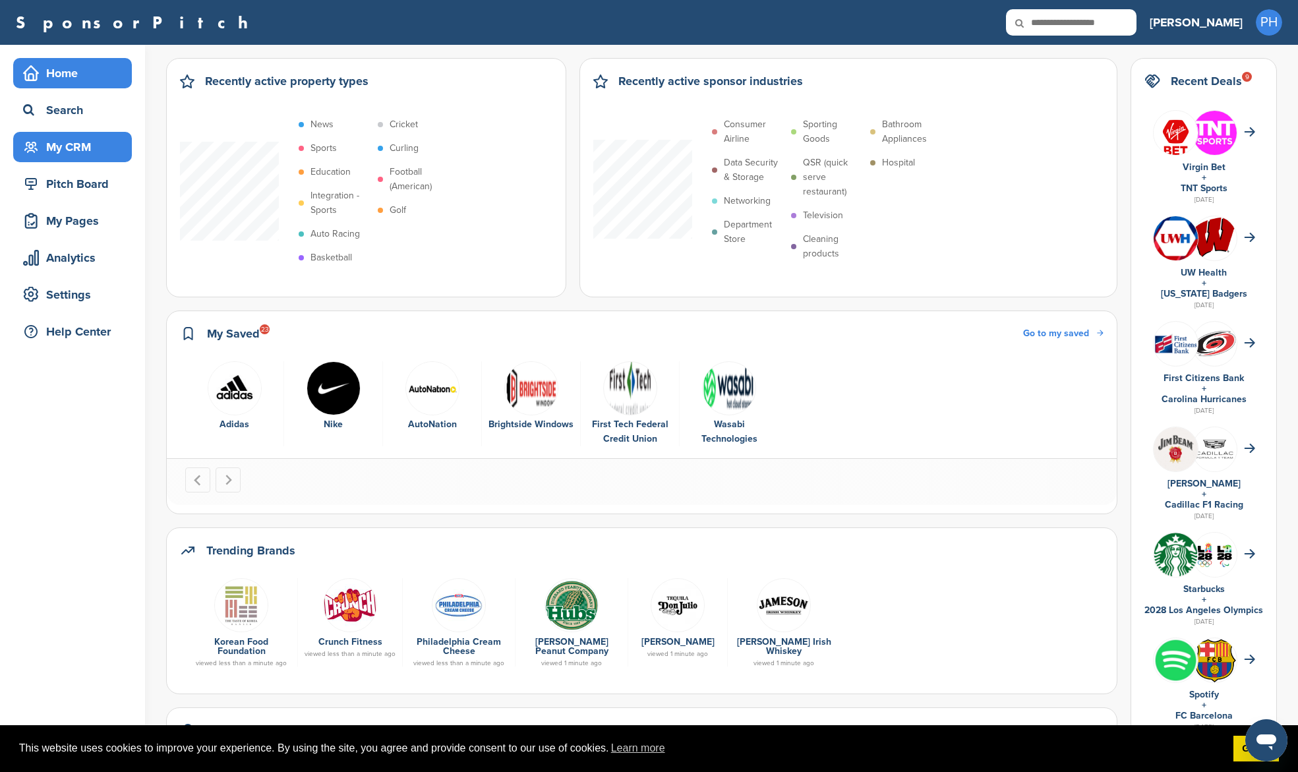
click at [44, 140] on div "My CRM" at bounding box center [76, 147] width 112 height 24
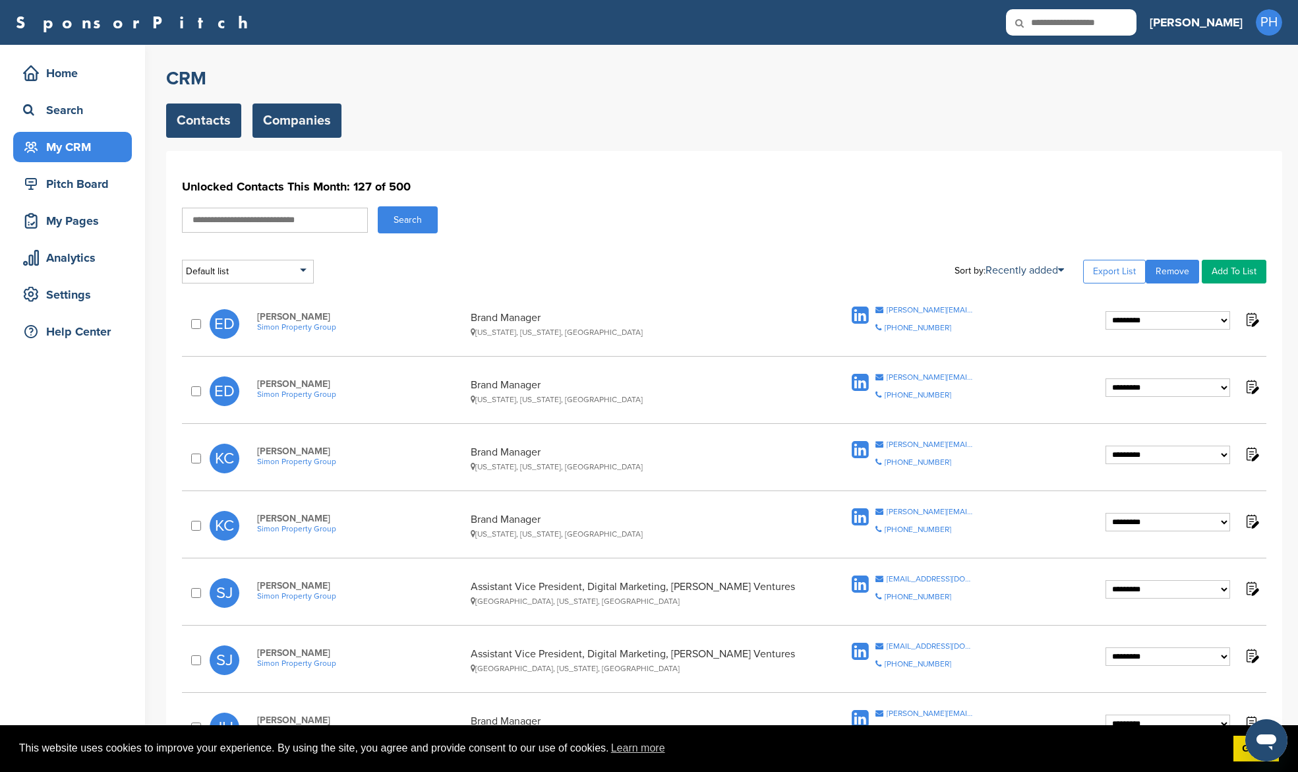
click at [303, 127] on link "Companies" at bounding box center [296, 120] width 89 height 34
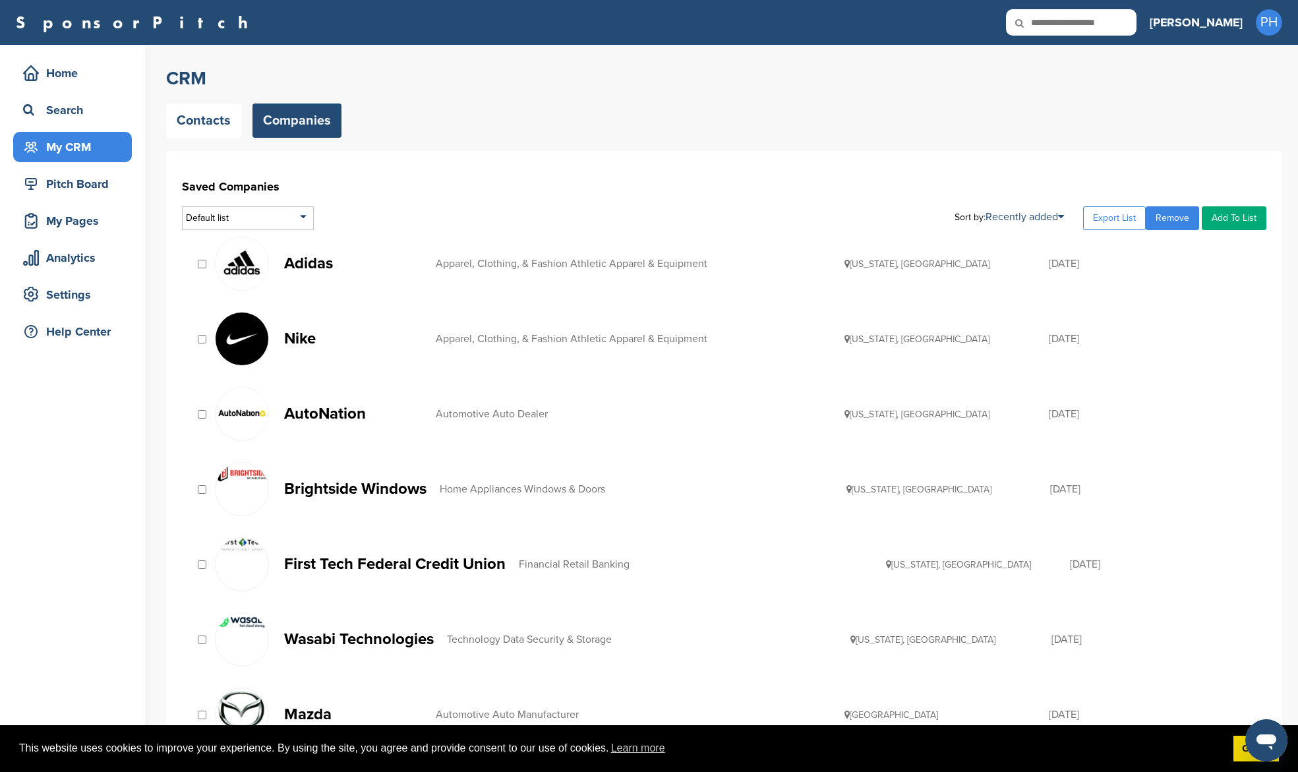
click at [202, 271] on div "Adidas Apparel, Clothing, & Fashion Athletic Apparel & Equipment [US_STATE], [G…" at bounding box center [724, 263] width 1084 height 67
click at [741, 186] on h1 "Saved Companies" at bounding box center [724, 187] width 1084 height 24
click at [1111, 218] on link "Export List" at bounding box center [1114, 218] width 63 height 24
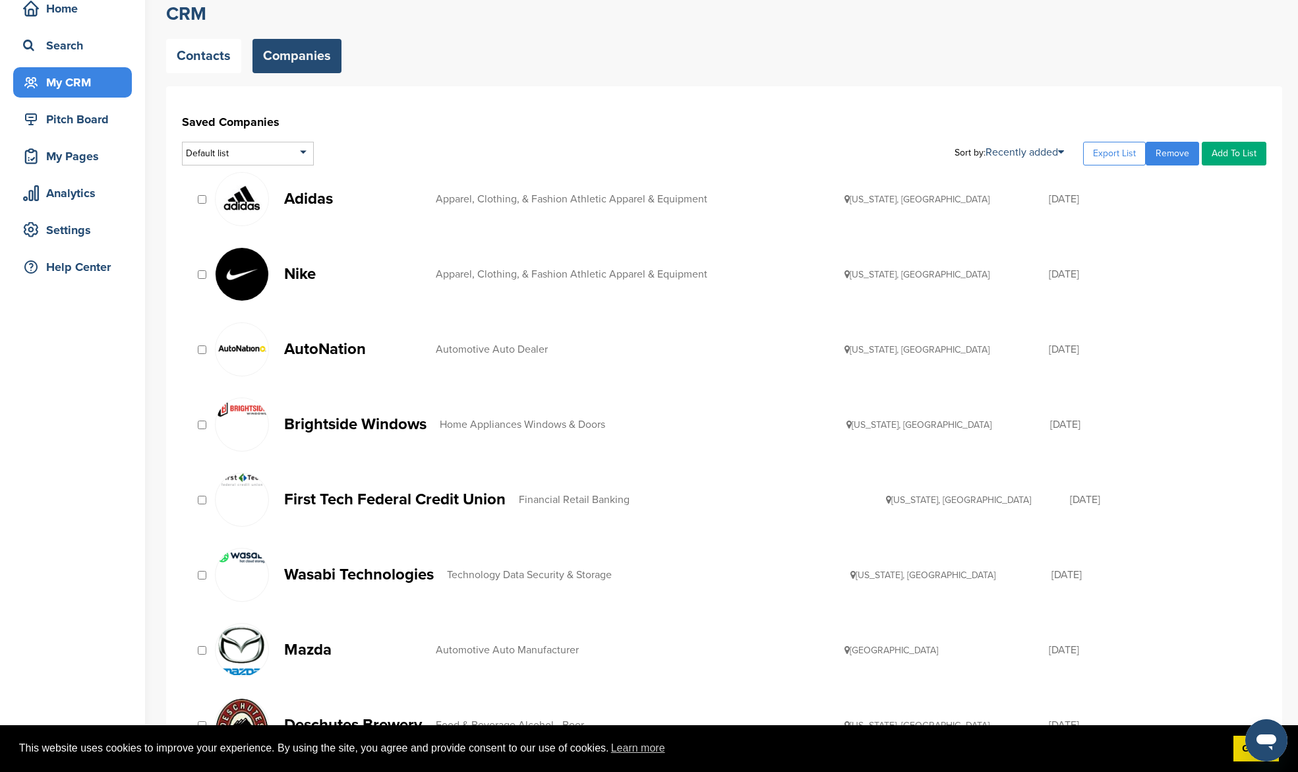
scroll to position [94, 0]
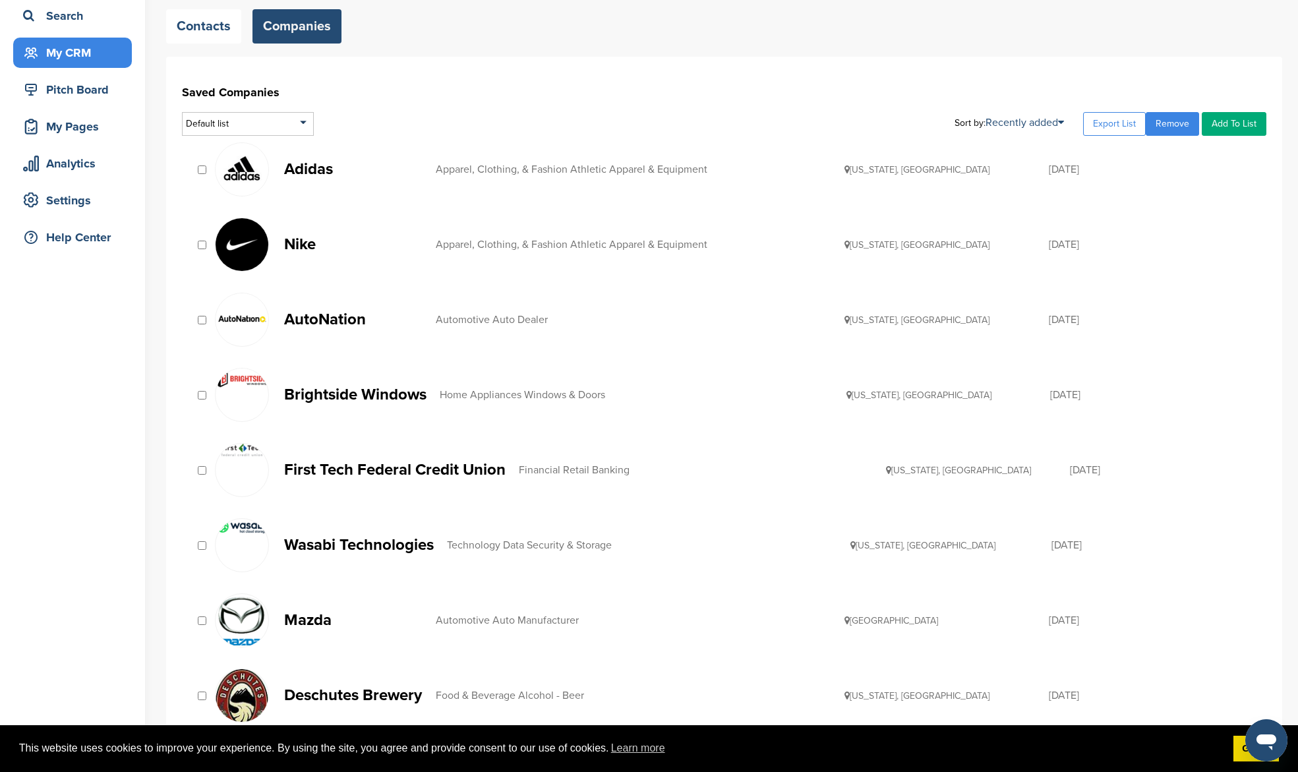
click at [657, 92] on h1 "Saved Companies" at bounding box center [724, 92] width 1084 height 24
click at [307, 237] on p "Nike" at bounding box center [353, 244] width 138 height 16
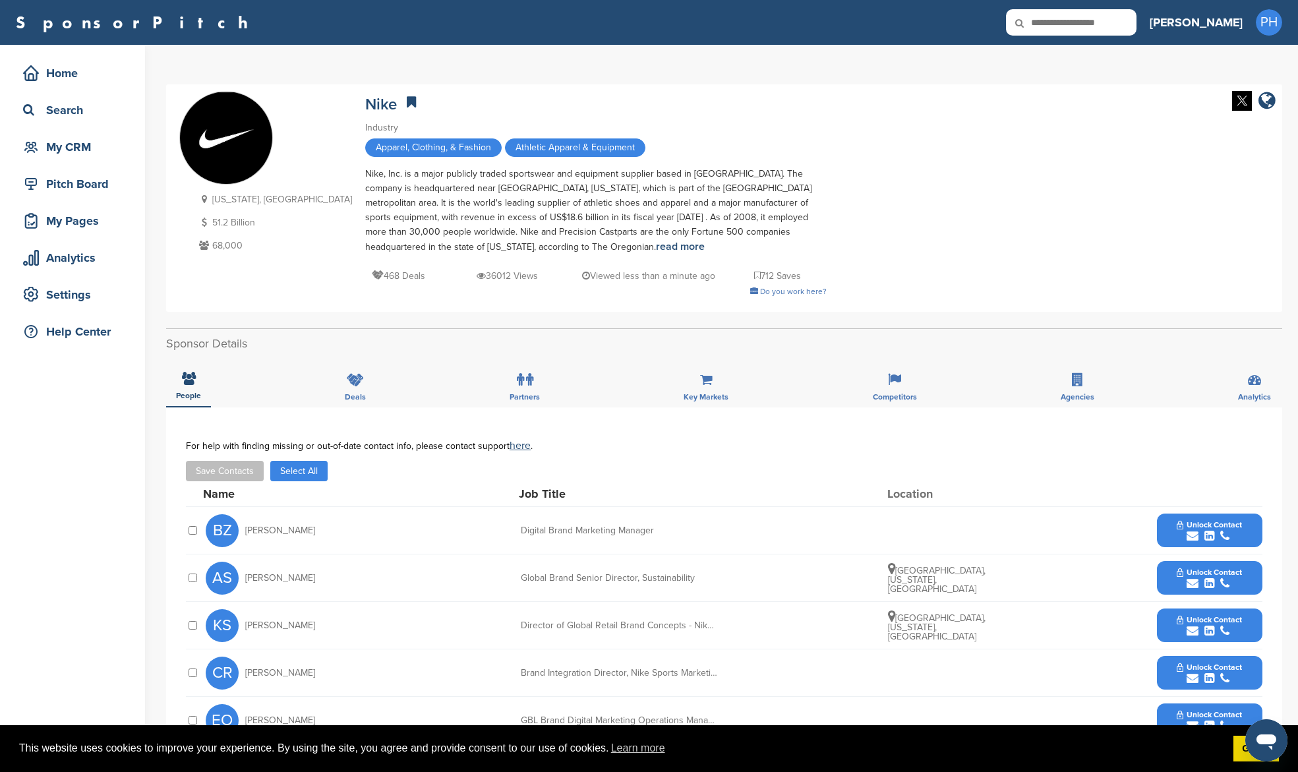
click at [249, 481] on button "Save Contacts" at bounding box center [225, 471] width 78 height 20
click at [275, 479] on button "Select All" at bounding box center [298, 471] width 57 height 20
click at [210, 467] on button "Save Contacts" at bounding box center [225, 471] width 78 height 20
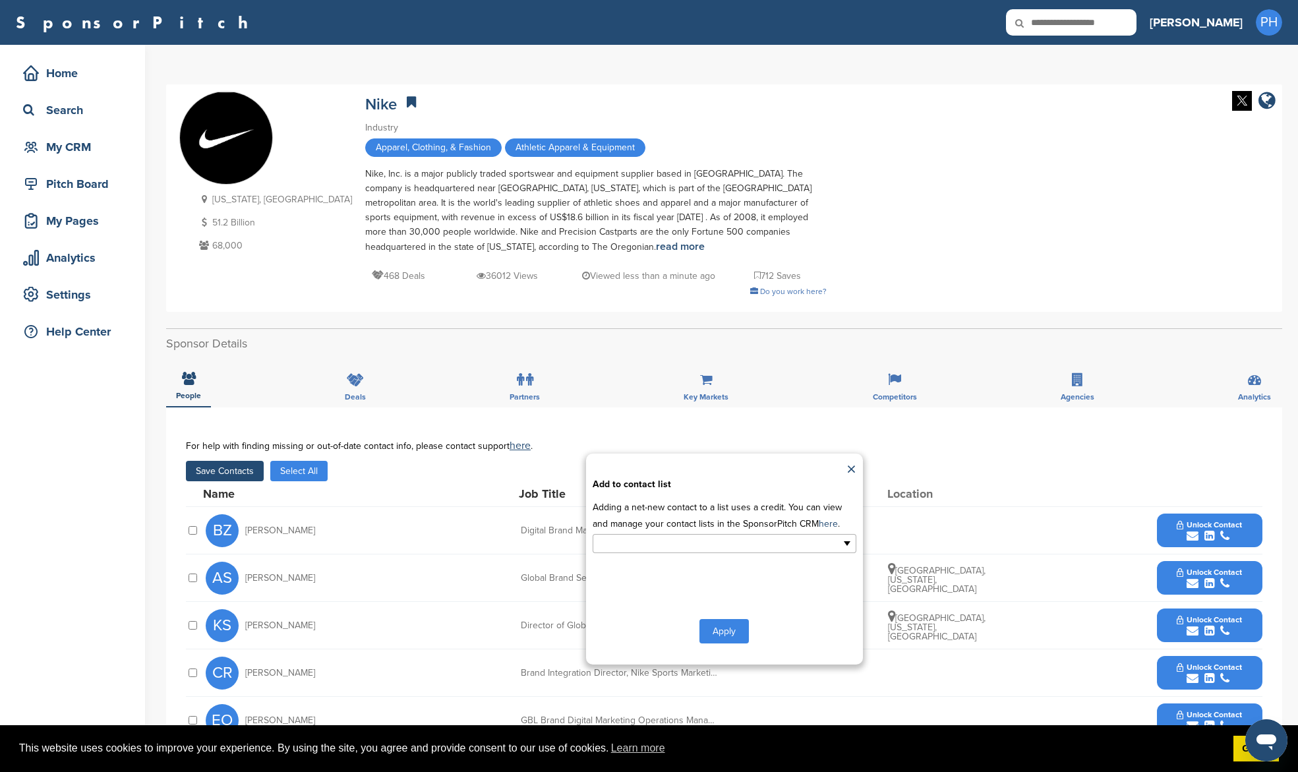
click at [755, 544] on ul at bounding box center [725, 543] width 264 height 19
click at [742, 566] on li "Default List" at bounding box center [724, 564] width 262 height 23
click at [732, 642] on button "Apply" at bounding box center [723, 634] width 49 height 24
click at [732, 640] on button "Apply" at bounding box center [723, 634] width 49 height 24
click at [739, 629] on button "Apply" at bounding box center [723, 634] width 49 height 24
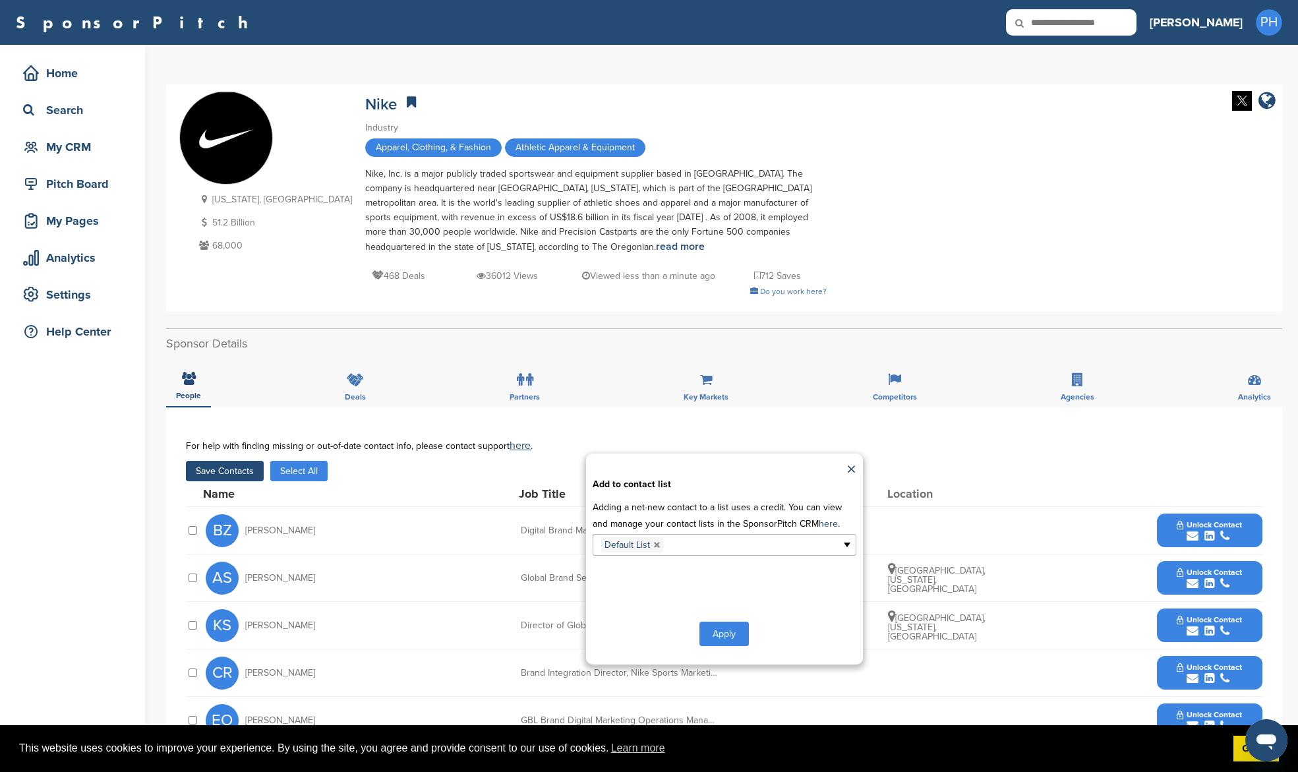
click at [727, 631] on button "Apply" at bounding box center [723, 634] width 49 height 24
click at [727, 630] on button "Apply" at bounding box center [723, 634] width 49 height 24
click at [776, 525] on p "Adding a net-new contact to a list uses a credit. You can view and manage your …" at bounding box center [725, 515] width 264 height 33
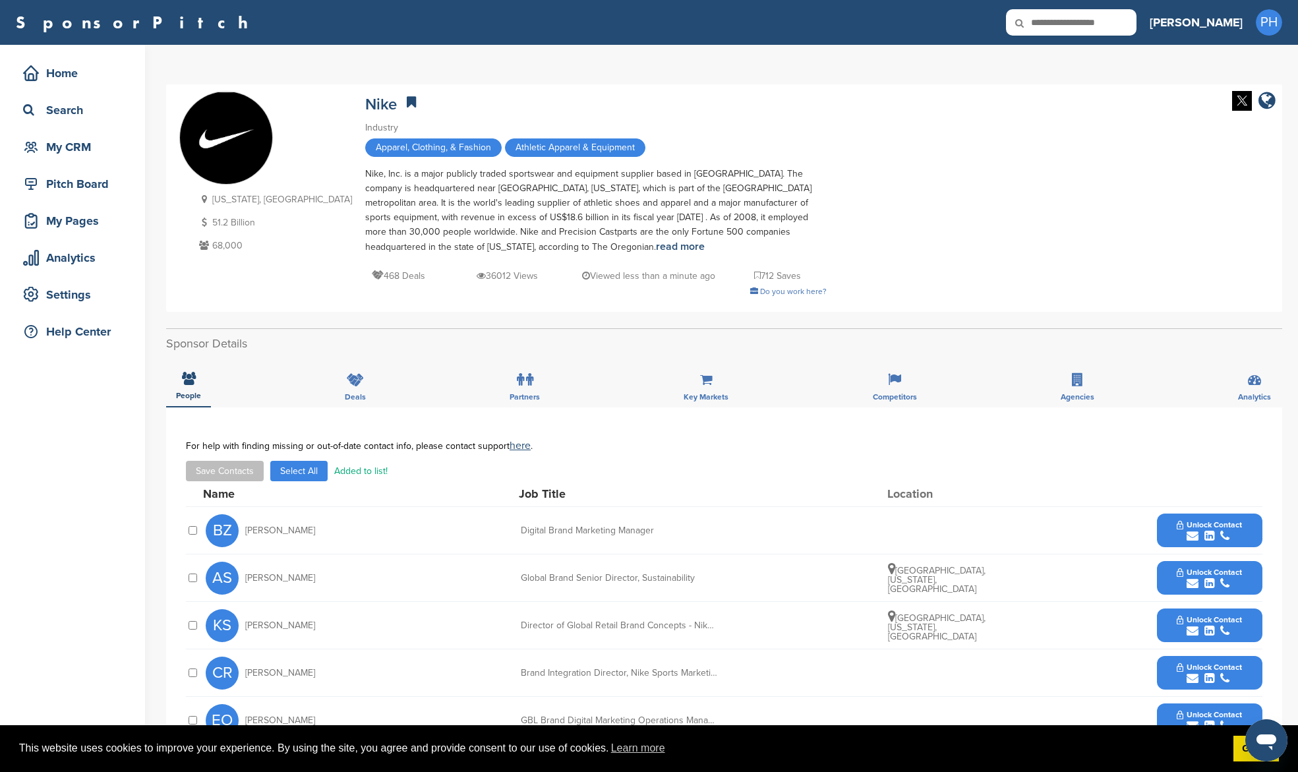
click at [744, 567] on div "**********" at bounding box center [724, 715] width 1077 height 551
click at [771, 526] on div "BZ Brianna Zilles Digital Brand Marketing Manager Unlock Contact" at bounding box center [734, 530] width 1057 height 47
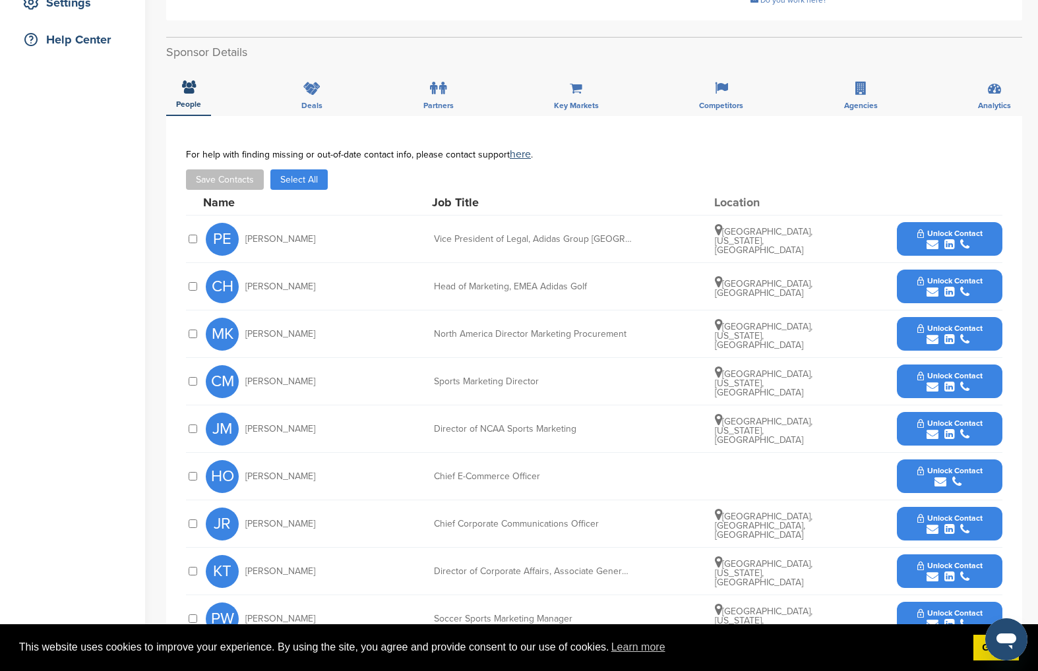
scroll to position [315, 0]
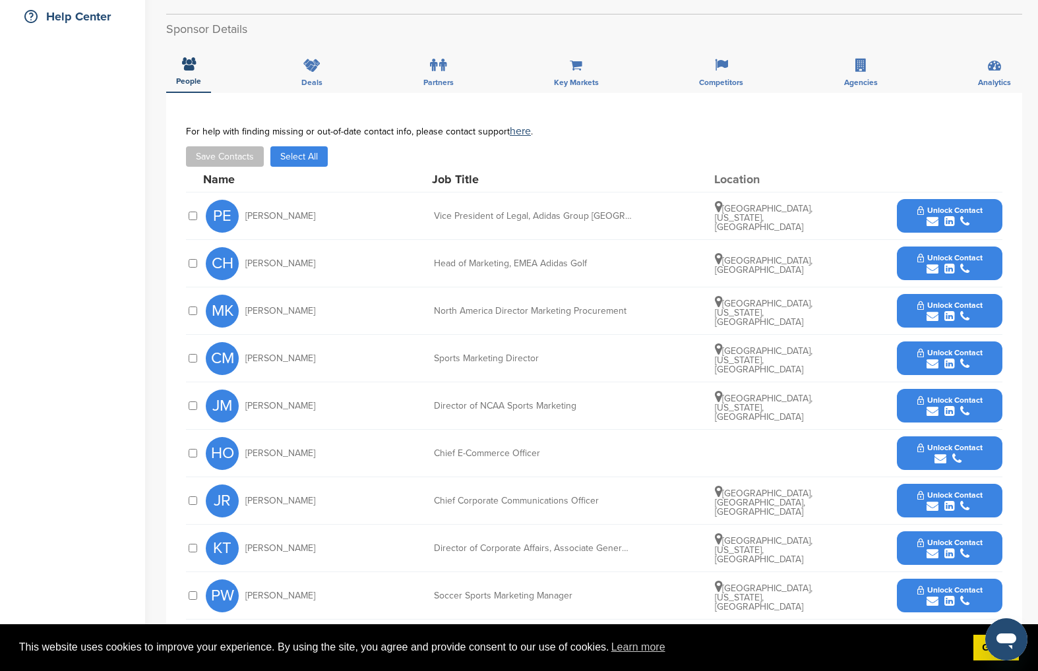
click at [264, 146] on div "Save Contacts Select All" at bounding box center [594, 156] width 816 height 20
click at [311, 146] on button "Select All" at bounding box center [298, 156] width 57 height 20
click at [239, 148] on button "Save Contacts" at bounding box center [225, 156] width 78 height 20
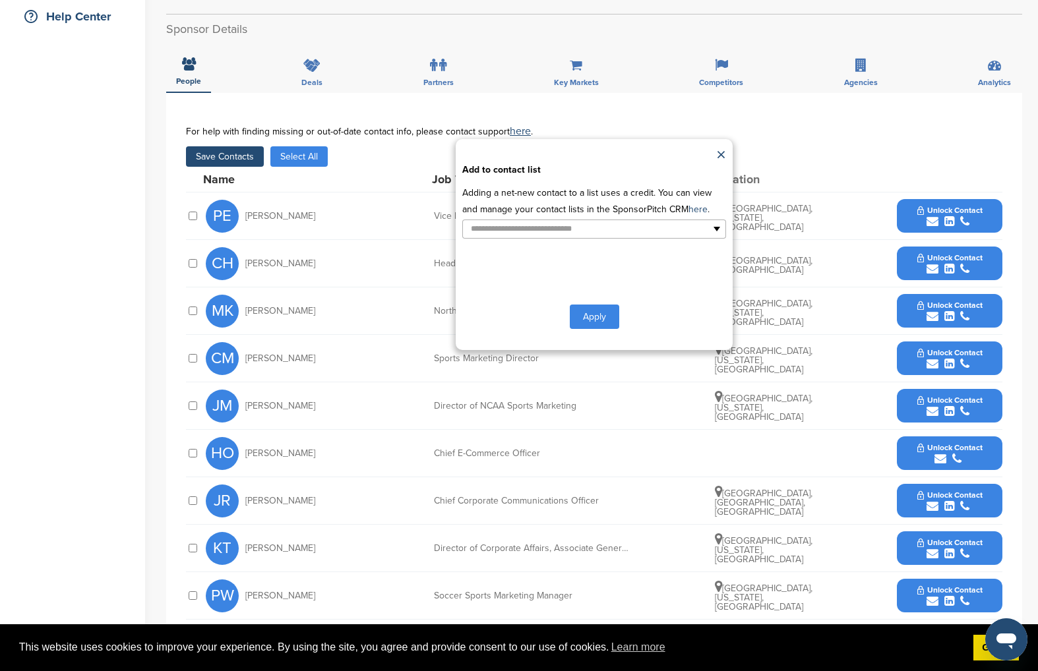
click at [522, 226] on div "**********" at bounding box center [594, 244] width 277 height 211
click at [527, 221] on input "text" at bounding box center [536, 228] width 138 height 15
click at [536, 239] on li "Default List" at bounding box center [594, 250] width 262 height 23
click at [599, 284] on div "**********" at bounding box center [594, 244] width 277 height 211
click at [598, 307] on button "Apply" at bounding box center [594, 319] width 49 height 24
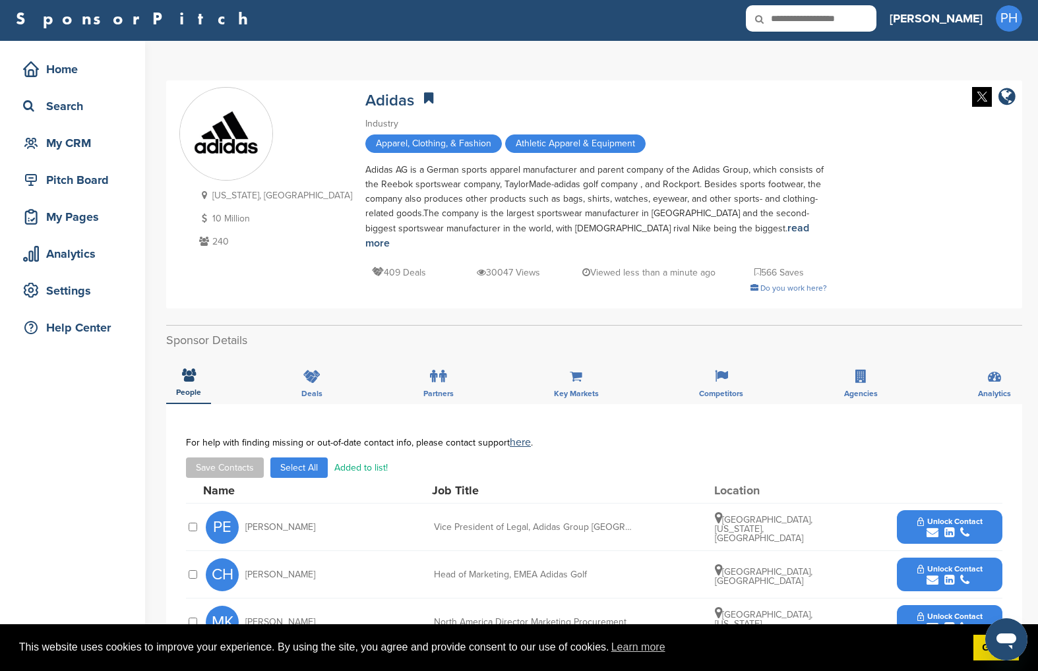
scroll to position [0, 0]
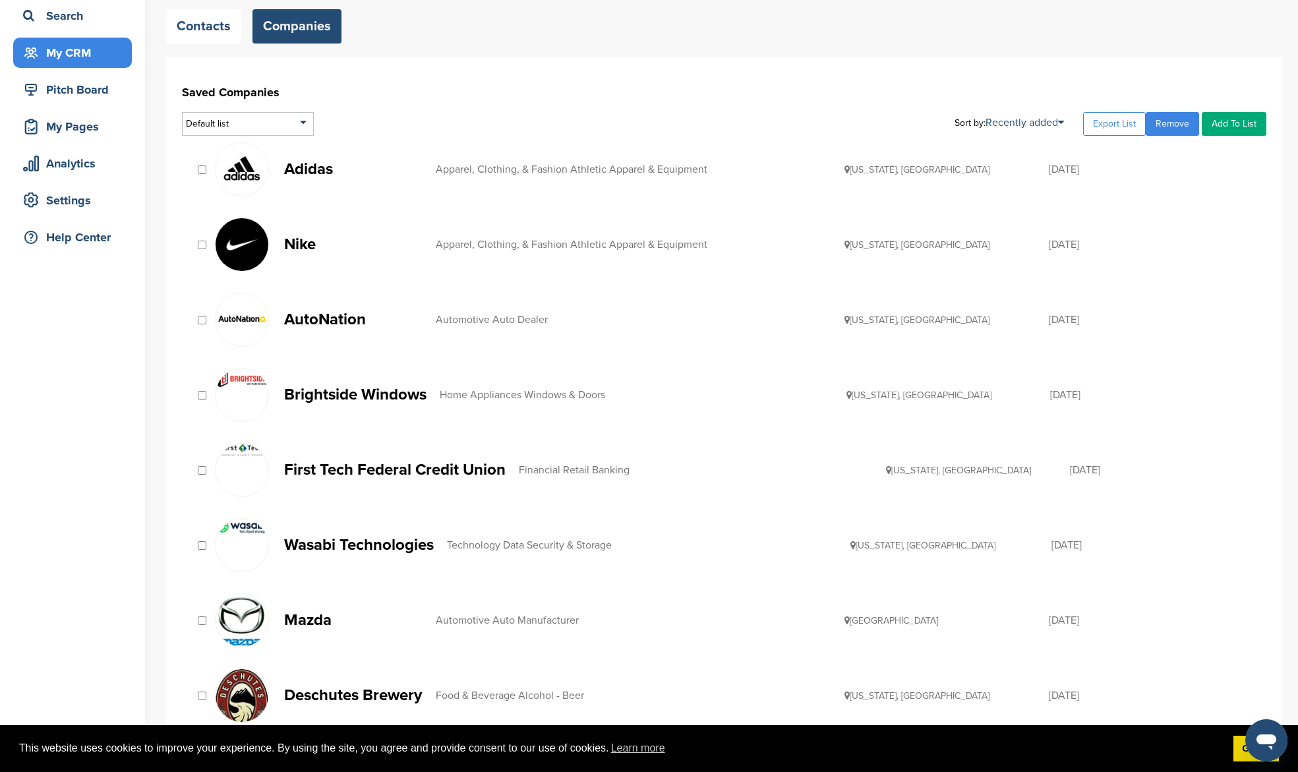
click at [384, 36] on div "Contacts Companies" at bounding box center [724, 26] width 1116 height 34
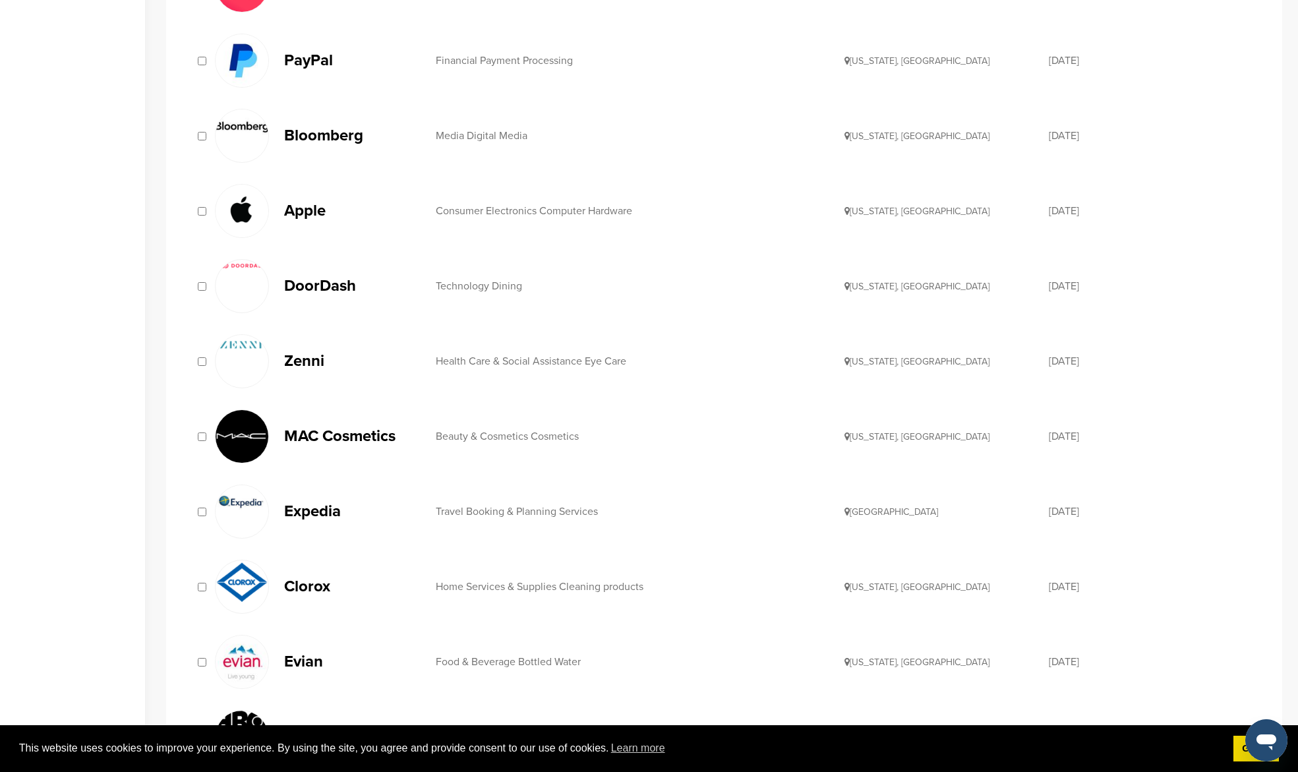
scroll to position [1342, 0]
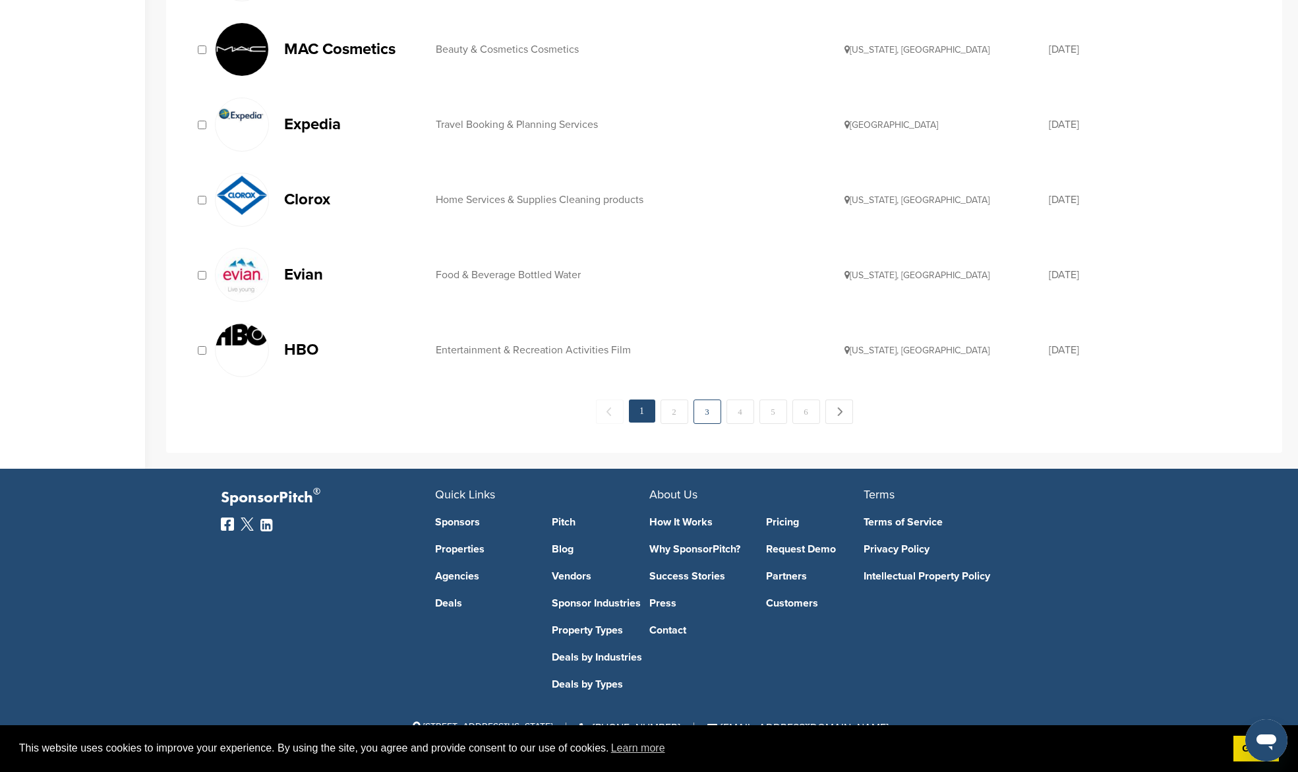
click at [695, 410] on link "3" at bounding box center [707, 411] width 28 height 24
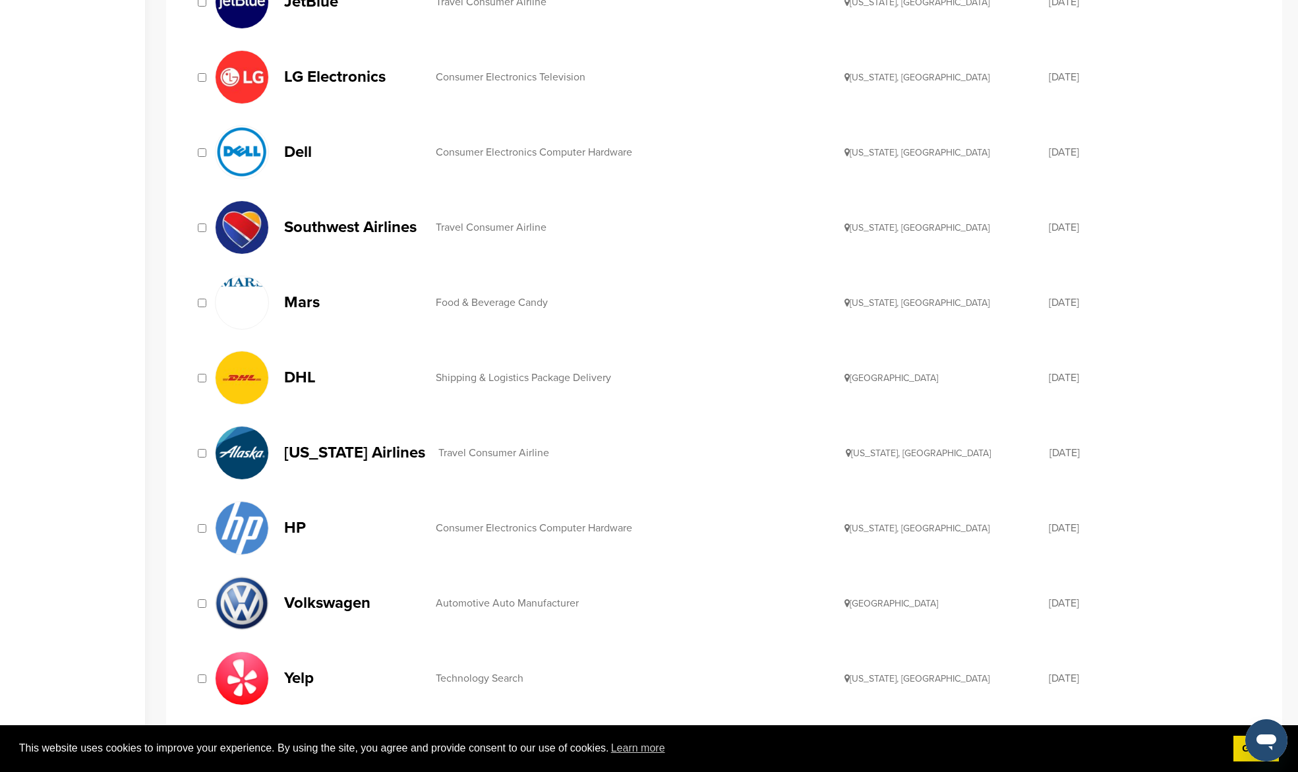
scroll to position [1282, 0]
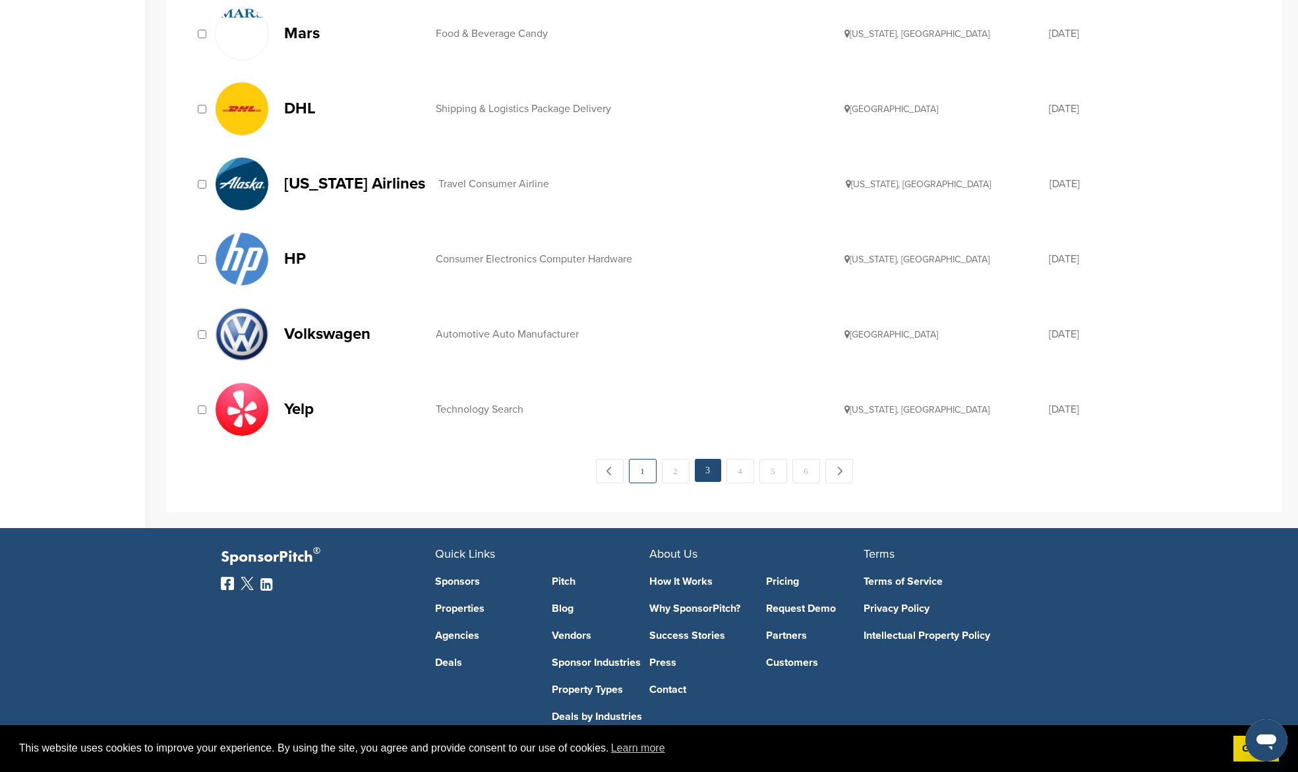
click at [645, 461] on link "1" at bounding box center [643, 471] width 28 height 24
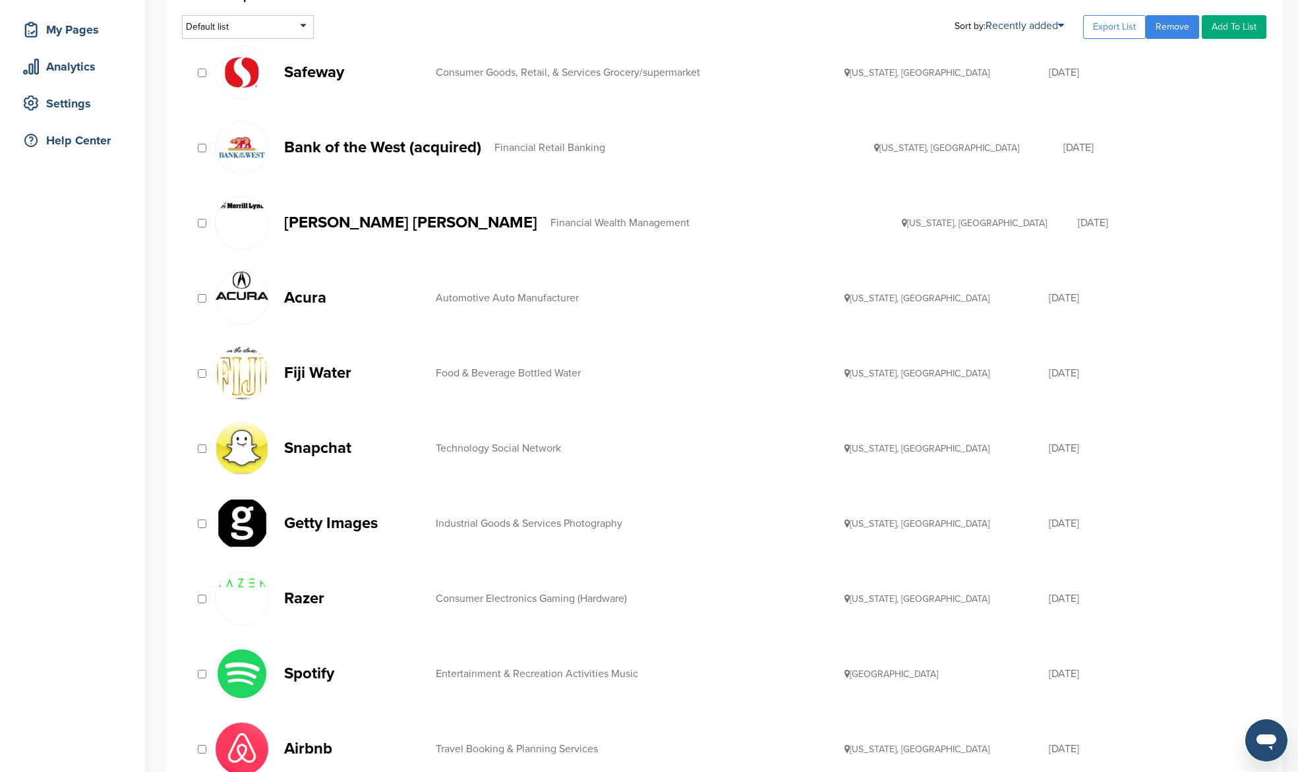
scroll to position [192, 0]
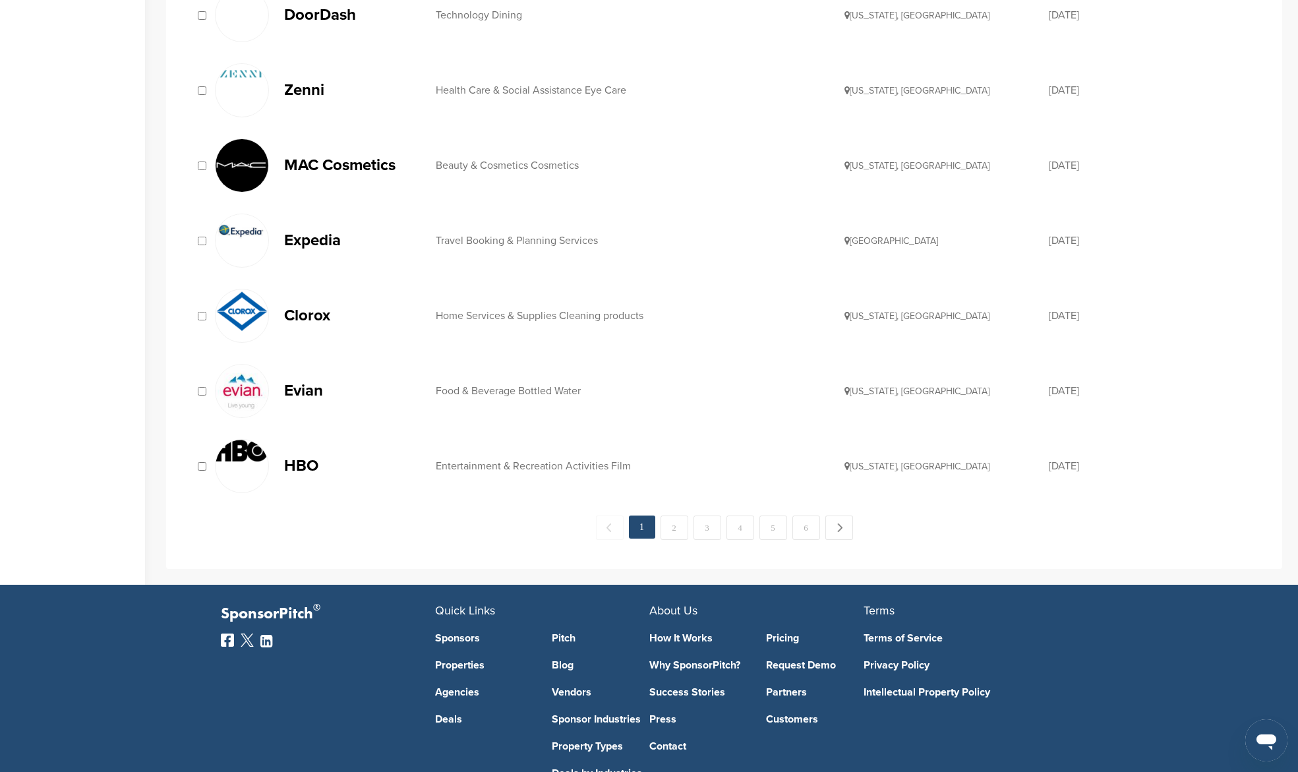
scroll to position [1342, 0]
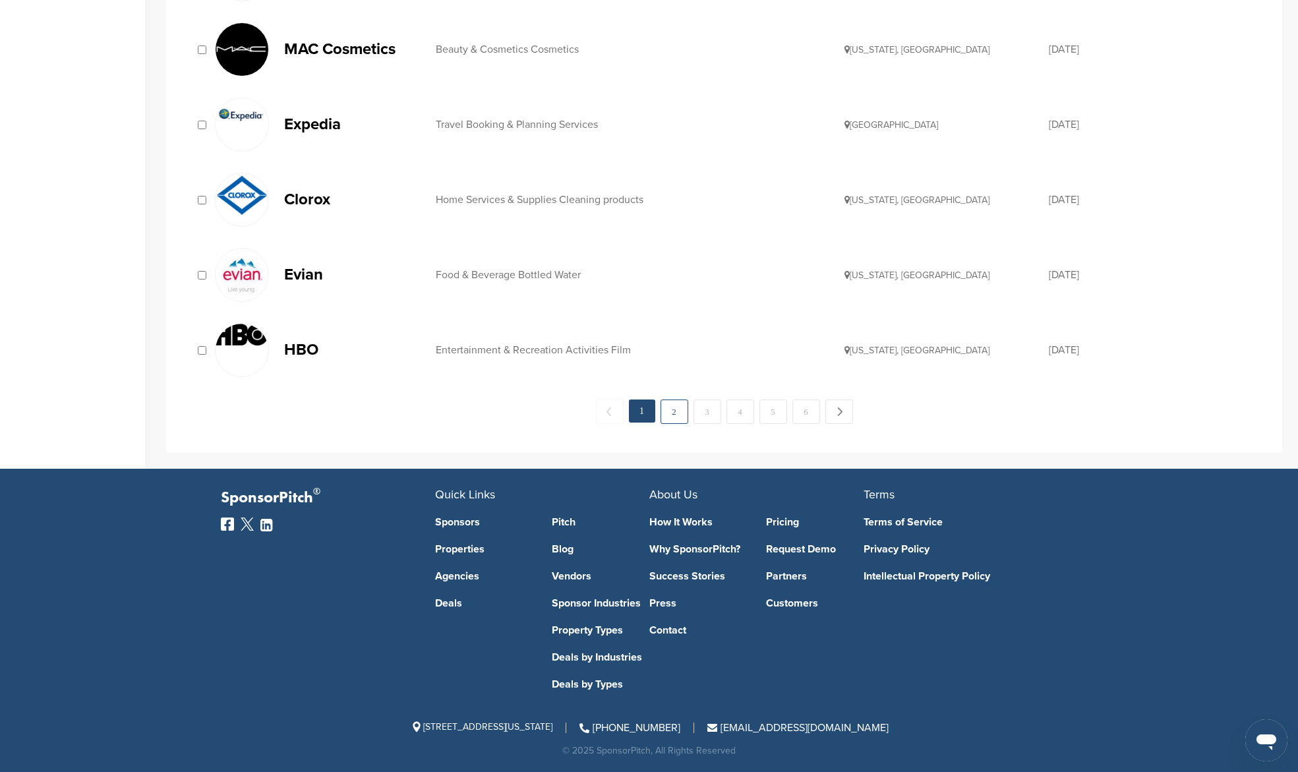
click at [667, 416] on link "2" at bounding box center [675, 411] width 28 height 24
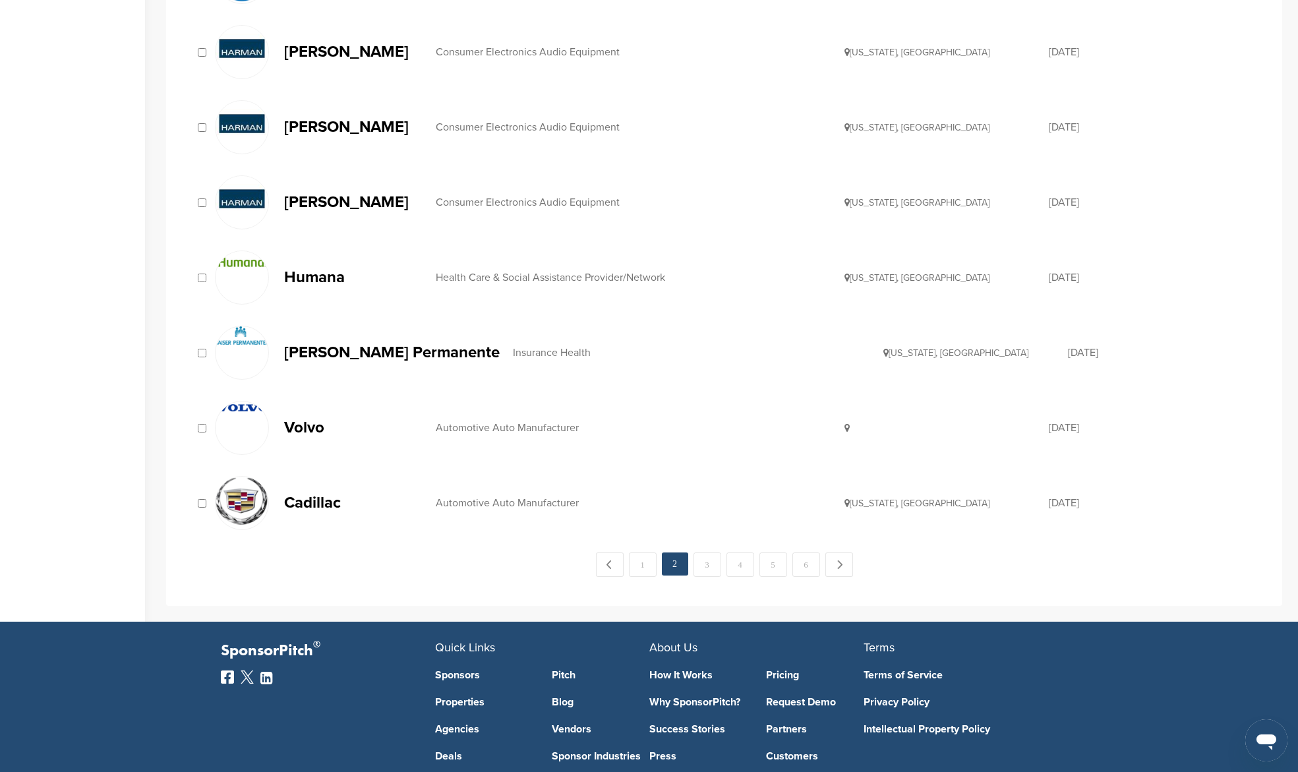
scroll to position [1342, 0]
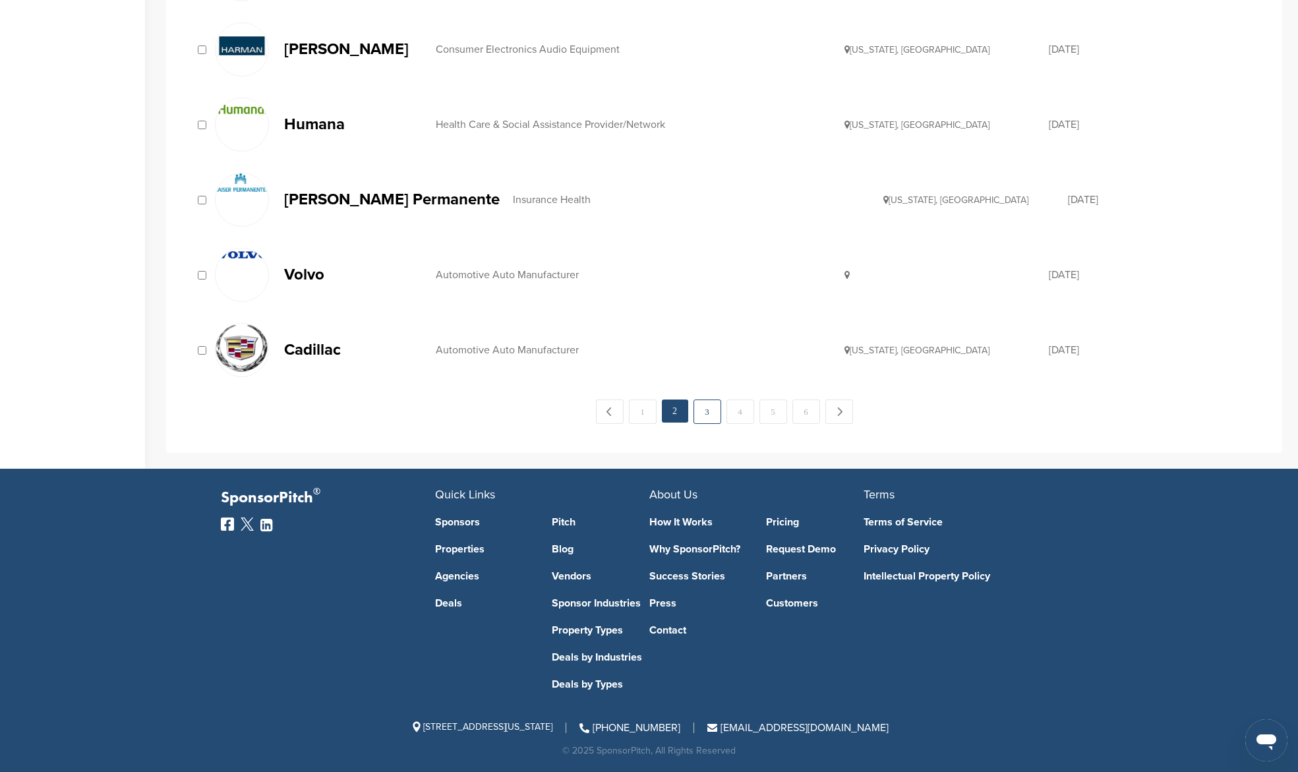
click at [708, 413] on link "3" at bounding box center [707, 411] width 28 height 24
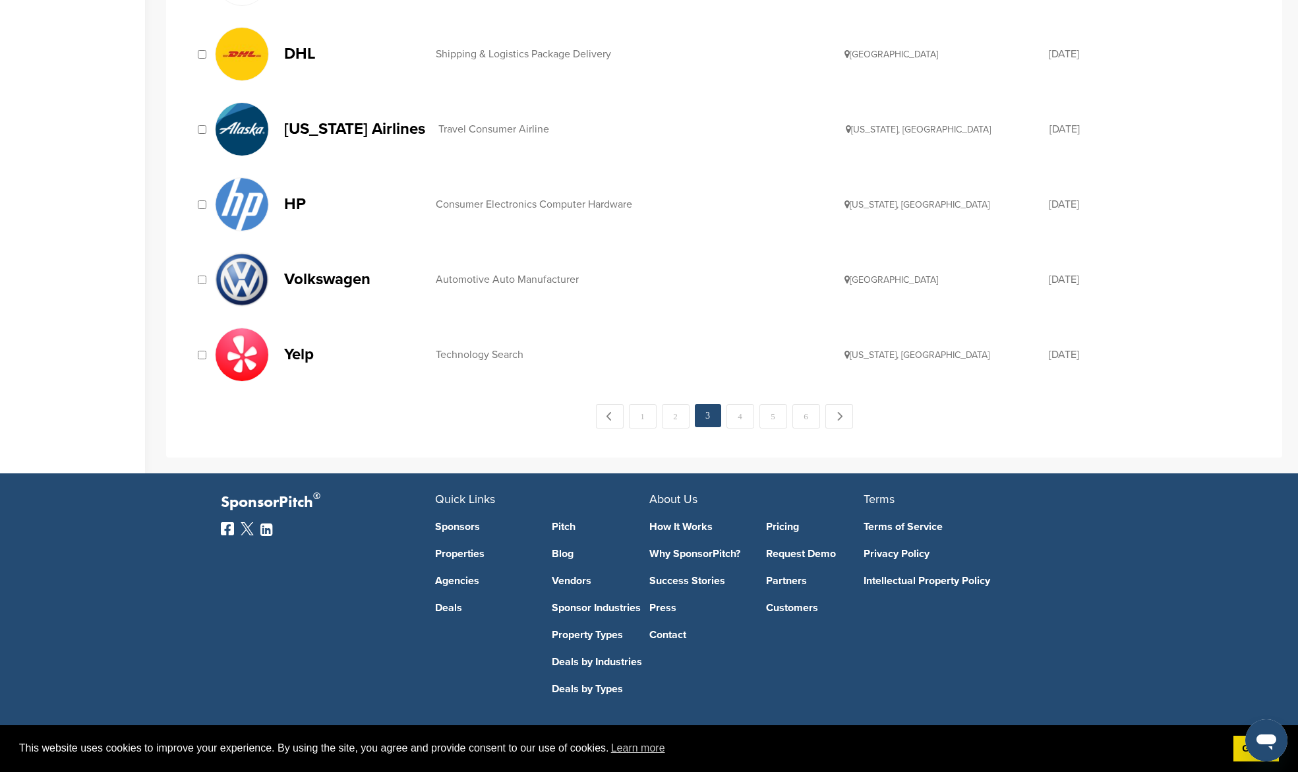
scroll to position [1342, 0]
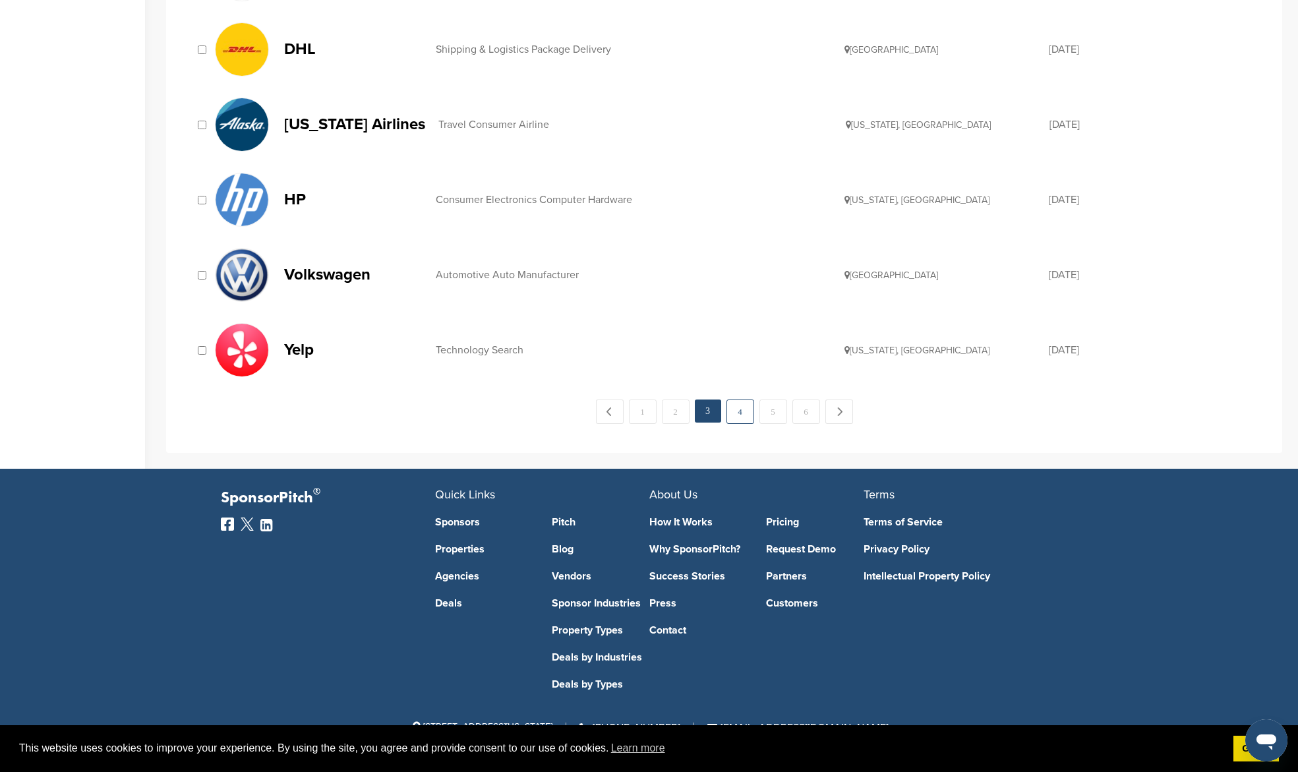
click at [733, 404] on link "4" at bounding box center [740, 411] width 28 height 24
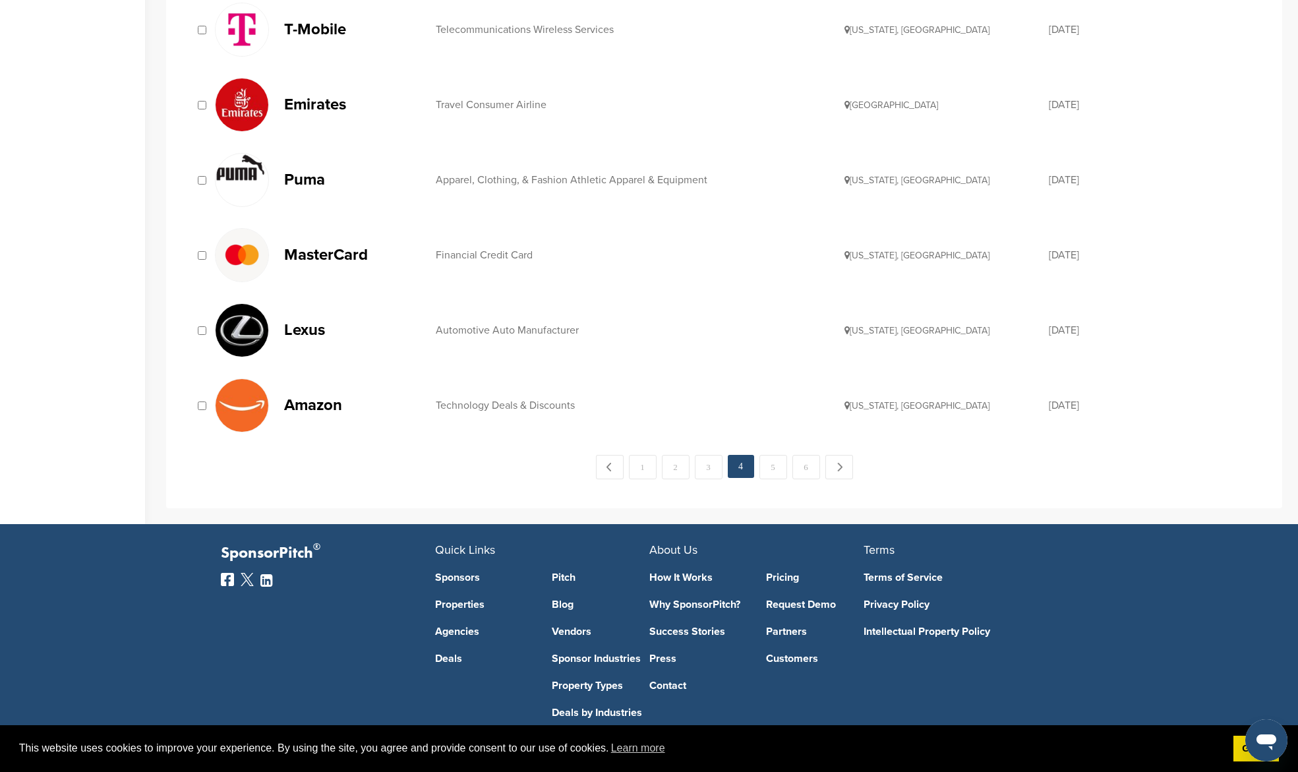
scroll to position [1342, 0]
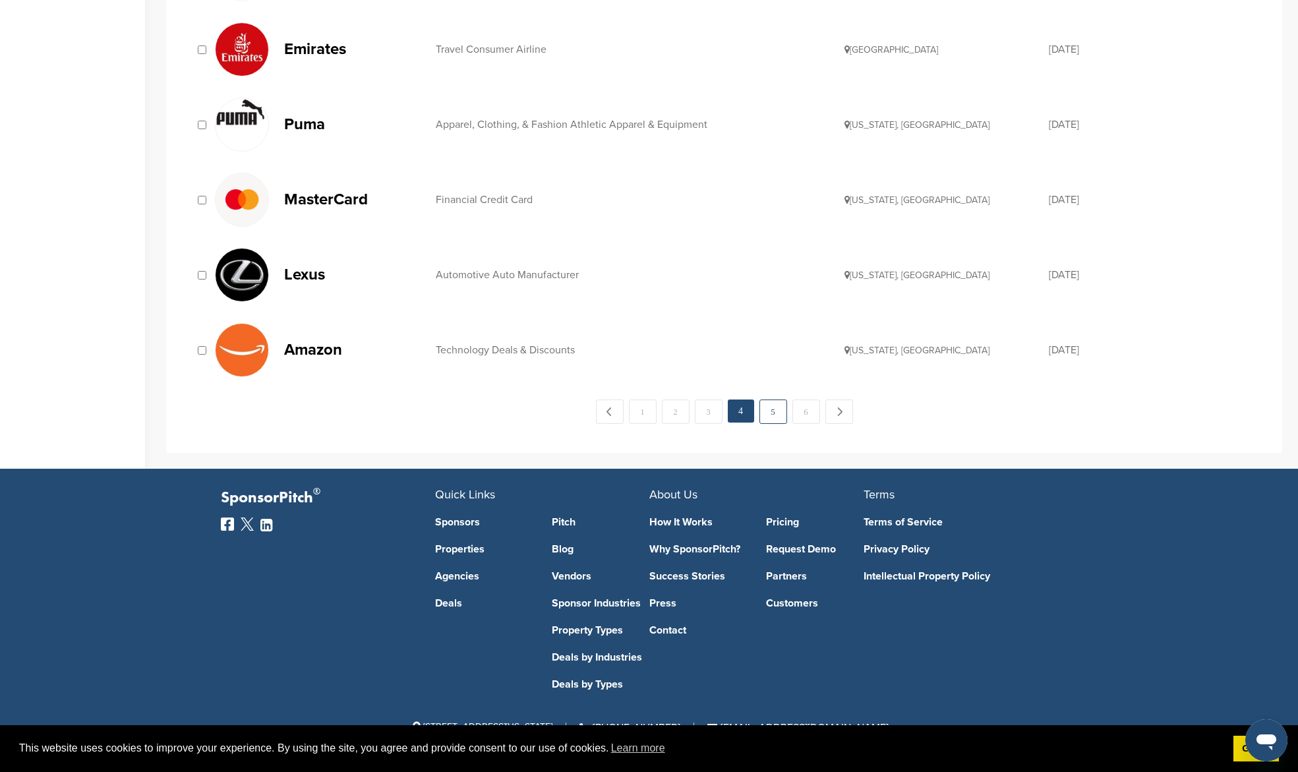
click at [780, 415] on link "5" at bounding box center [773, 411] width 28 height 24
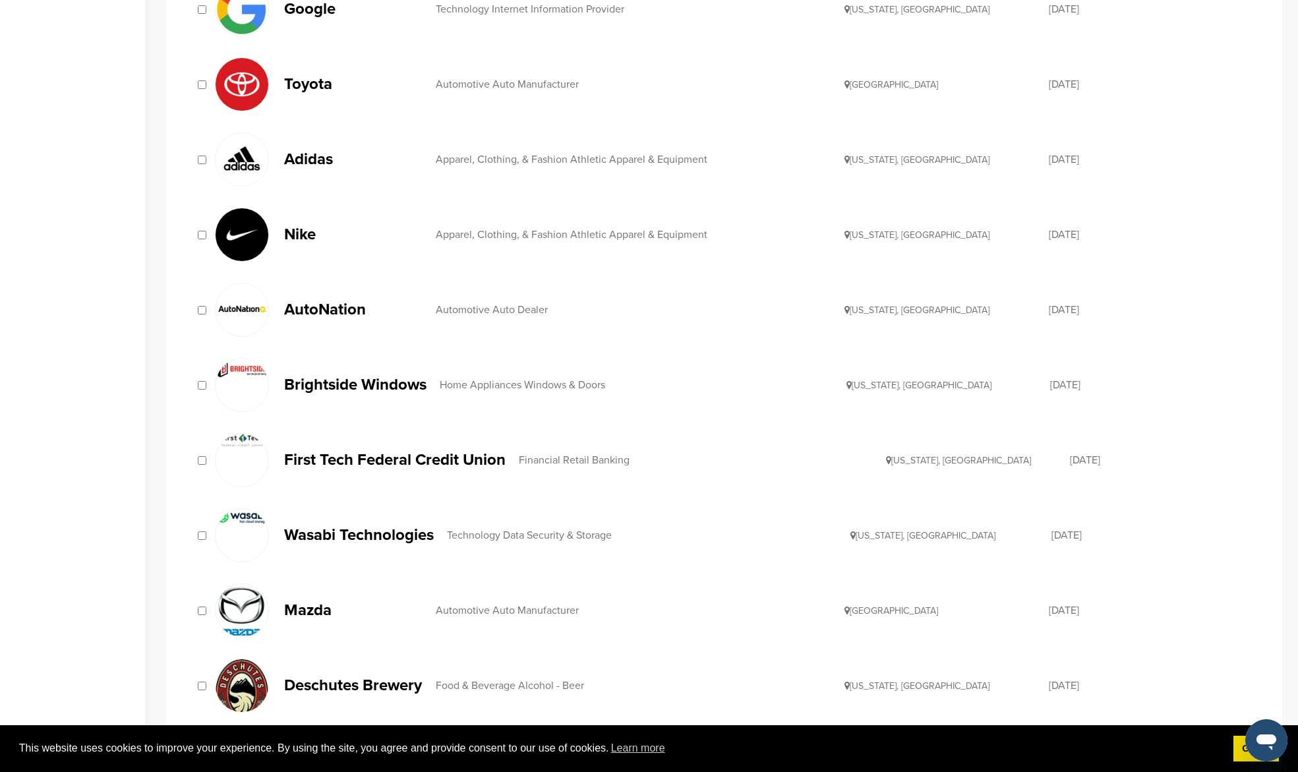
scroll to position [749, 0]
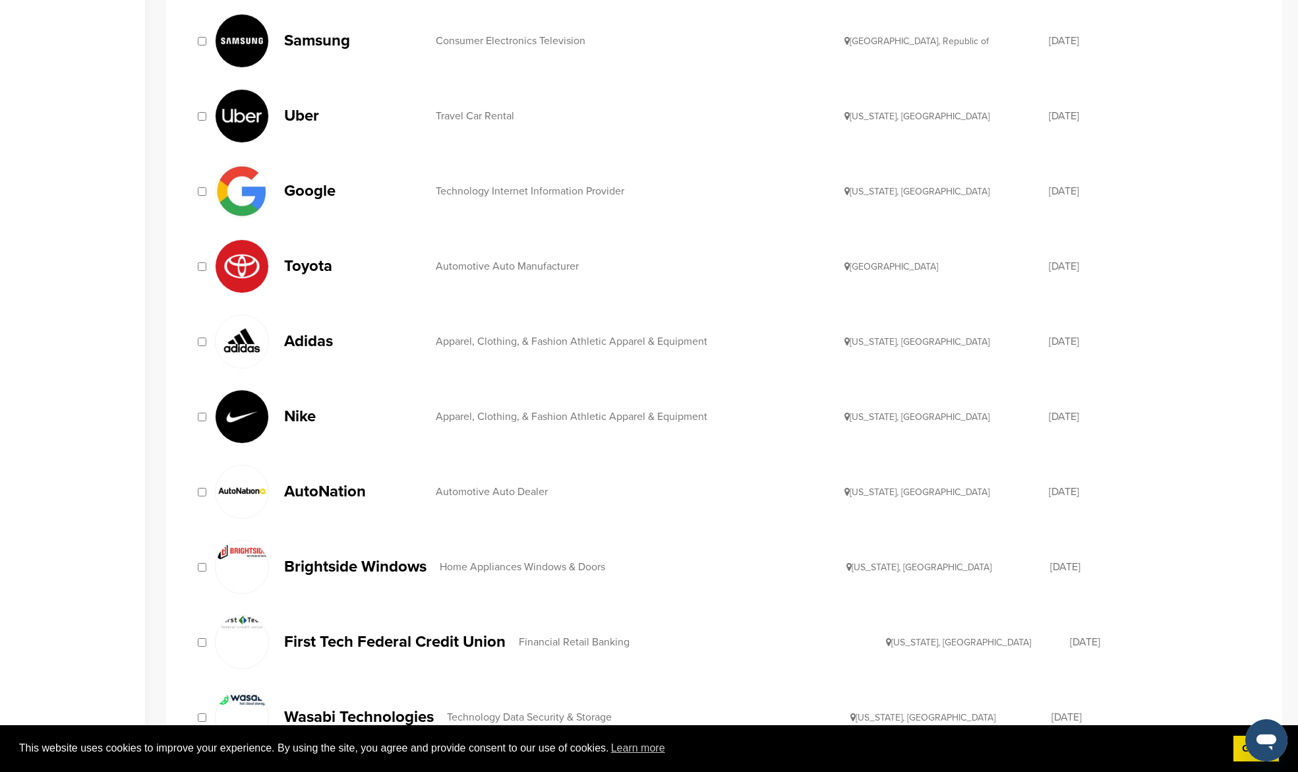
click at [299, 346] on p "Adidas" at bounding box center [353, 341] width 138 height 16
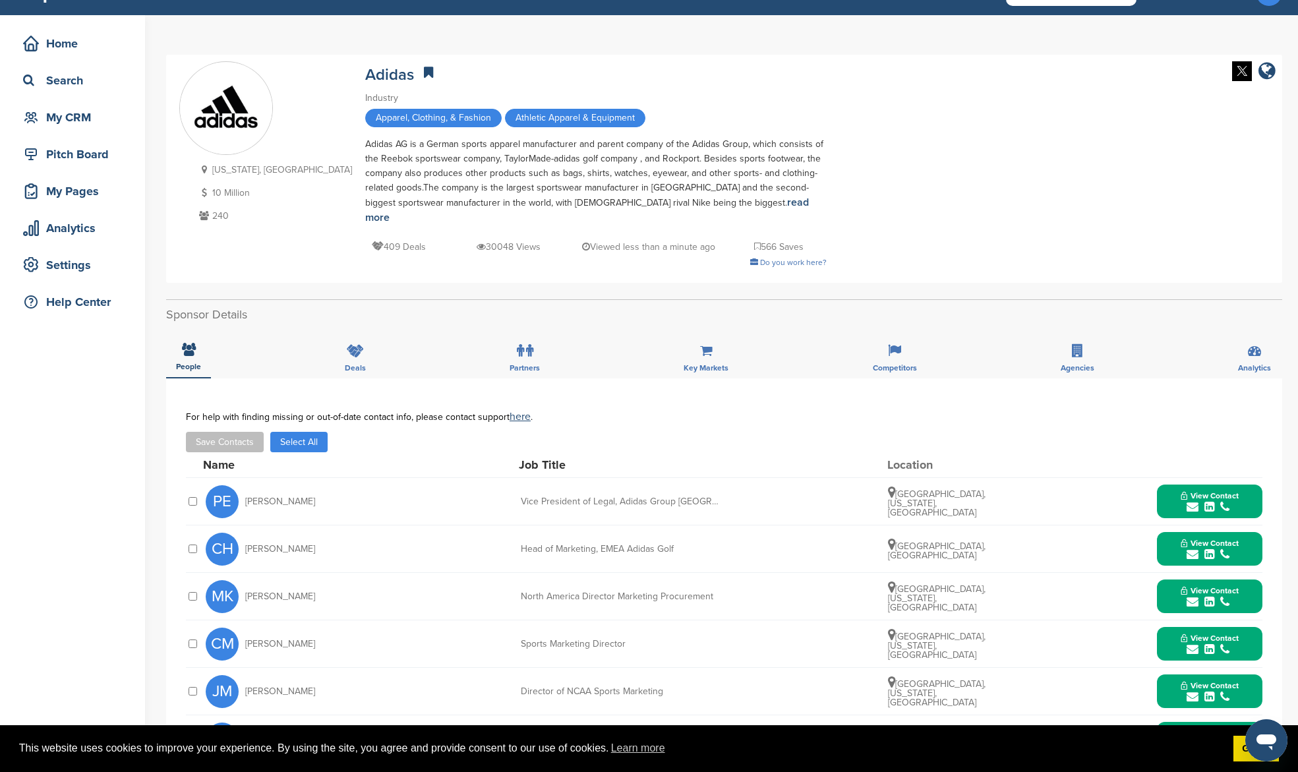
scroll to position [30, 0]
click at [282, 434] on button "Select All" at bounding box center [298, 442] width 57 height 20
click at [233, 433] on button "Save Contacts" at bounding box center [225, 442] width 78 height 20
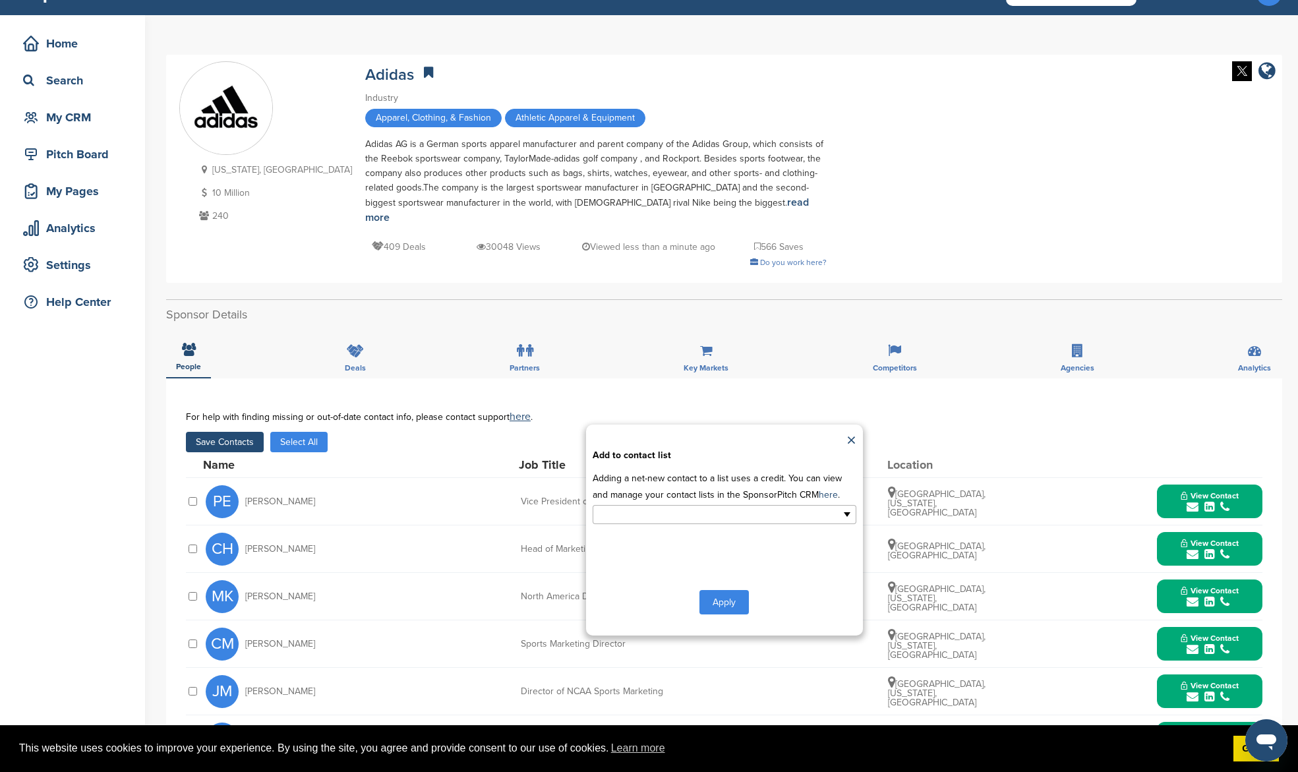
click at [711, 507] on input "text" at bounding box center [667, 514] width 138 height 15
click at [702, 524] on li "Default List" at bounding box center [724, 535] width 262 height 23
click at [722, 593] on button "Apply" at bounding box center [723, 605] width 49 height 24
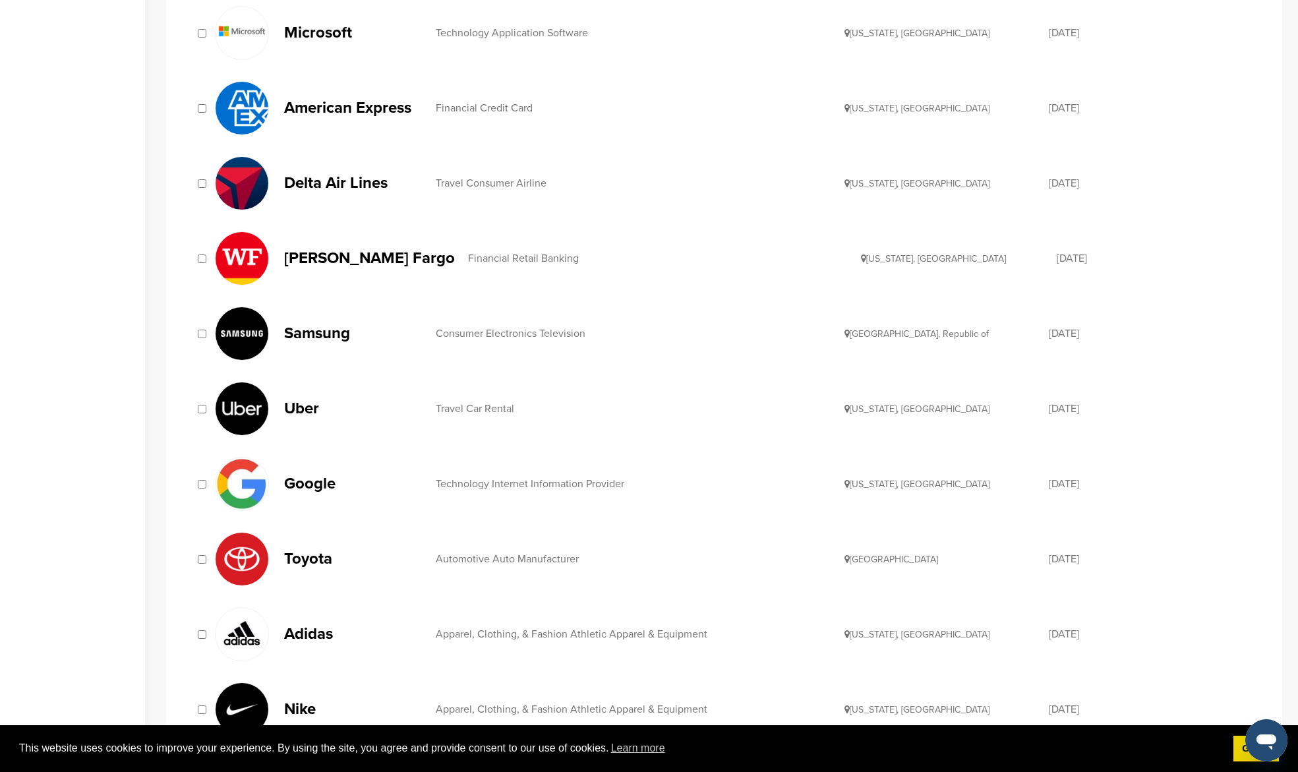
scroll to position [425, 0]
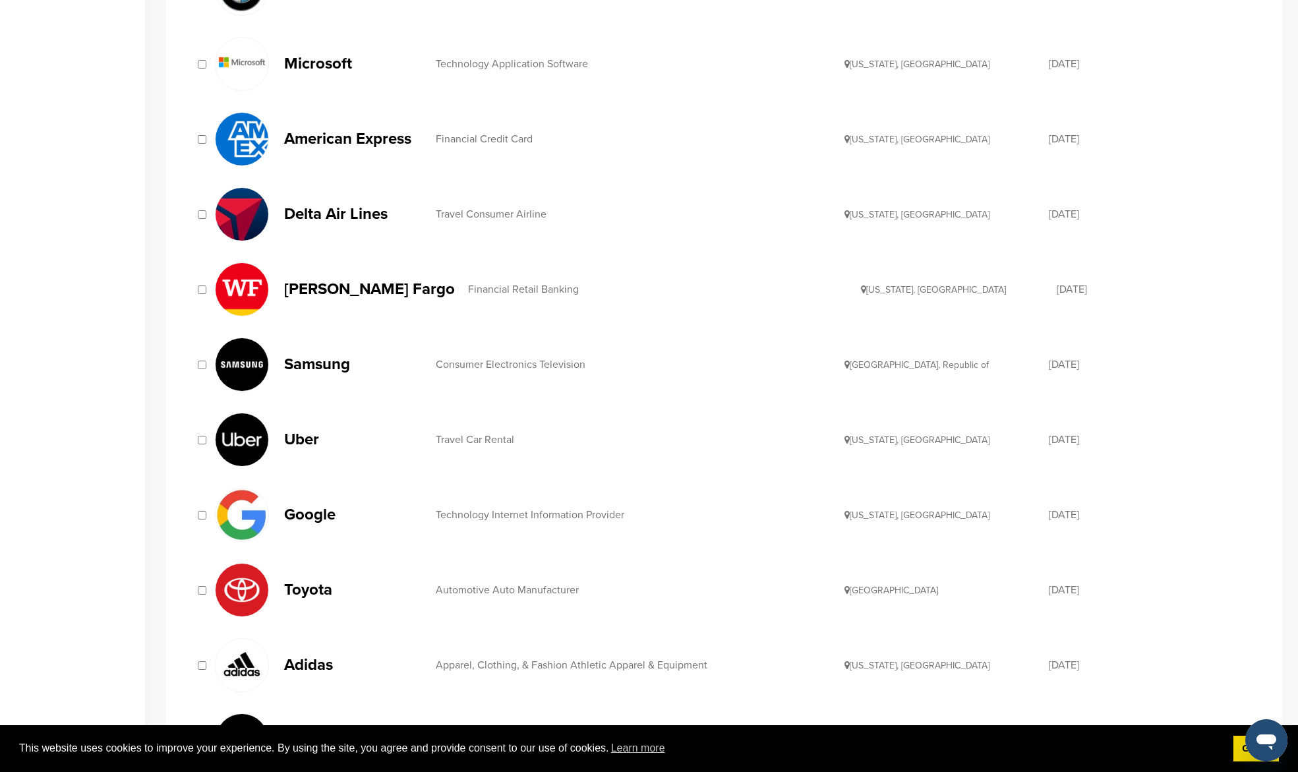
click at [330, 363] on p "Samsung" at bounding box center [353, 364] width 138 height 16
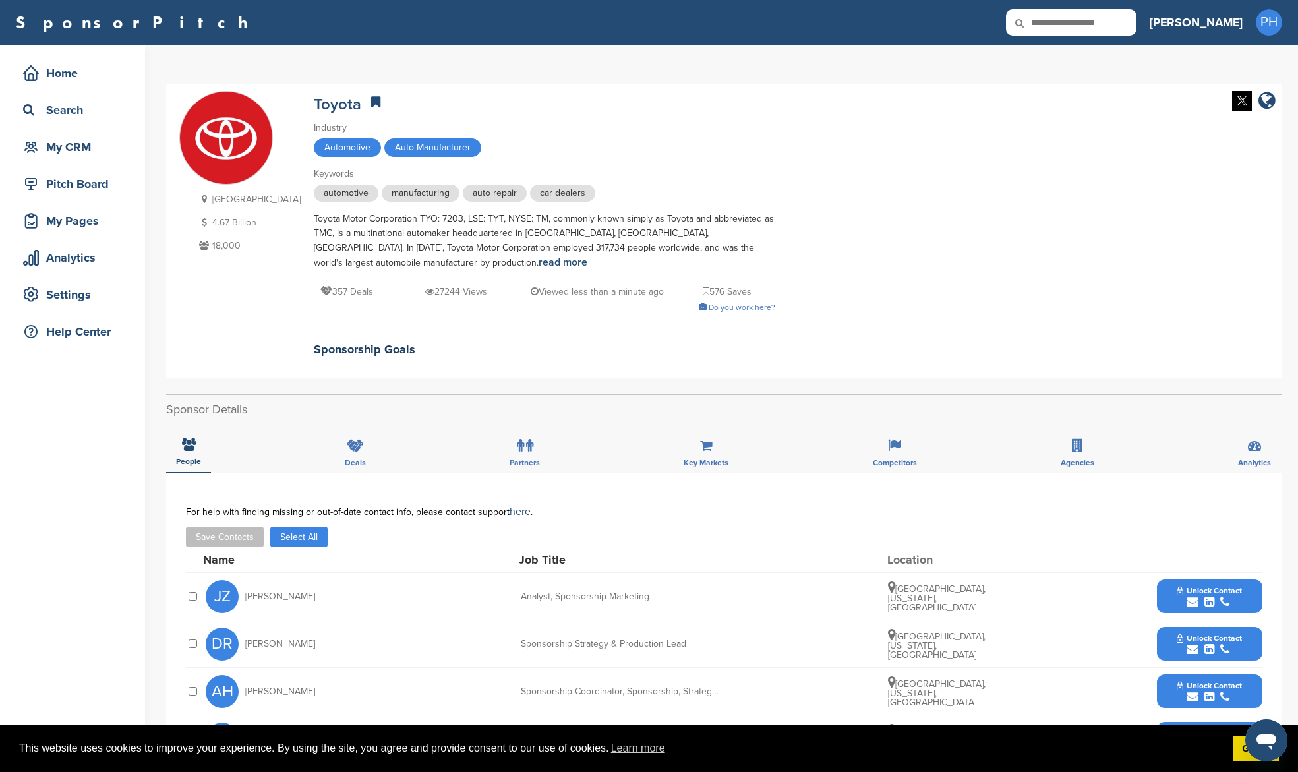
click at [281, 537] on button "Select All" at bounding box center [298, 537] width 57 height 20
click at [231, 541] on button "Save Contacts" at bounding box center [225, 537] width 78 height 20
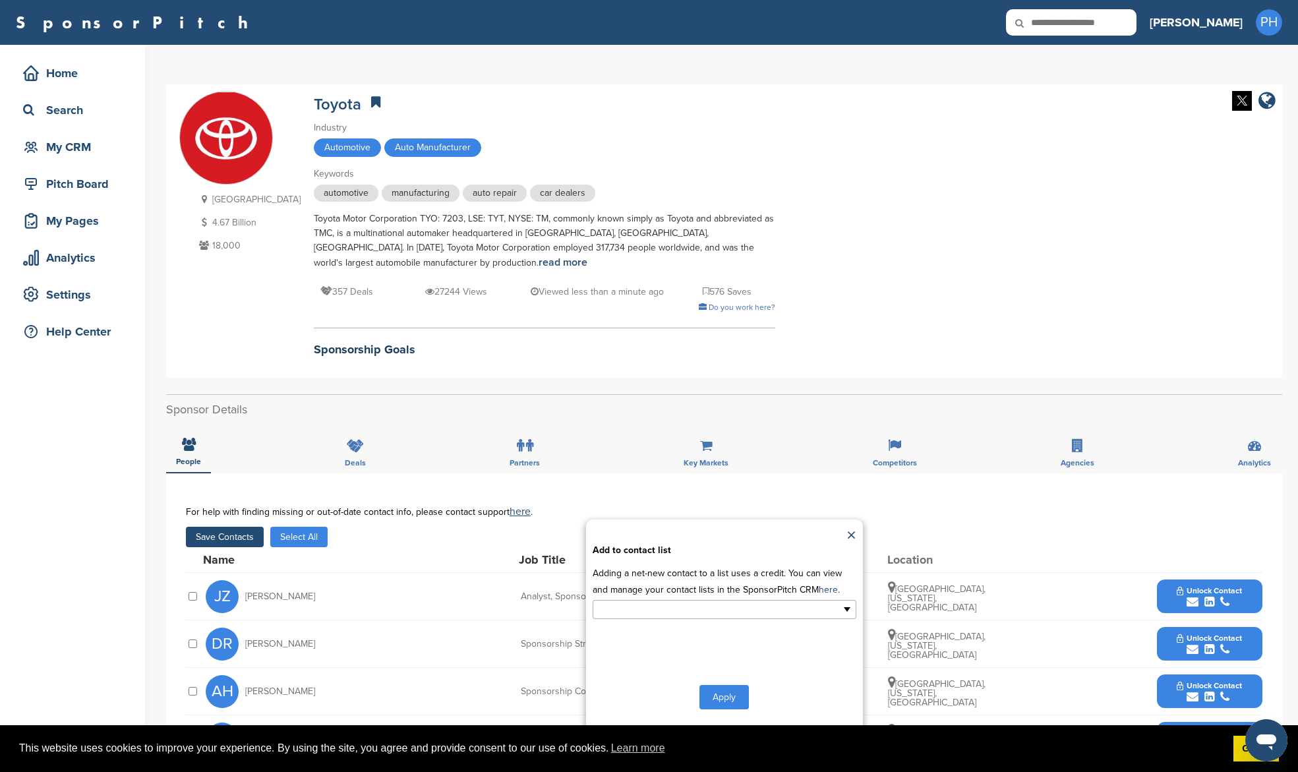
click at [688, 617] on input "text" at bounding box center [667, 609] width 138 height 15
click at [683, 628] on li "Default List" at bounding box center [724, 630] width 262 height 23
click at [729, 701] on button "Apply" at bounding box center [723, 700] width 49 height 24
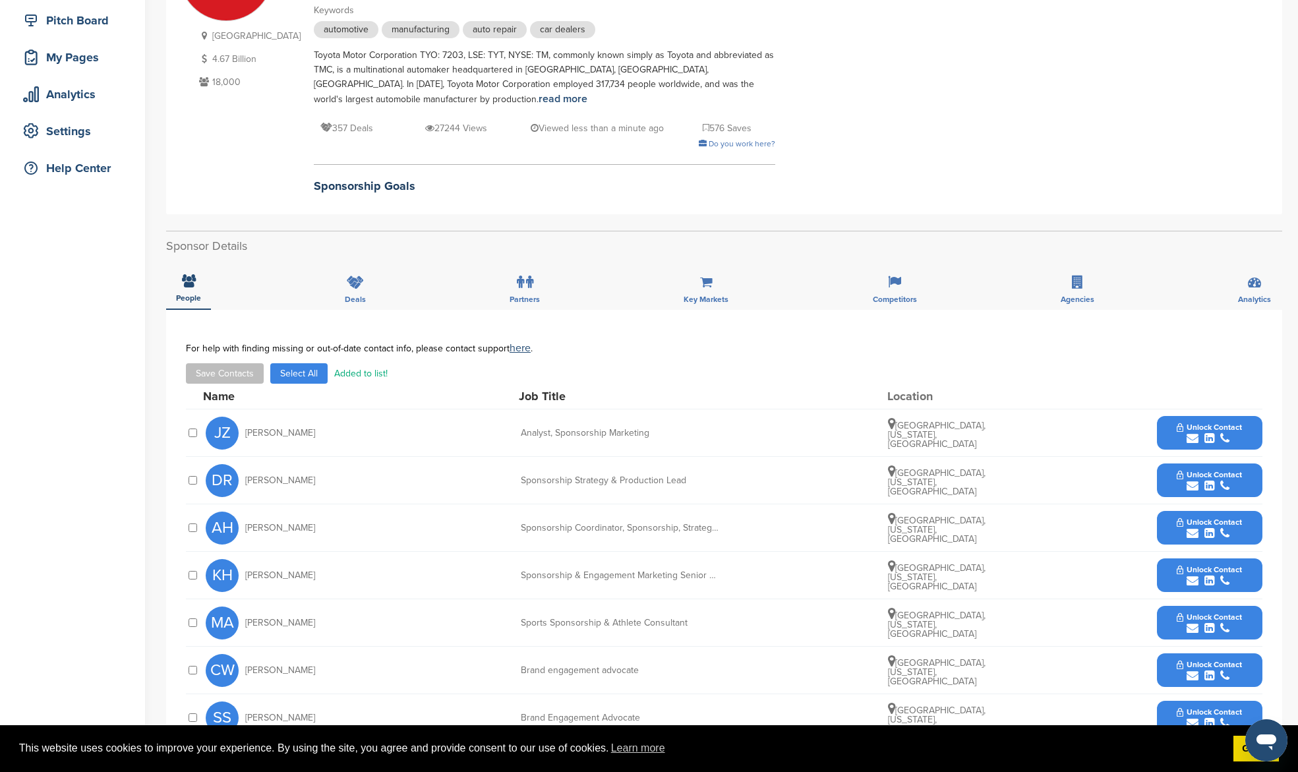
scroll to position [352, 0]
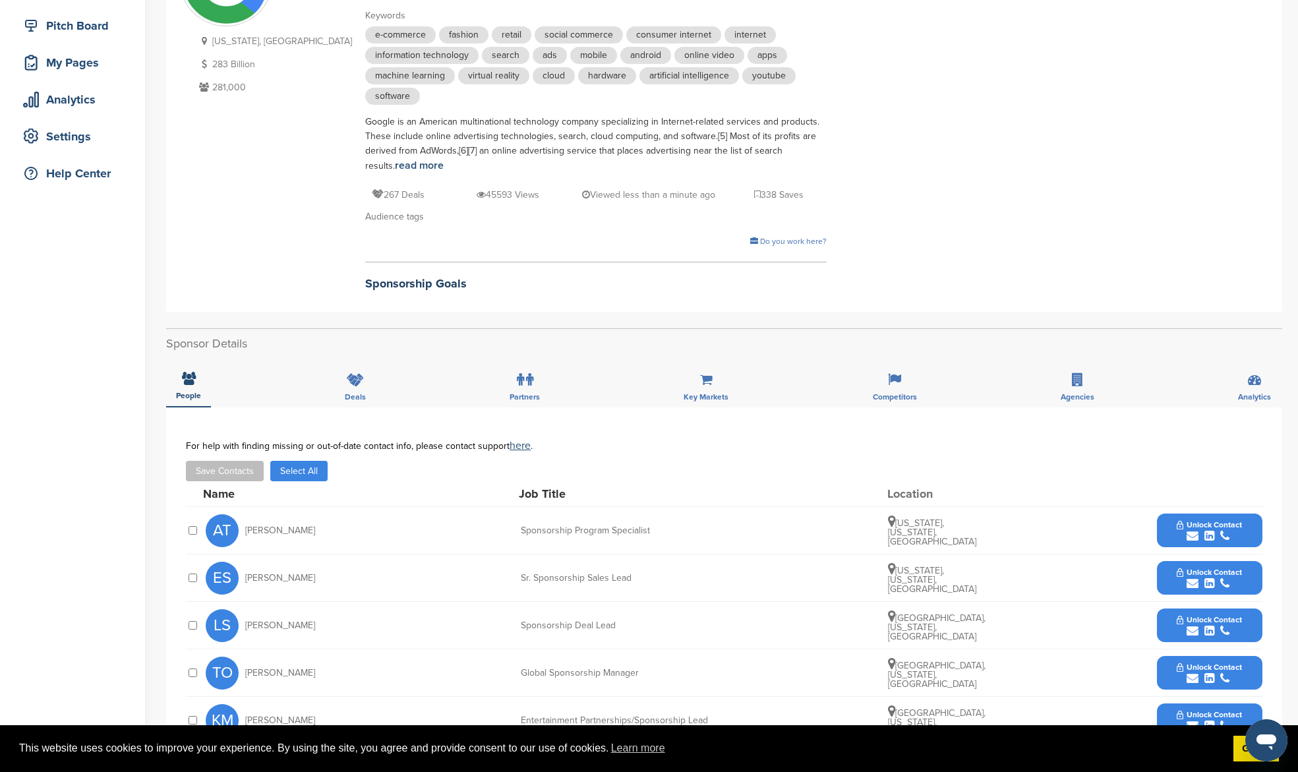
scroll to position [165, 0]
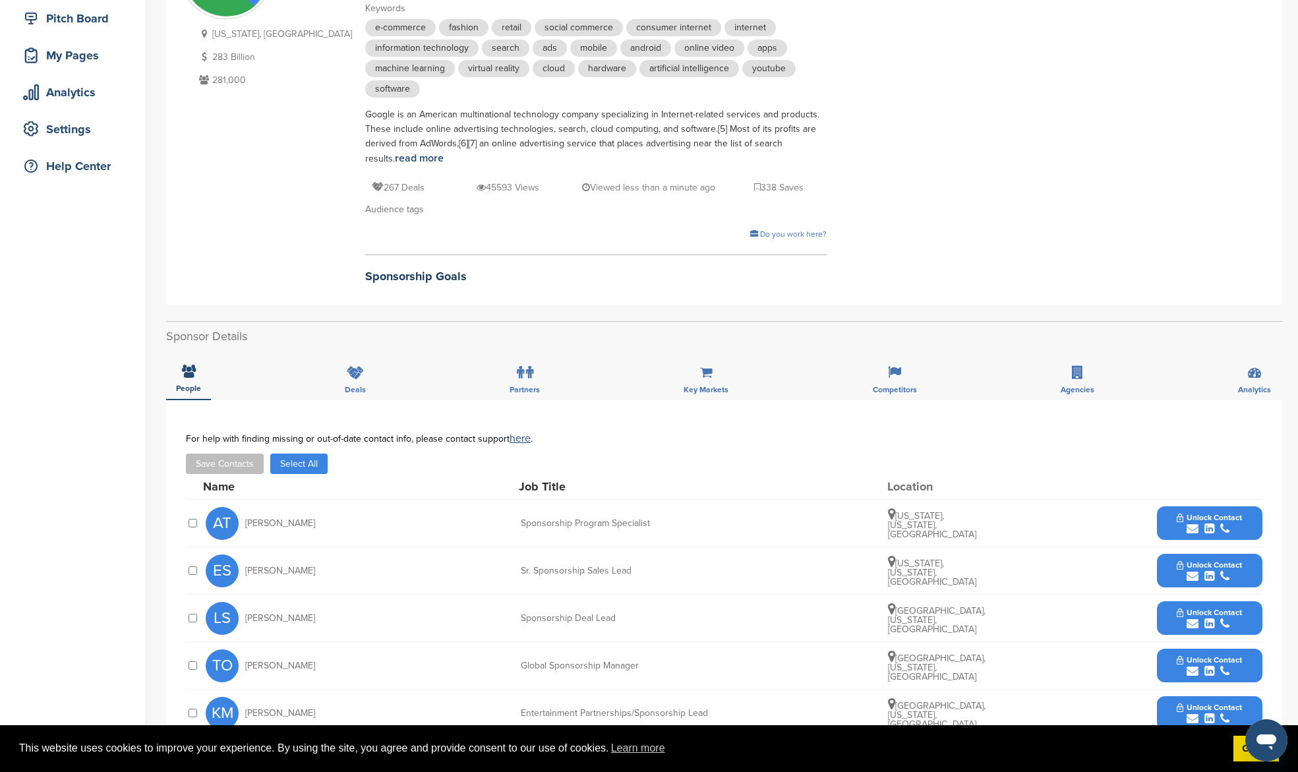
click at [272, 474] on button "Select All" at bounding box center [298, 464] width 57 height 20
click at [239, 469] on button "Save Contacts" at bounding box center [225, 464] width 78 height 20
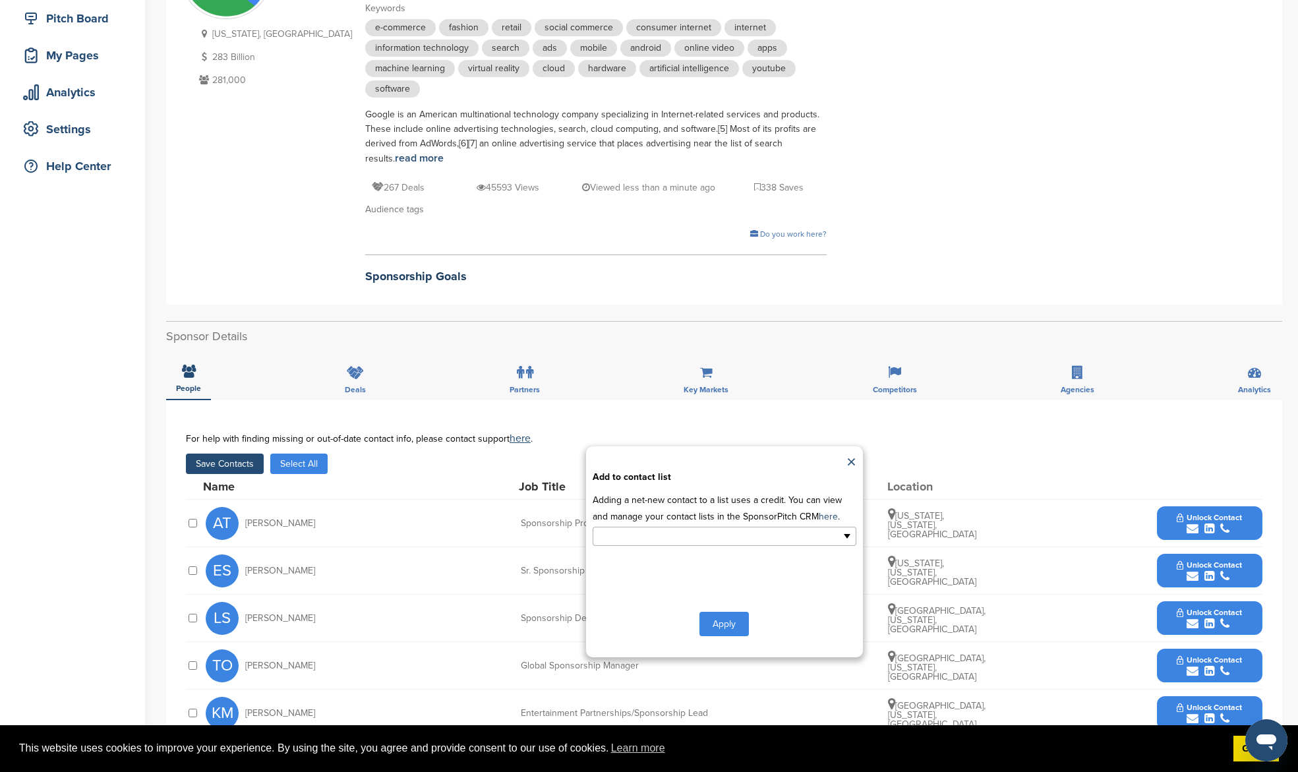
click at [696, 538] on input "text" at bounding box center [667, 536] width 138 height 15
click at [687, 562] on li "Default List" at bounding box center [724, 557] width 262 height 23
click at [721, 634] on button "Apply" at bounding box center [723, 626] width 49 height 24
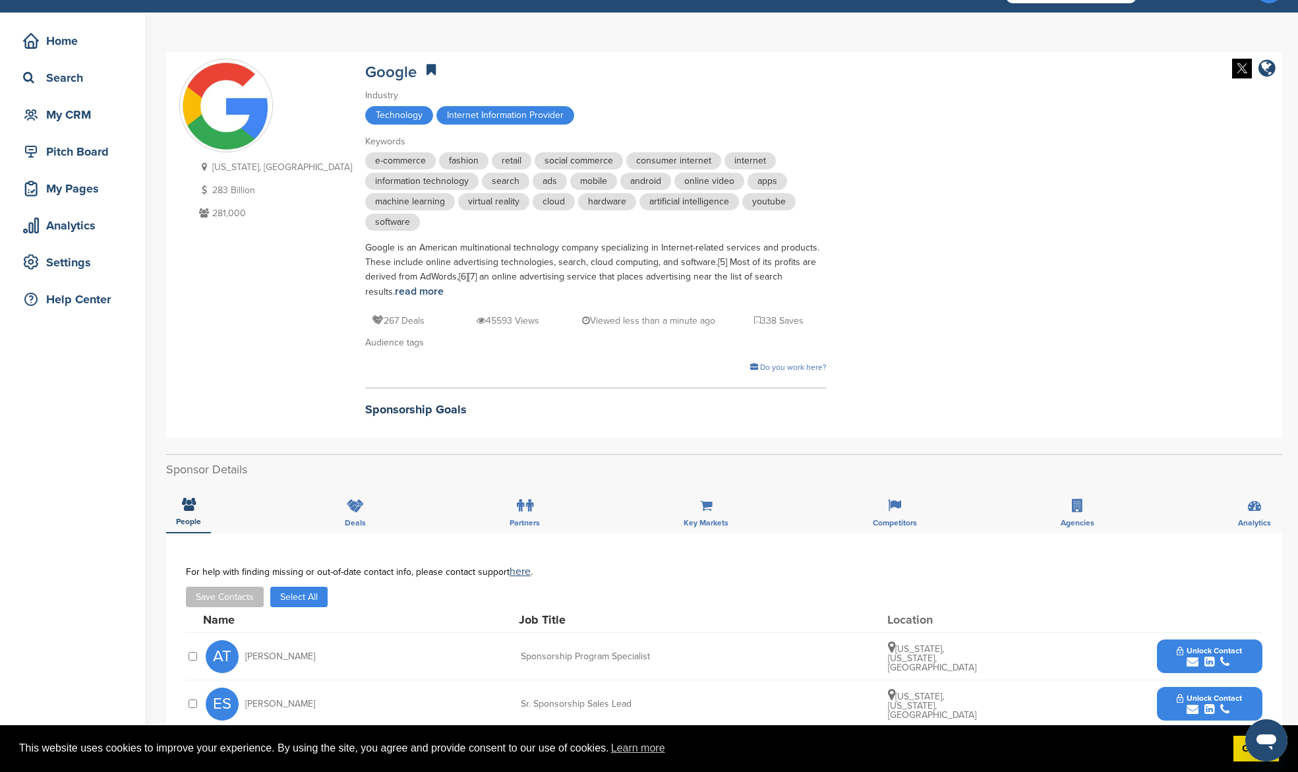
scroll to position [0, 0]
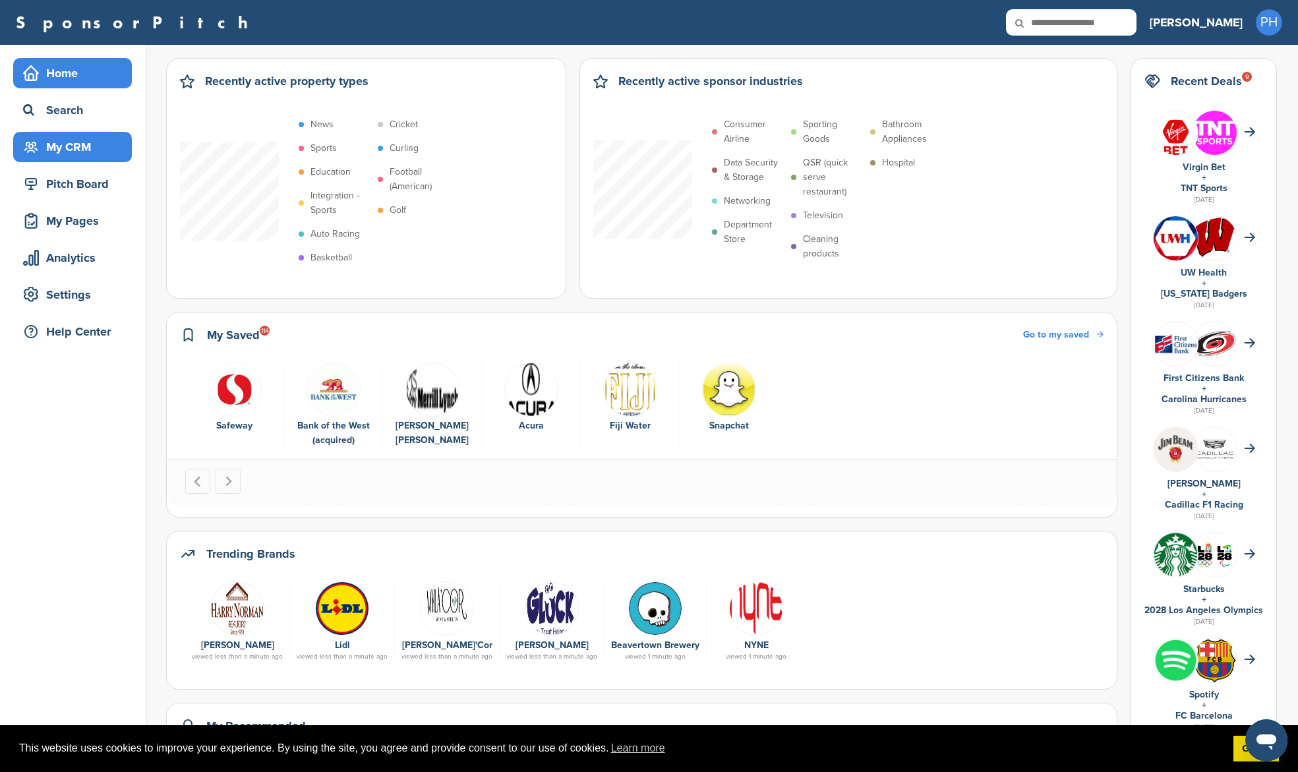
click at [106, 146] on div "My CRM" at bounding box center [76, 147] width 112 height 24
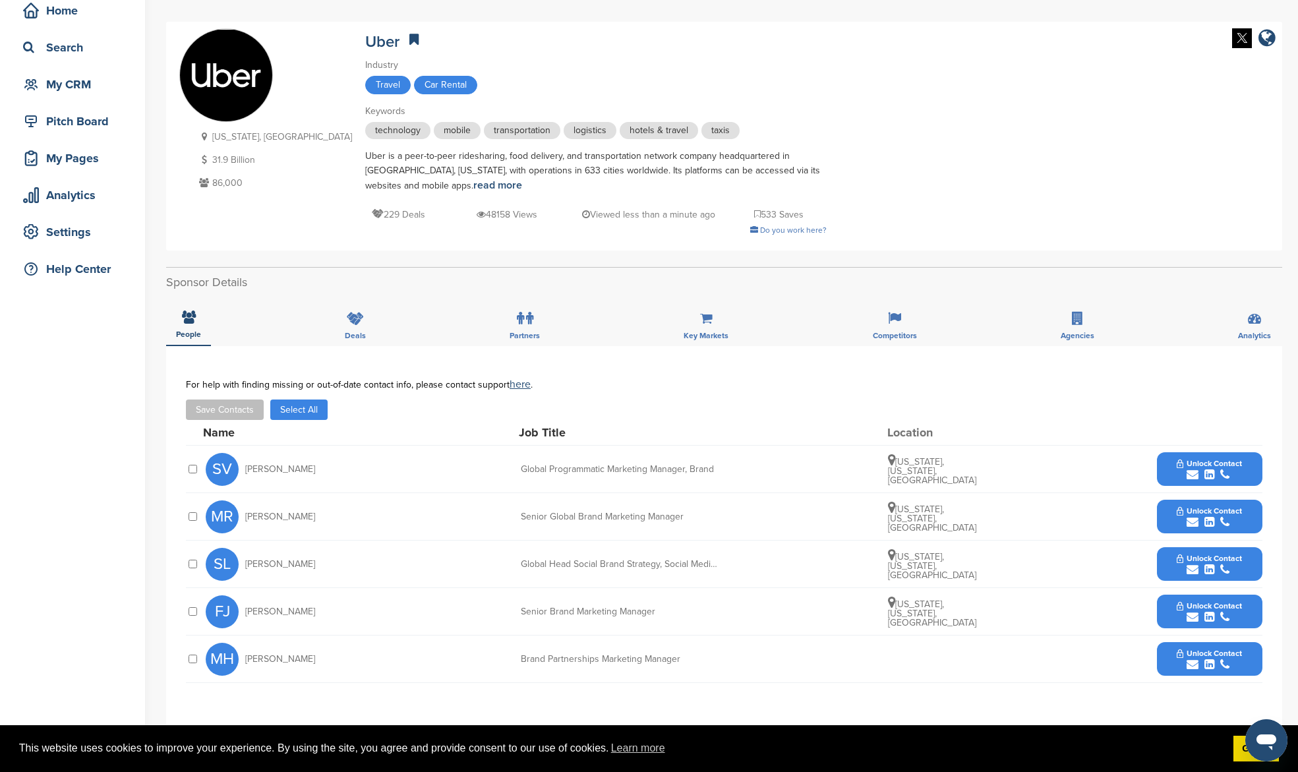
scroll to position [93, 0]
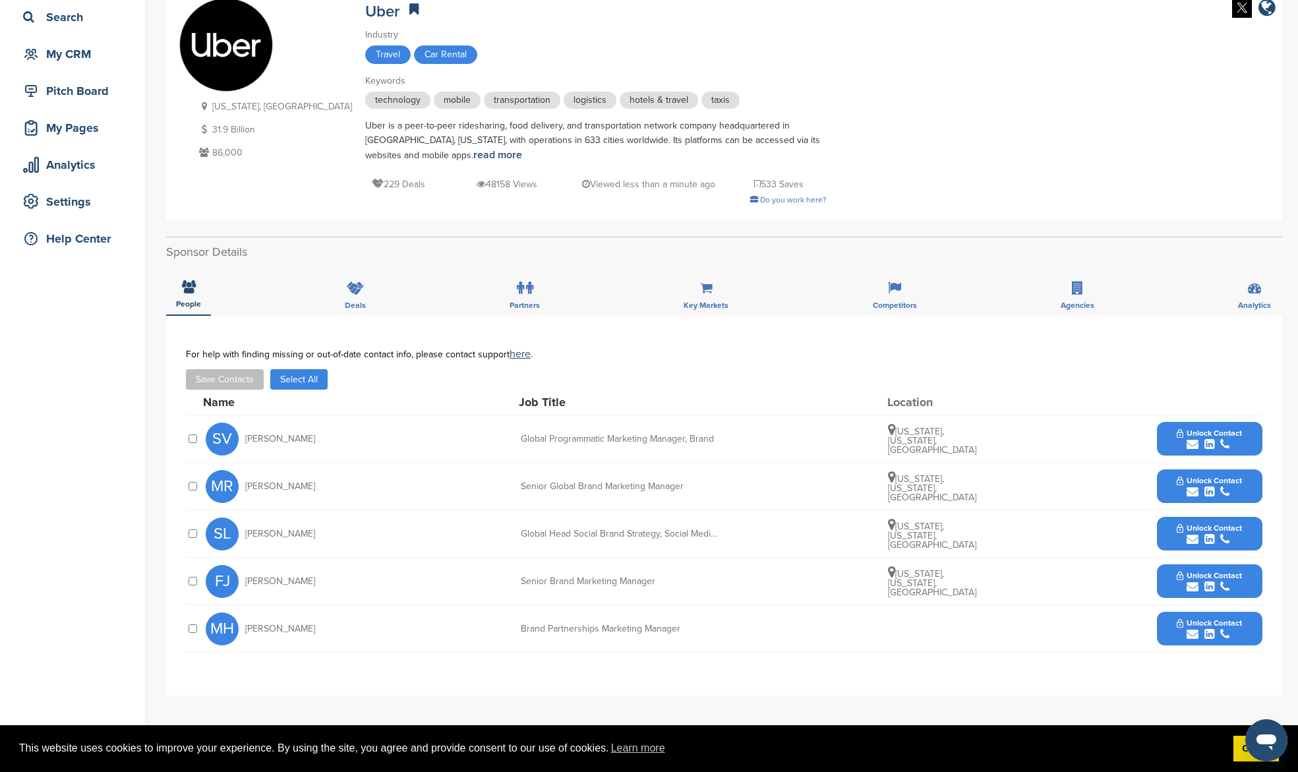
click at [187, 442] on div at bounding box center [192, 438] width 13 height 13
click at [191, 498] on div "MR Molly Reynolds Senior Global Brand Marketing Manager New York, New York, Uni…" at bounding box center [724, 486] width 1077 height 47
click at [199, 536] on div "SL Suzanne Lindbergh Global Head Social Brand Strategy, Social Media and Conten…" at bounding box center [724, 533] width 1077 height 47
click at [298, 378] on button "Select All" at bounding box center [298, 379] width 57 height 20
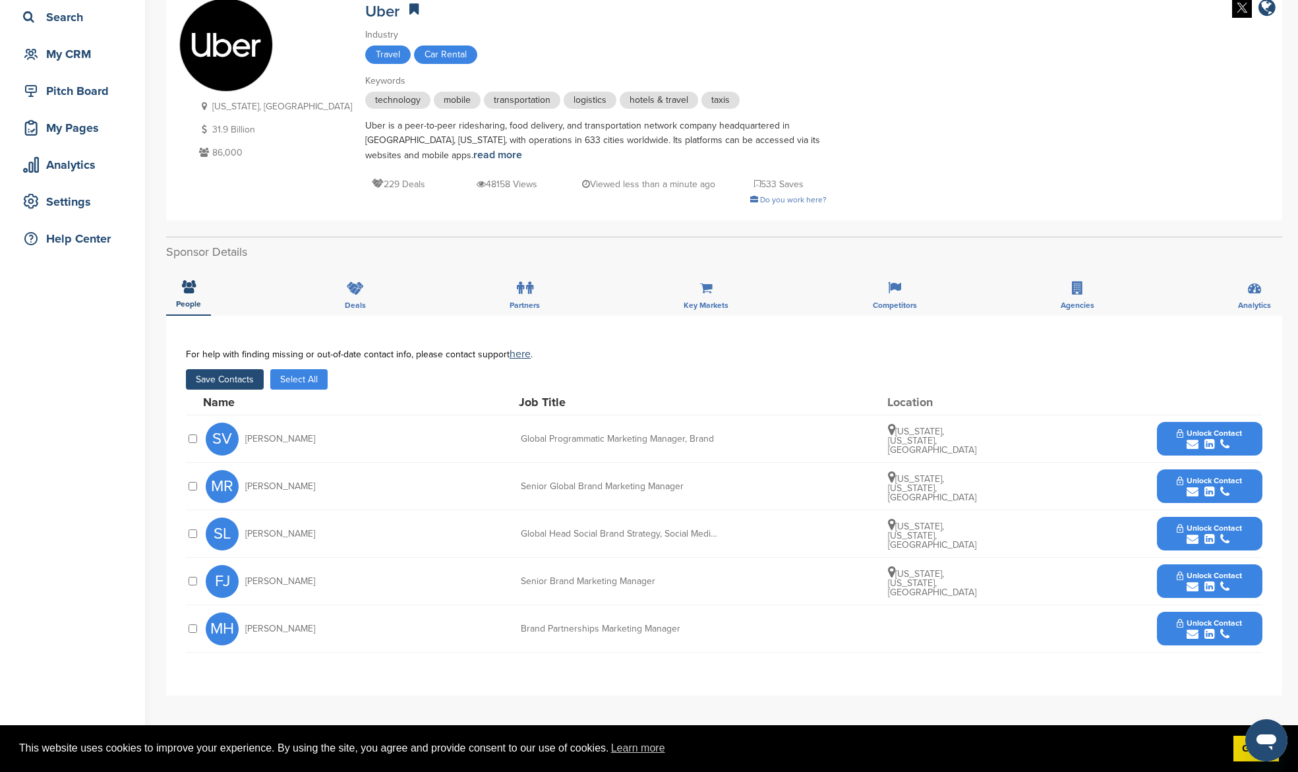
click at [197, 630] on div at bounding box center [192, 628] width 13 height 13
click at [235, 377] on button "Save Contacts" at bounding box center [225, 379] width 78 height 20
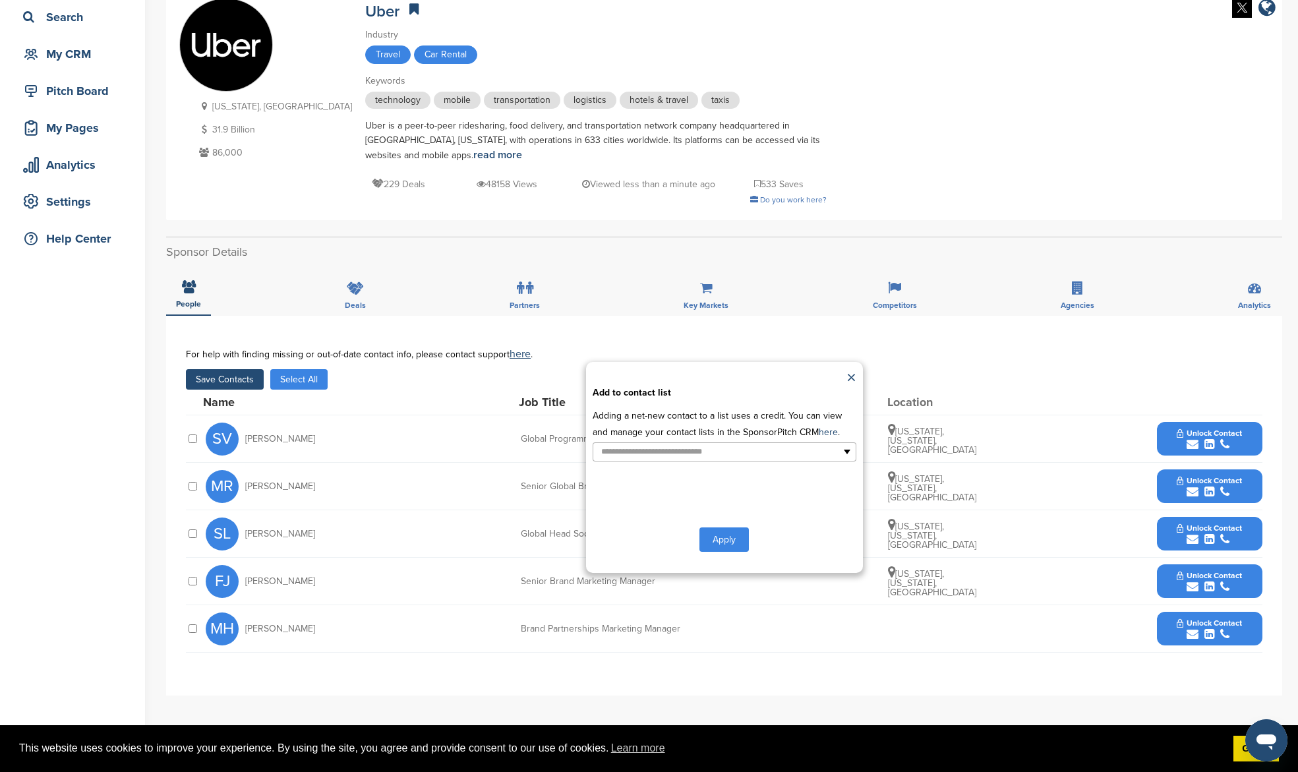
click at [693, 463] on div "**********" at bounding box center [724, 467] width 277 height 211
click at [695, 457] on input "text" at bounding box center [667, 451] width 138 height 15
click at [688, 473] on li "Default List" at bounding box center [724, 472] width 262 height 23
click at [723, 549] on button "Apply" at bounding box center [723, 542] width 49 height 24
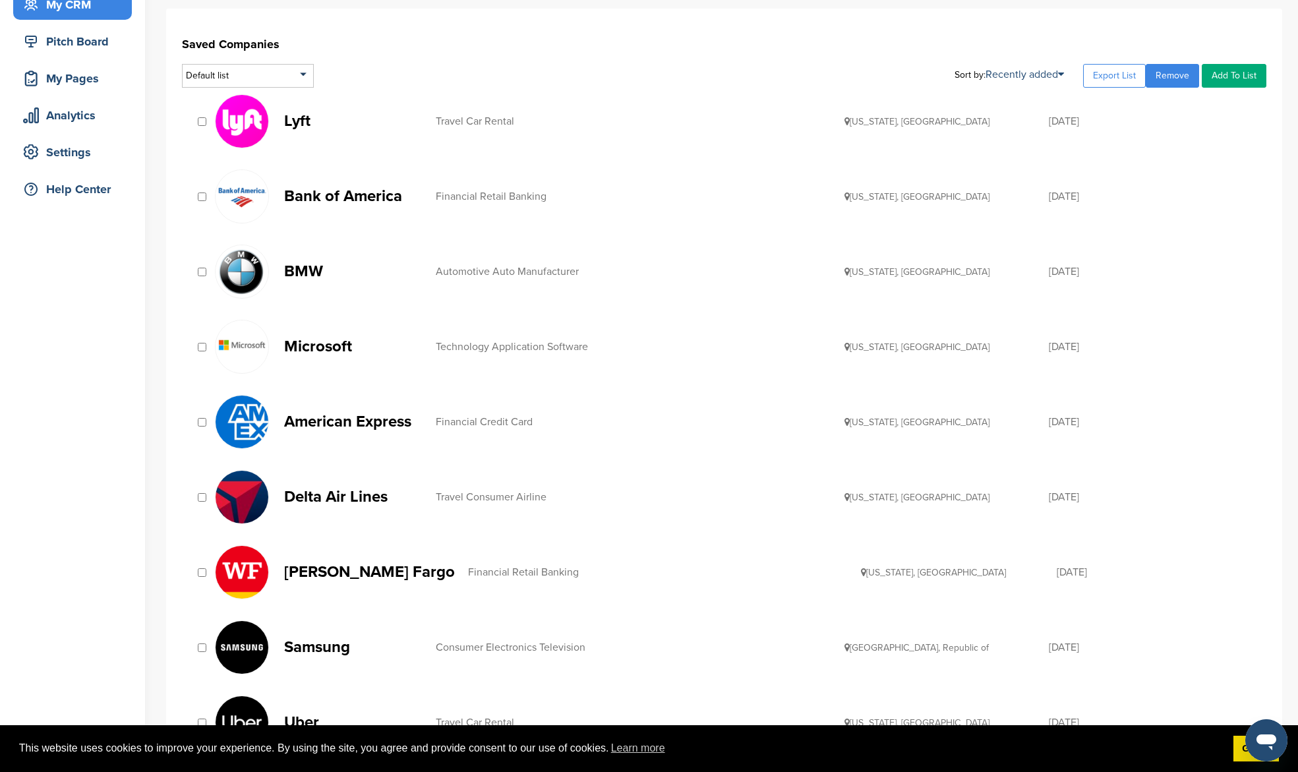
scroll to position [99, 0]
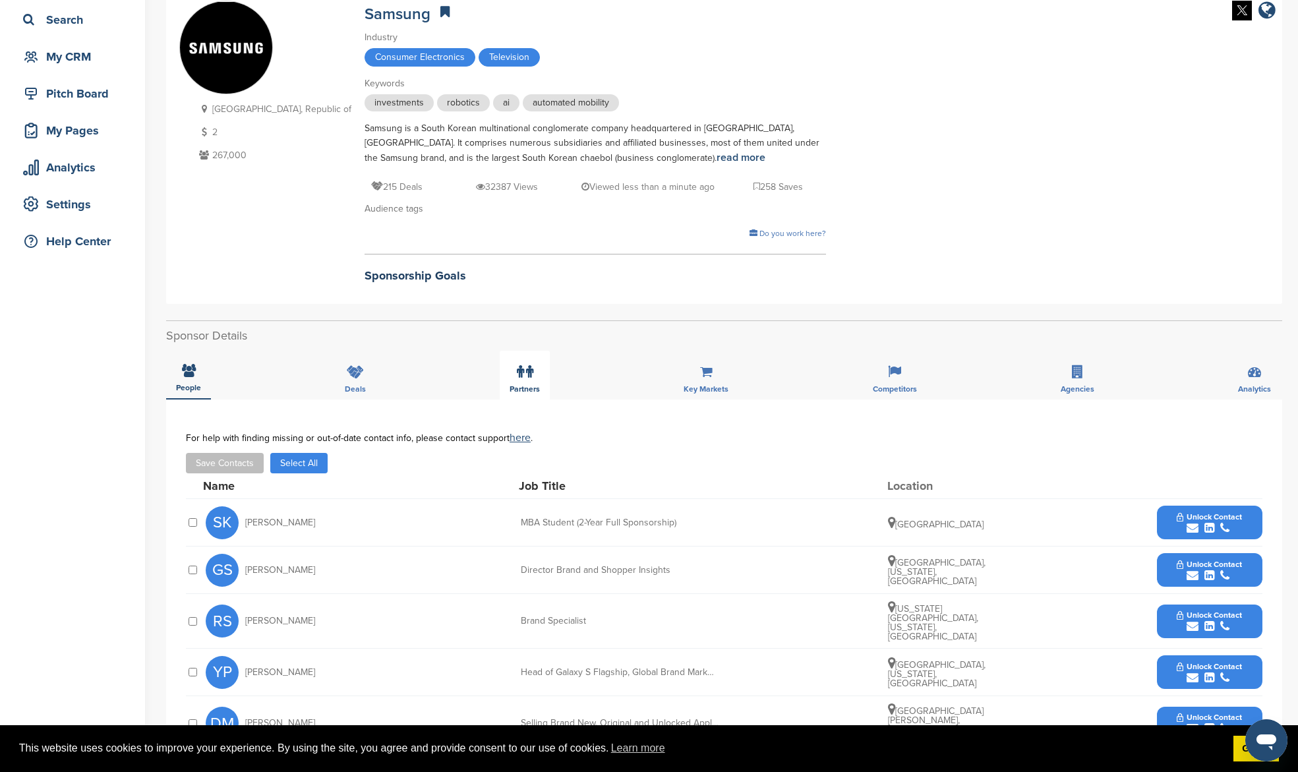
scroll to position [313, 0]
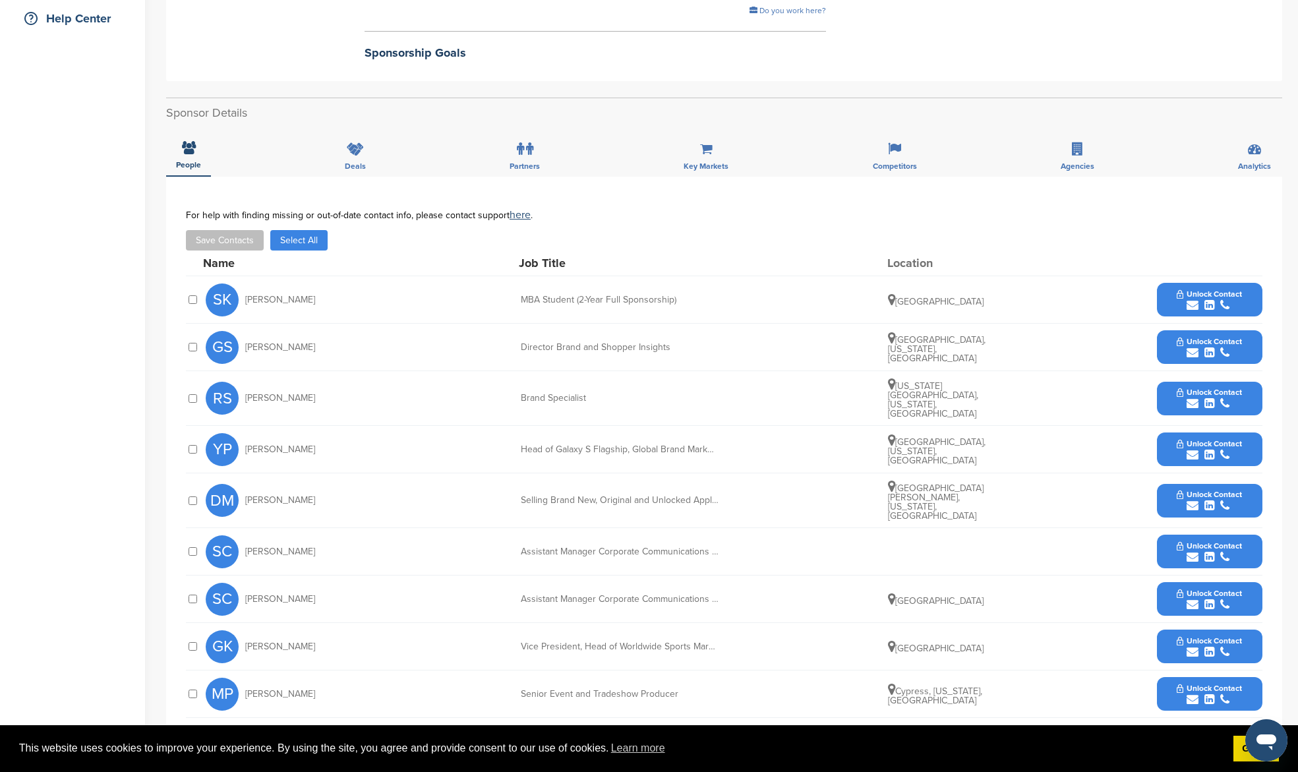
click at [222, 243] on button "Save Contacts" at bounding box center [225, 240] width 78 height 20
click at [283, 245] on button "Select All" at bounding box center [298, 240] width 57 height 20
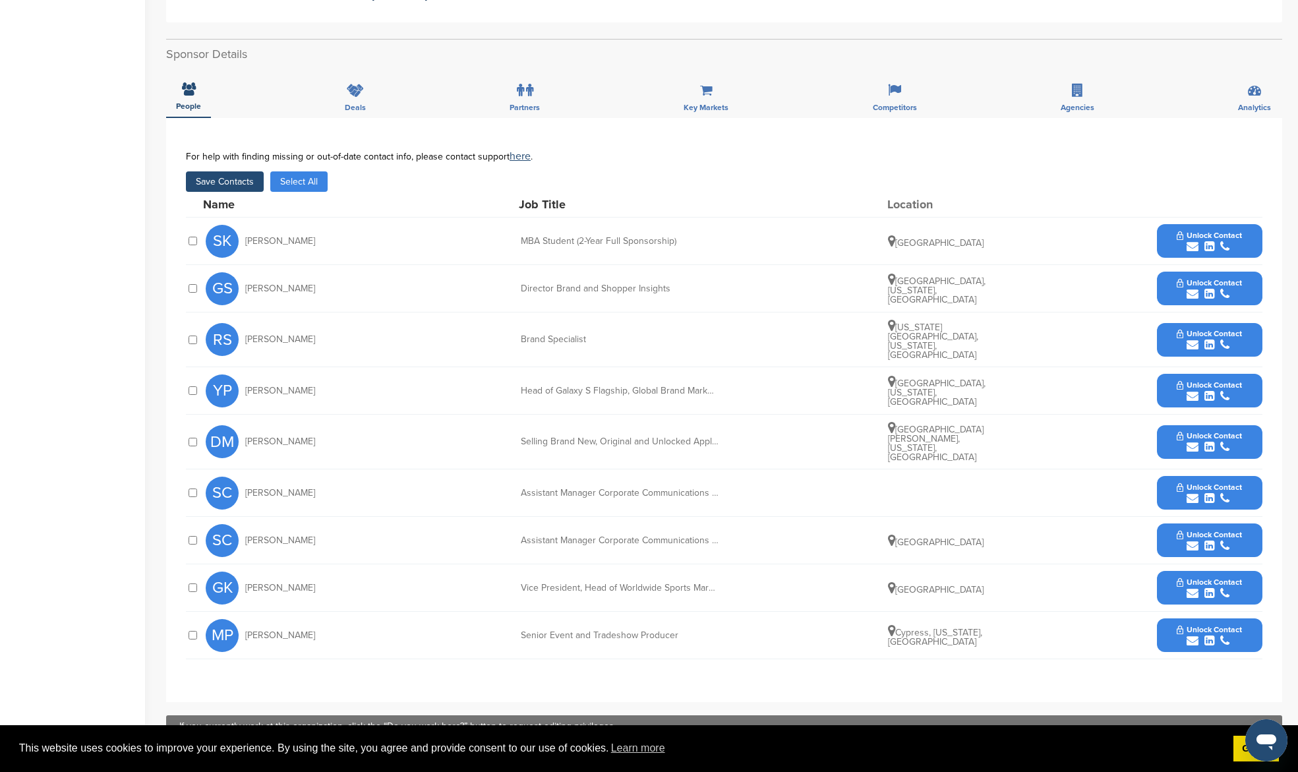
scroll to position [460, 0]
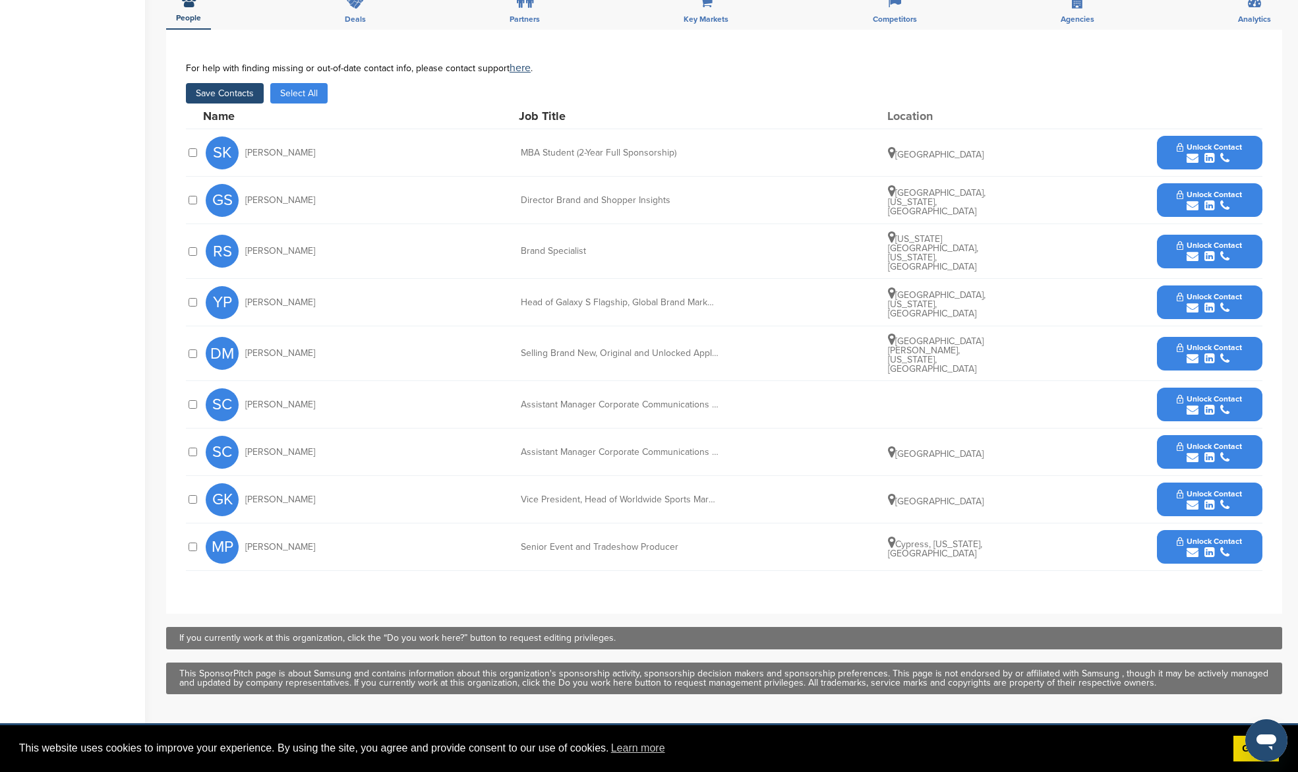
click at [198, 446] on div at bounding box center [192, 452] width 13 height 13
click at [199, 484] on div "[PERSON_NAME] Vice President, Head of Worldwide Sports Marketing [GEOGRAPHIC_DA…" at bounding box center [724, 499] width 1077 height 47
click at [187, 493] on div at bounding box center [192, 499] width 13 height 13
click at [191, 446] on div at bounding box center [192, 452] width 13 height 13
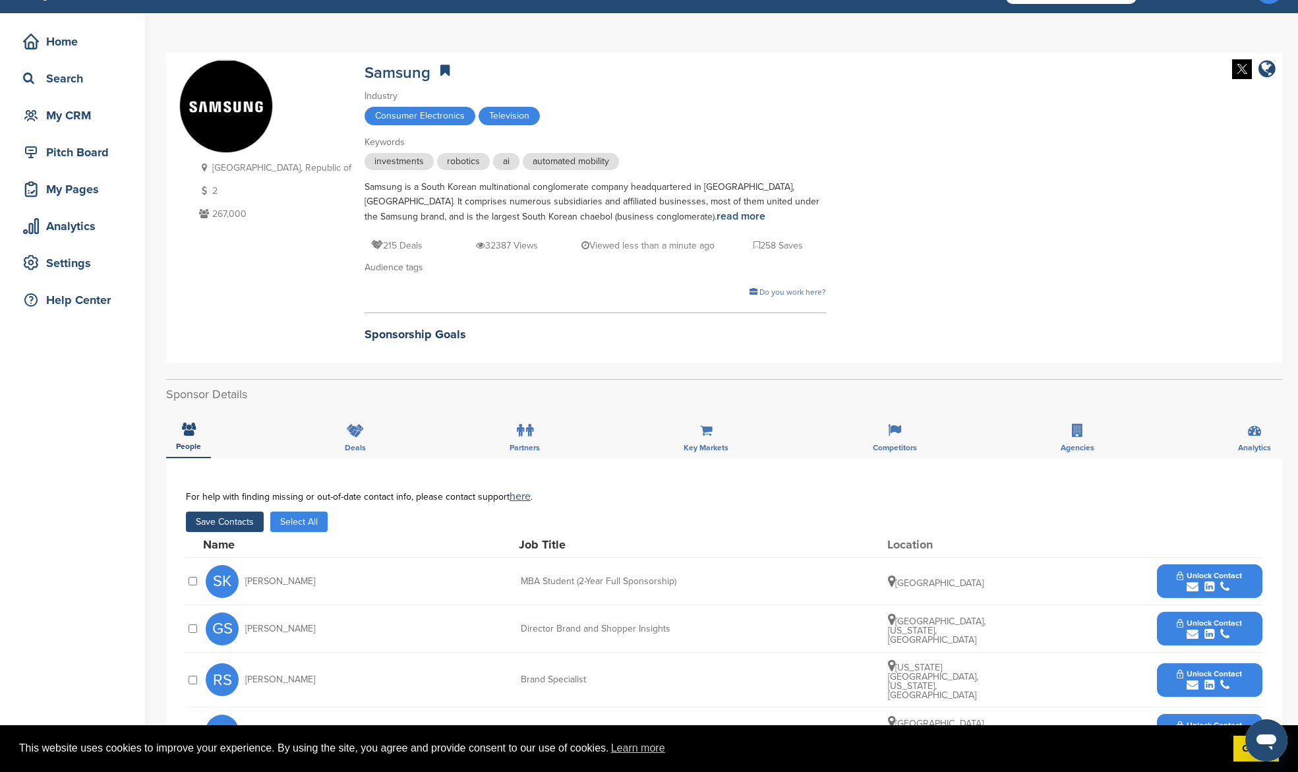
scroll to position [0, 0]
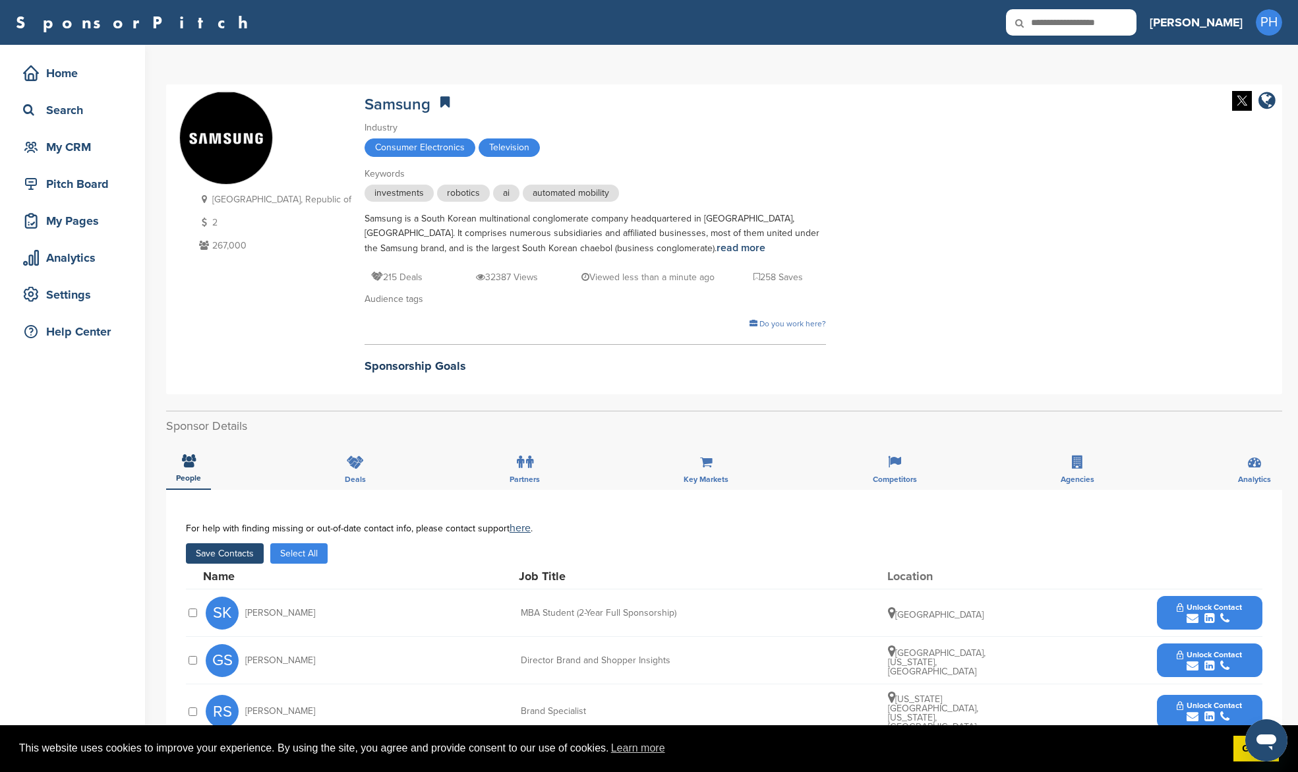
click at [223, 550] on button "Save Contacts" at bounding box center [225, 553] width 78 height 20
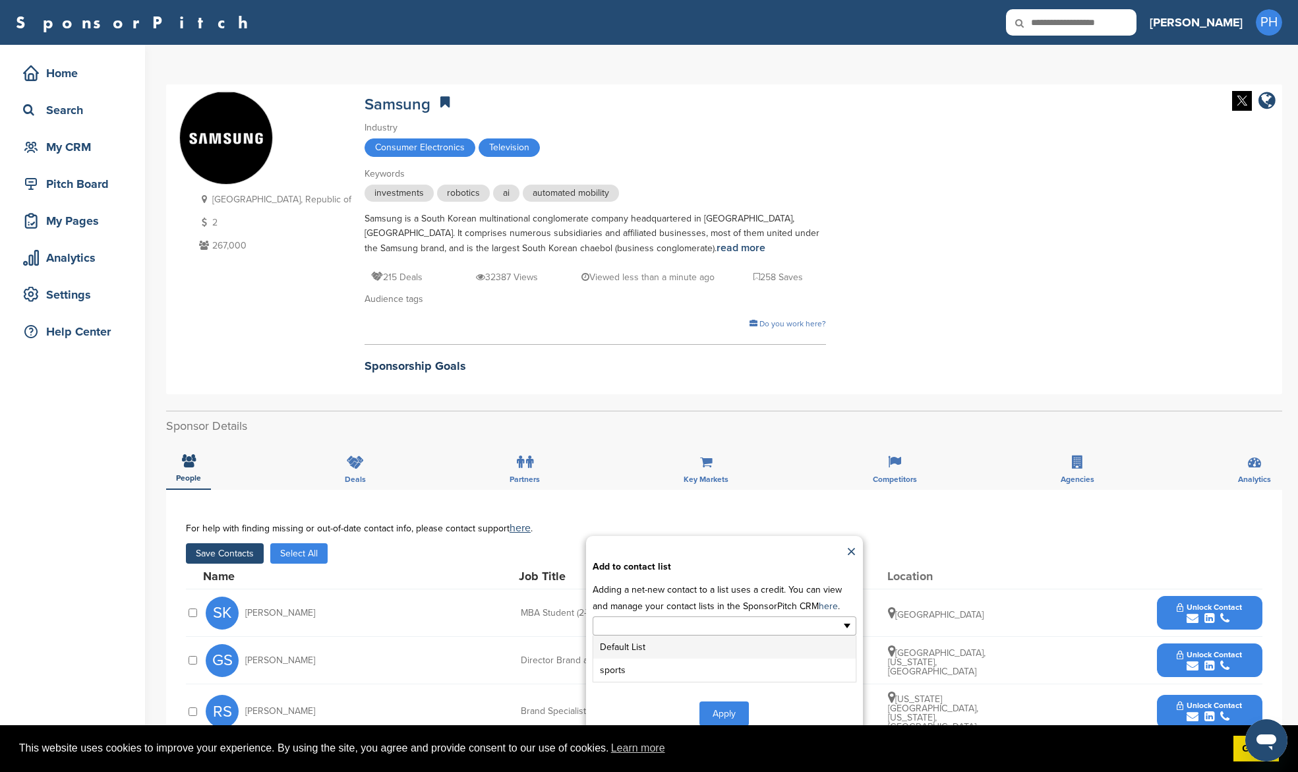
click at [730, 620] on input "text" at bounding box center [667, 625] width 138 height 15
click at [719, 651] on li "Default List" at bounding box center [724, 646] width 262 height 23
click at [728, 708] on button "Apply" at bounding box center [723, 716] width 49 height 24
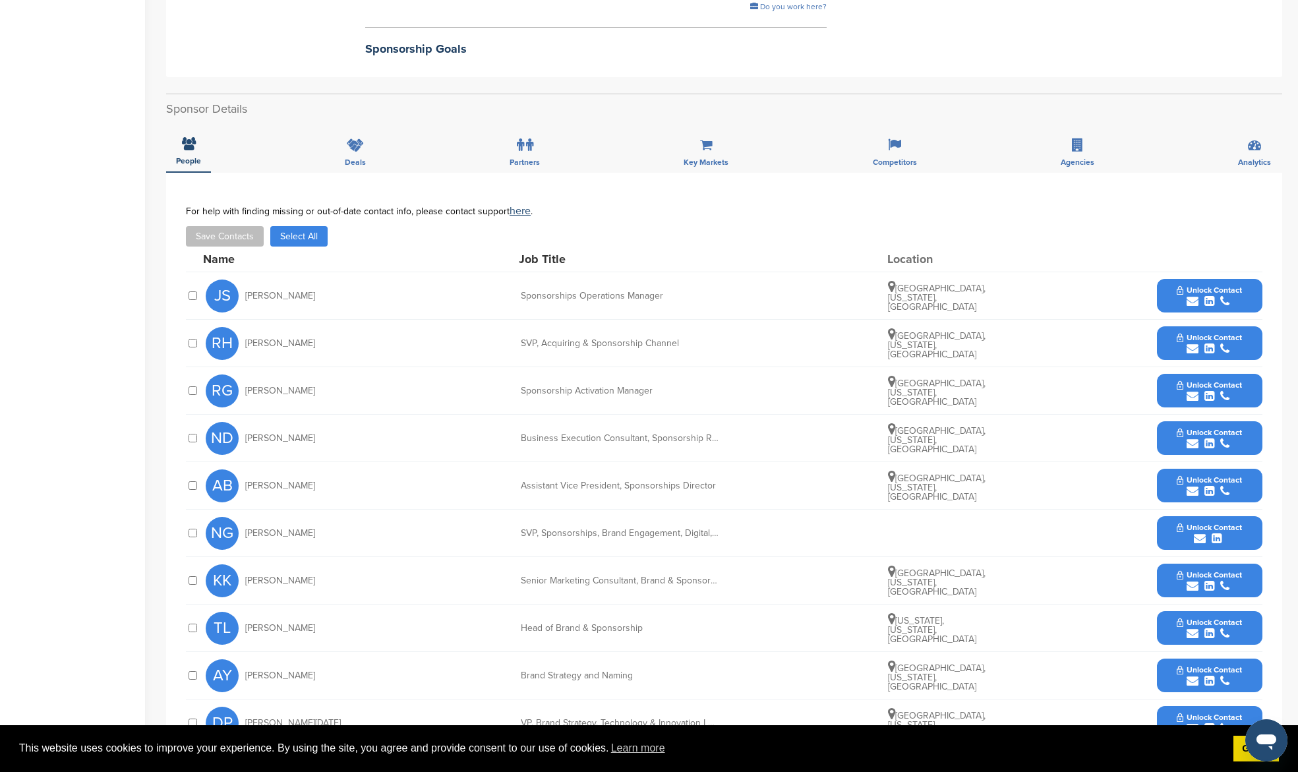
scroll to position [374, 0]
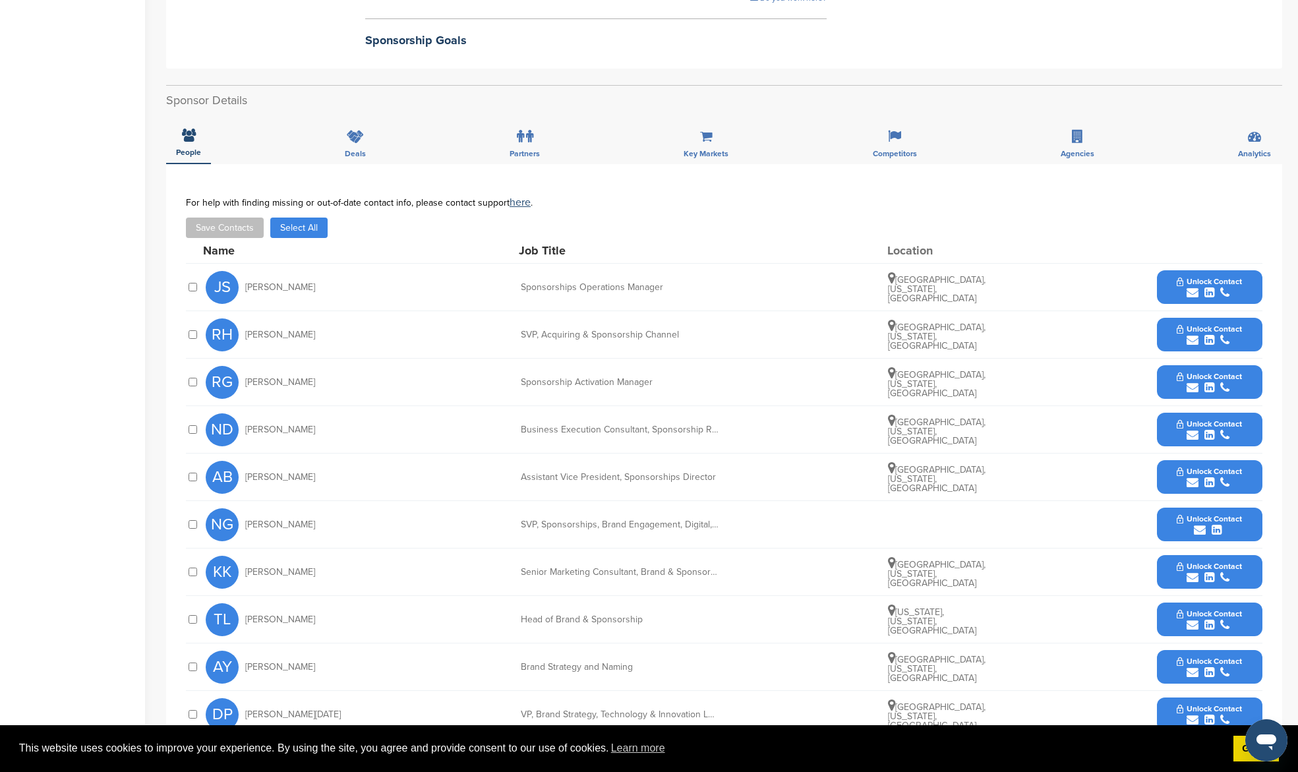
click at [291, 218] on button "Select All" at bounding box center [298, 228] width 57 height 20
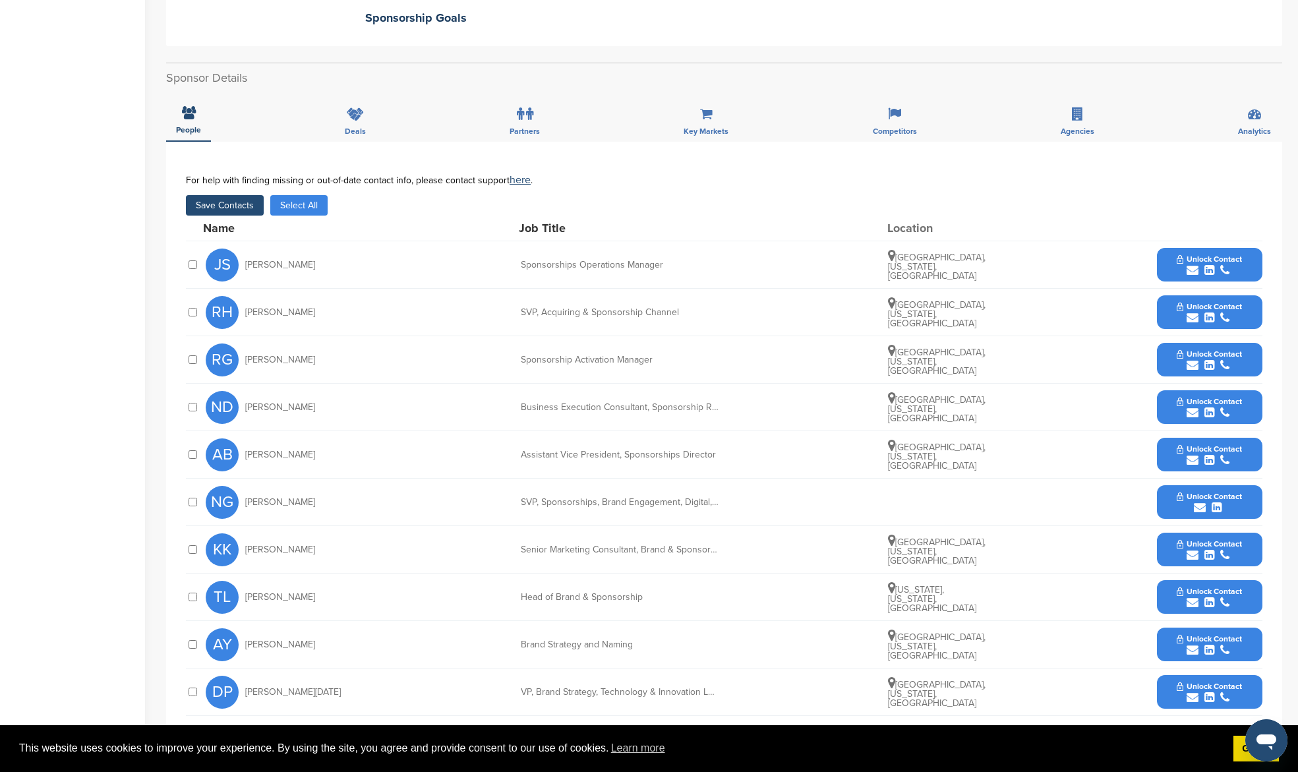
scroll to position [36, 0]
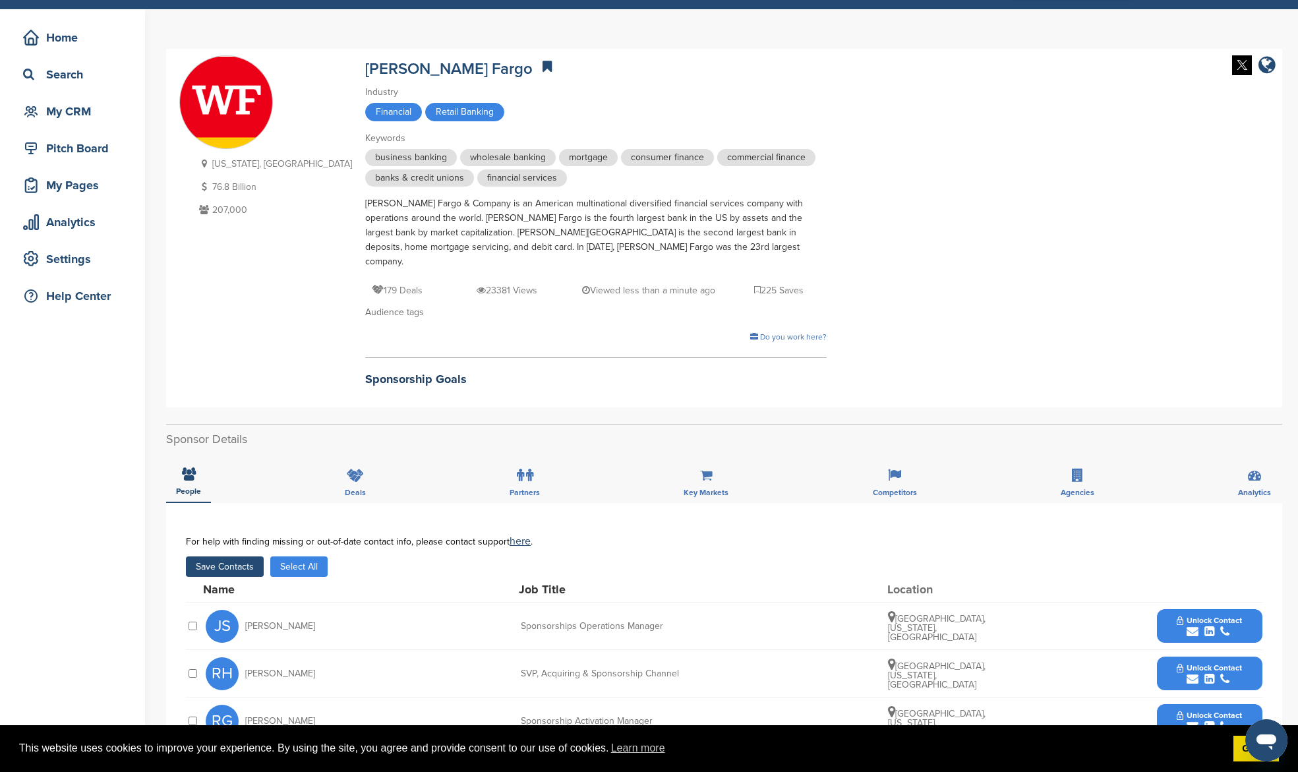
click at [195, 556] on button "Save Contacts" at bounding box center [225, 566] width 78 height 20
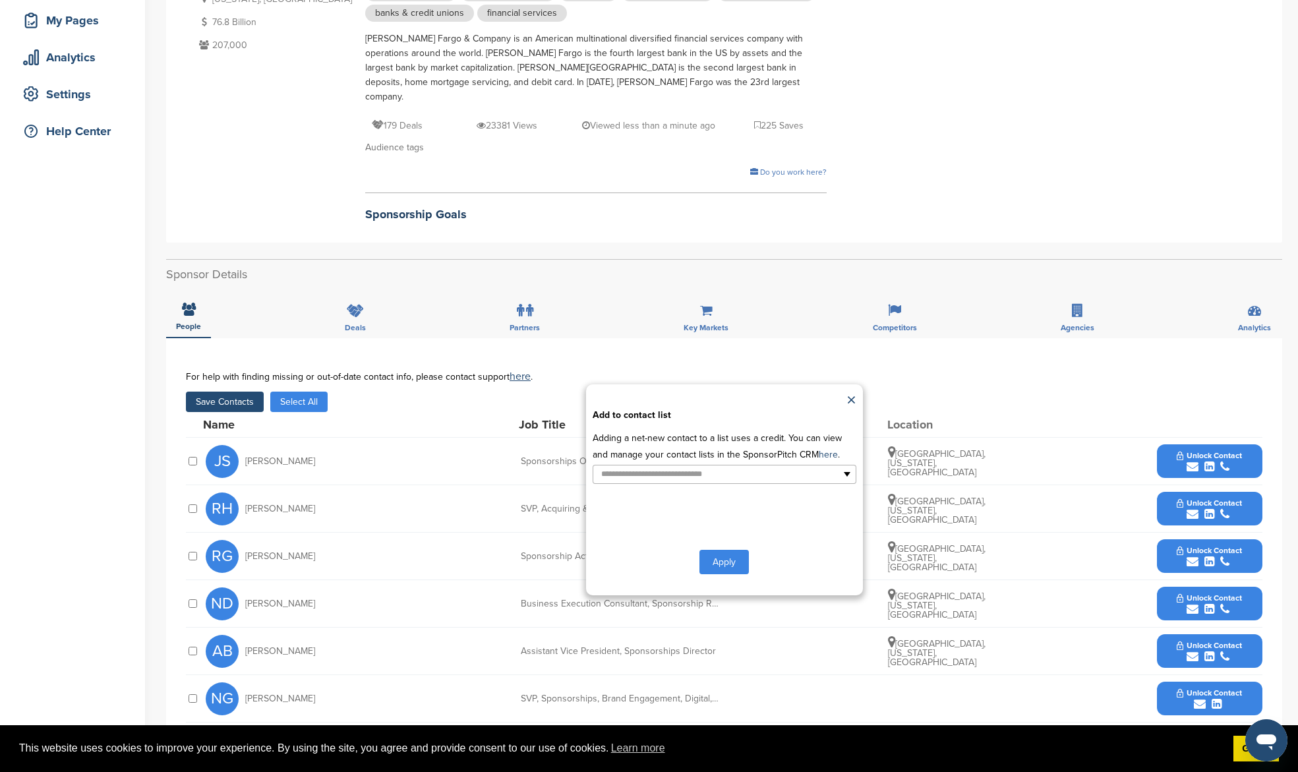
scroll to position [229, 0]
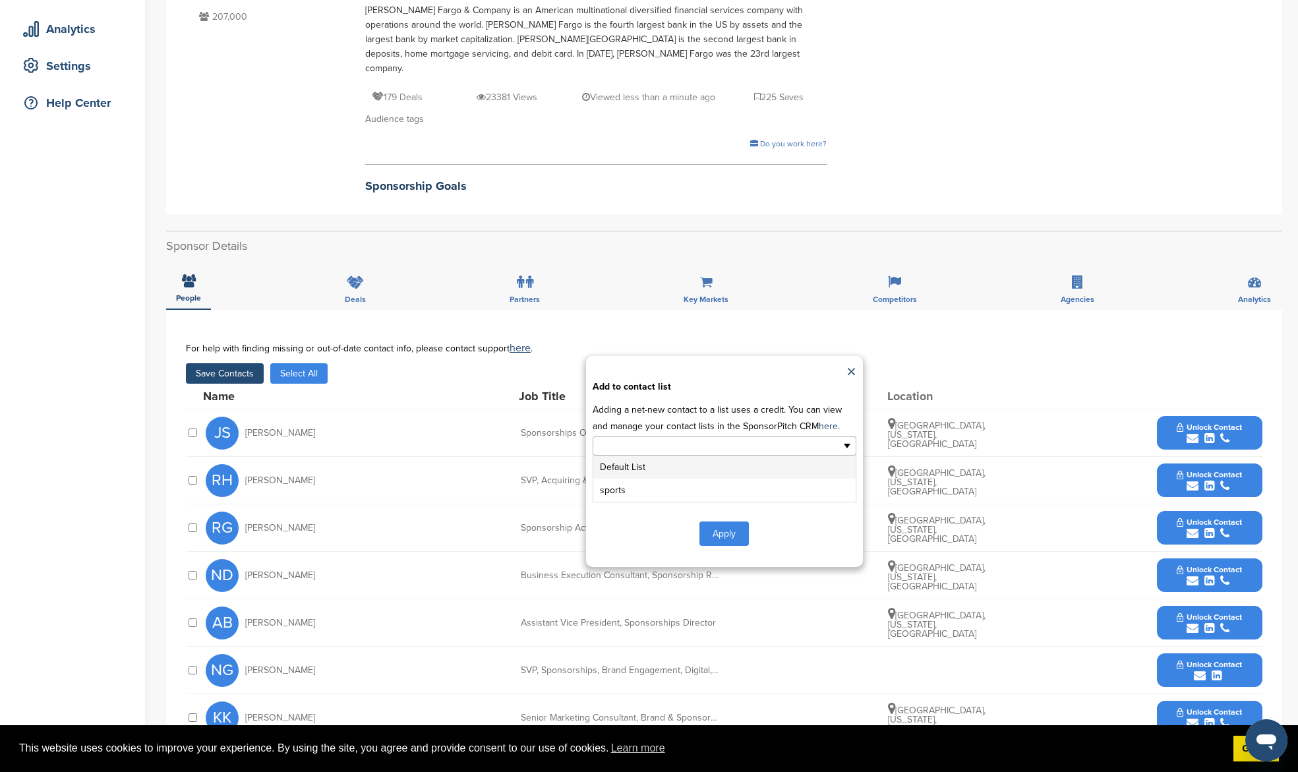
click at [784, 436] on ul at bounding box center [725, 445] width 264 height 19
click at [768, 456] on li "Default List" at bounding box center [724, 467] width 262 height 23
click at [702, 524] on button "Apply" at bounding box center [723, 536] width 49 height 24
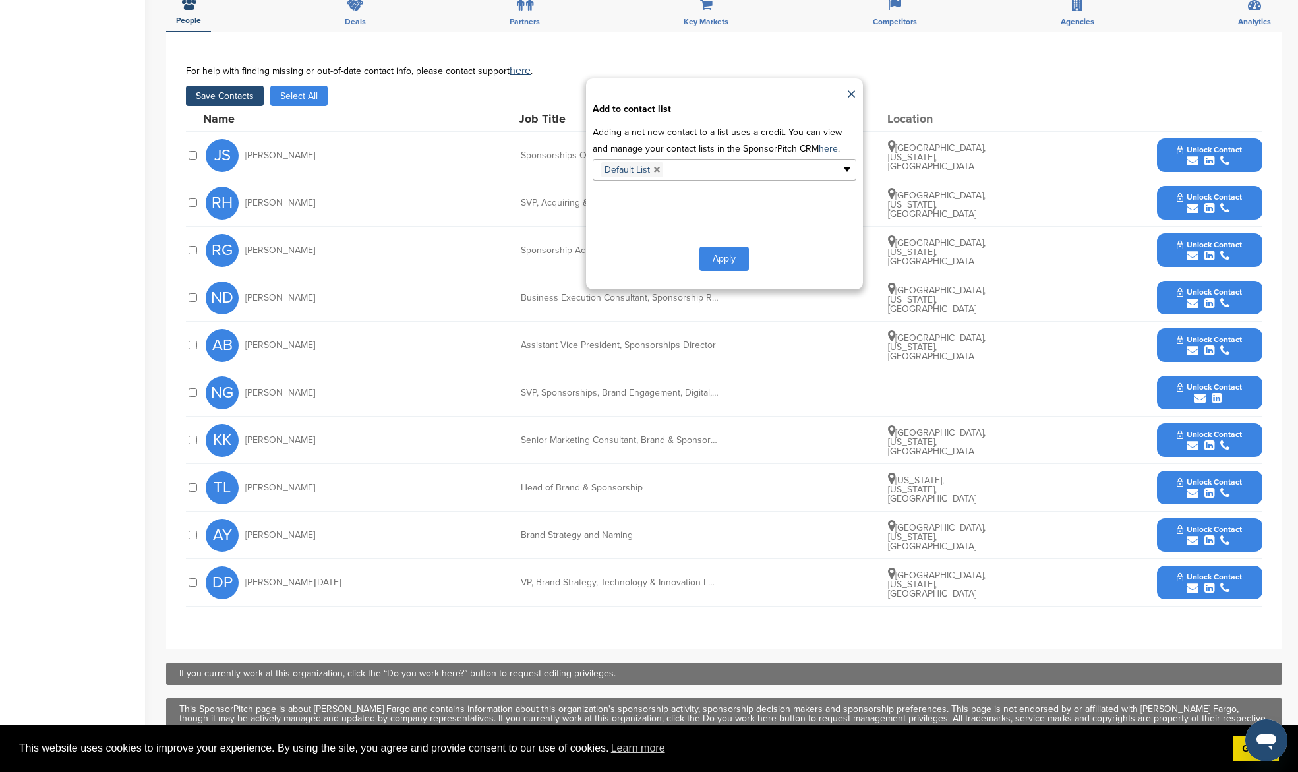
scroll to position [577, 0]
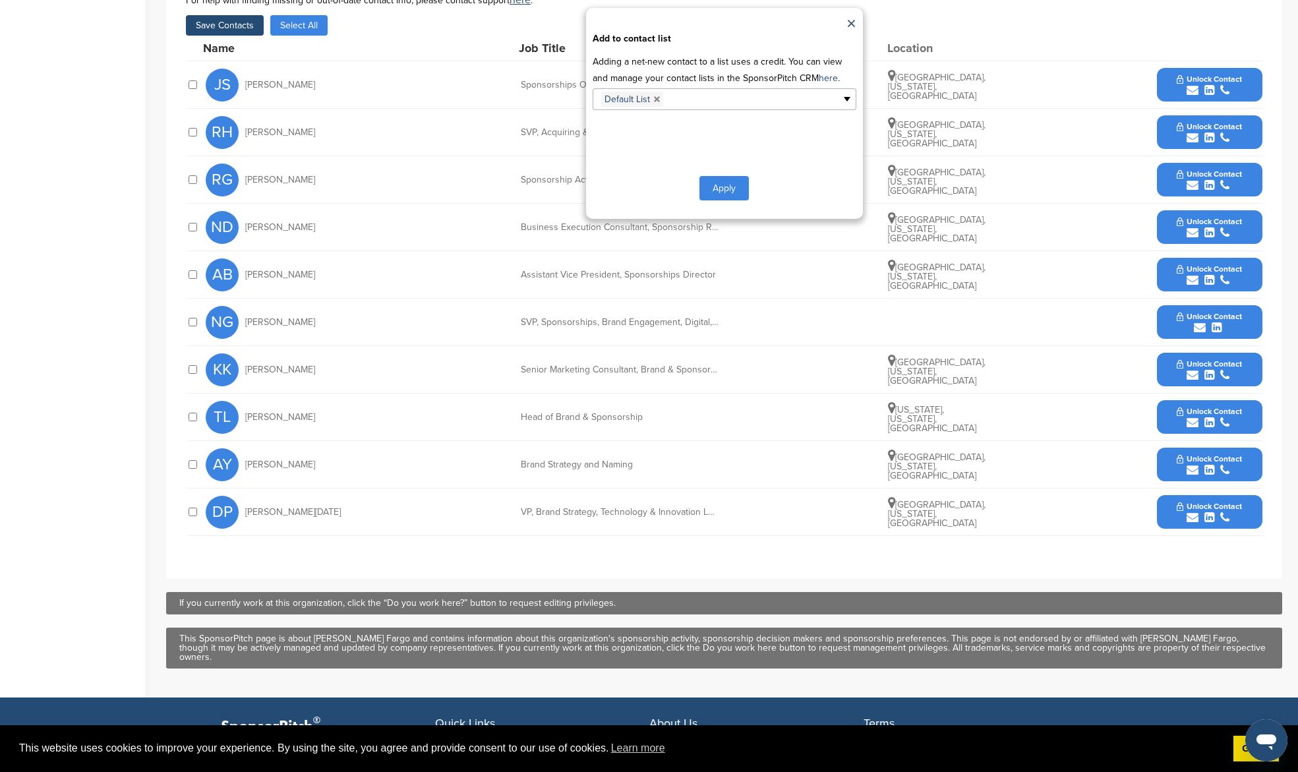
click at [730, 176] on button "Apply" at bounding box center [723, 188] width 49 height 24
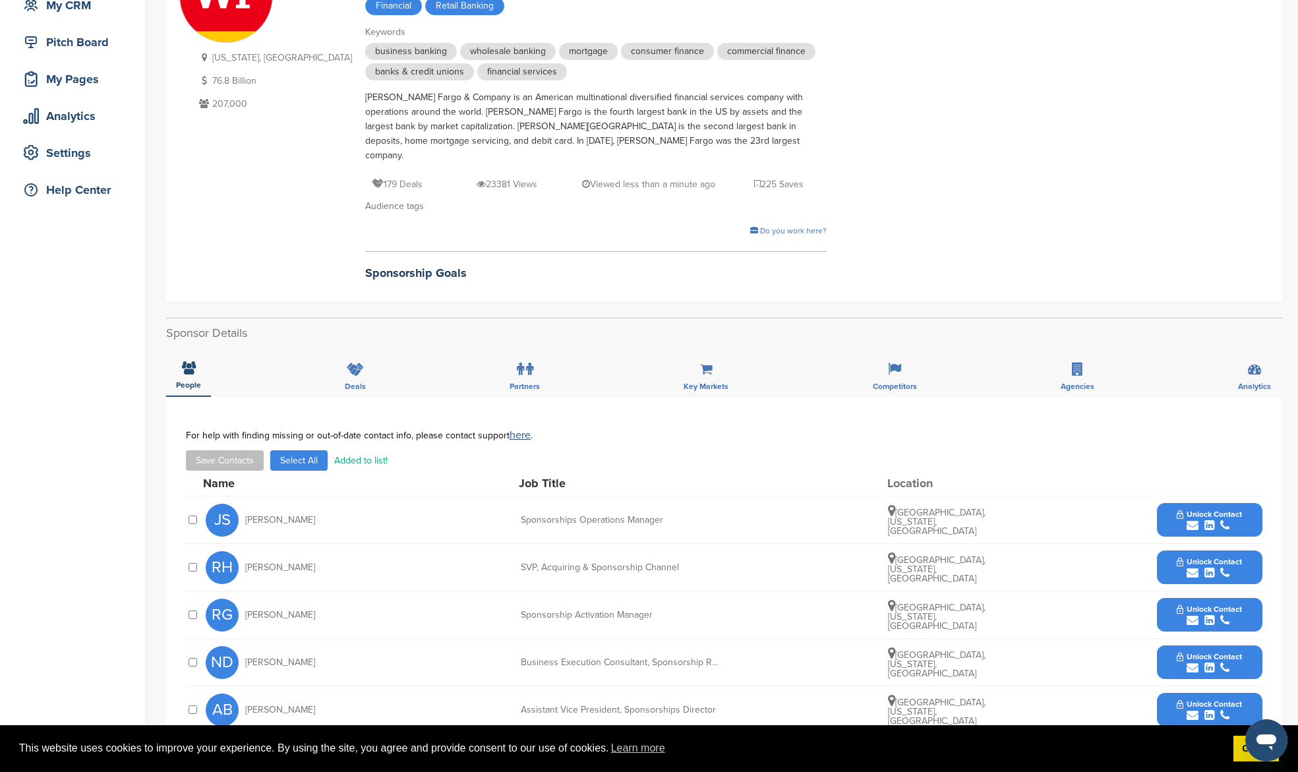
scroll to position [0, 0]
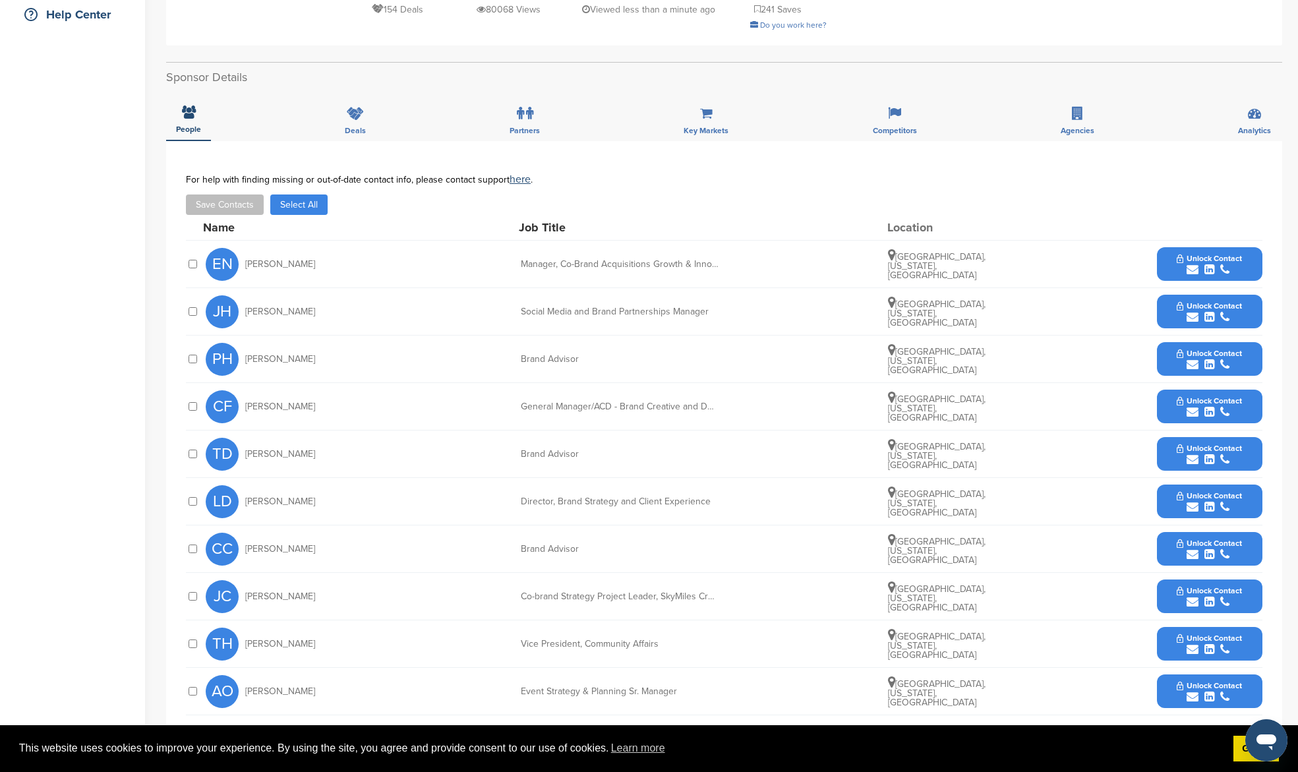
scroll to position [394, 0]
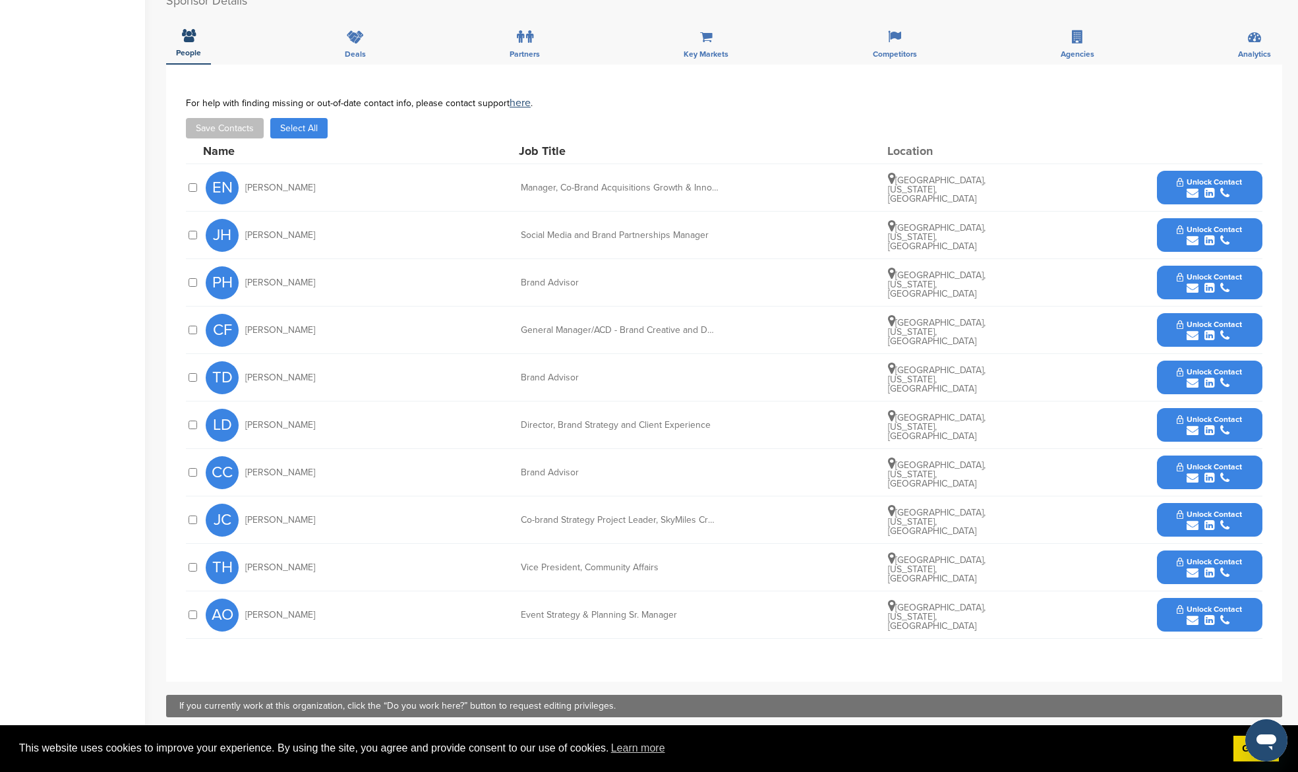
click at [226, 118] on button "Save Contacts" at bounding box center [225, 128] width 78 height 20
click at [304, 118] on button "Select All" at bounding box center [298, 128] width 57 height 20
click at [193, 561] on div at bounding box center [192, 567] width 13 height 13
click at [225, 118] on button "Save Contacts" at bounding box center [225, 128] width 78 height 20
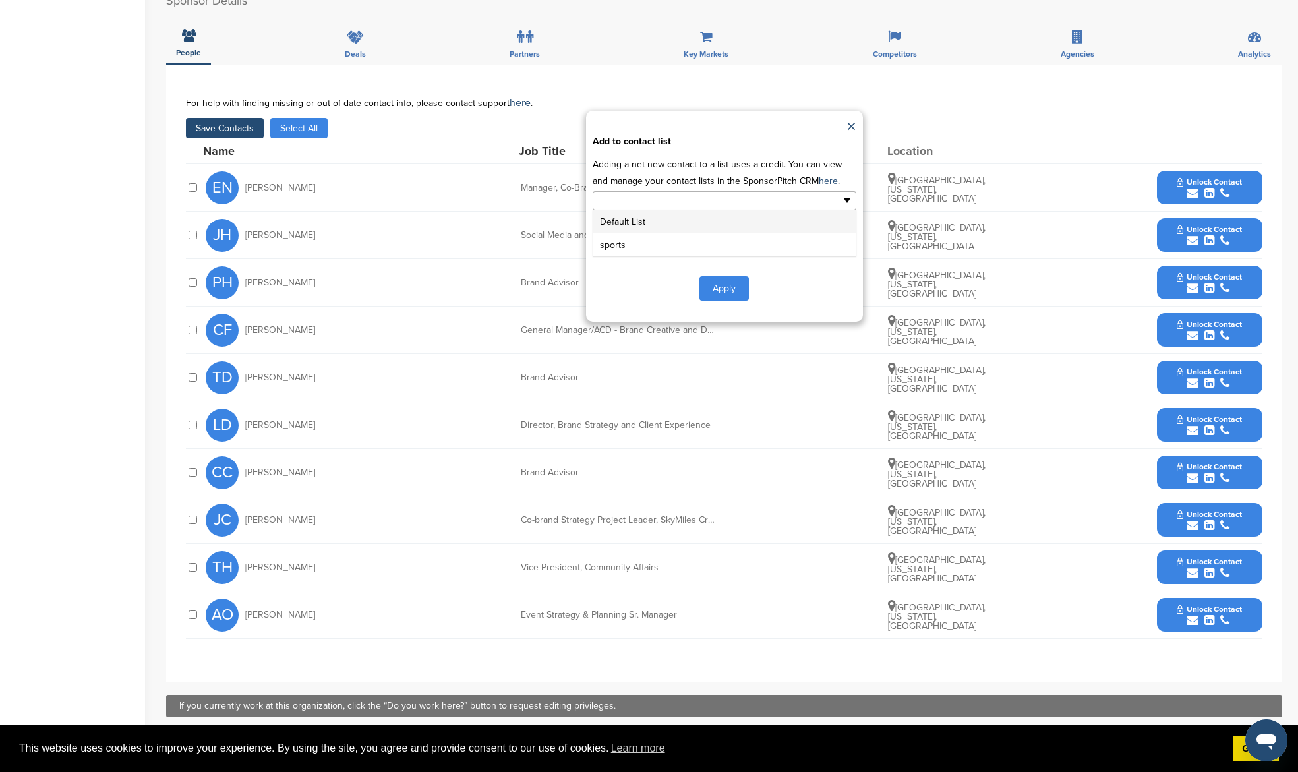
click at [830, 191] on ul at bounding box center [725, 200] width 264 height 19
click at [820, 210] on li "Default List" at bounding box center [724, 221] width 262 height 23
click at [732, 279] on button "Apply" at bounding box center [723, 291] width 49 height 24
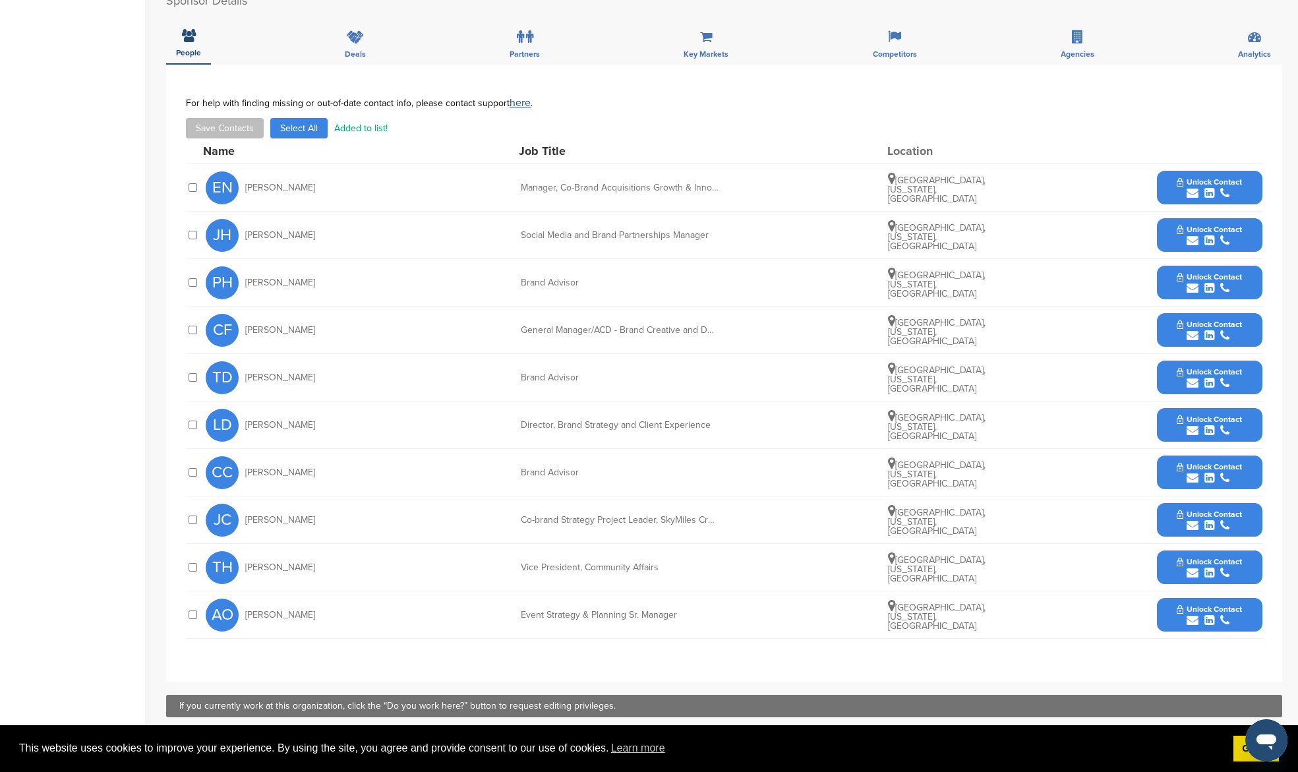
scroll to position [0, 0]
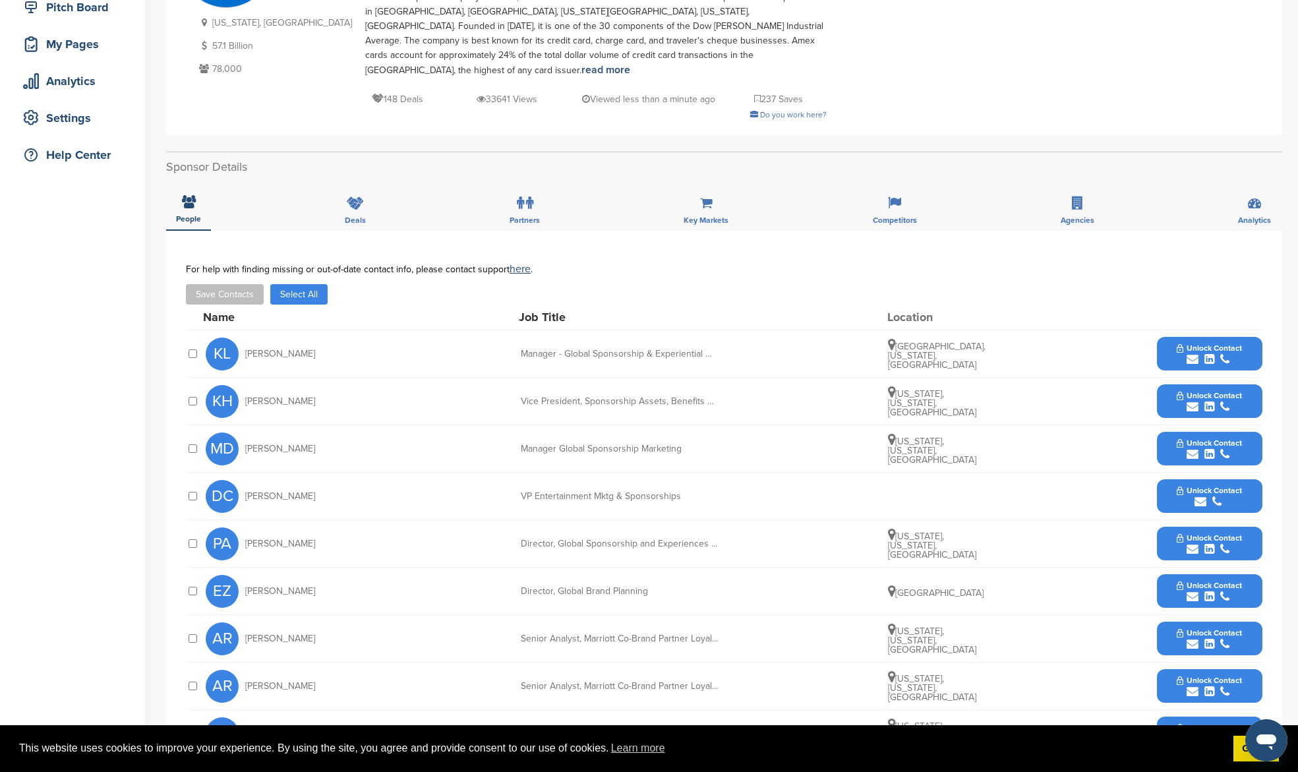
scroll to position [309, 0]
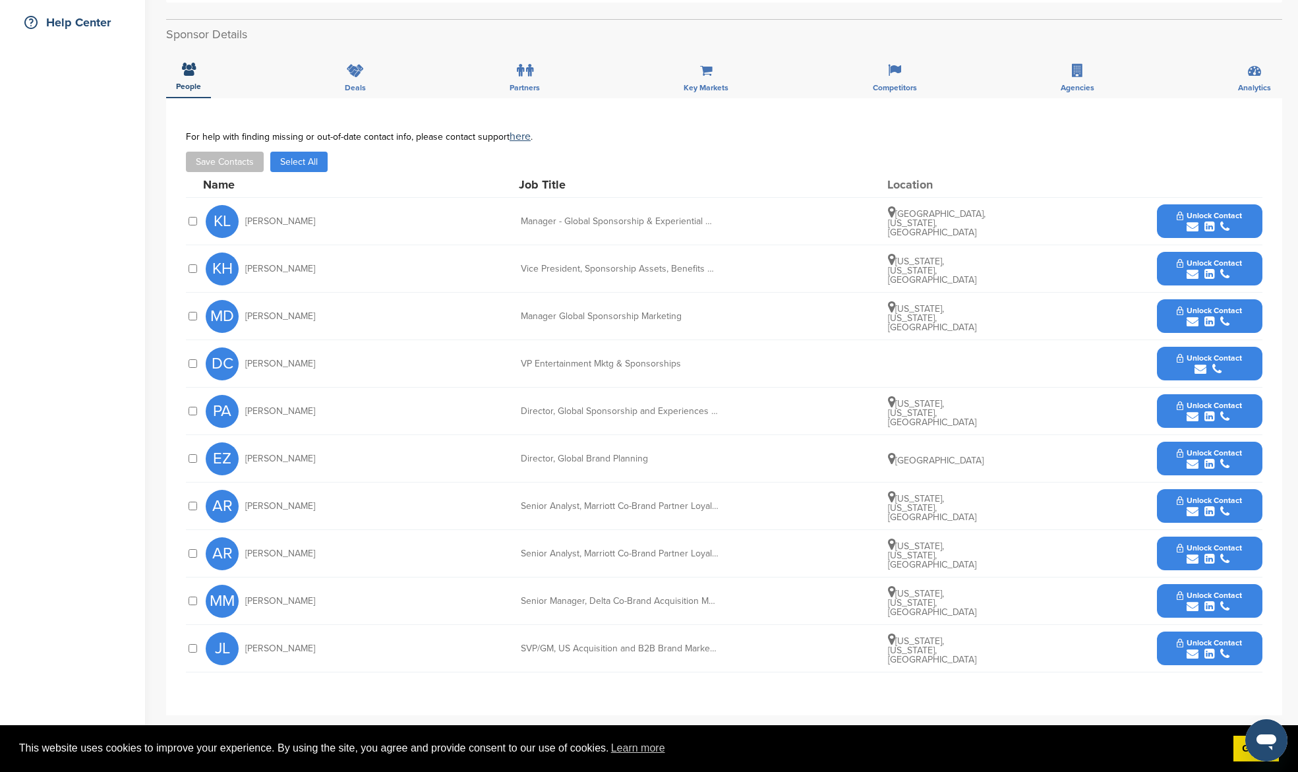
click at [243, 152] on button "Save Contacts" at bounding box center [225, 162] width 78 height 20
click at [302, 152] on button "Select All" at bounding box center [298, 162] width 57 height 20
click at [197, 357] on div at bounding box center [192, 363] width 13 height 13
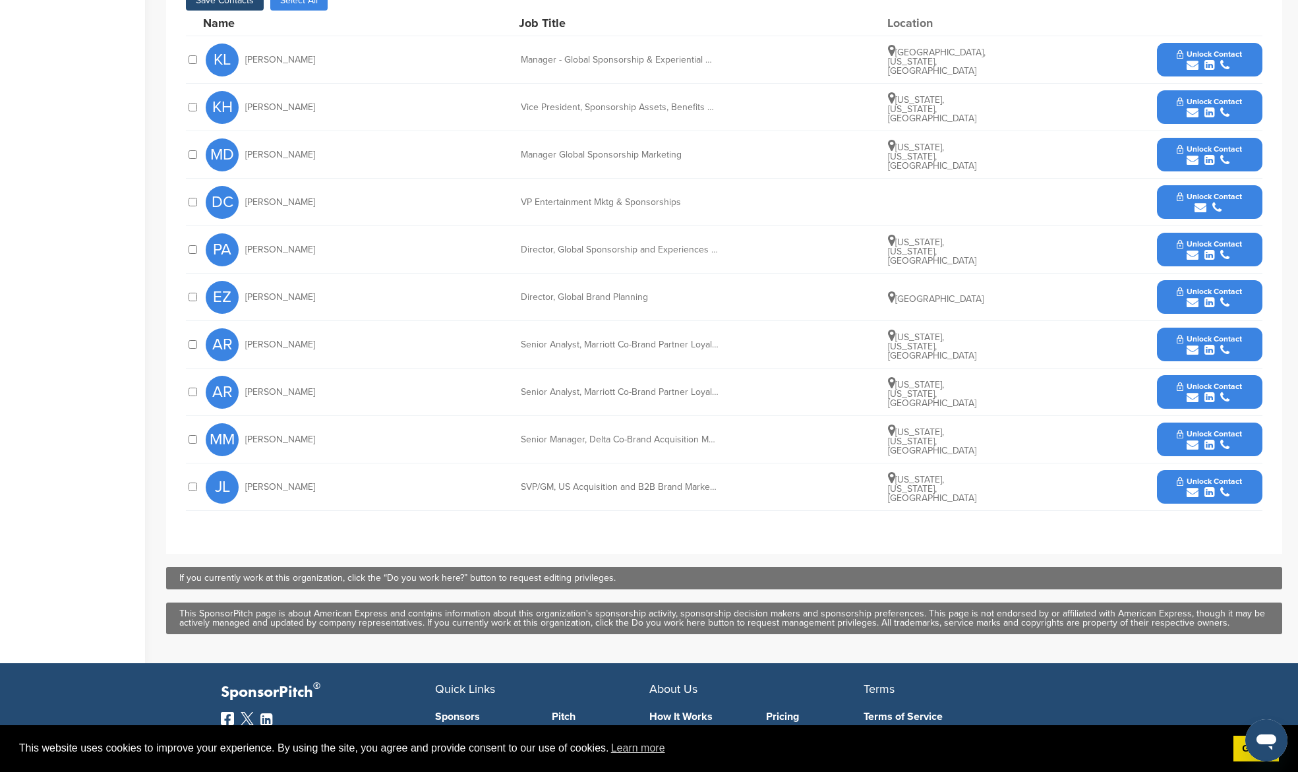
scroll to position [475, 0]
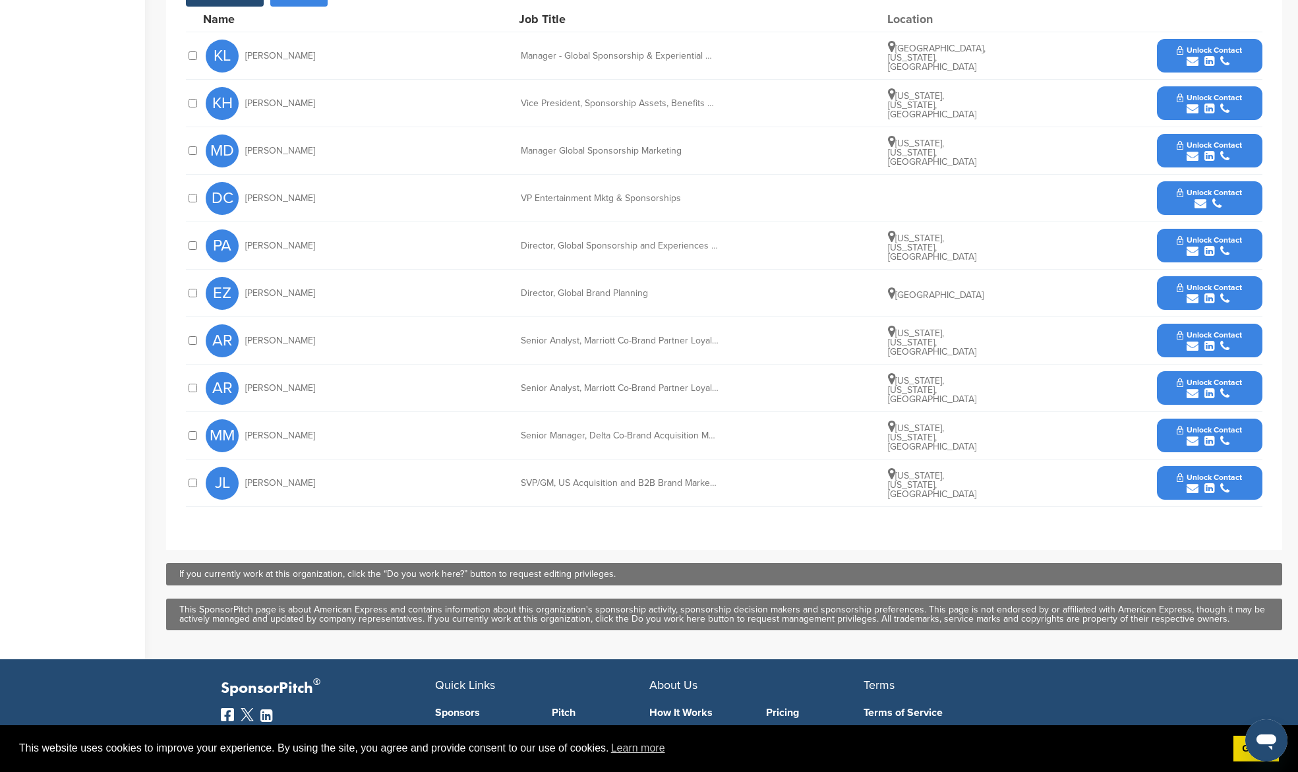
click at [202, 320] on div "AR Anna Rotatori Senior Analyst, Marriott Co-Brand Partner Loyalty Marketing Ne…" at bounding box center [724, 340] width 1077 height 47
click at [187, 459] on div "JL Jessica Ling SVP/GM, US Acquisition and B2B Brand Marketing, Small Business …" at bounding box center [724, 482] width 1077 height 47
click at [186, 477] on div at bounding box center [192, 483] width 13 height 13
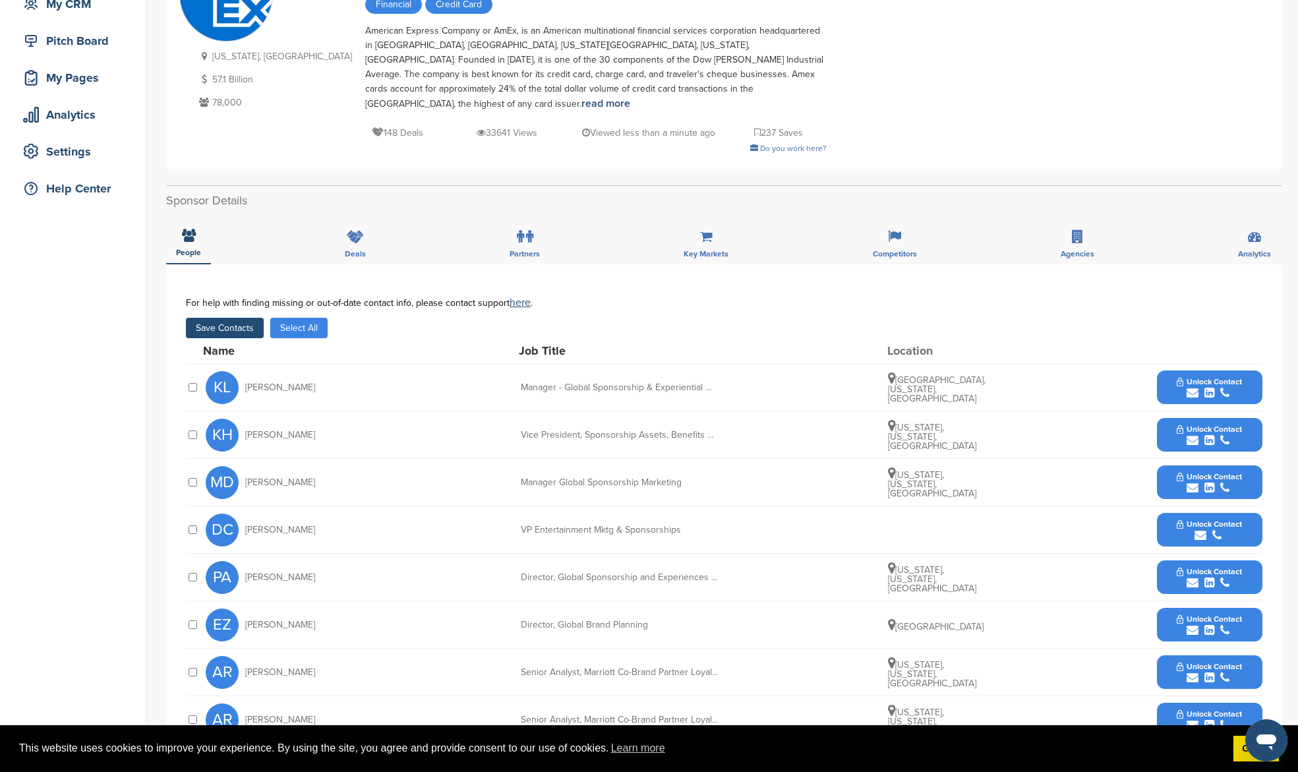
scroll to position [0, 0]
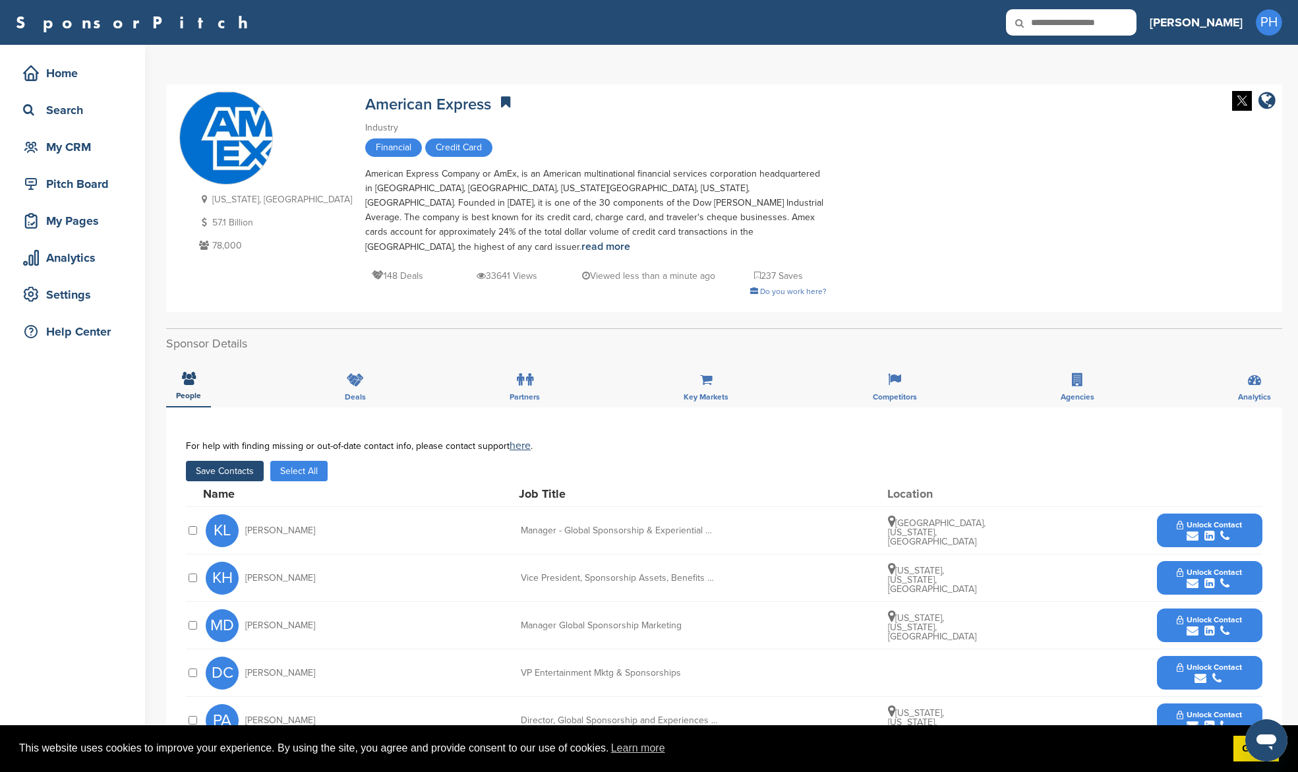
click at [252, 461] on button "Save Contacts" at bounding box center [225, 471] width 78 height 20
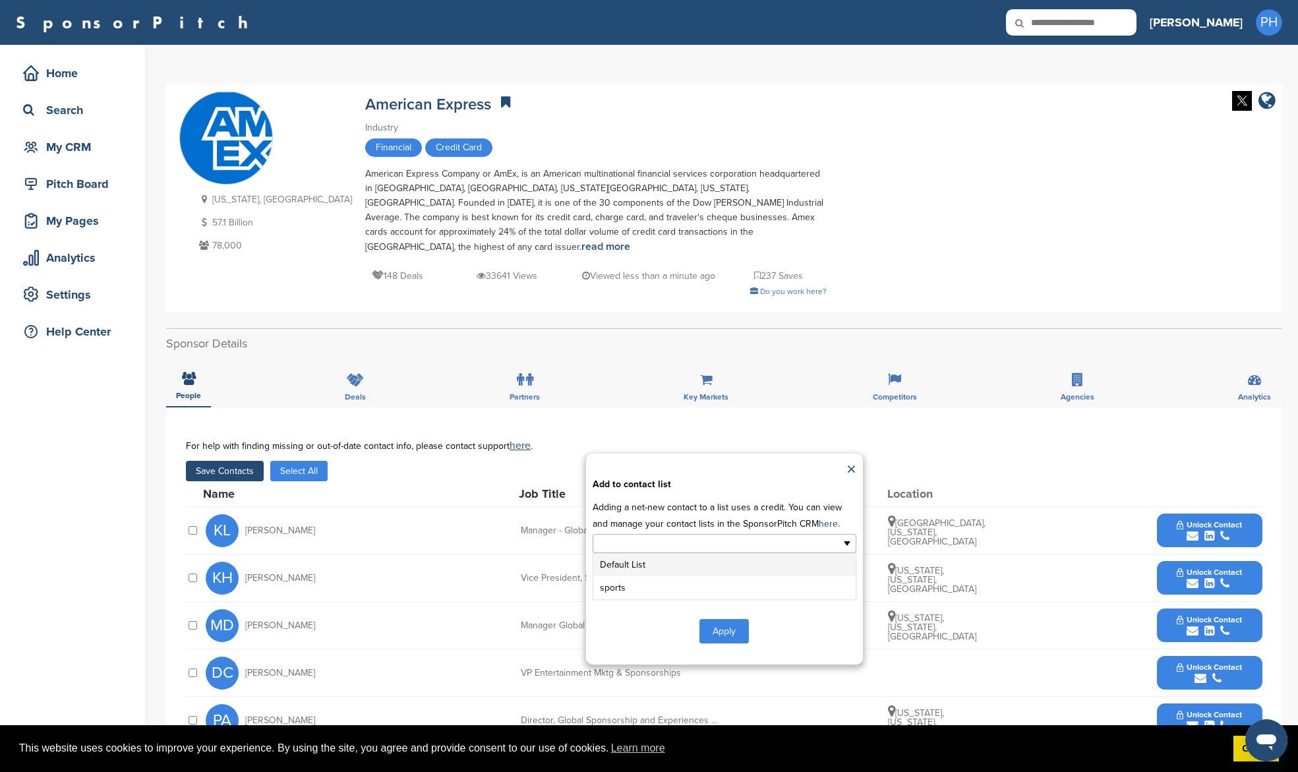
click at [751, 534] on ul at bounding box center [725, 543] width 264 height 19
click at [745, 560] on li "Default List" at bounding box center [724, 564] width 262 height 23
click at [704, 622] on button "Apply" at bounding box center [723, 634] width 49 height 24
click at [726, 622] on button "Apply" at bounding box center [723, 634] width 49 height 24
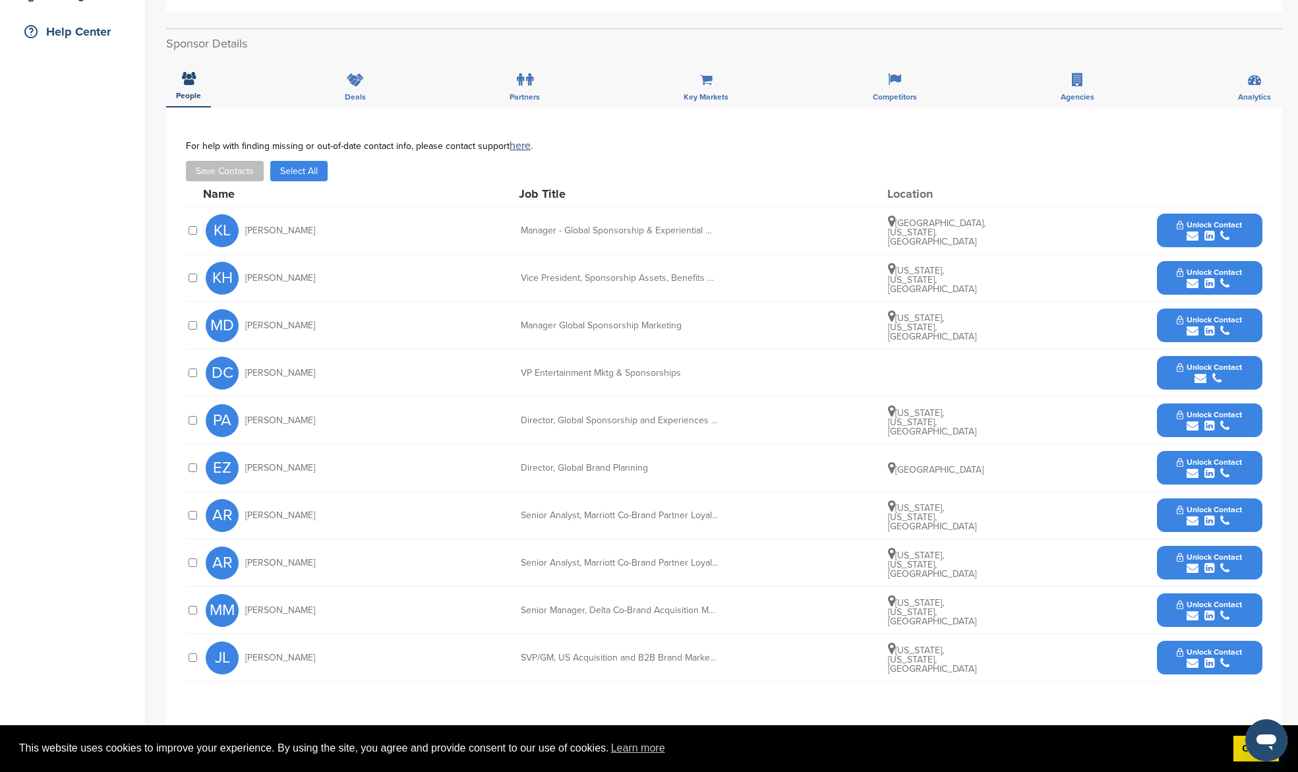
scroll to position [283, 0]
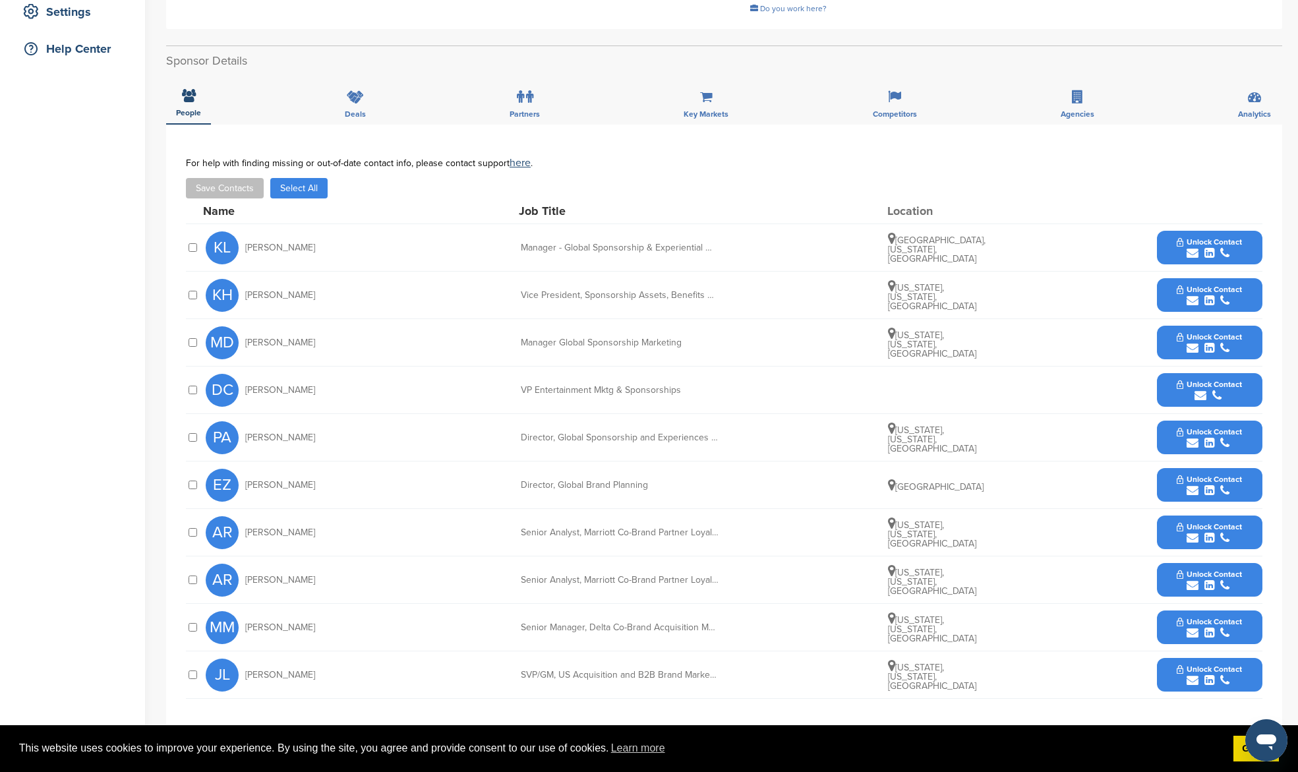
click at [313, 178] on button "Select All" at bounding box center [298, 188] width 57 height 20
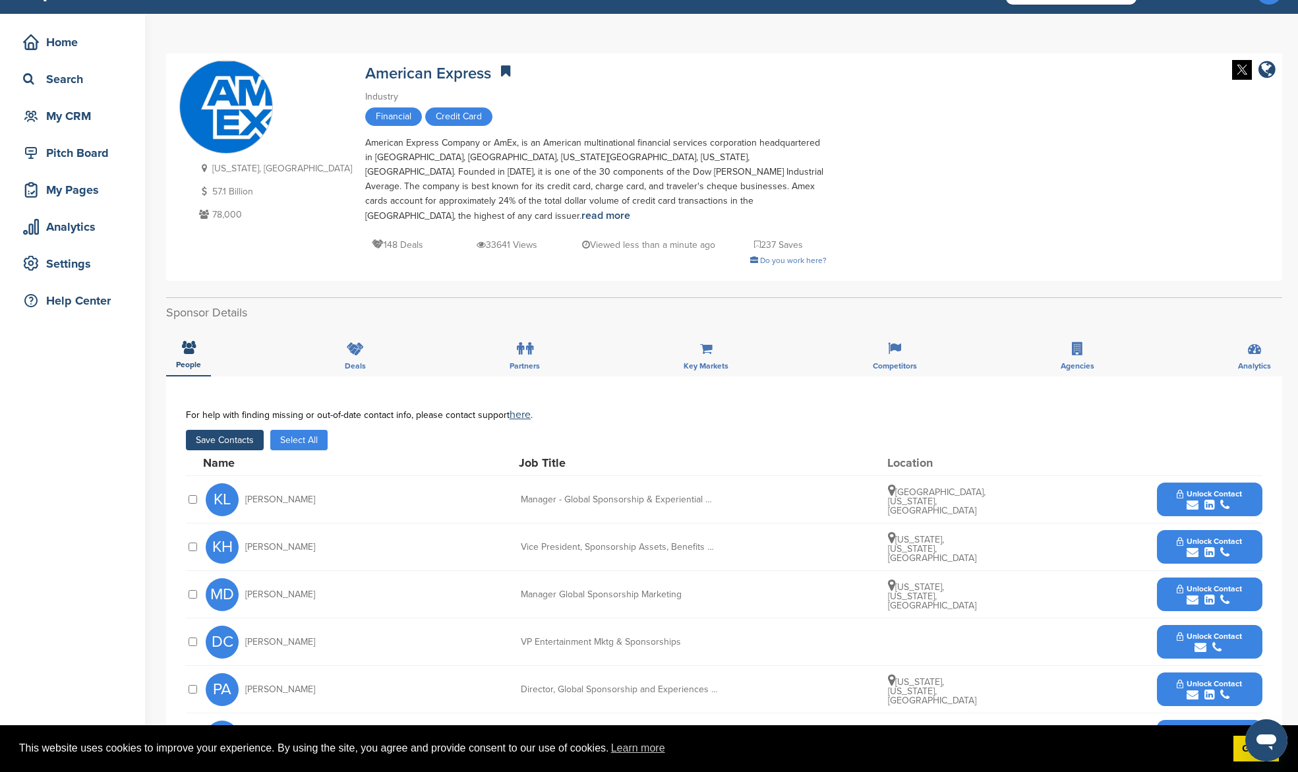
scroll to position [0, 0]
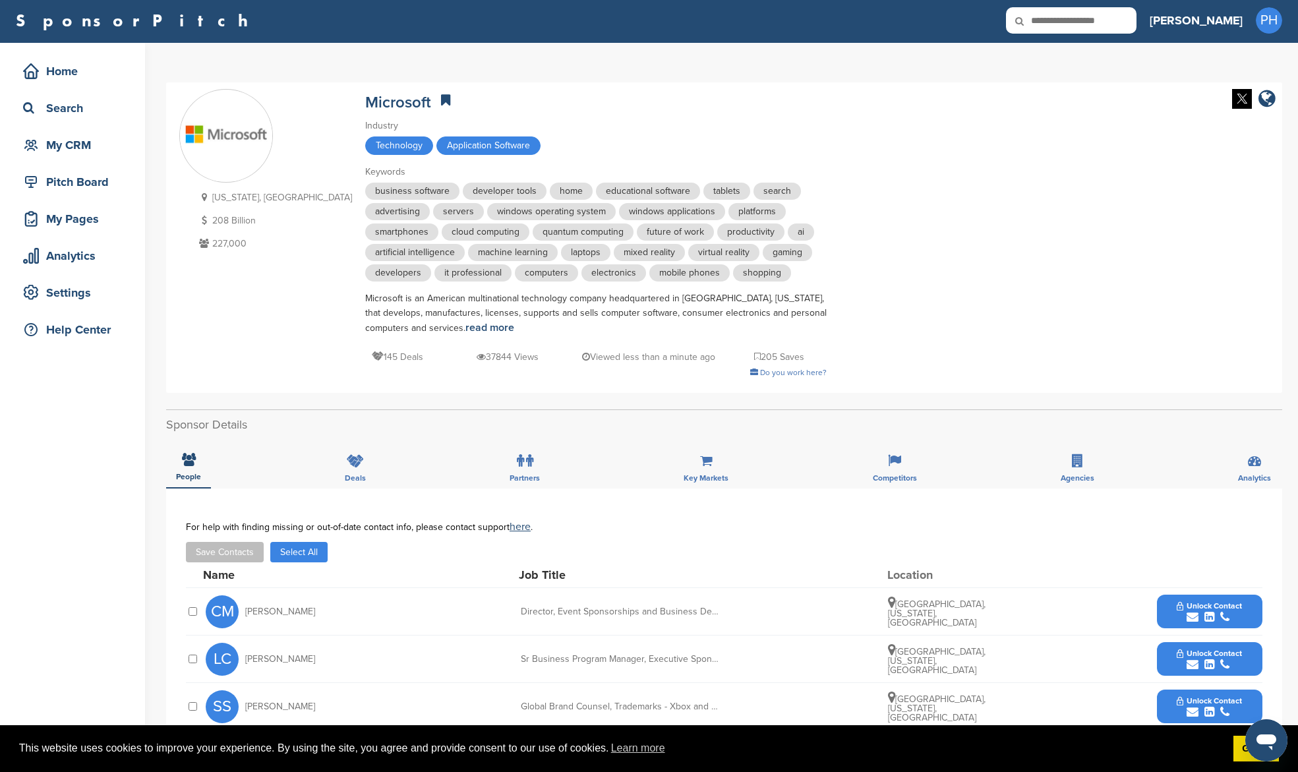
scroll to position [372, 0]
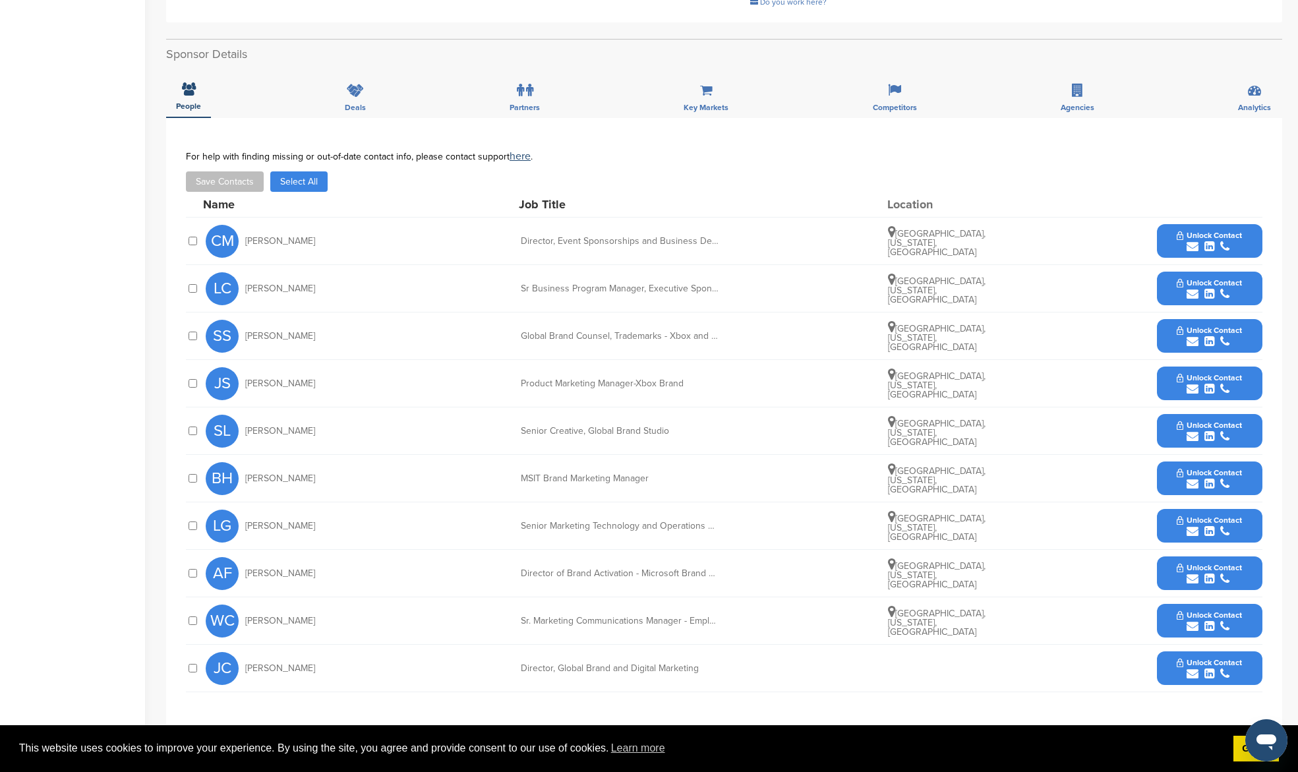
click at [299, 187] on button "Select All" at bounding box center [298, 181] width 57 height 20
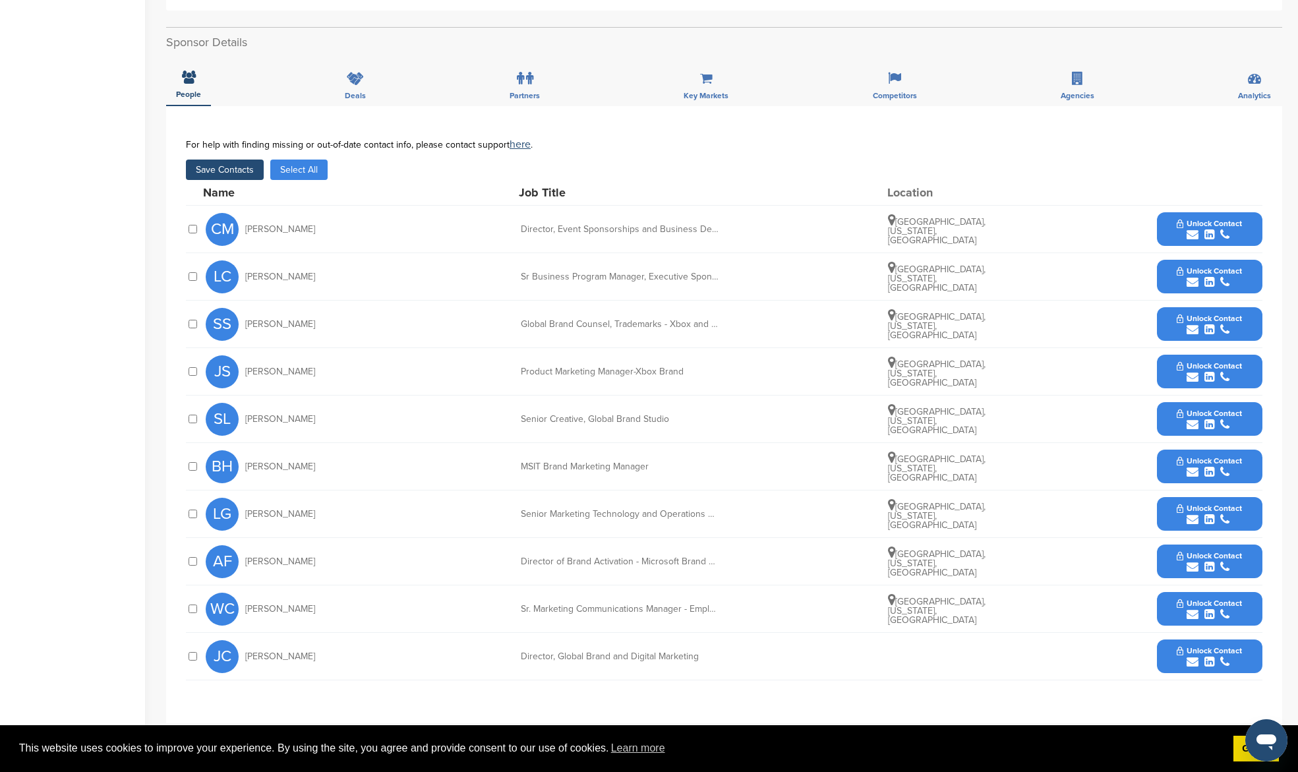
scroll to position [403, 0]
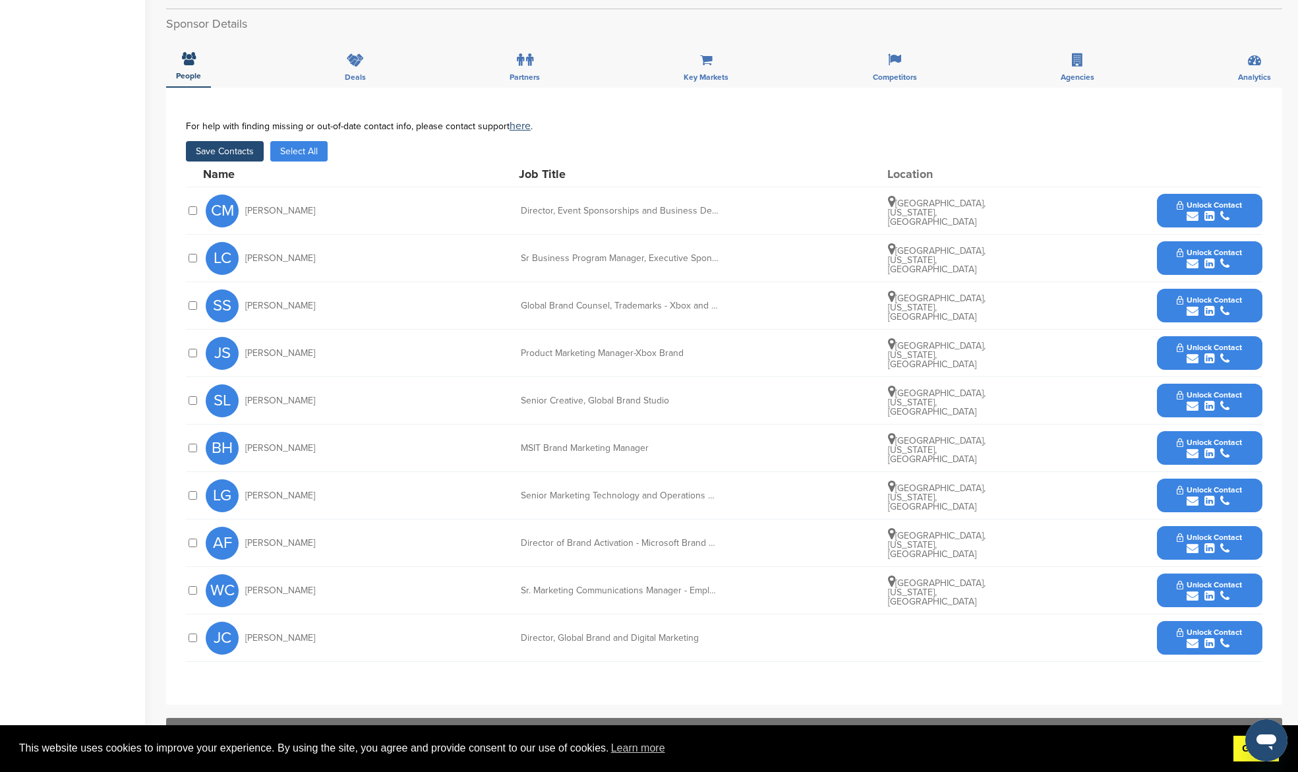
click at [1243, 748] on link "Got it!" at bounding box center [1255, 749] width 45 height 26
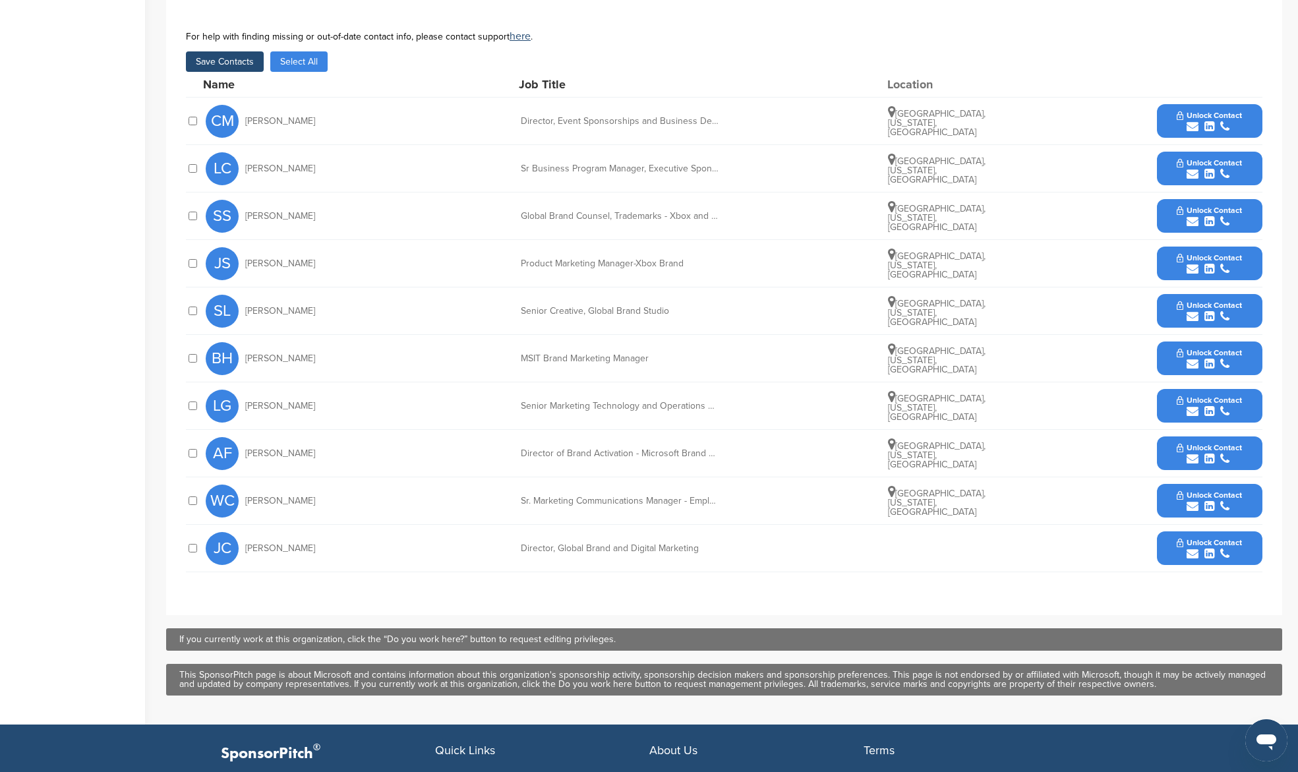
scroll to position [496, 0]
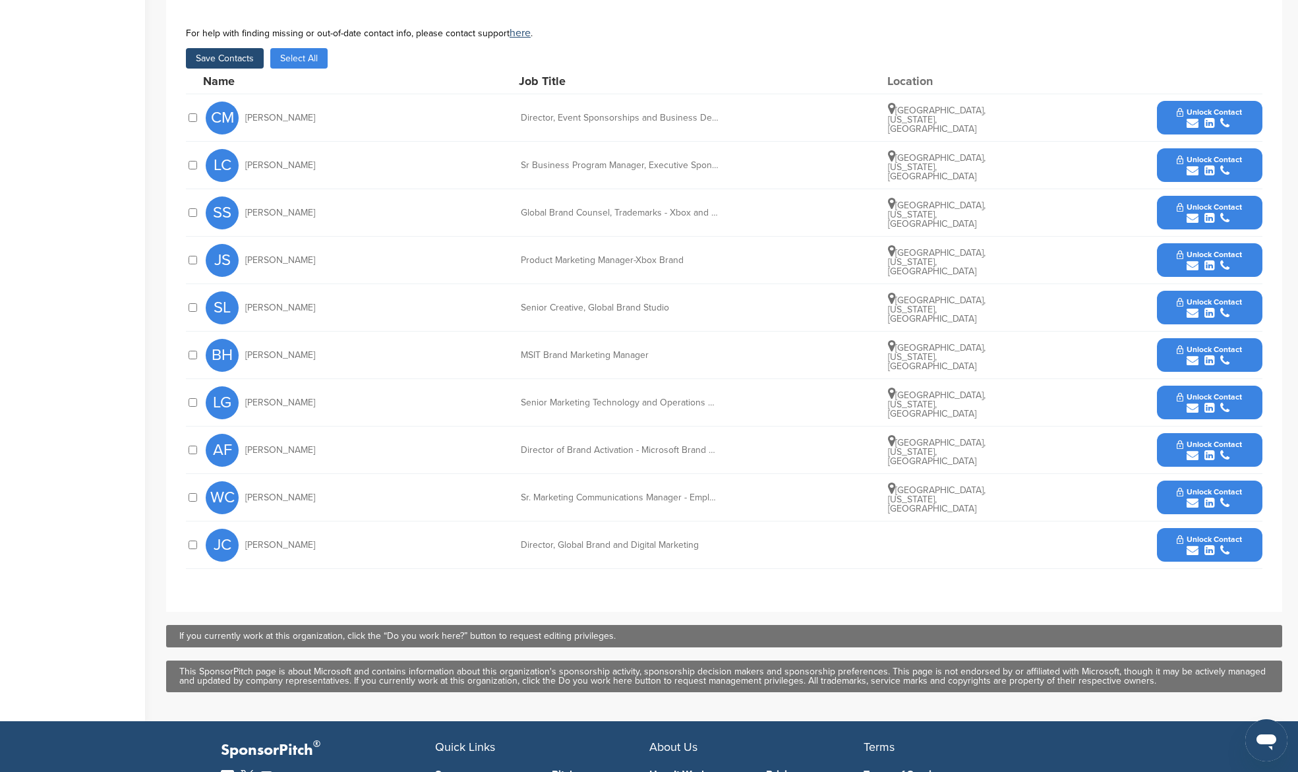
click at [643, 231] on div "SS [PERSON_NAME] Global Brand Counsel, Trademarks - Xbox and Game Studios [GEOG…" at bounding box center [734, 212] width 1057 height 47
click at [191, 218] on div at bounding box center [192, 212] width 13 height 13
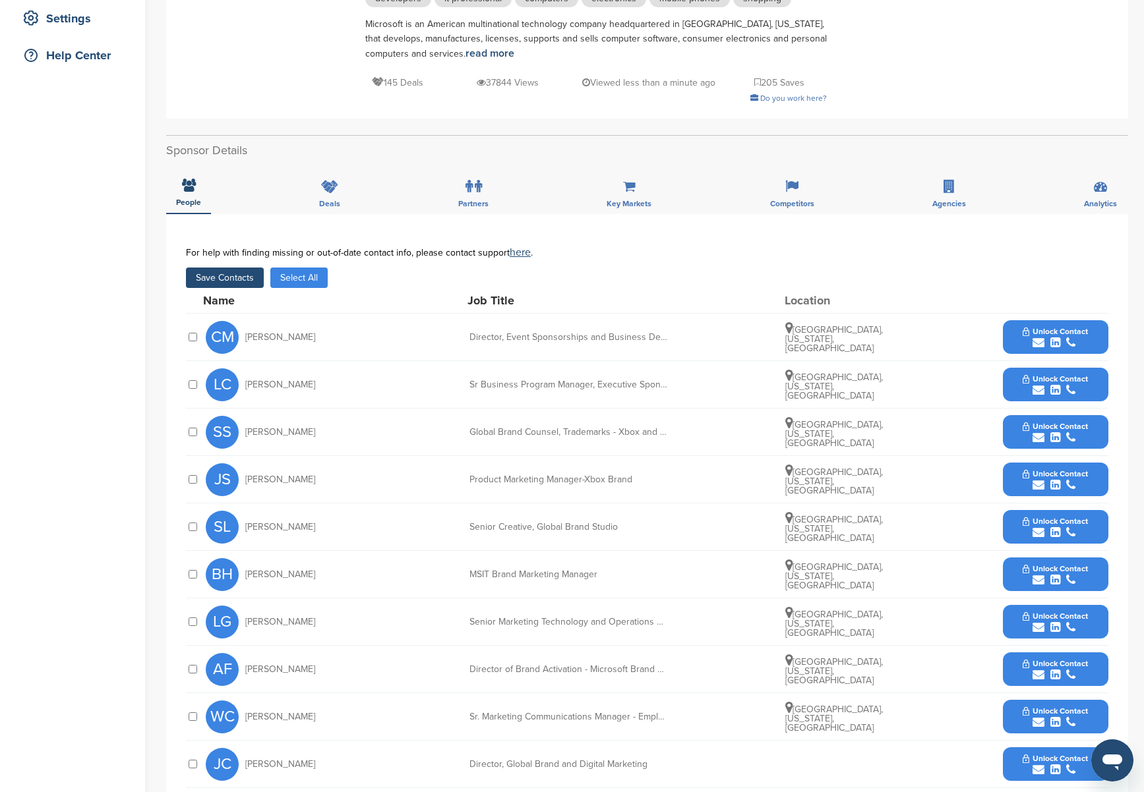
scroll to position [334, 0]
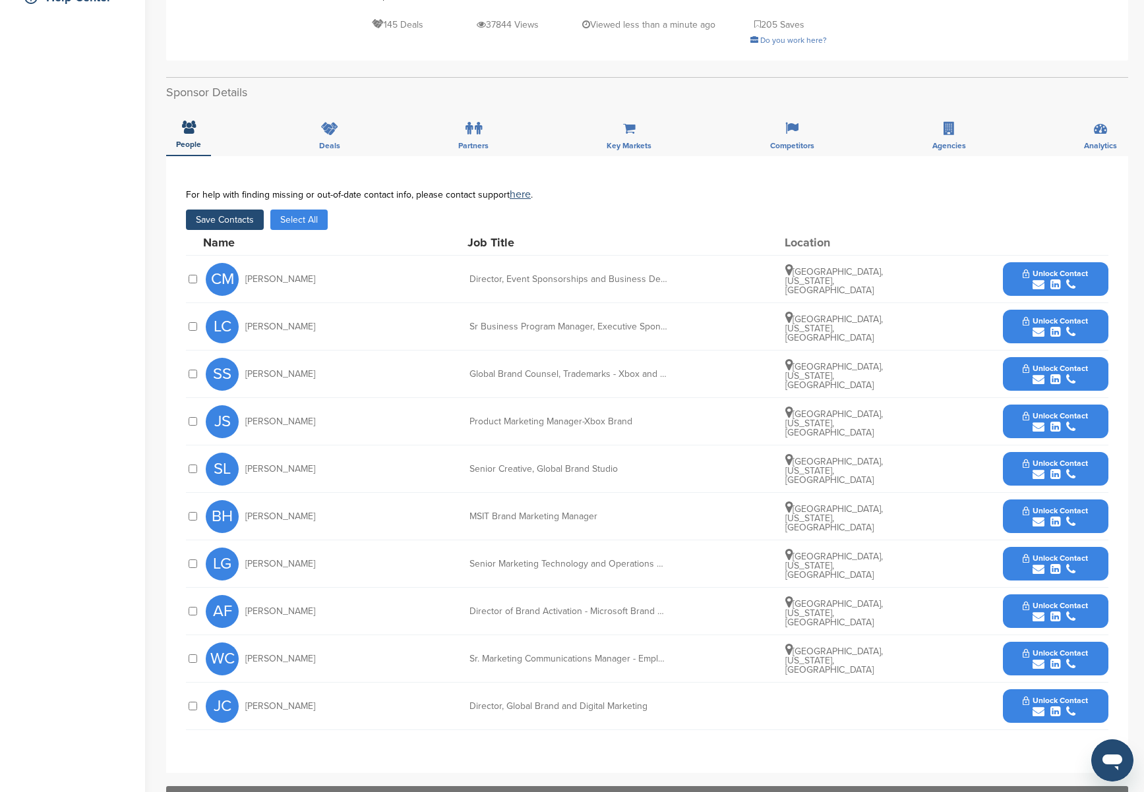
click at [218, 225] on button "Save Contacts" at bounding box center [225, 220] width 78 height 20
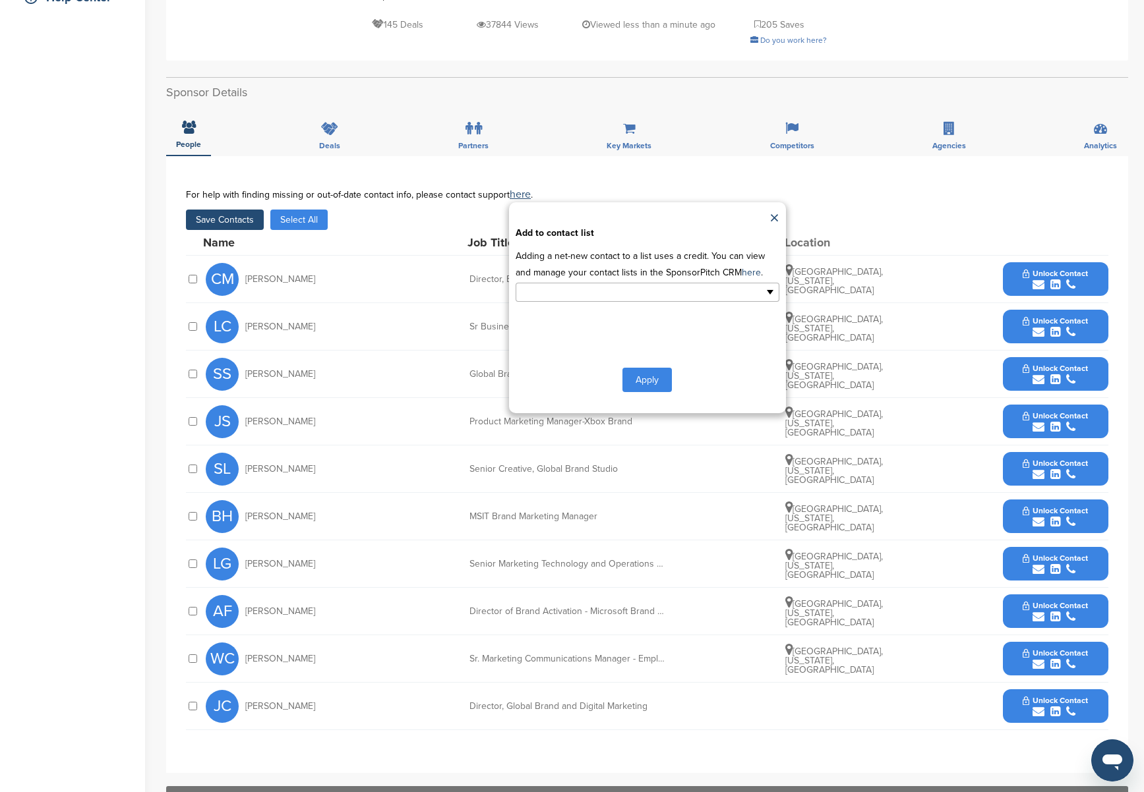
click at [581, 283] on ul at bounding box center [648, 292] width 264 height 19
click at [579, 322] on li "Default List" at bounding box center [647, 313] width 262 height 23
click at [644, 372] on button "Apply" at bounding box center [646, 382] width 49 height 24
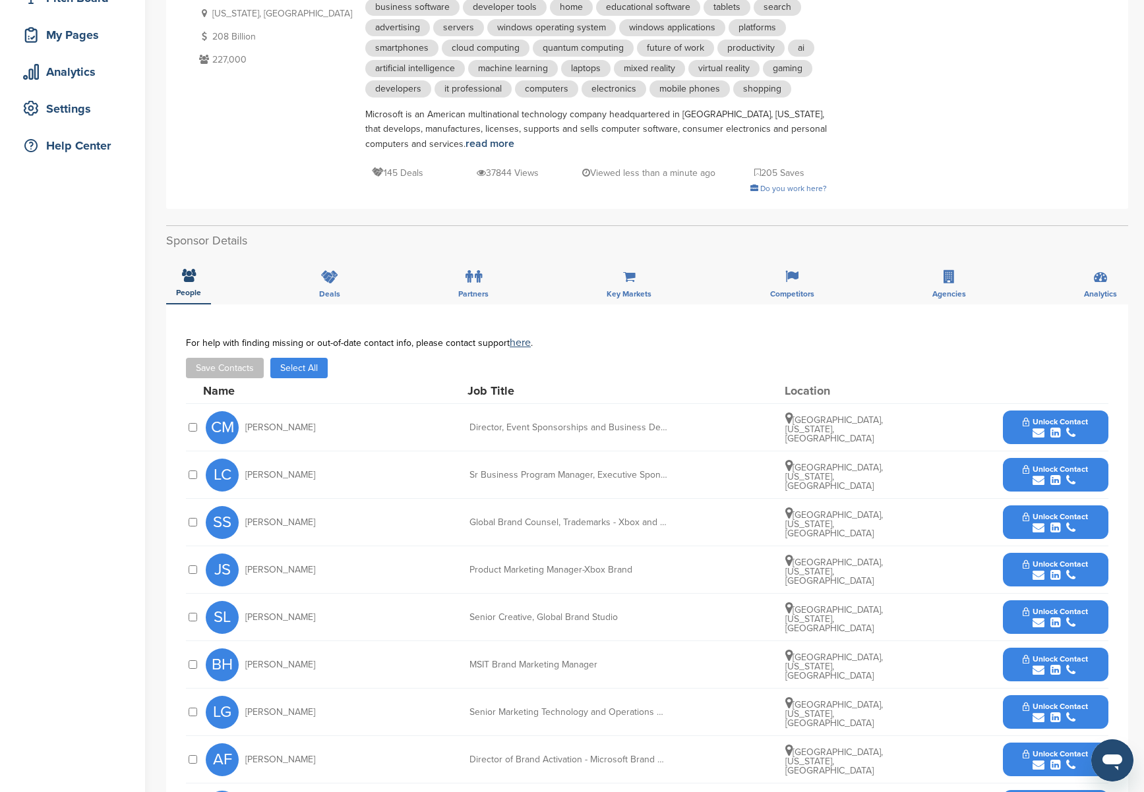
scroll to position [169, 0]
